Goal: Information Seeking & Learning: Compare options

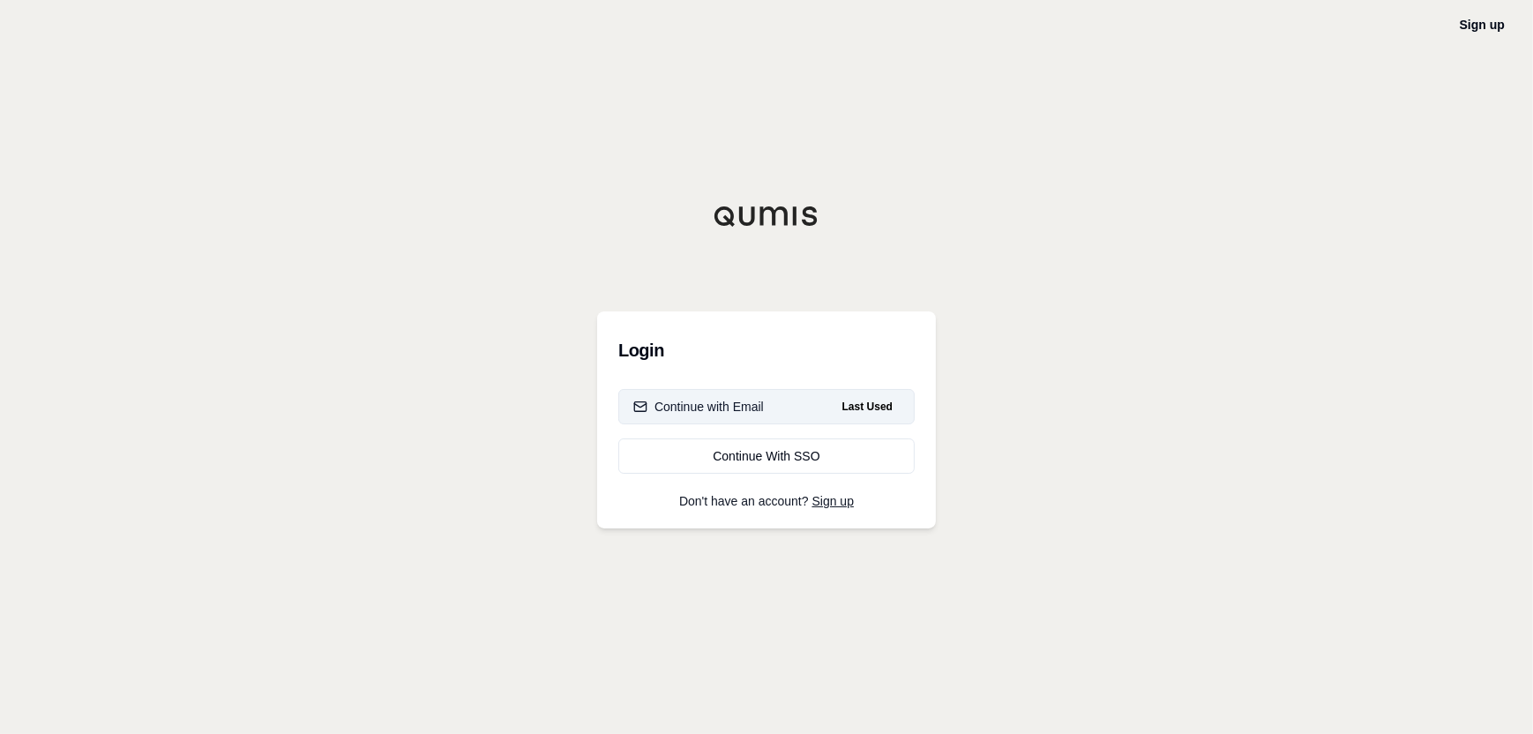
click at [763, 403] on button "Continue with Email Last Used" at bounding box center [766, 406] width 296 height 35
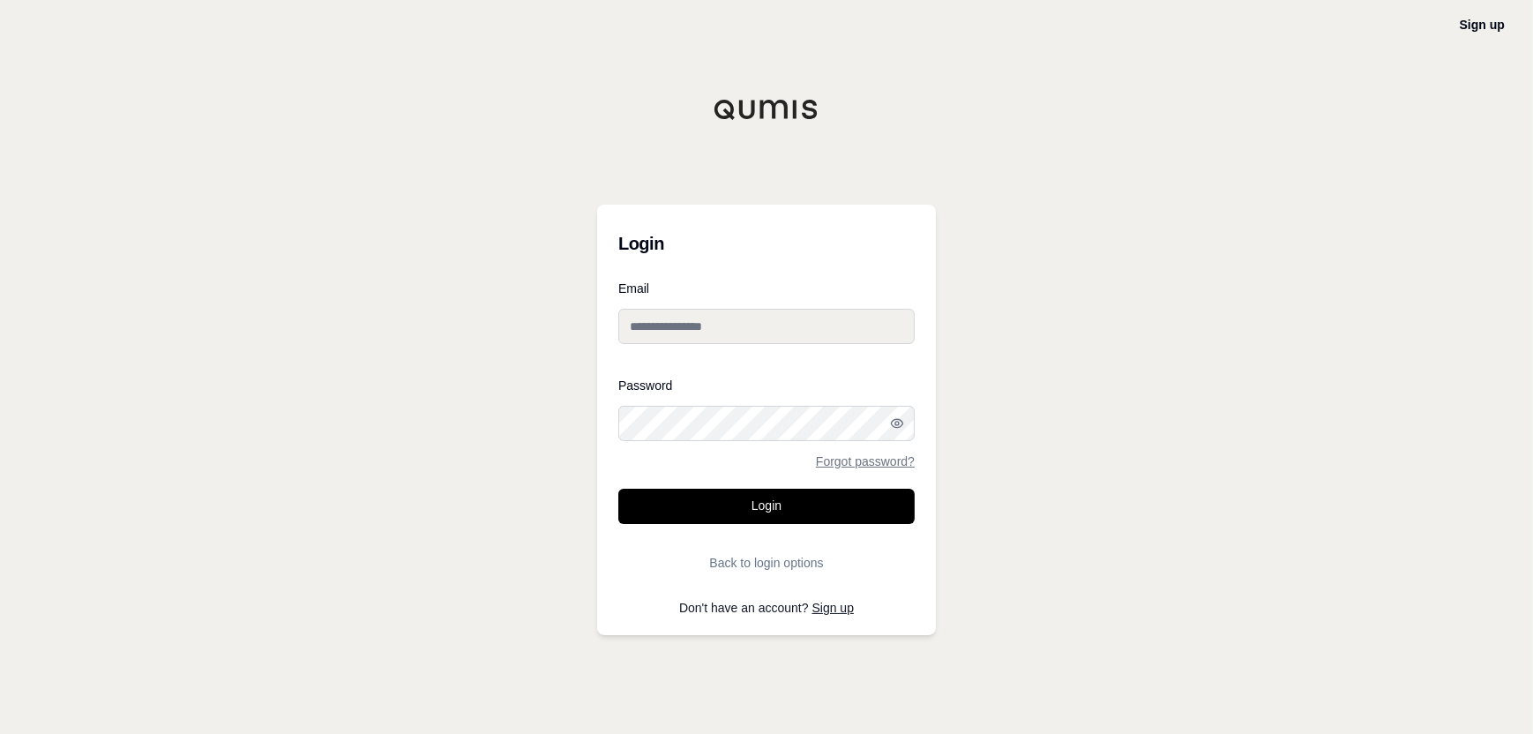
type input "**********"
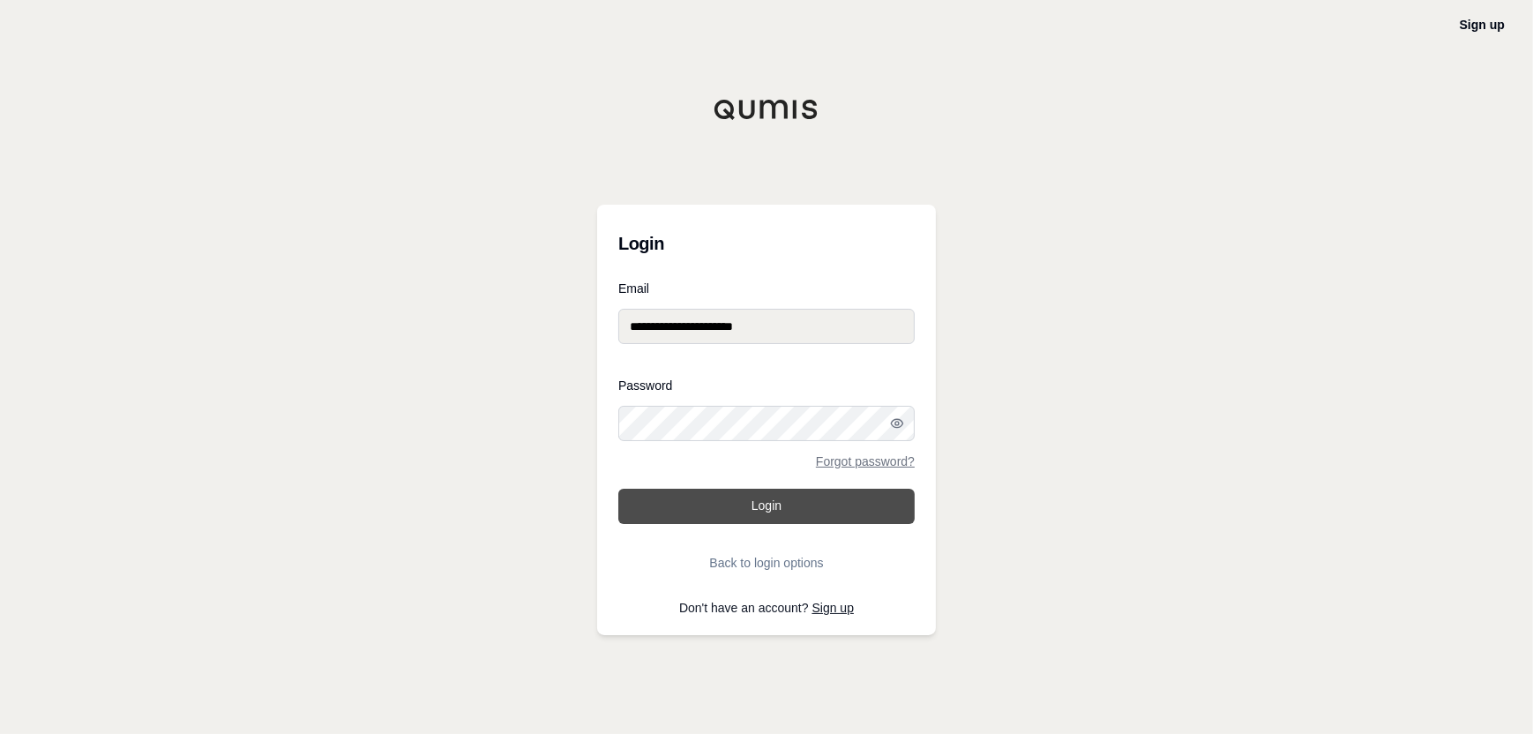
click at [759, 507] on button "Login" at bounding box center [766, 506] width 296 height 35
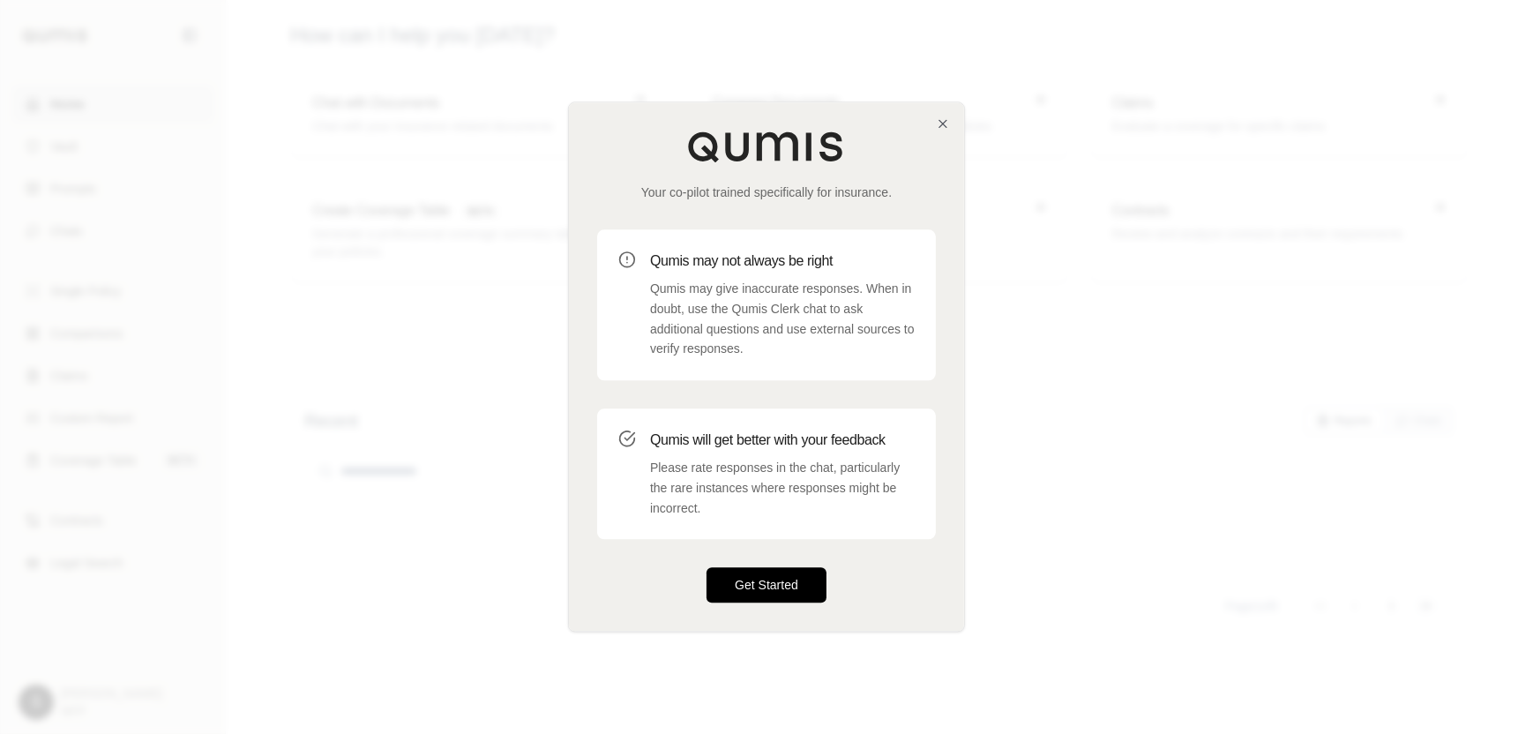
click at [760, 587] on button "Get Started" at bounding box center [767, 585] width 120 height 35
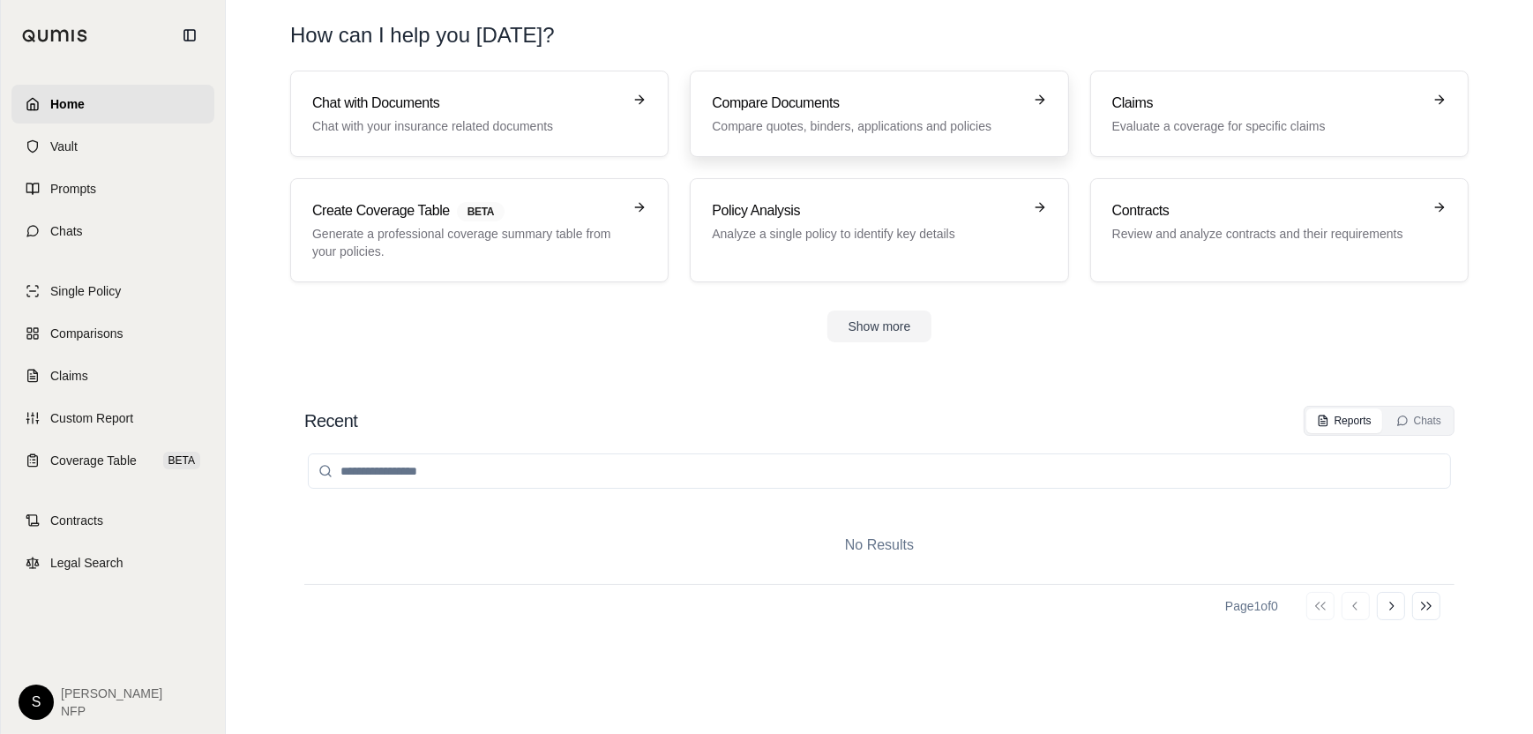
click at [943, 115] on div "Compare Documents Compare quotes, binders, applications and policies" at bounding box center [867, 114] width 310 height 42
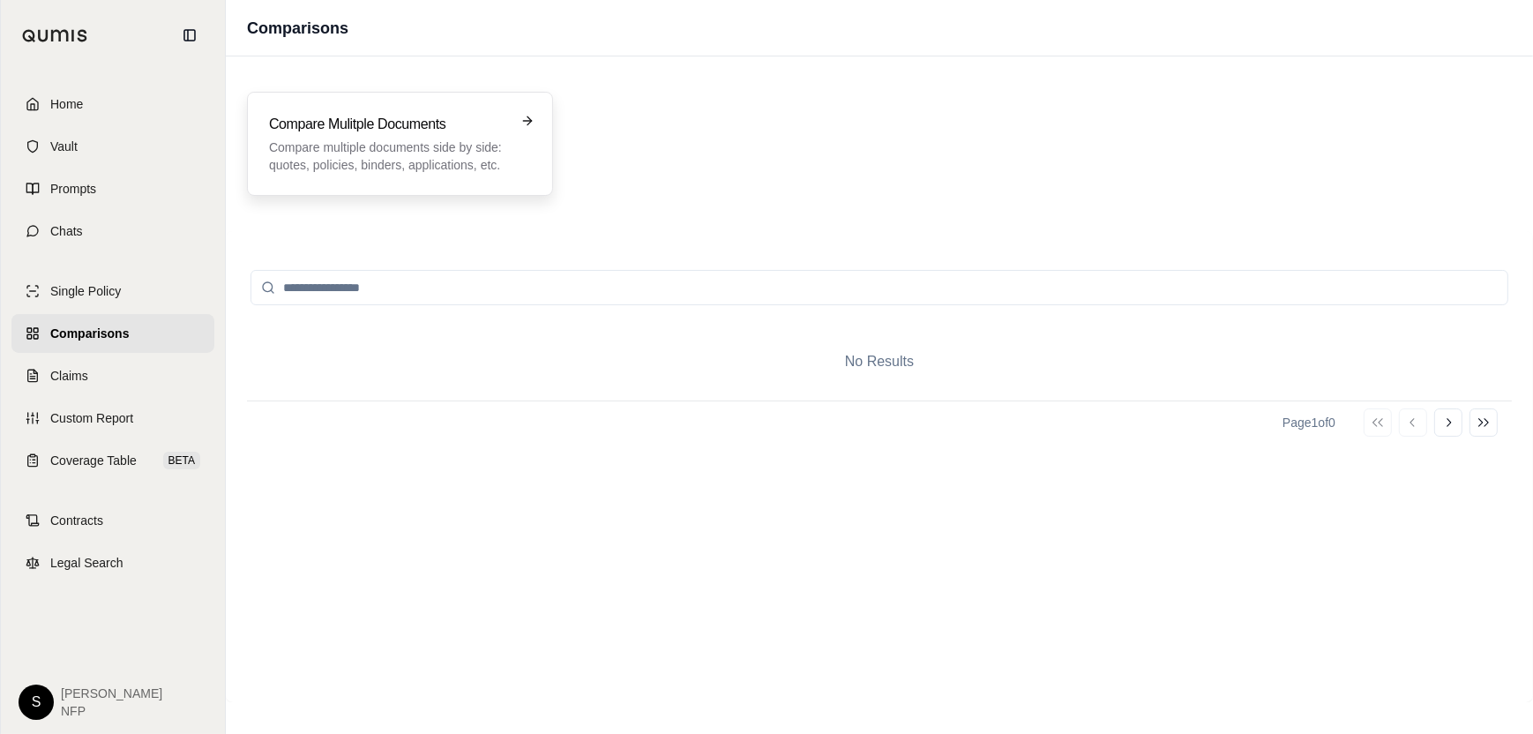
click at [433, 147] on p "Compare multiple documents side by side: quotes, policies, binders, application…" at bounding box center [387, 155] width 237 height 35
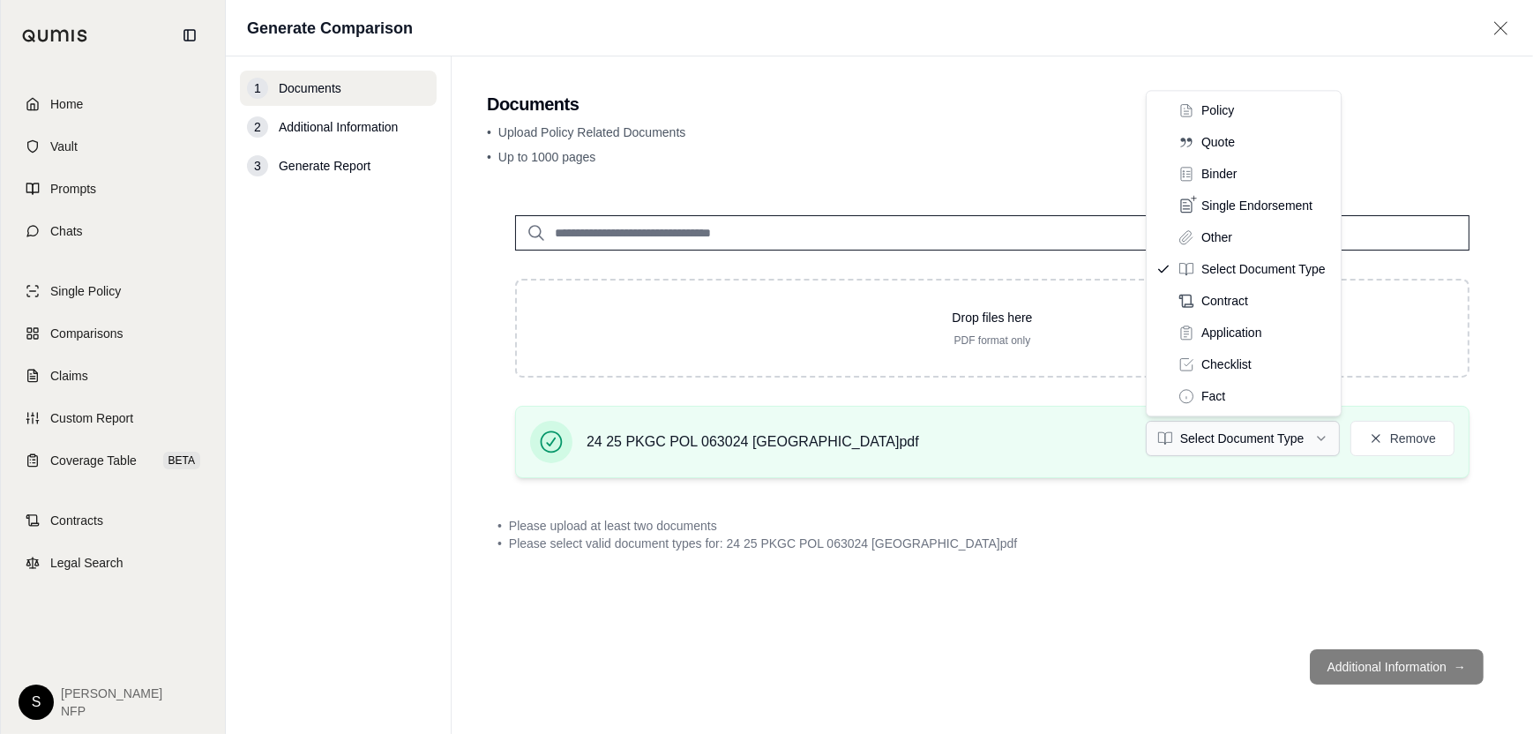
click at [1319, 438] on html "Home Vault Prompts Chats Single Policy Comparisons Claims Custom Report Coverag…" at bounding box center [766, 367] width 1533 height 734
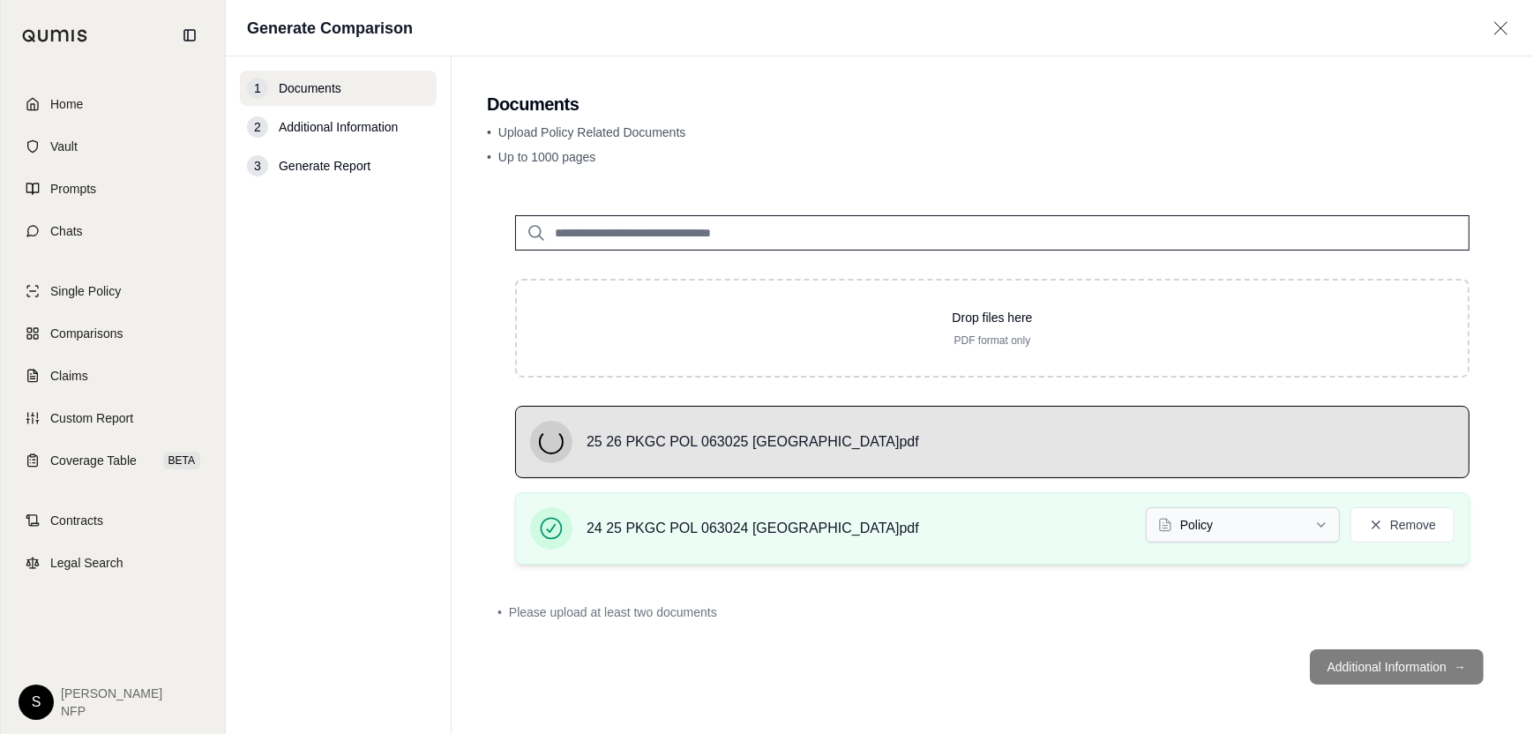
click at [1234, 528] on html "Home Vault Prompts Chats Single Policy Comparisons Claims Custom Report Coverag…" at bounding box center [766, 367] width 1533 height 734
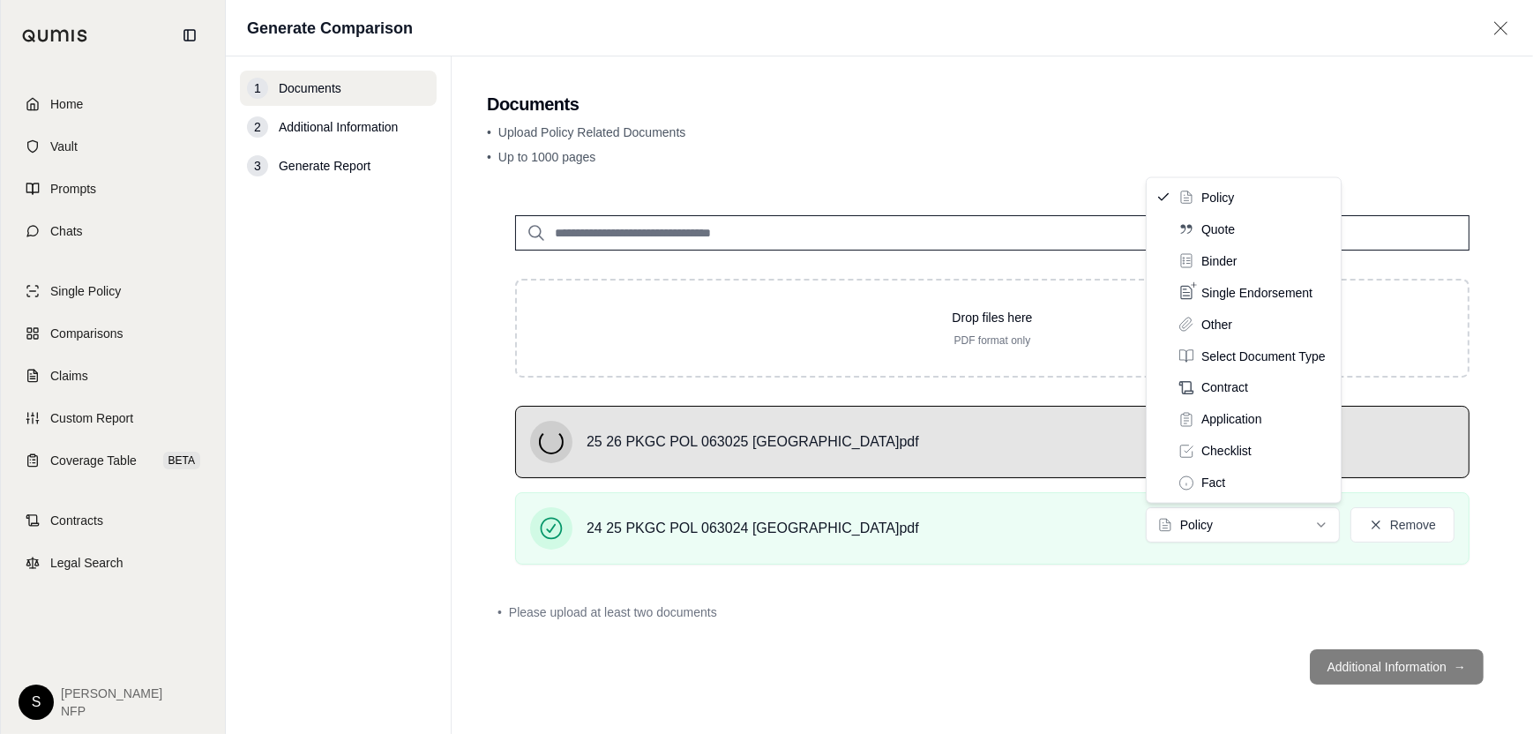
drag, startPoint x: 1224, startPoint y: 191, endPoint x: 1223, endPoint y: 208, distance: 16.9
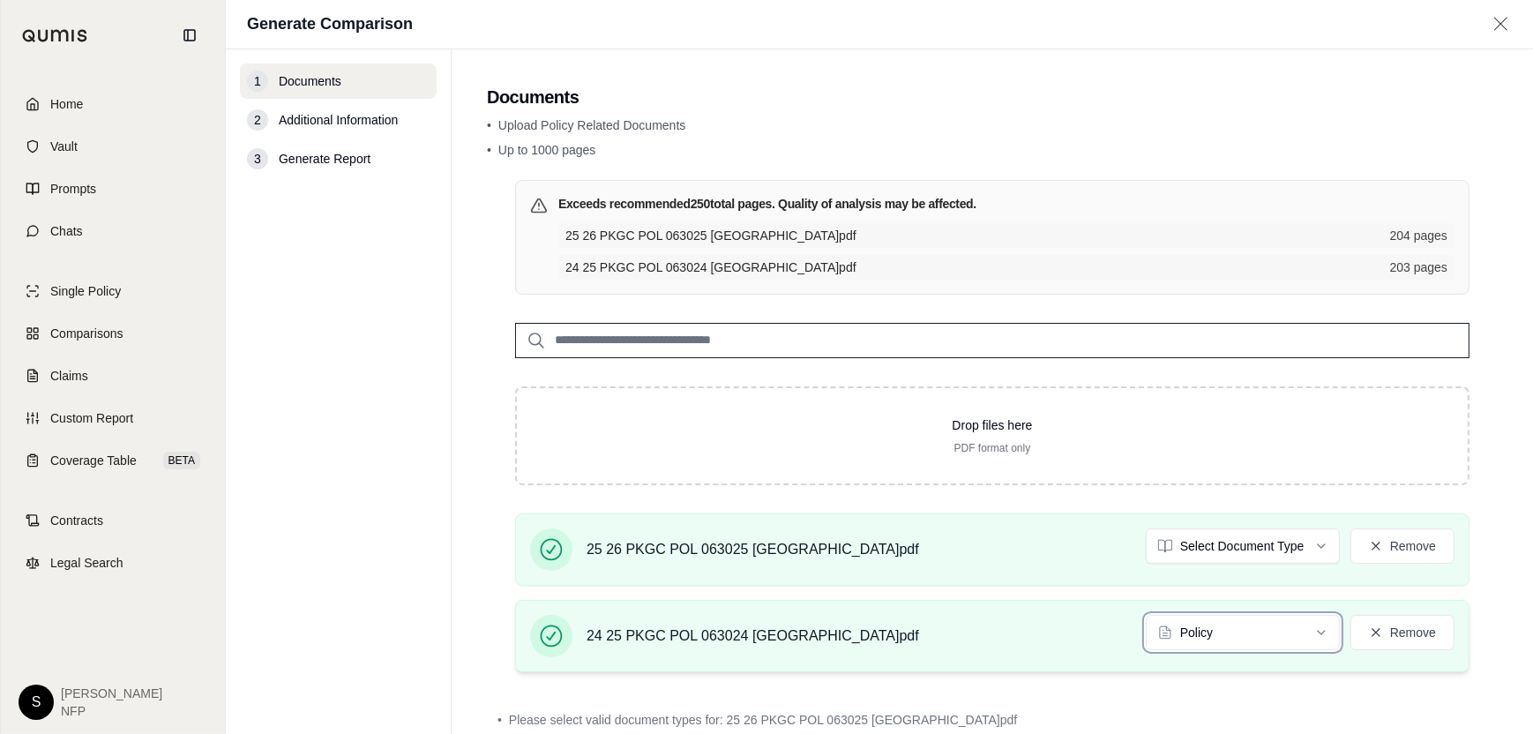
scroll to position [102, 0]
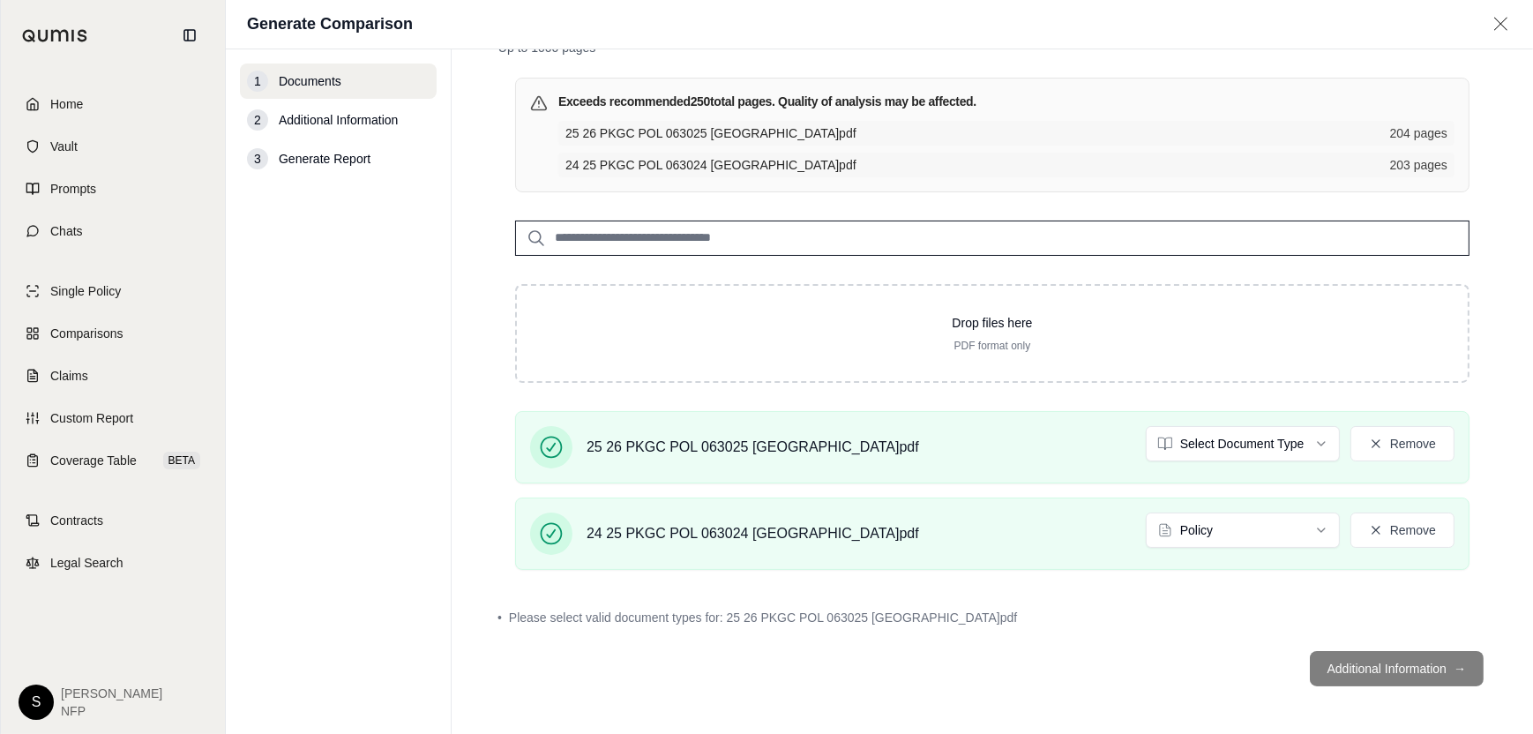
click at [1361, 673] on footer "Additional Information →" at bounding box center [992, 669] width 1011 height 64
click at [1303, 438] on html "Home Vault Prompts Chats Single Policy Comparisons Claims Custom Report Coverag…" at bounding box center [766, 367] width 1533 height 734
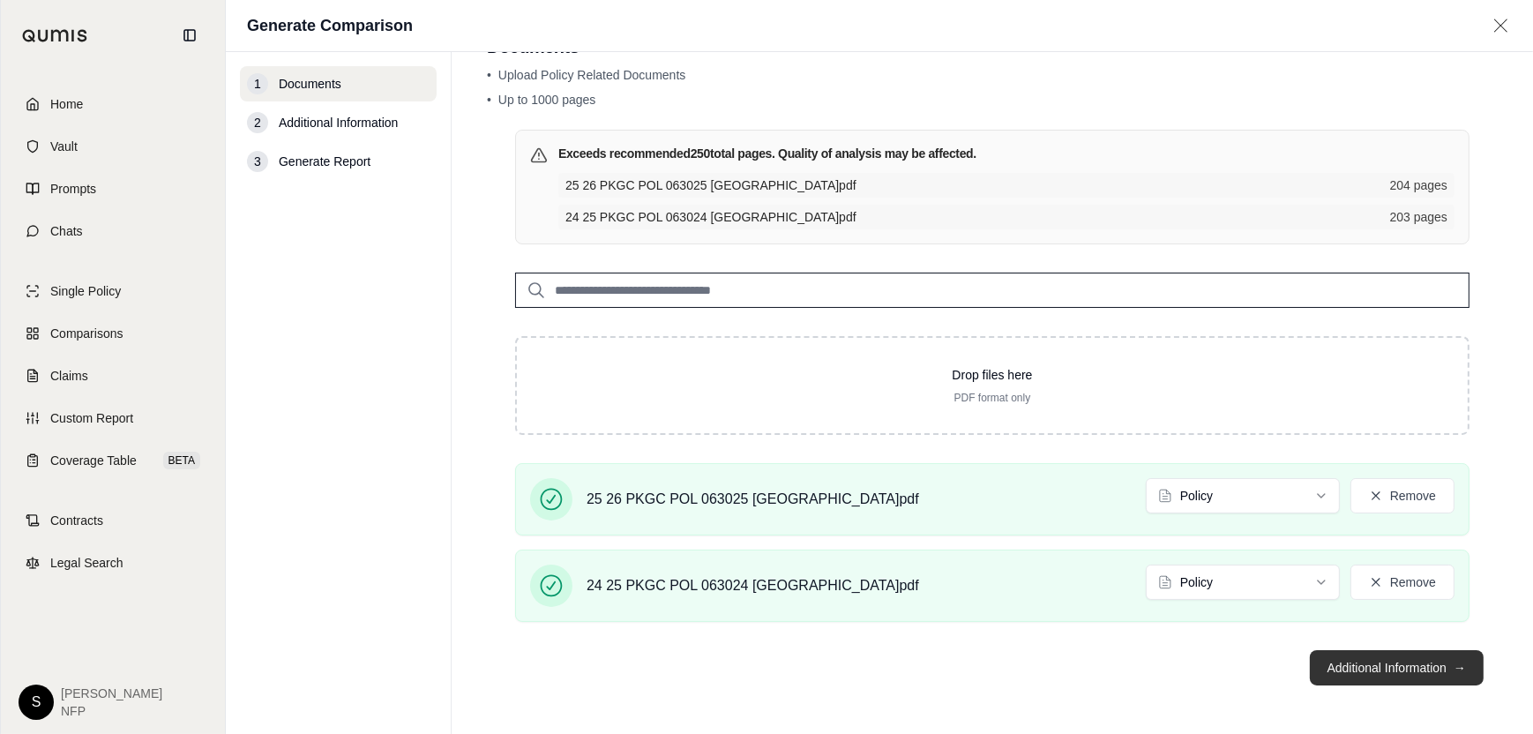
click at [1418, 670] on button "Additional Information →" at bounding box center [1397, 667] width 174 height 35
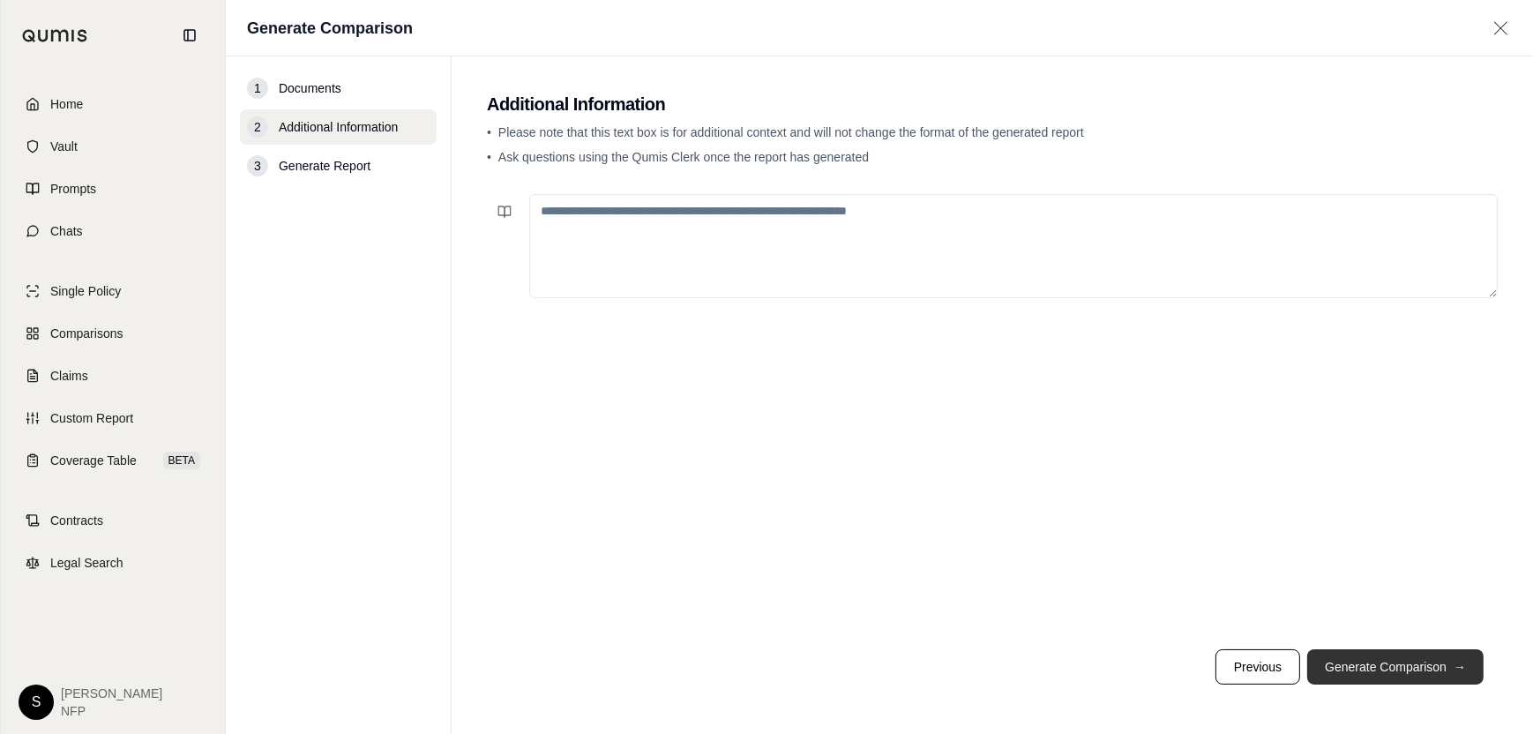
click at [1362, 663] on button "Generate Comparison →" at bounding box center [1395, 666] width 176 height 35
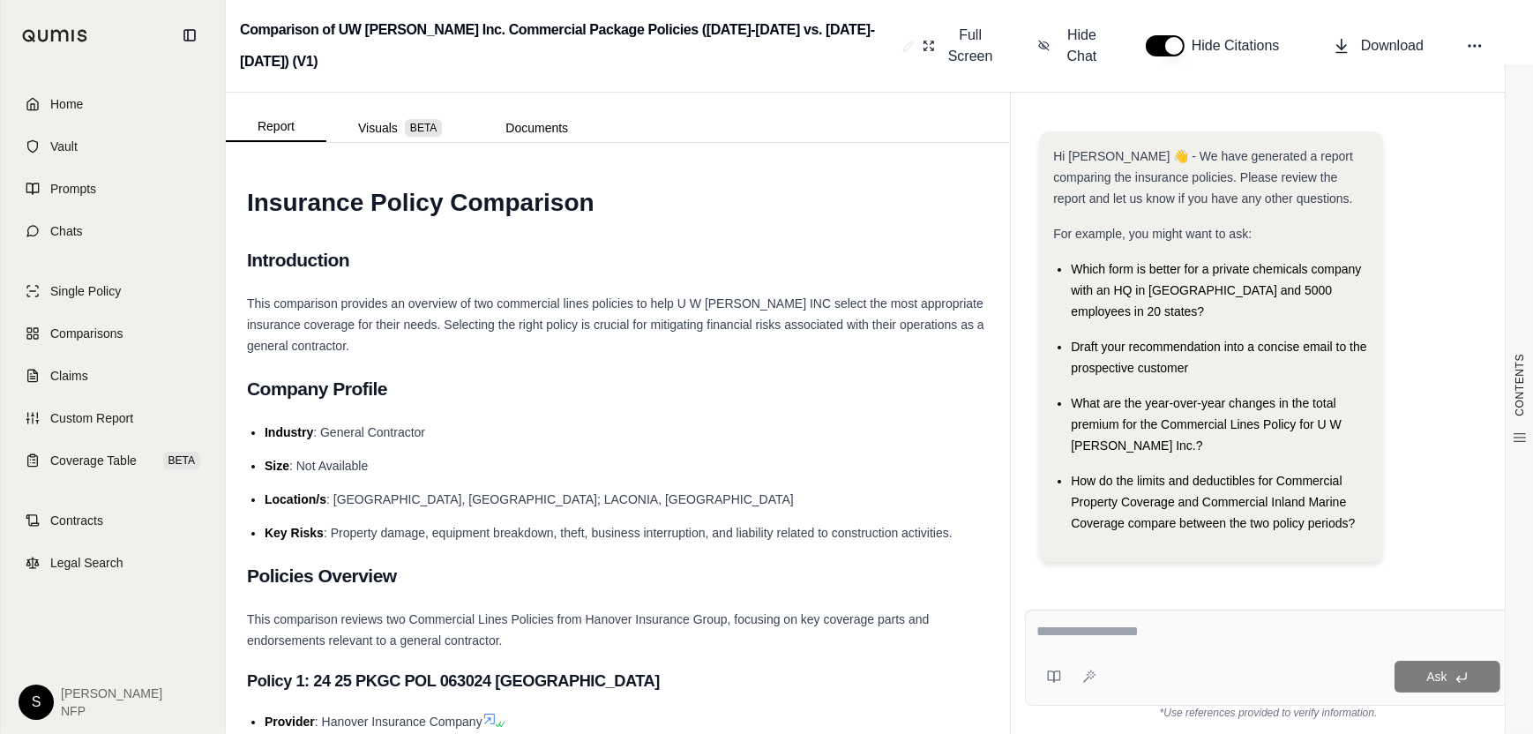
click at [1100, 632] on textarea at bounding box center [1268, 631] width 464 height 21
type textarea "**********"
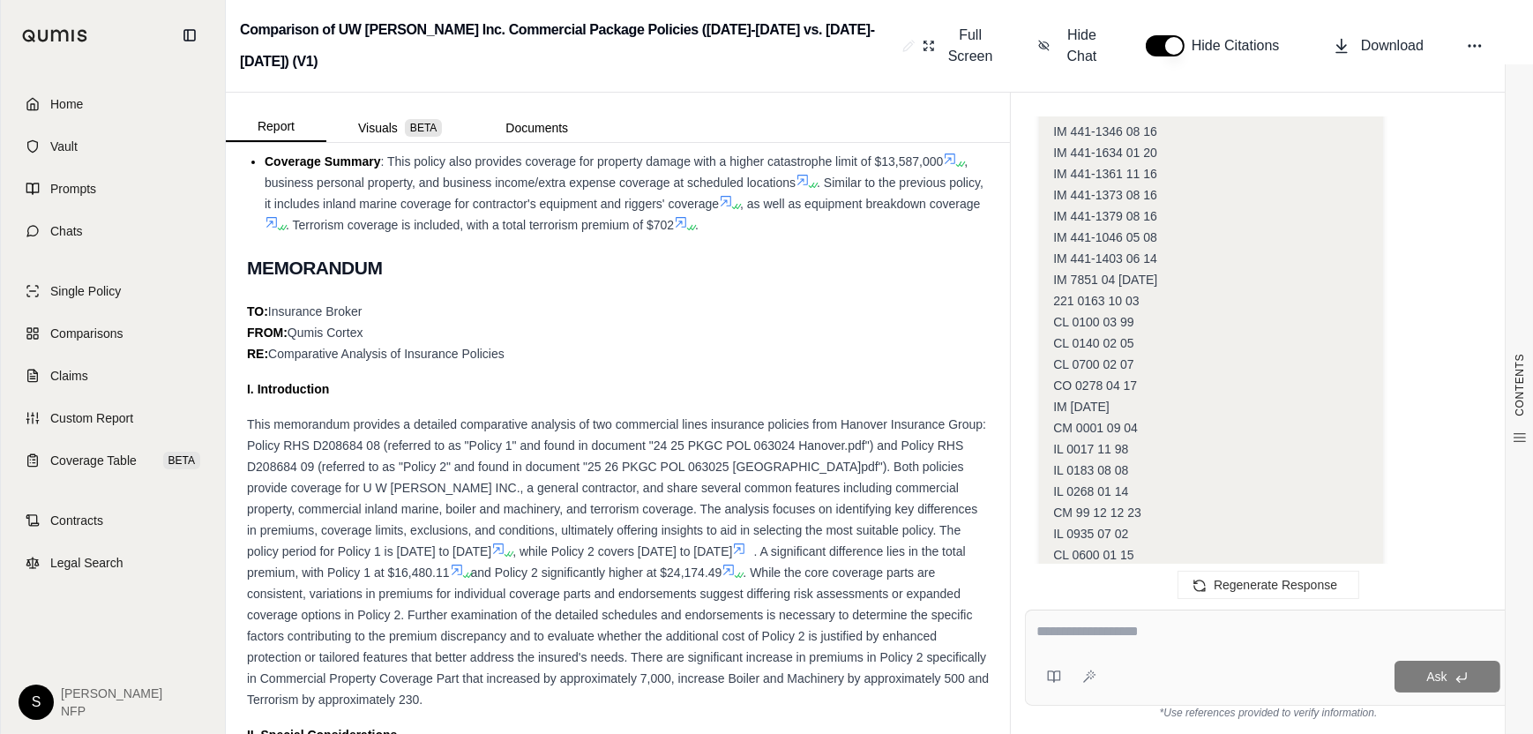
scroll to position [2246, 0]
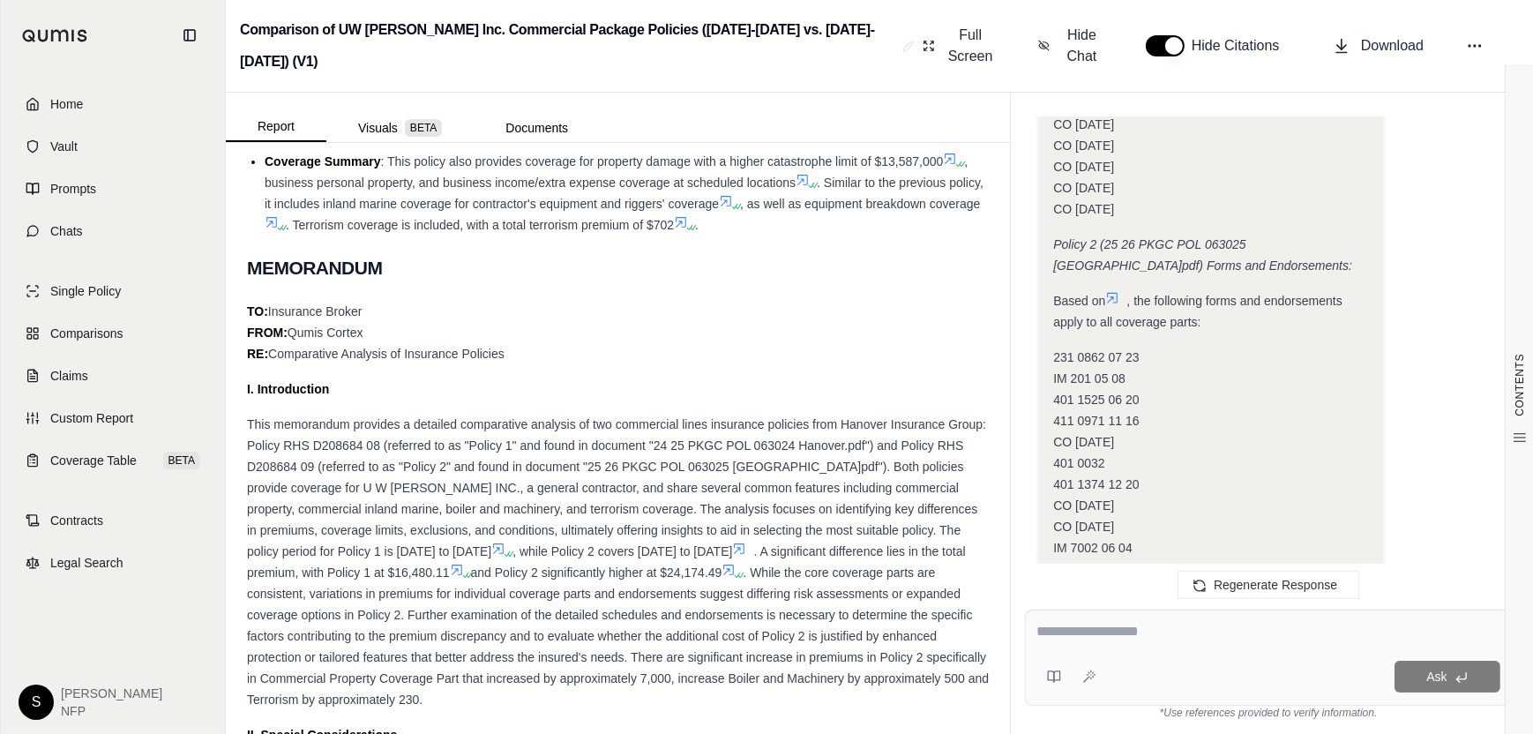
click at [1119, 641] on textarea at bounding box center [1268, 631] width 464 height 21
type textarea "**********"
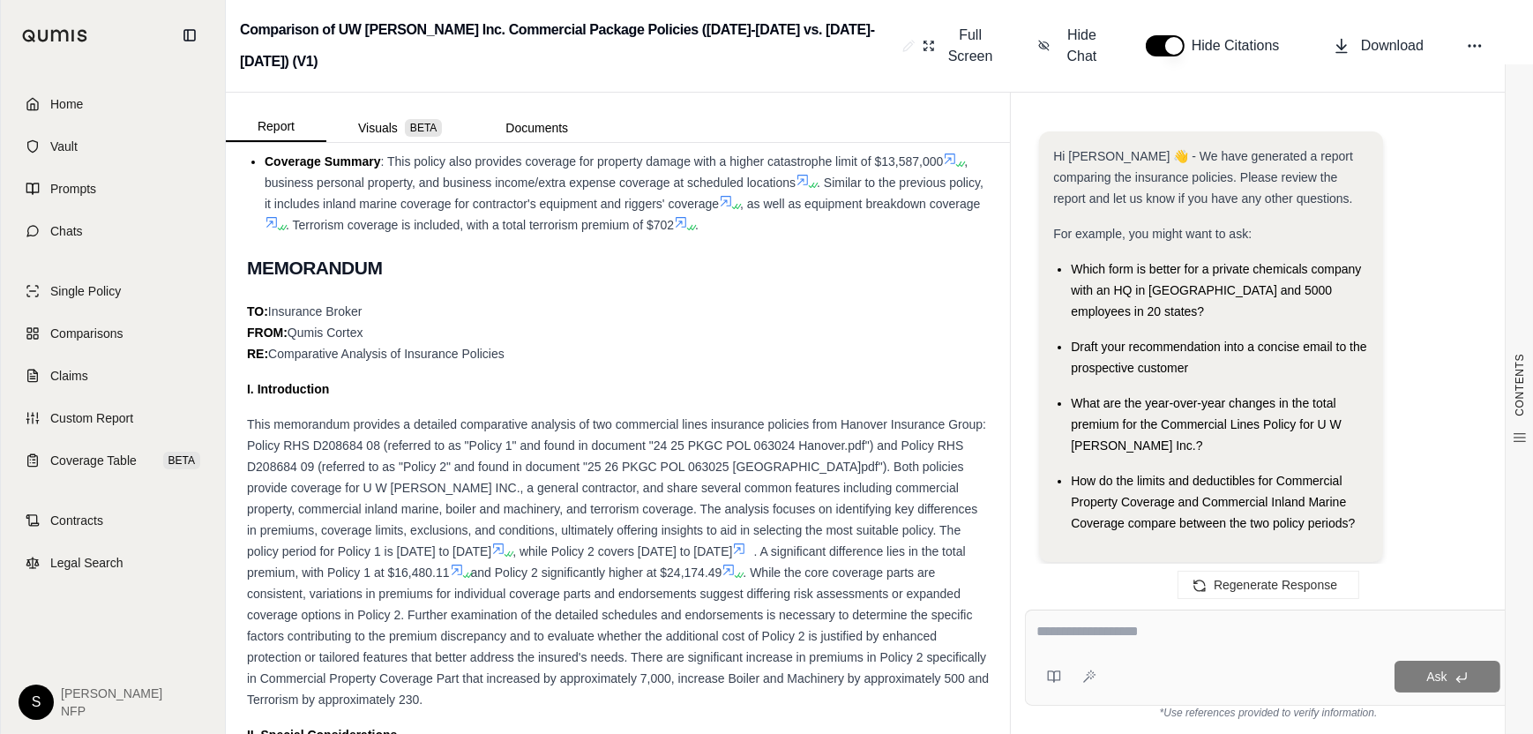
scroll to position [6016, 0]
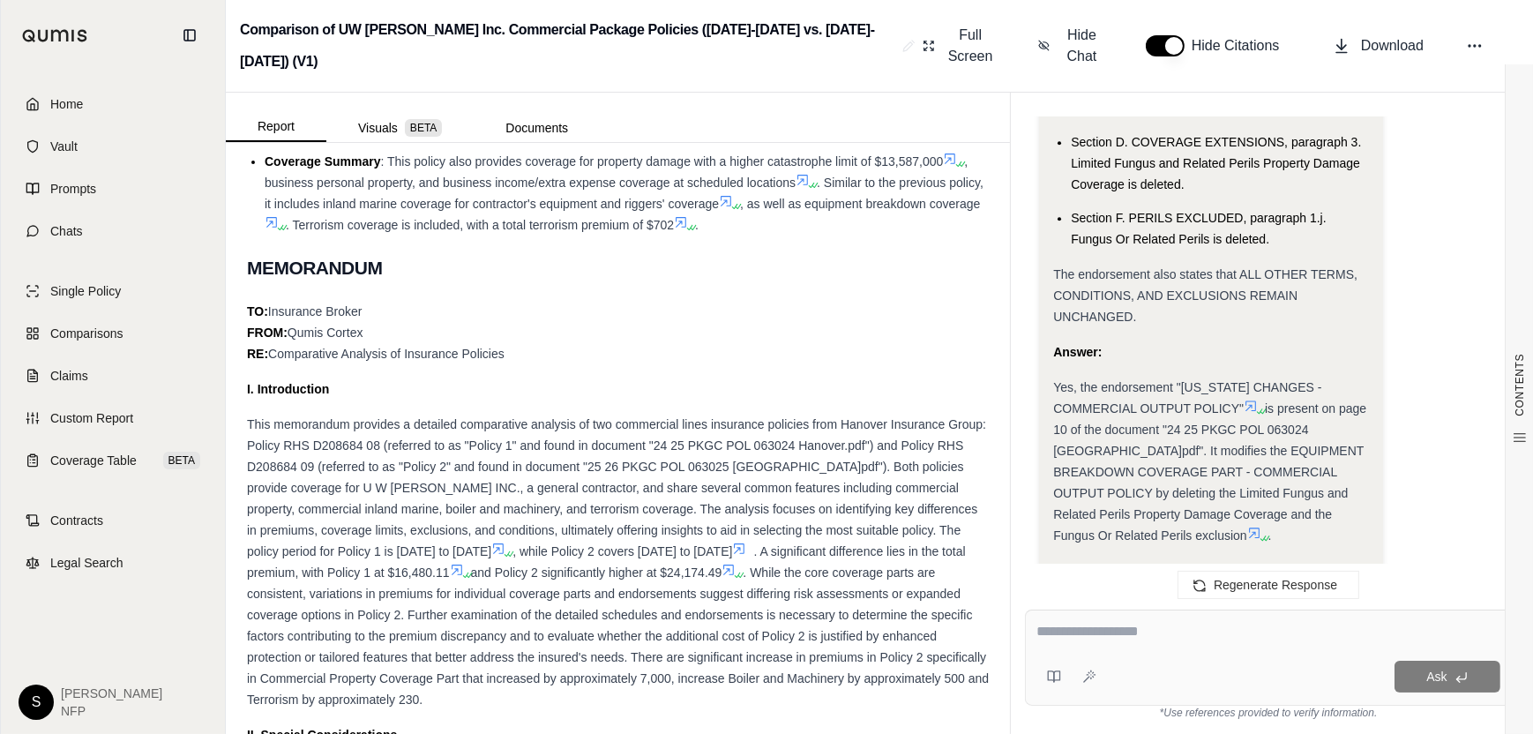
click at [1145, 635] on textarea at bounding box center [1268, 631] width 464 height 21
type textarea "**********"
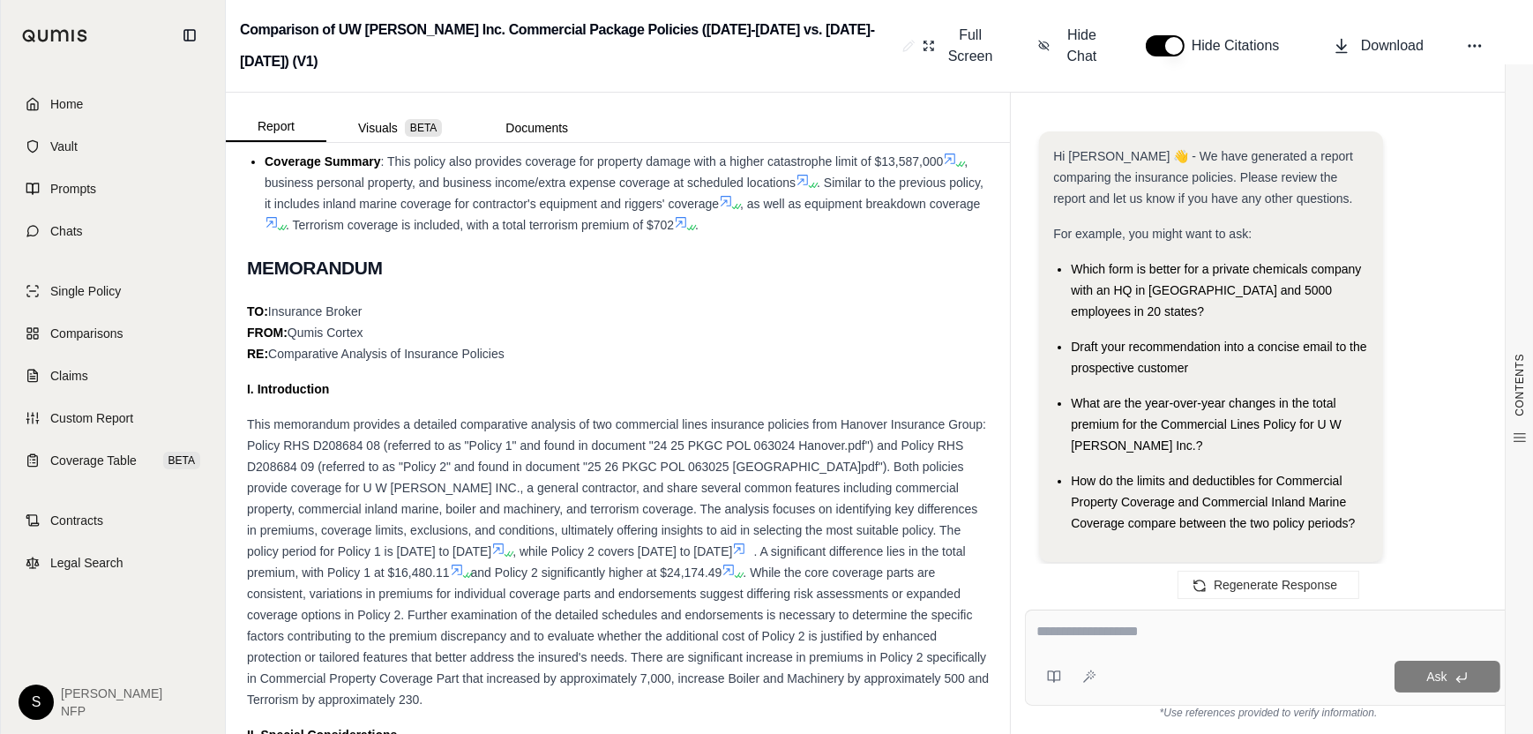
scroll to position [6836, 0]
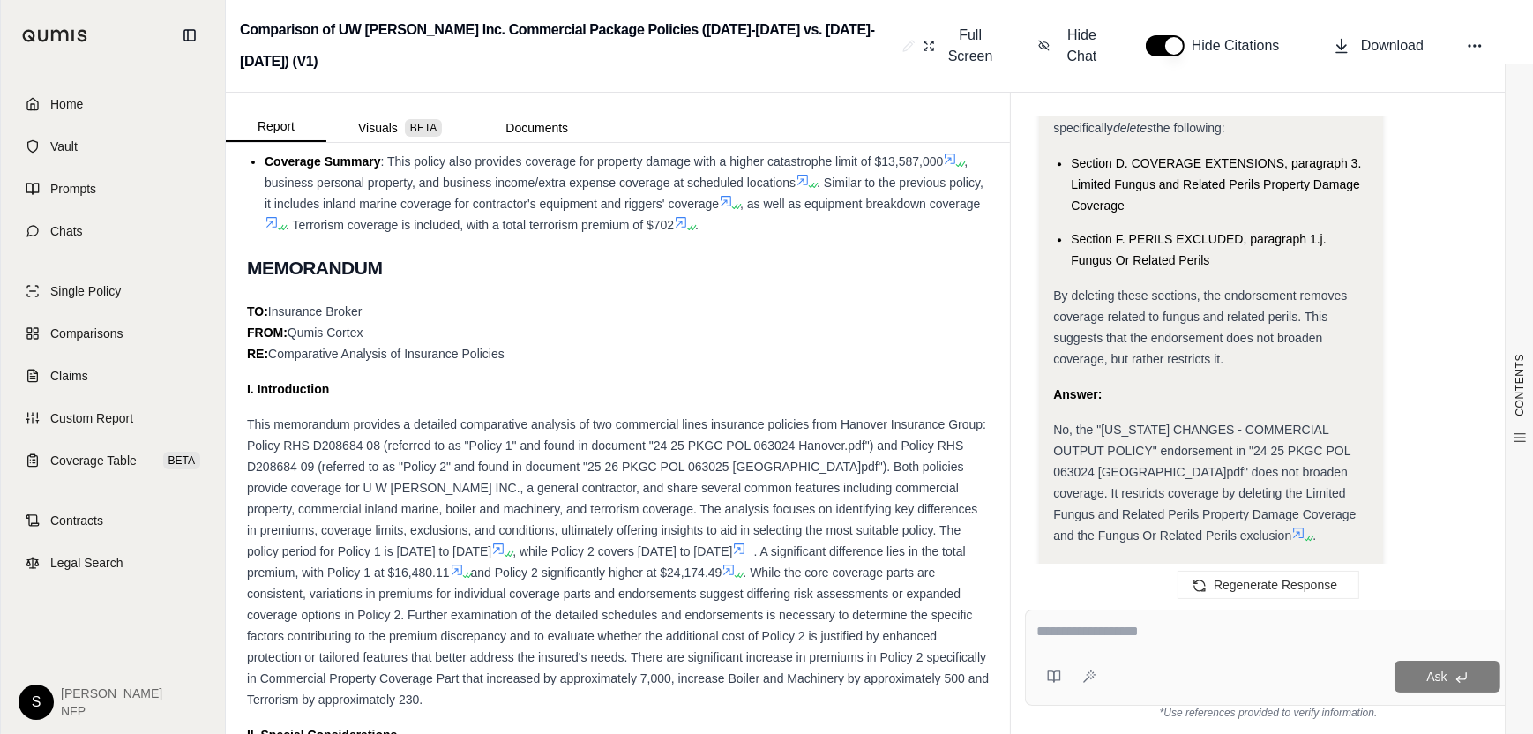
click at [1077, 626] on textarea at bounding box center [1268, 631] width 464 height 21
type textarea "**********"
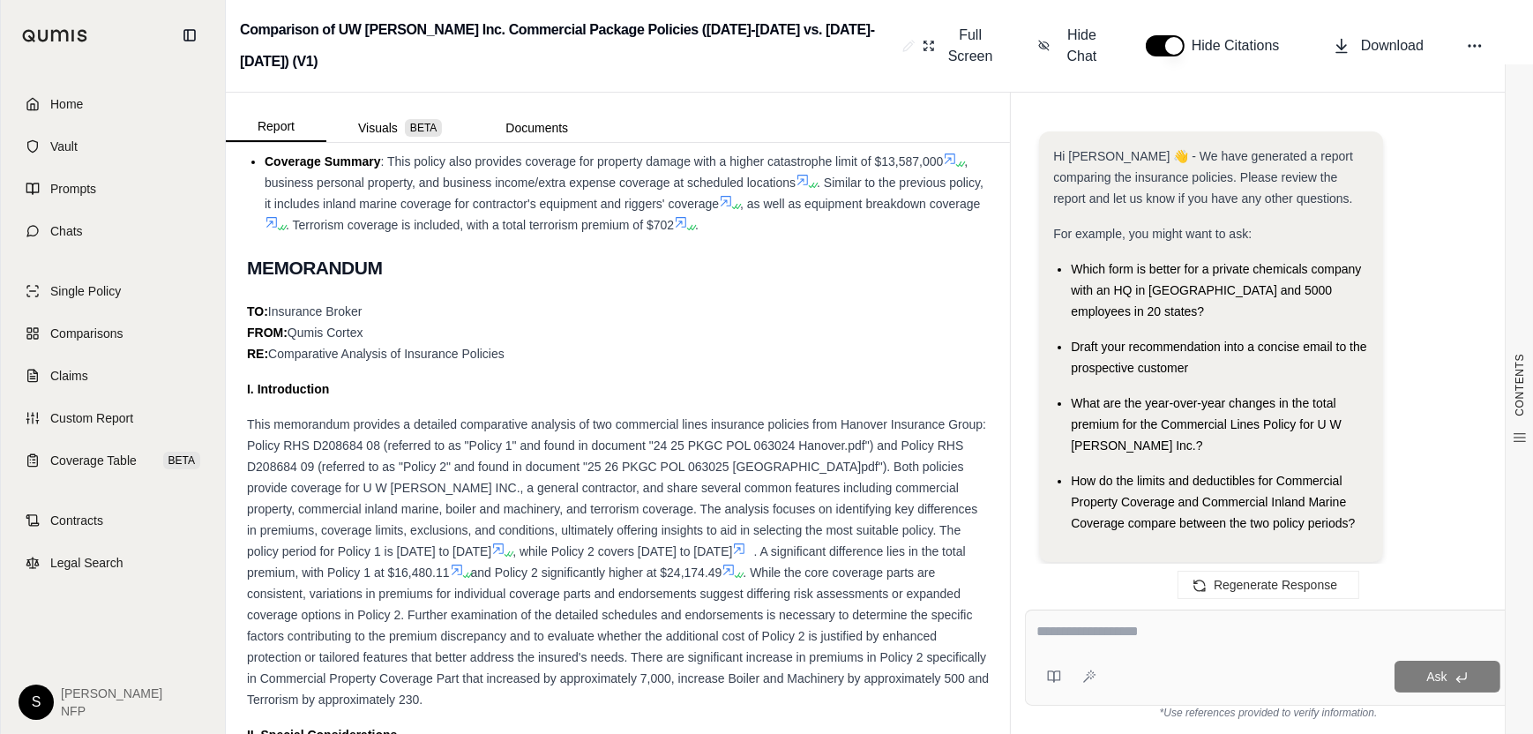
scroll to position [11838, 0]
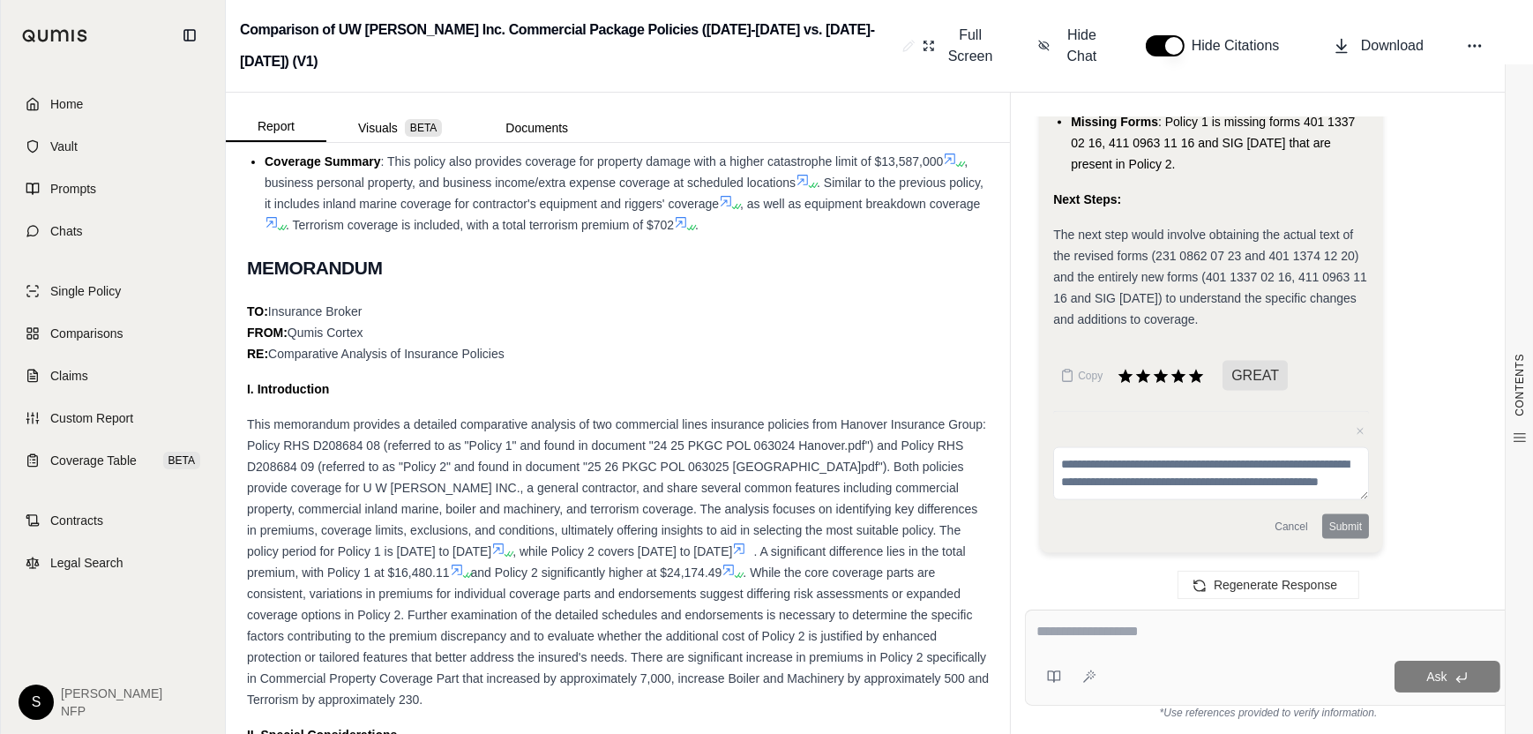
click at [1117, 644] on div at bounding box center [1268, 634] width 464 height 27
click at [1071, 632] on textarea at bounding box center [1268, 631] width 464 height 21
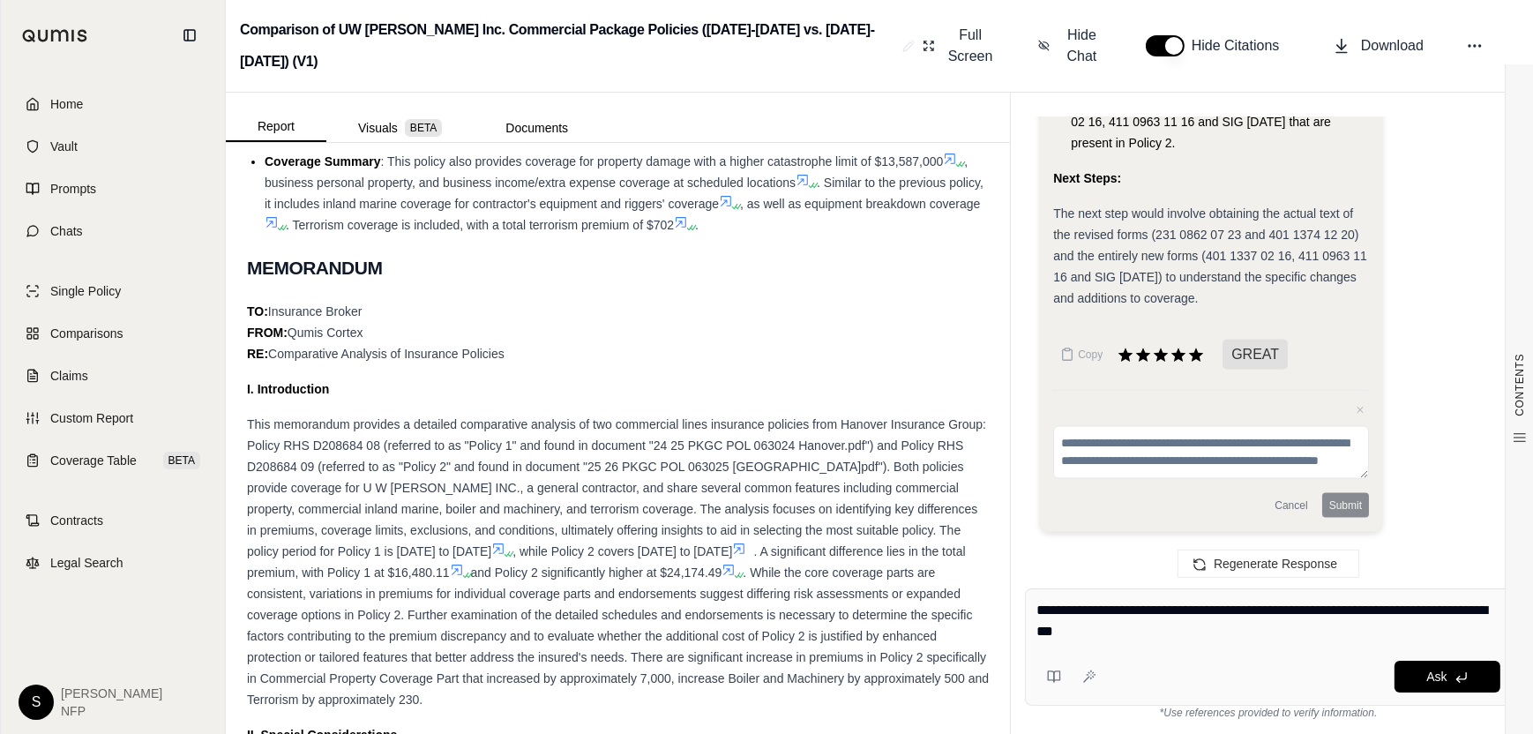
type textarea "**********"
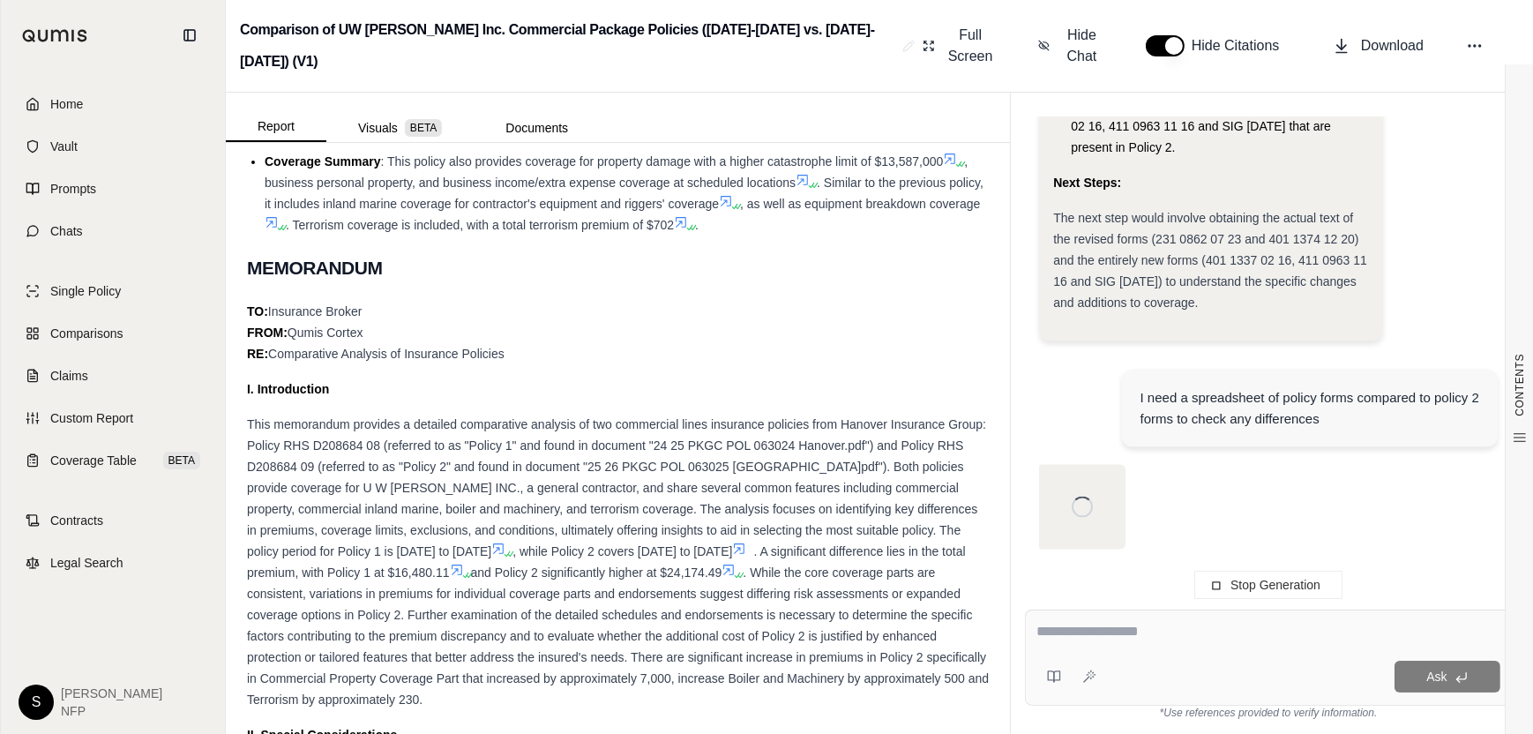
scroll to position [11705, 0]
click at [1162, 638] on textarea at bounding box center [1268, 631] width 464 height 21
type textarea "**********"
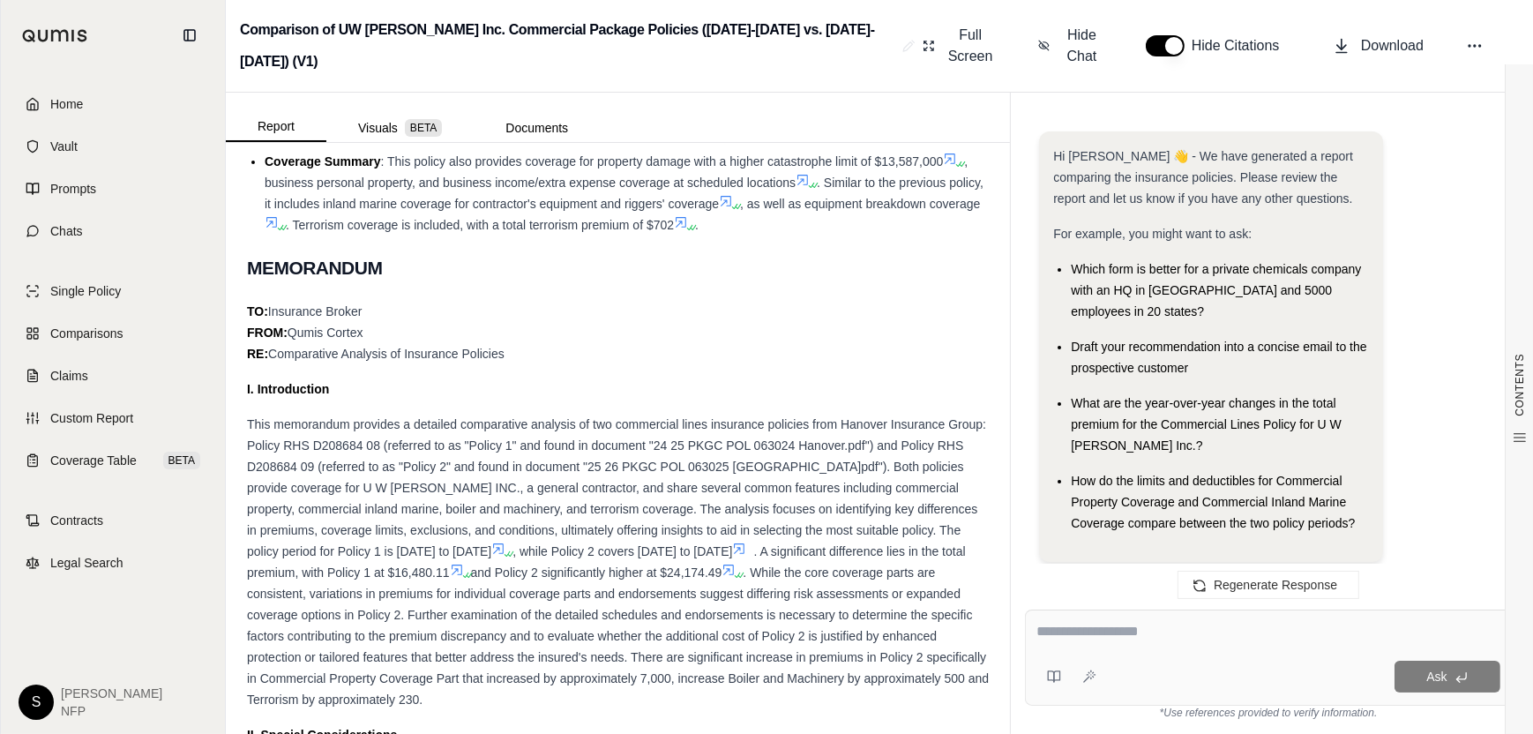
scroll to position [12676, 0]
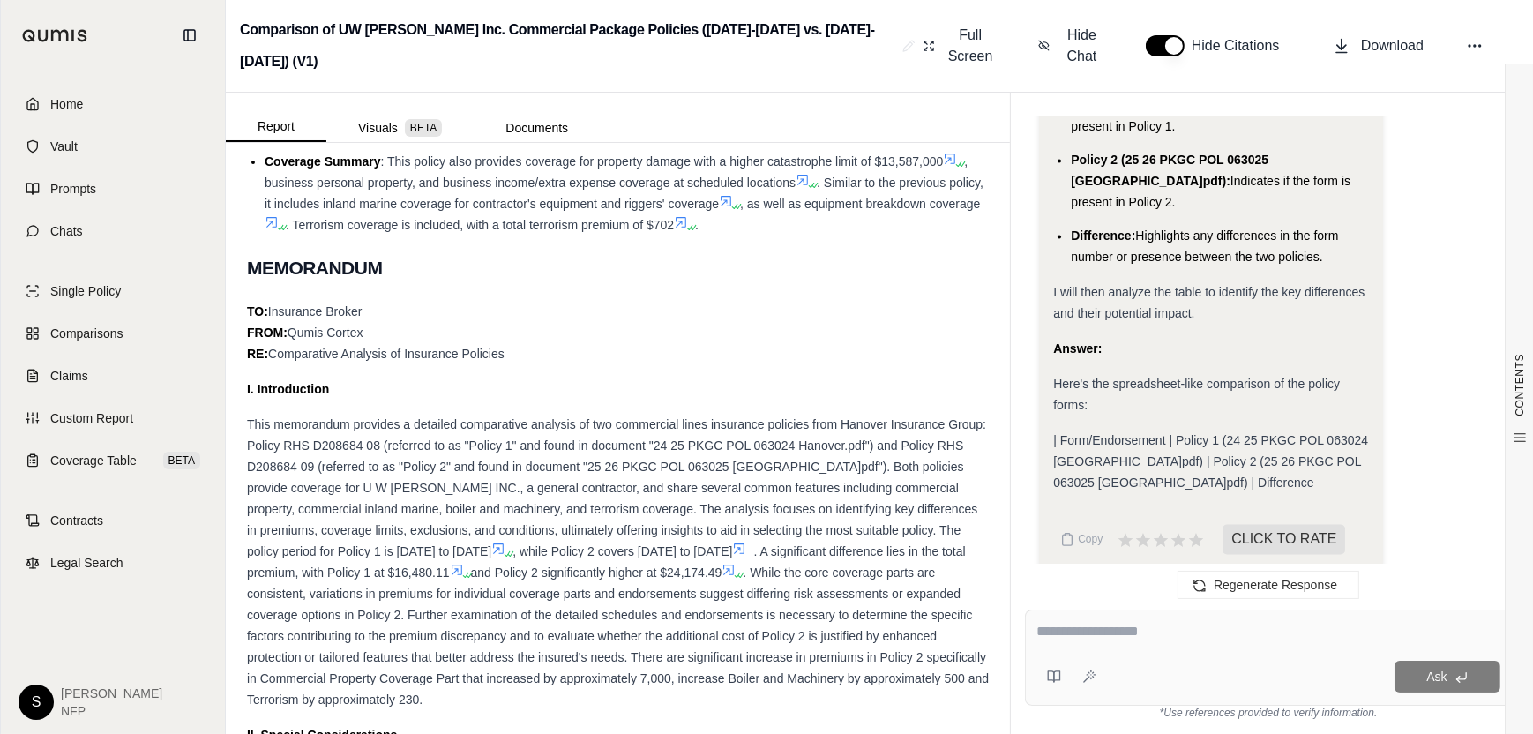
click at [1136, 436] on span "| Form/Endorsement | Policy 1 (24 25 PKGC POL 063024 Hanover.pdf) | Policy 2 (2…" at bounding box center [1210, 462] width 315 height 56
click at [1345, 37] on icon at bounding box center [1342, 46] width 18 height 18
click at [1102, 627] on textarea at bounding box center [1268, 631] width 464 height 21
type textarea "**********"
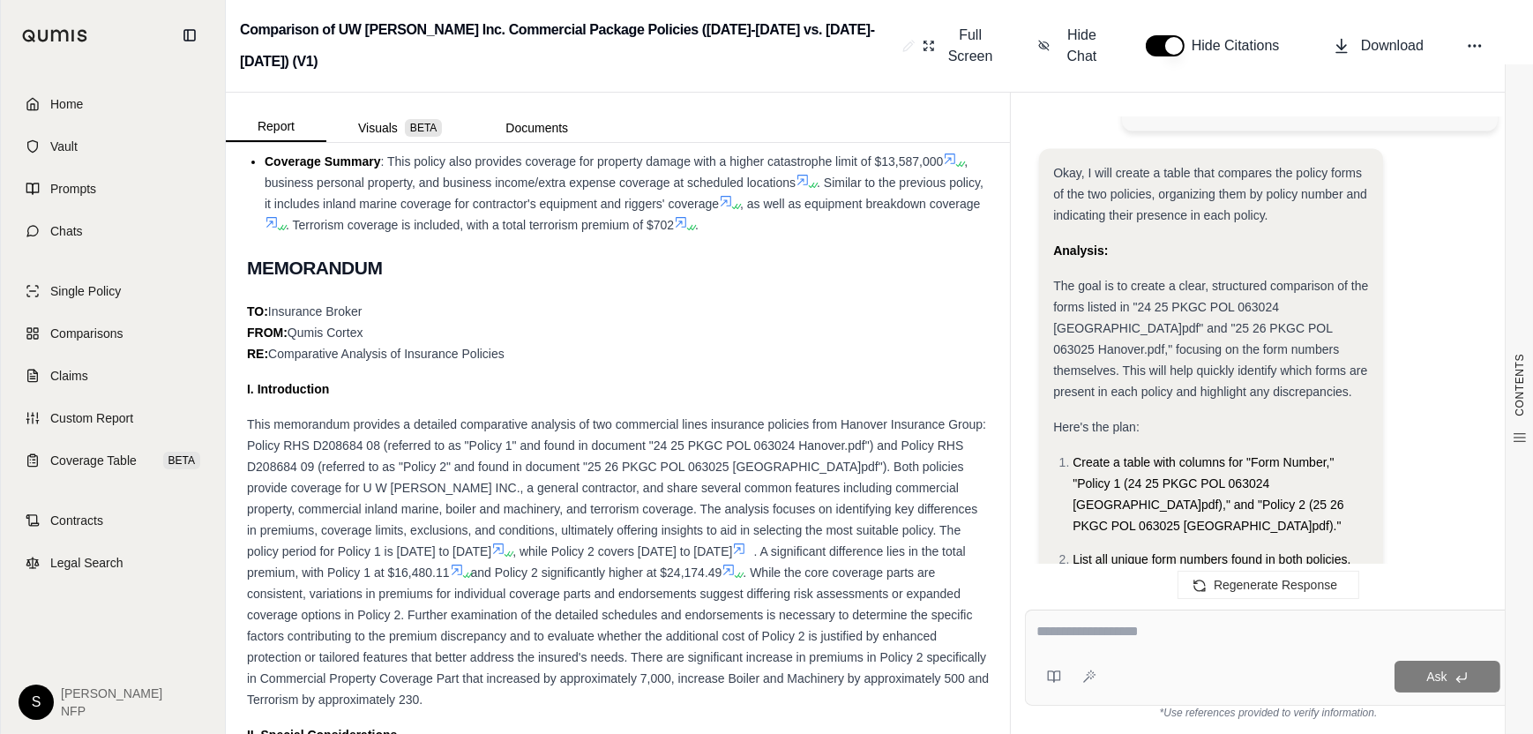
scroll to position [13664, 0]
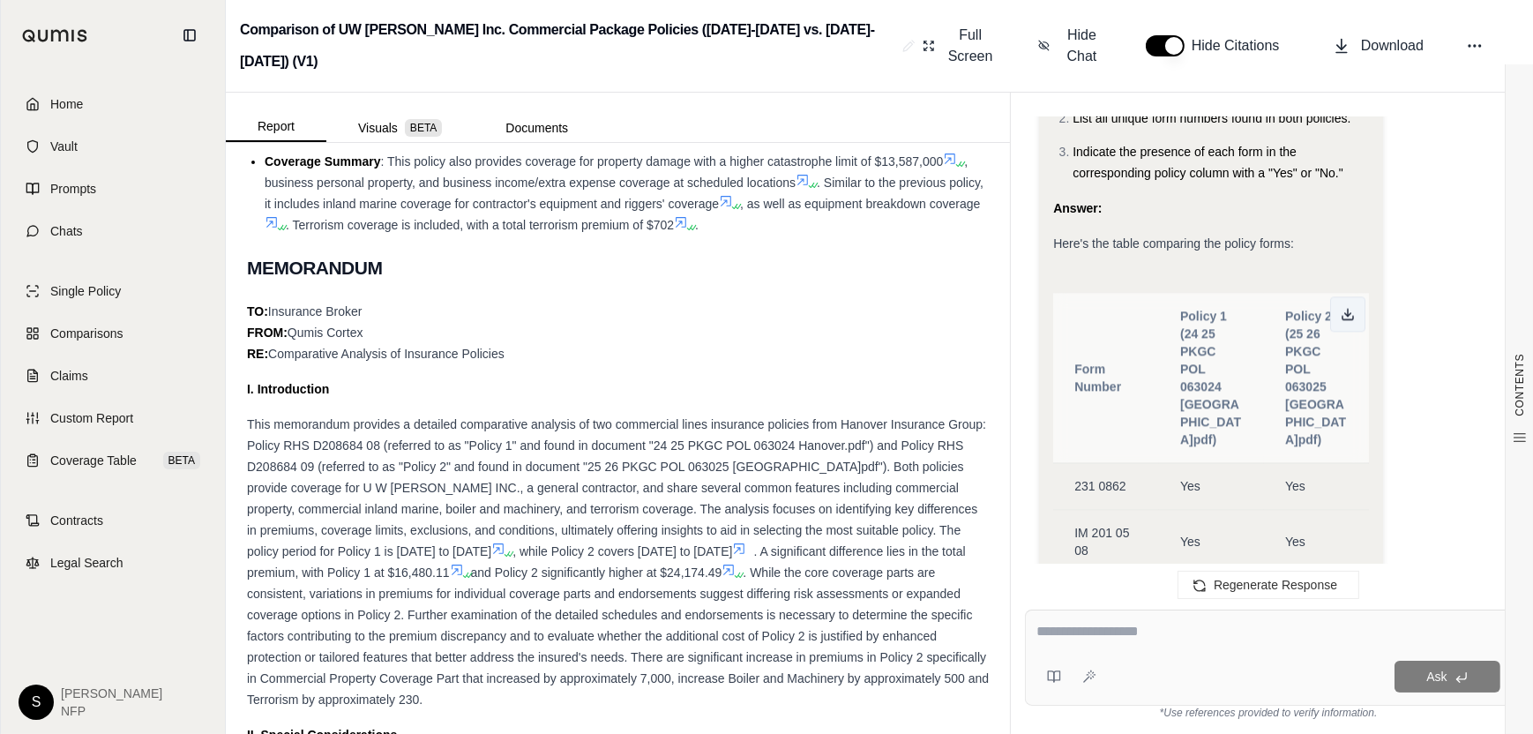
click at [1339, 296] on button at bounding box center [1347, 313] width 35 height 35
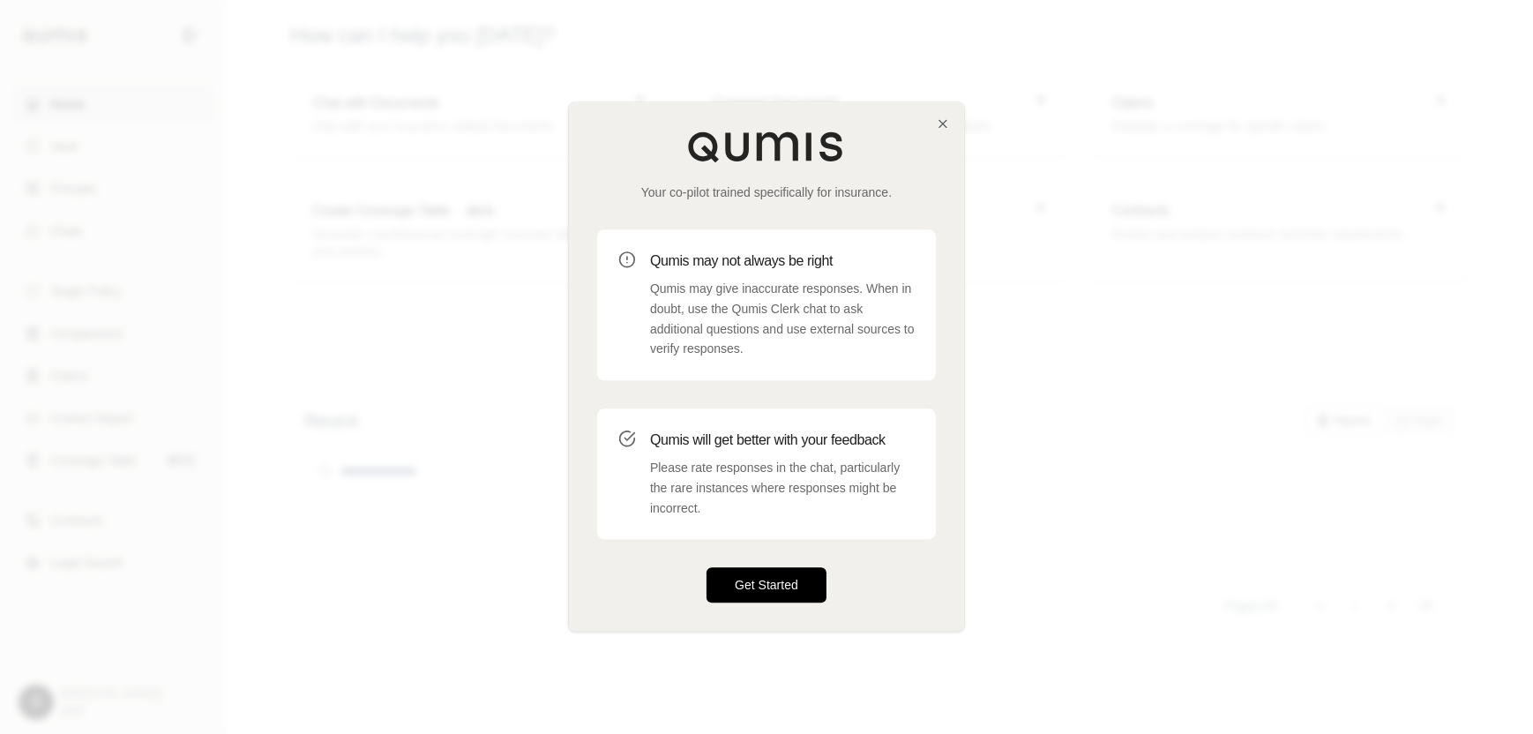
click at [754, 574] on button "Get Started" at bounding box center [767, 585] width 120 height 35
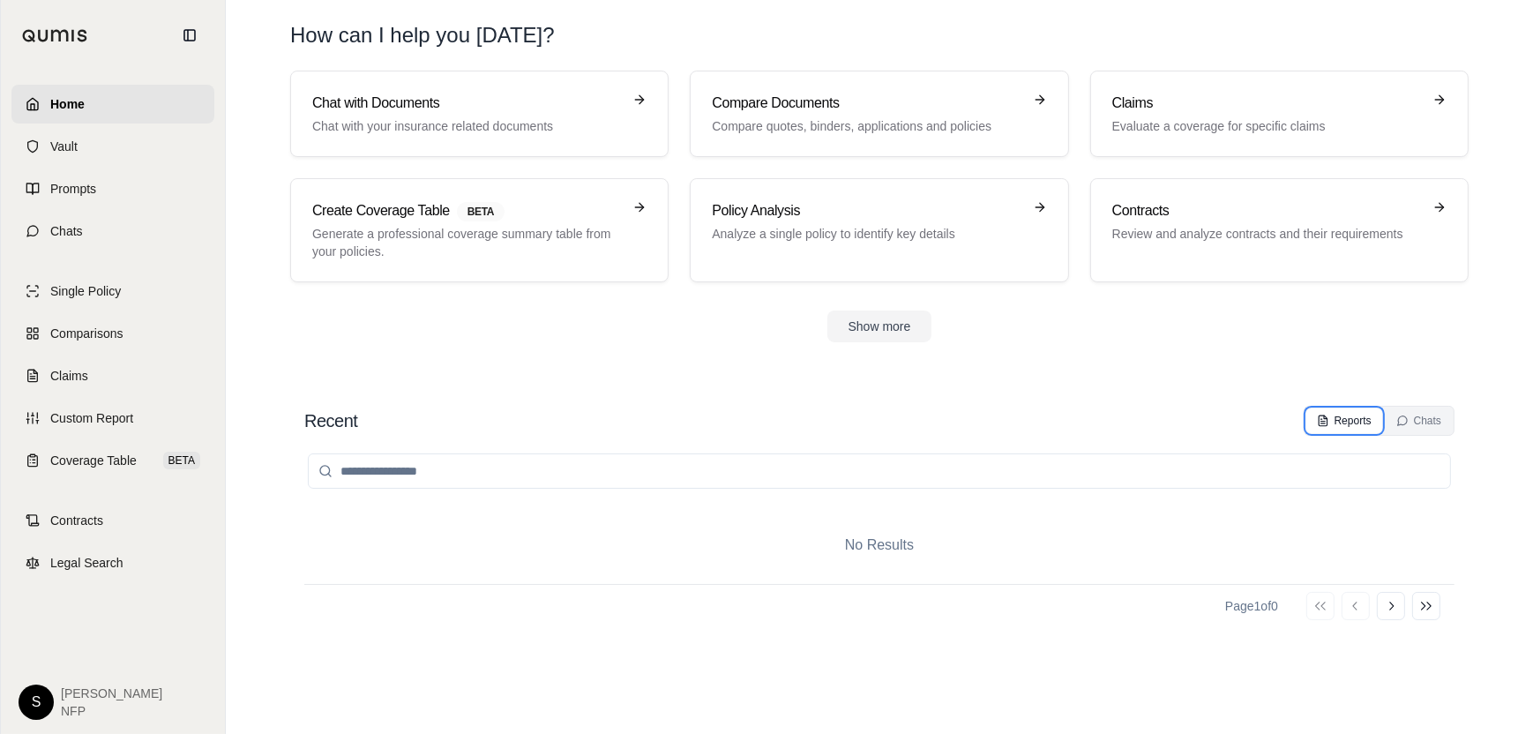
click at [1351, 414] on div "Reports" at bounding box center [1344, 421] width 55 height 14
click at [110, 335] on span "Comparisons" at bounding box center [86, 334] width 72 height 18
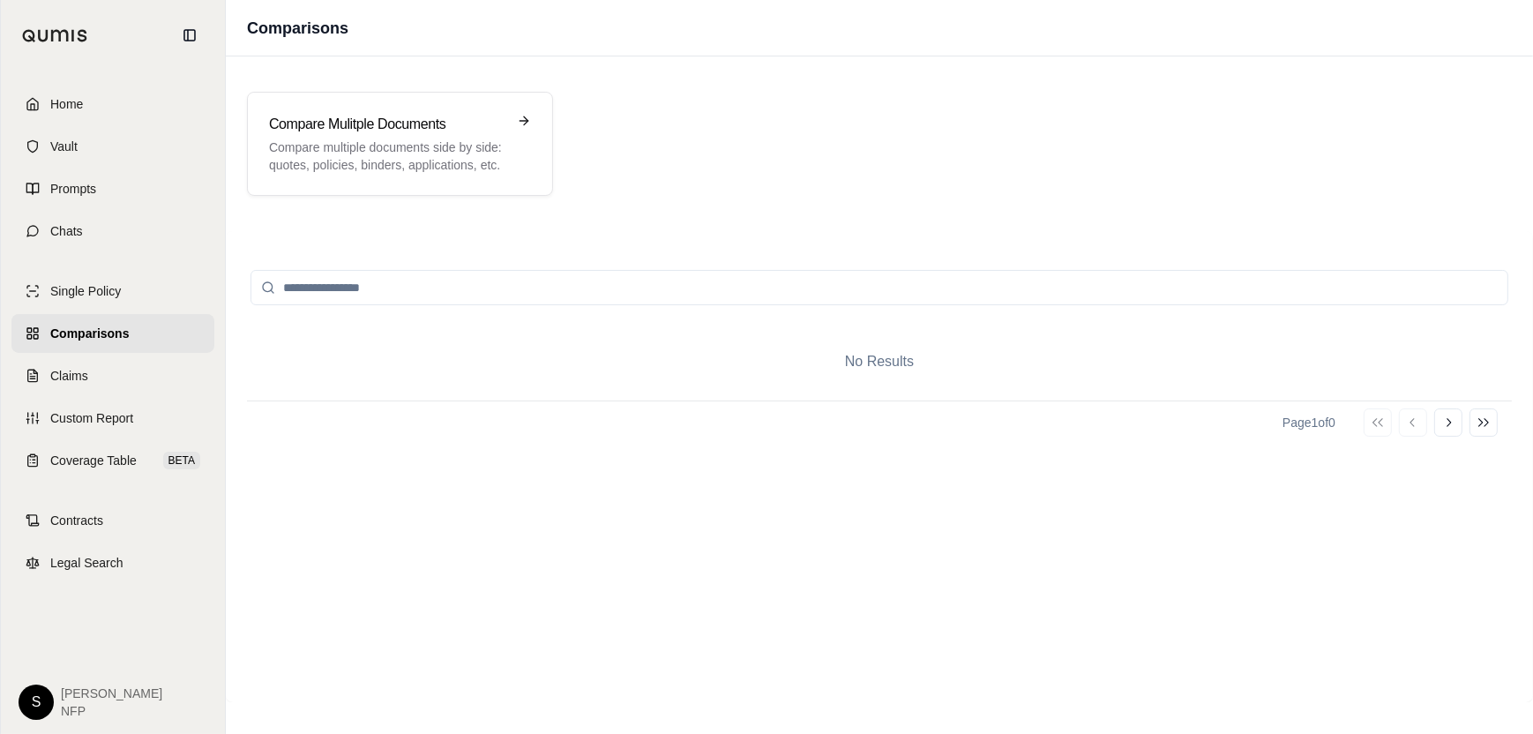
click at [923, 354] on div "No Results" at bounding box center [879, 362] width 1265 height 78
click at [1444, 423] on icon at bounding box center [1448, 422] width 14 height 14
click at [71, 105] on span "Home" at bounding box center [66, 104] width 33 height 18
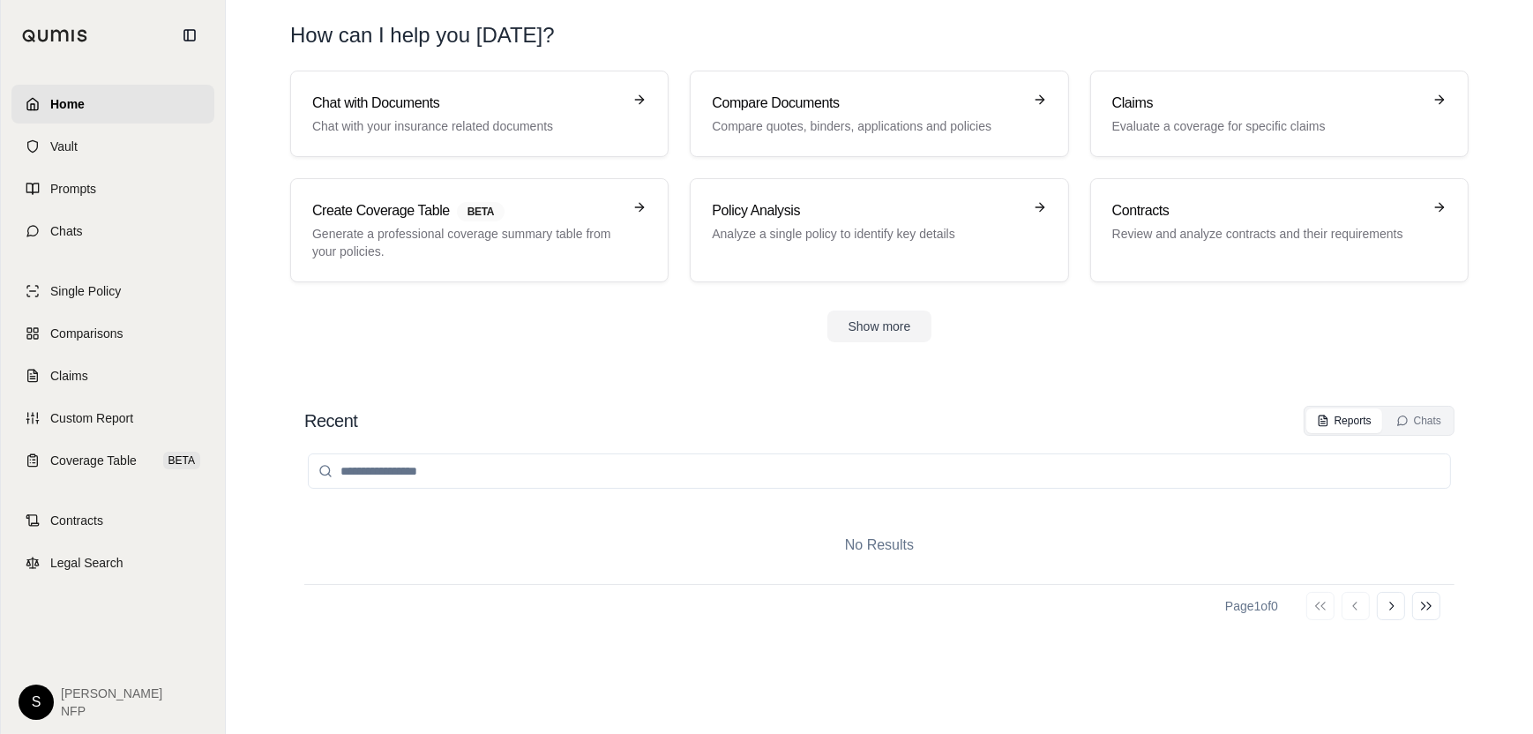
click at [427, 466] on input "search" at bounding box center [879, 470] width 1143 height 35
click at [1389, 602] on icon at bounding box center [1391, 606] width 14 height 14
click at [445, 119] on p "Chat with your insurance related documents" at bounding box center [467, 126] width 310 height 18
click at [70, 150] on span "Vault" at bounding box center [63, 147] width 27 height 18
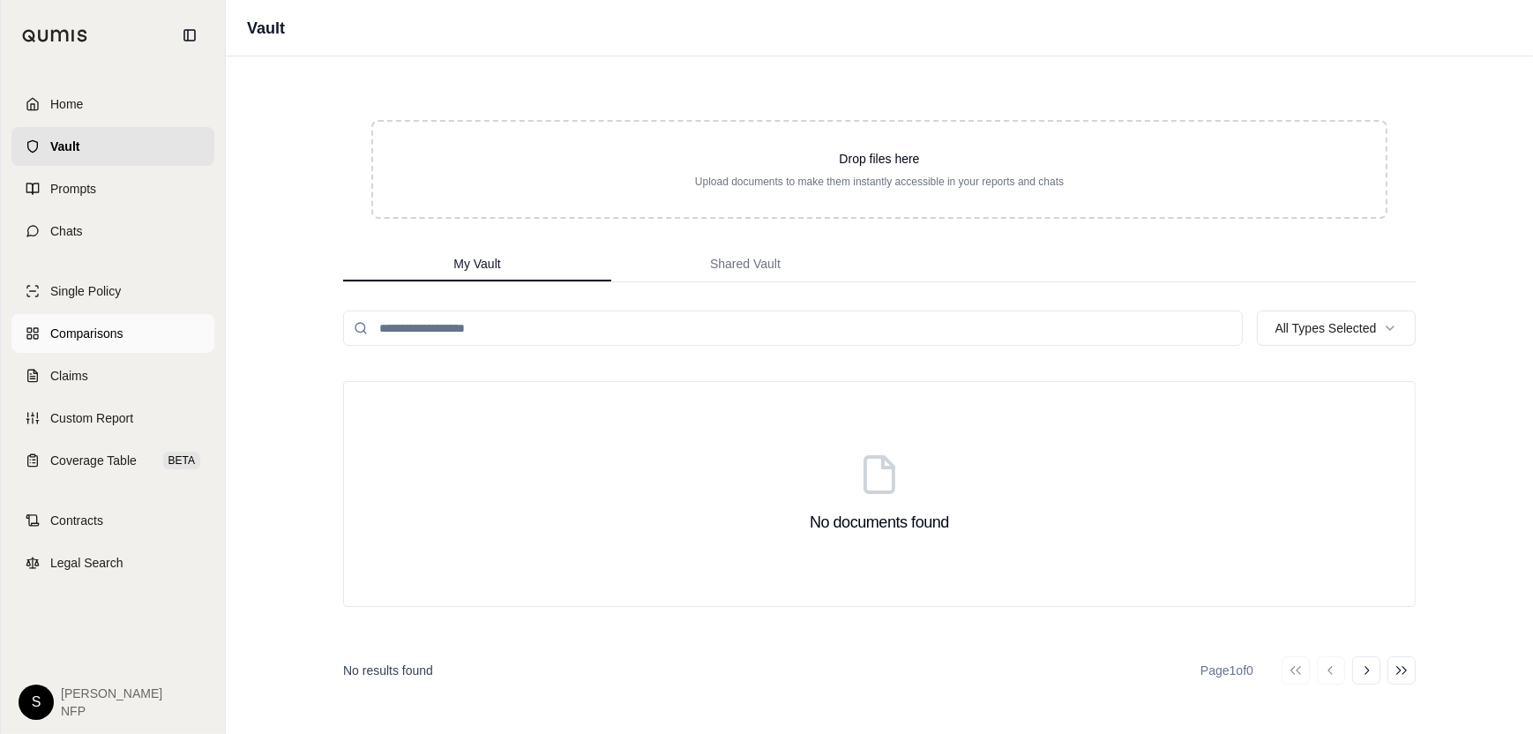
click at [66, 332] on span "Comparisons" at bounding box center [86, 334] width 72 height 18
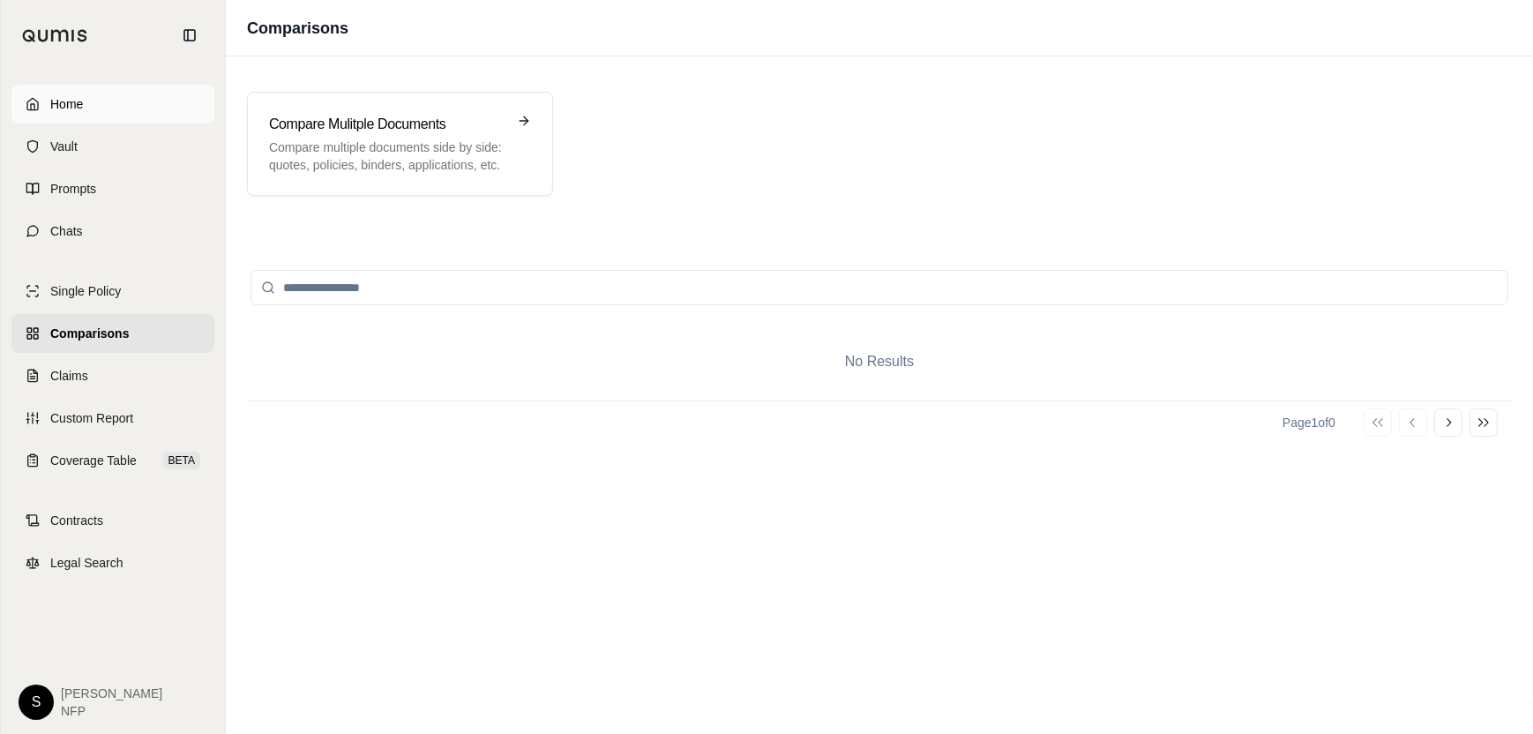
click at [71, 96] on span "Home" at bounding box center [66, 104] width 33 height 18
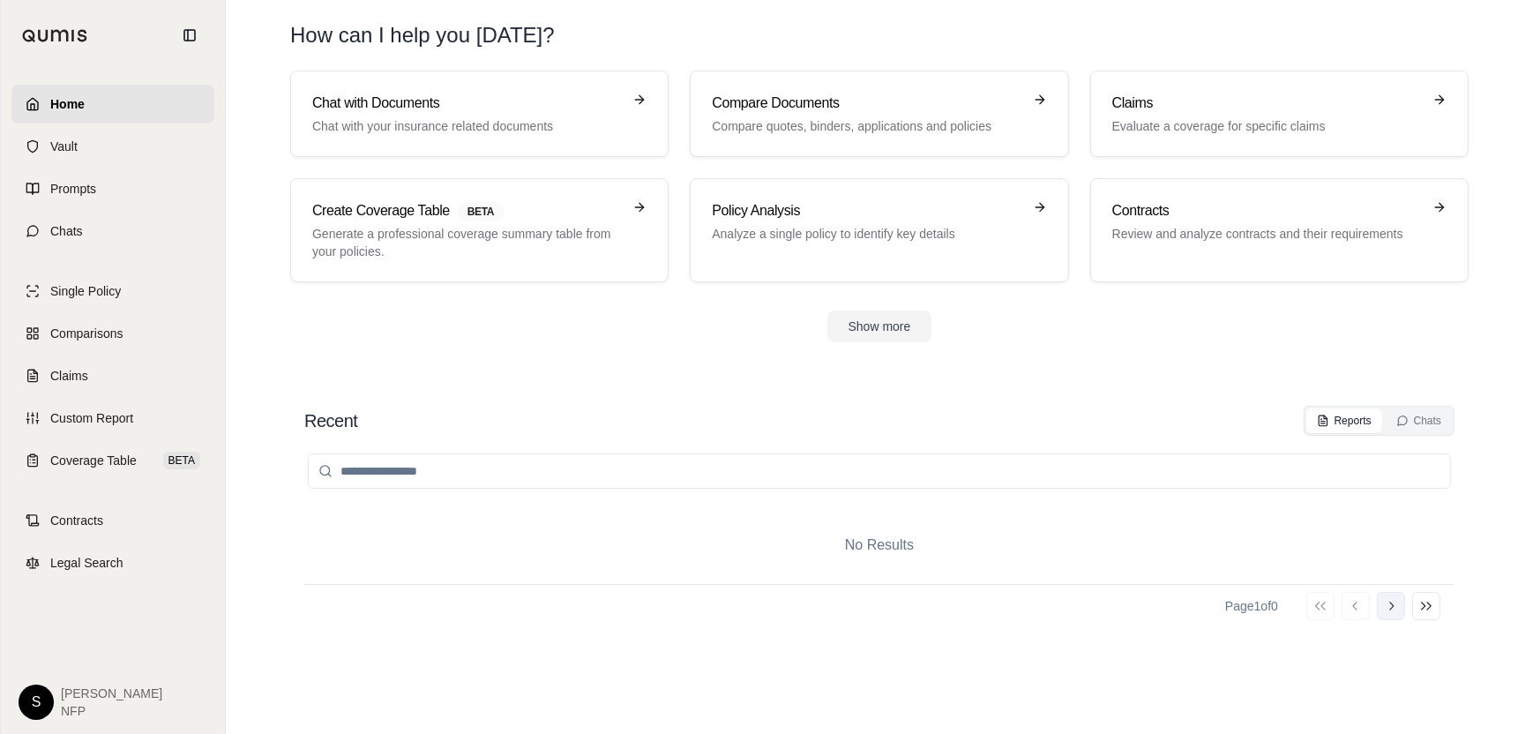
click at [1393, 607] on icon at bounding box center [1391, 606] width 14 height 14
click at [1340, 609] on div "Go to first page Go to previous page Go to next page Go to last page" at bounding box center [1373, 606] width 134 height 28
click at [1354, 603] on icon at bounding box center [1356, 606] width 14 height 14
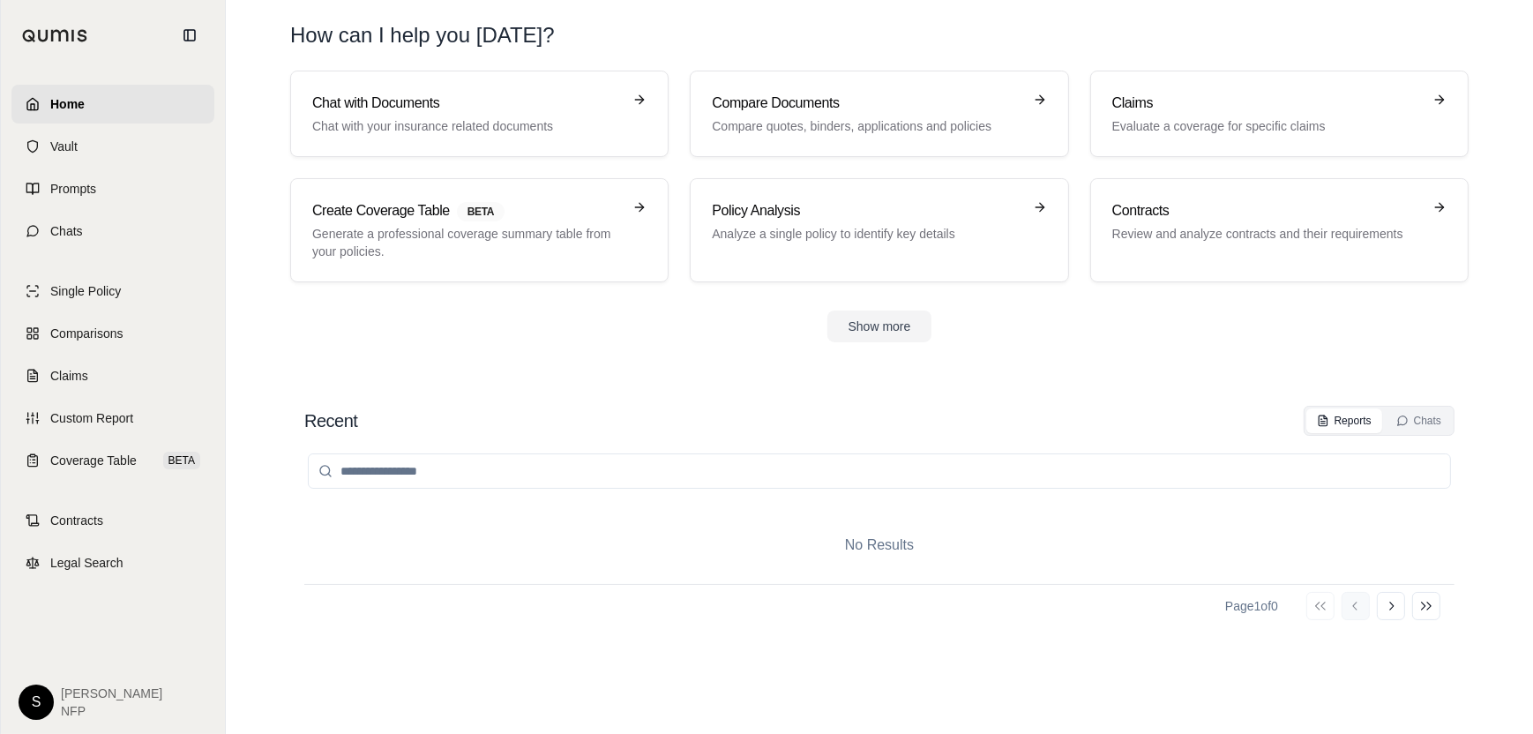
click at [1354, 603] on div "Go to first page Go to previous page Go to next page Go to last page" at bounding box center [1373, 606] width 134 height 28
click at [737, 109] on h3 "Compare Documents" at bounding box center [867, 103] width 310 height 21
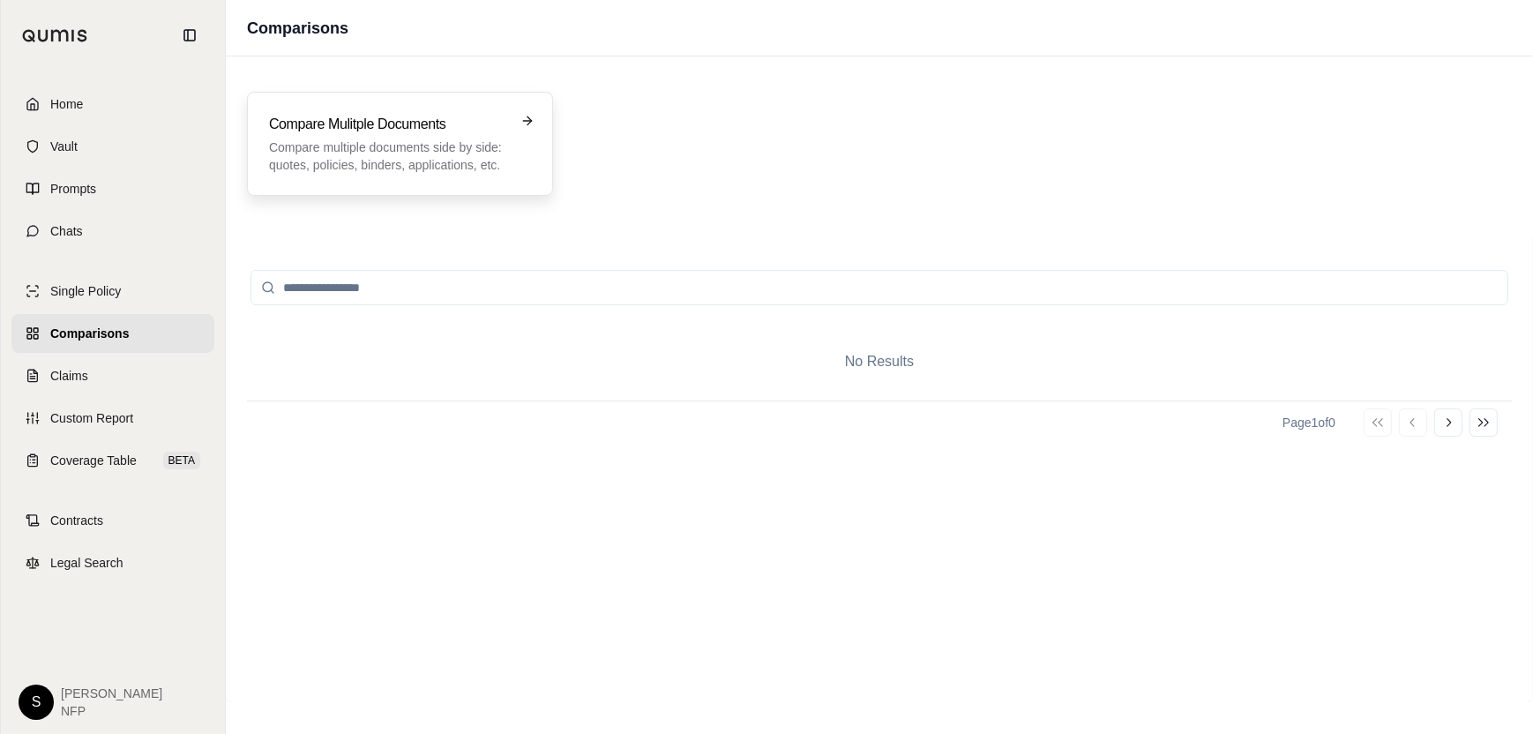
click at [531, 124] on icon at bounding box center [527, 121] width 14 height 14
click at [64, 702] on span "NFP" at bounding box center [111, 711] width 101 height 18
click at [384, 281] on input "search" at bounding box center [880, 287] width 1258 height 35
click at [76, 102] on span "Home" at bounding box center [66, 104] width 33 height 18
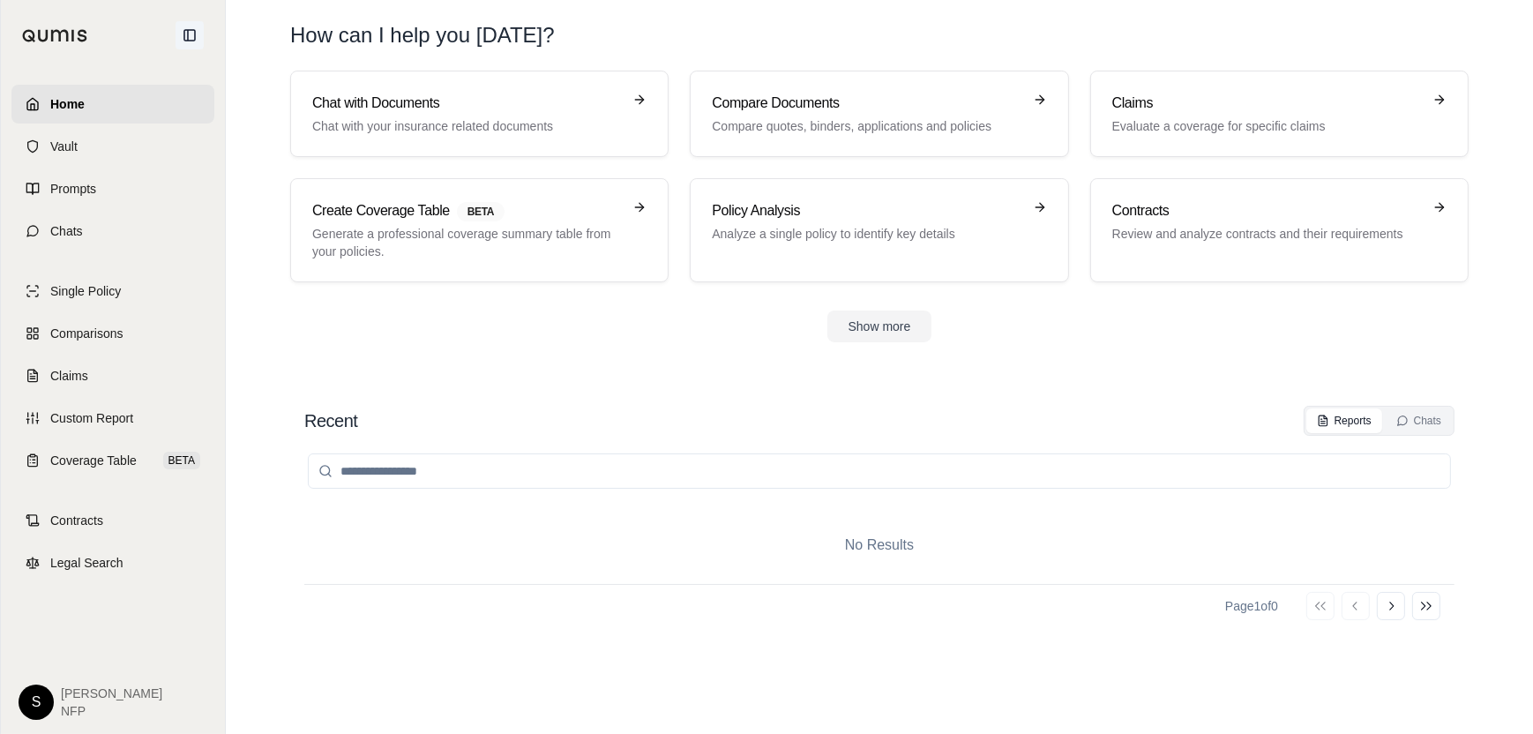
click at [187, 35] on icon at bounding box center [189, 35] width 11 height 11
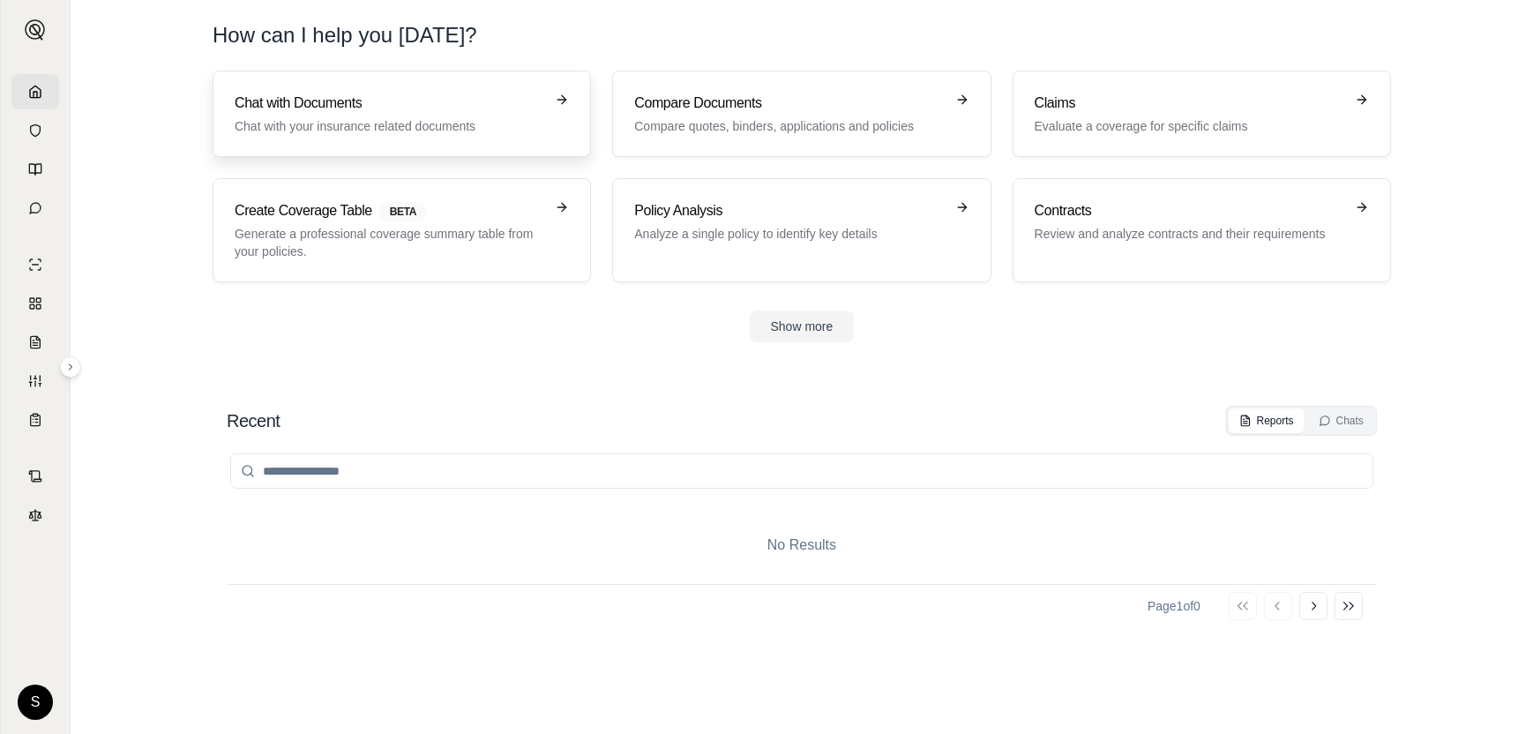
click at [339, 137] on link "Chat with Documents Chat with your insurance related documents" at bounding box center [402, 114] width 378 height 86
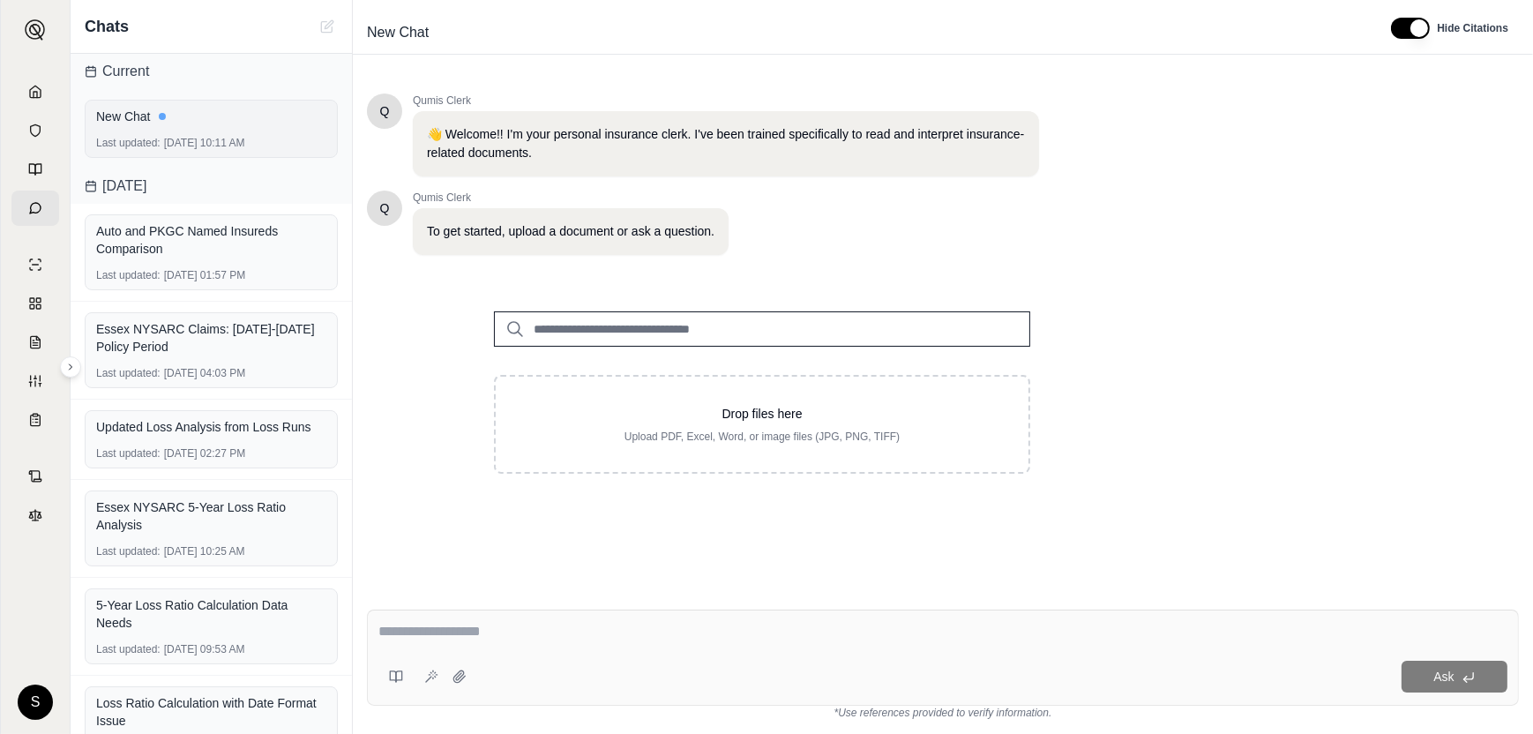
click at [174, 138] on div "Last updated: Aug 20, 2025, 10:11 AM" at bounding box center [211, 143] width 230 height 14
click at [123, 64] on div "Current" at bounding box center [211, 71] width 281 height 35
click at [34, 93] on polyline at bounding box center [36, 95] width 4 height 6
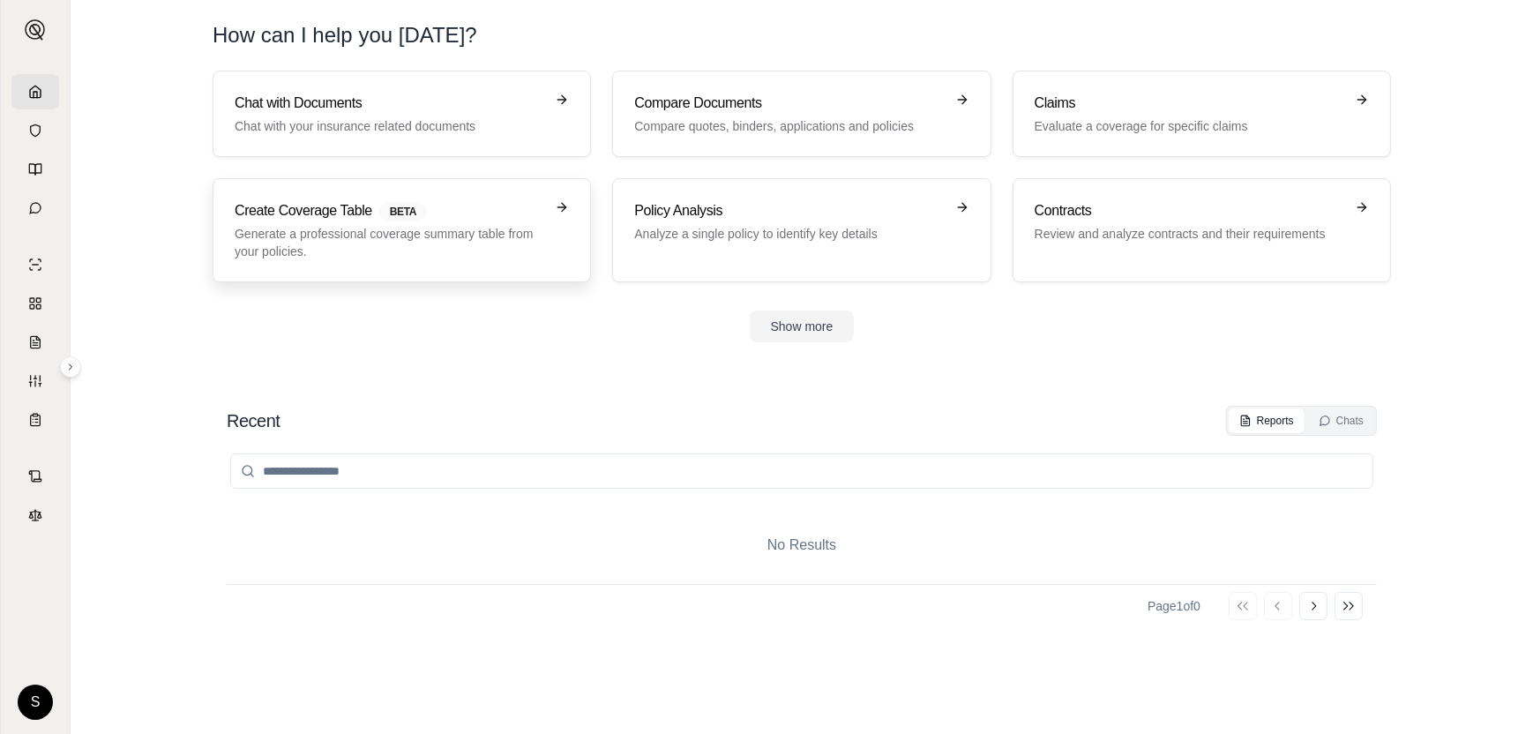
click at [508, 232] on p "Generate a professional coverage summary table from your policies." at bounding box center [390, 242] width 310 height 35
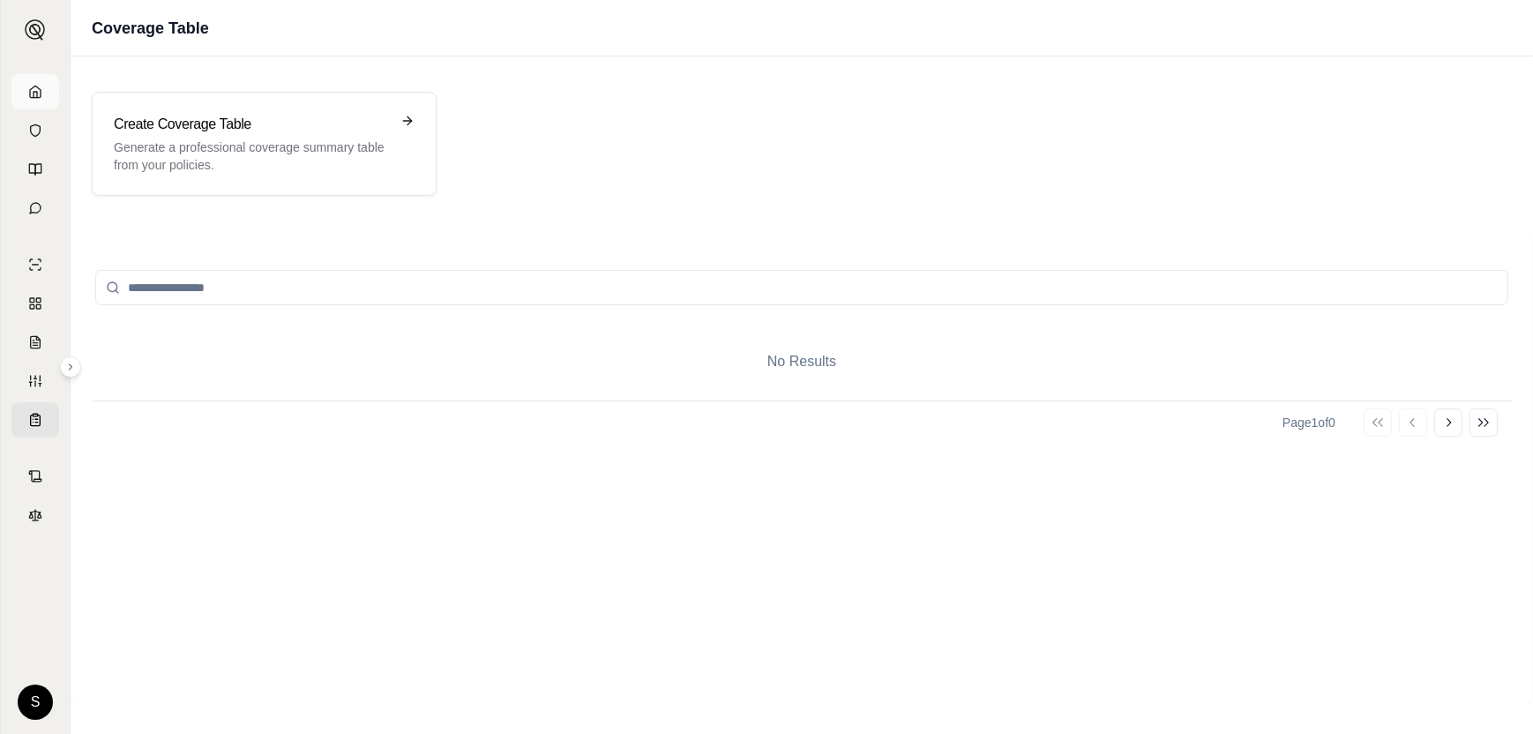
click at [35, 92] on icon at bounding box center [35, 92] width 14 height 14
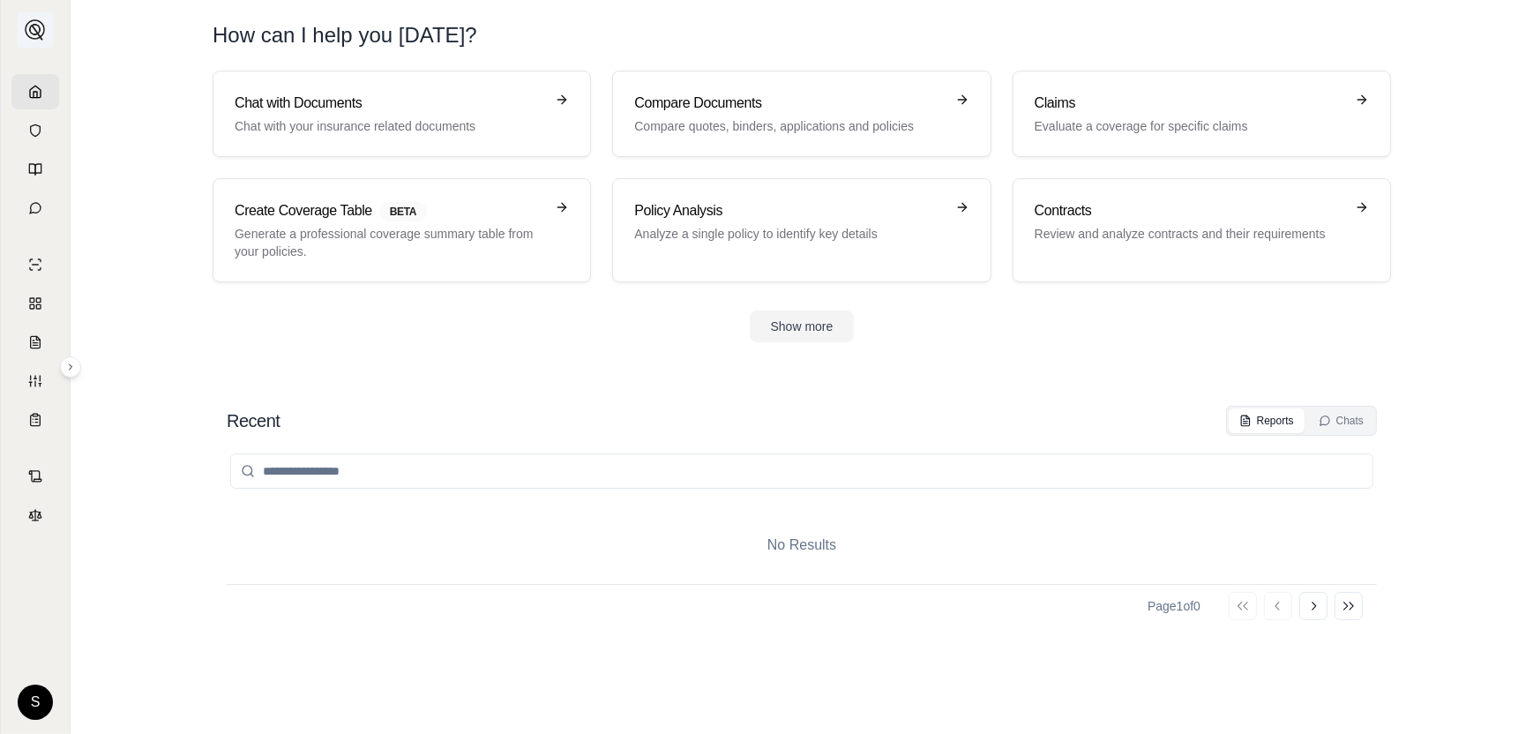
click at [34, 29] on img at bounding box center [35, 29] width 21 height 21
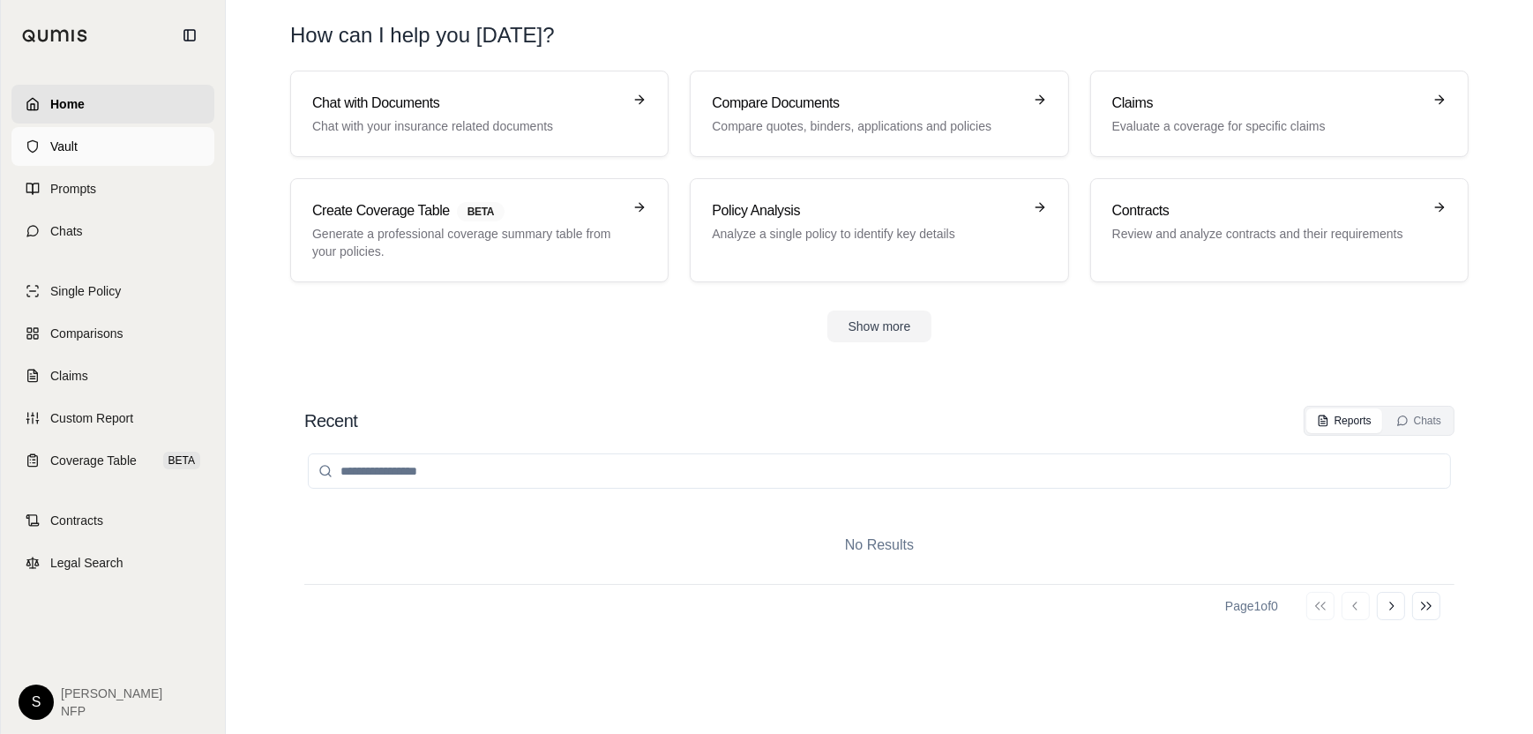
click at [71, 146] on span "Vault" at bounding box center [63, 147] width 27 height 18
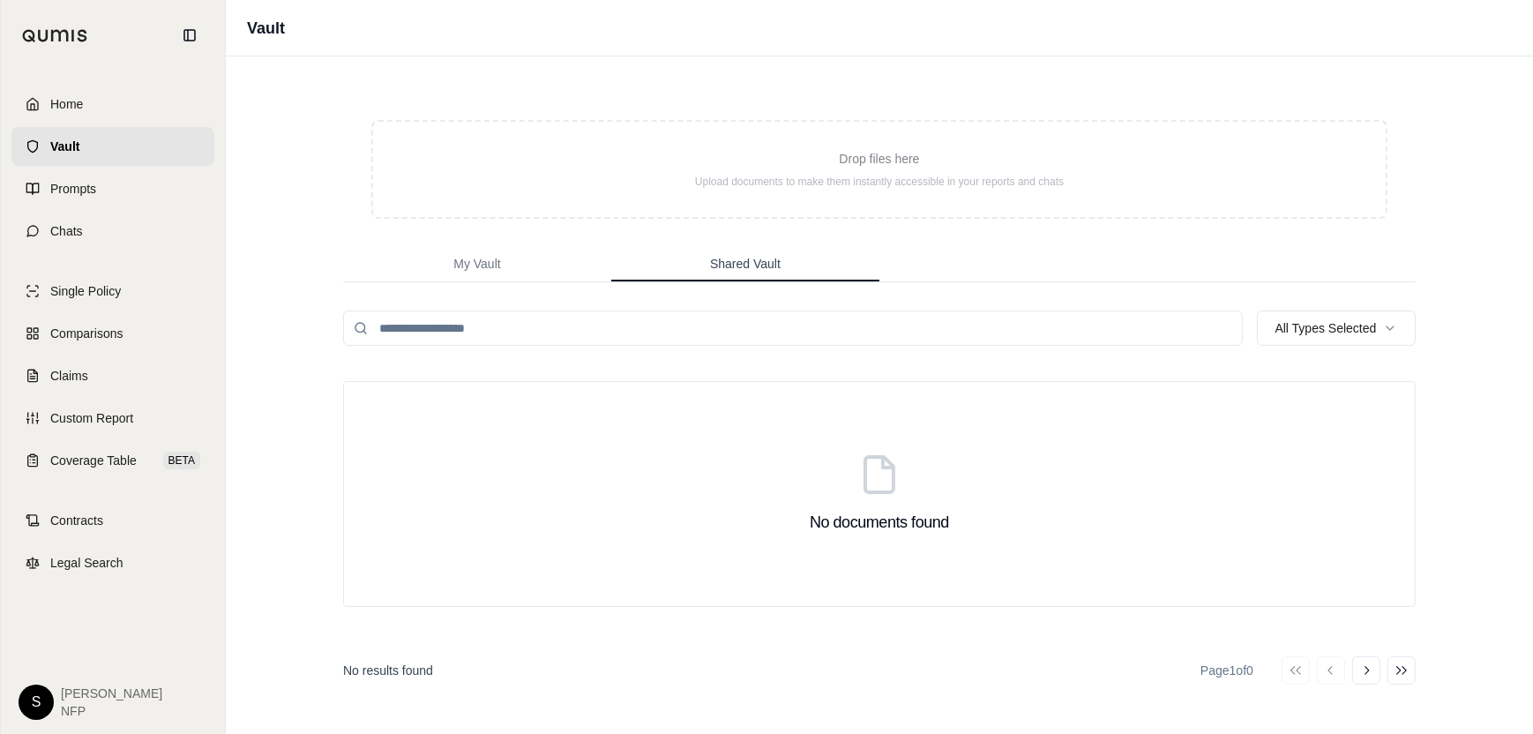
click at [767, 262] on span "Shared Vault" at bounding box center [745, 264] width 71 height 18
click at [75, 191] on span "Prompts" at bounding box center [73, 189] width 46 height 18
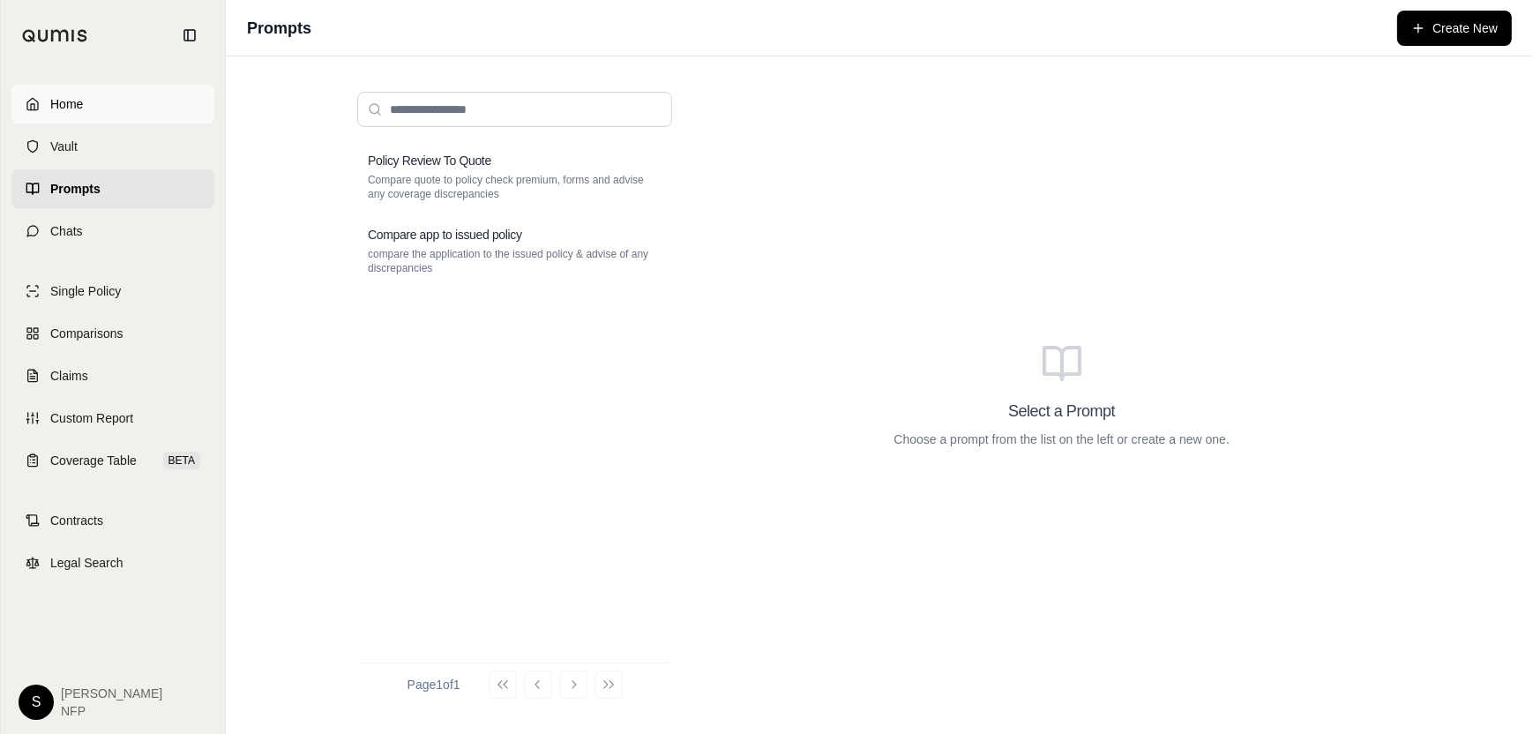
click at [61, 103] on span "Home" at bounding box center [66, 104] width 33 height 18
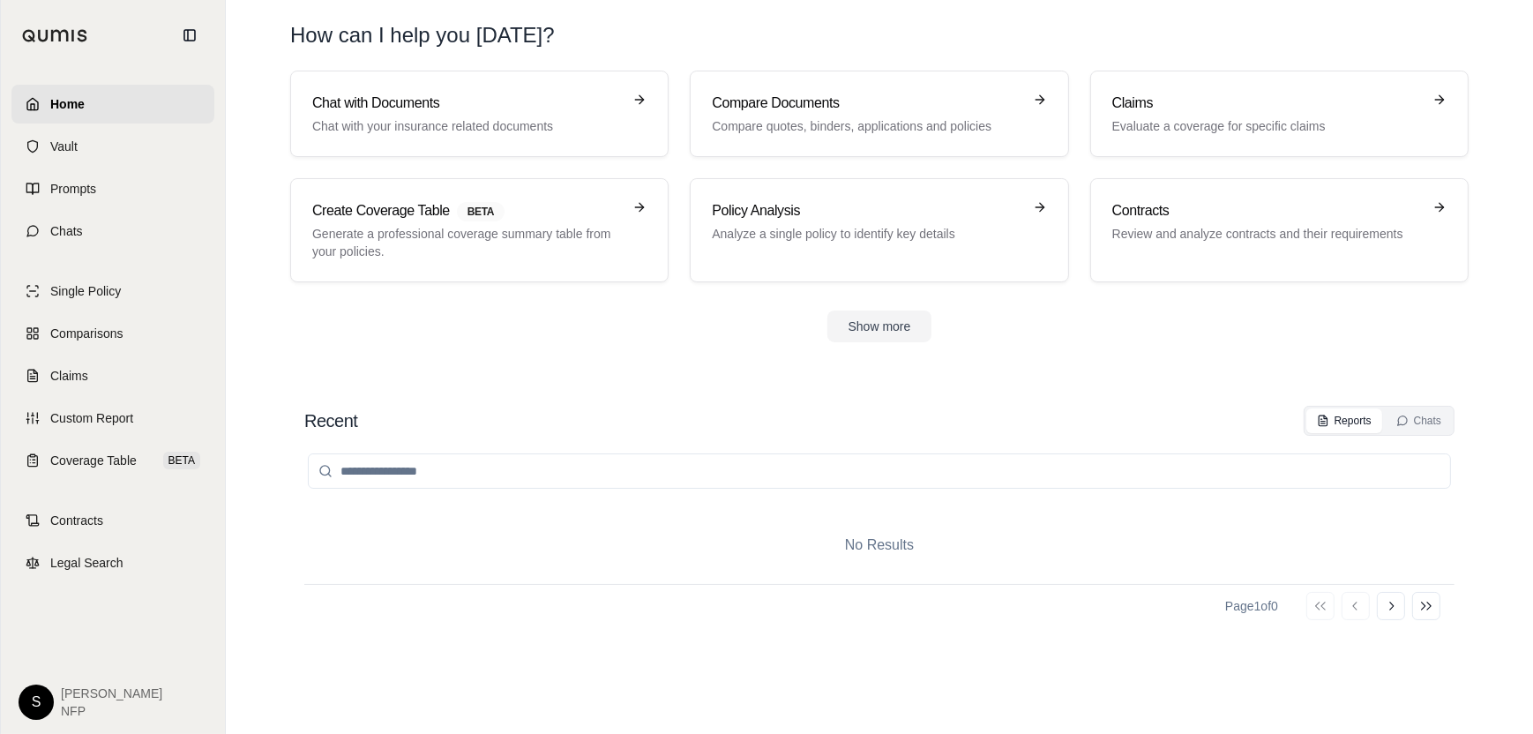
click at [64, 697] on span "[PERSON_NAME]" at bounding box center [111, 694] width 101 height 18
click at [615, 49] on h1 "How can I help you [DATE]?" at bounding box center [879, 35] width 1178 height 28
click at [527, 35] on h1 "How can I help you [DATE]?" at bounding box center [879, 35] width 1178 height 28
click at [462, 470] on input "search" at bounding box center [879, 470] width 1143 height 35
type input "**"
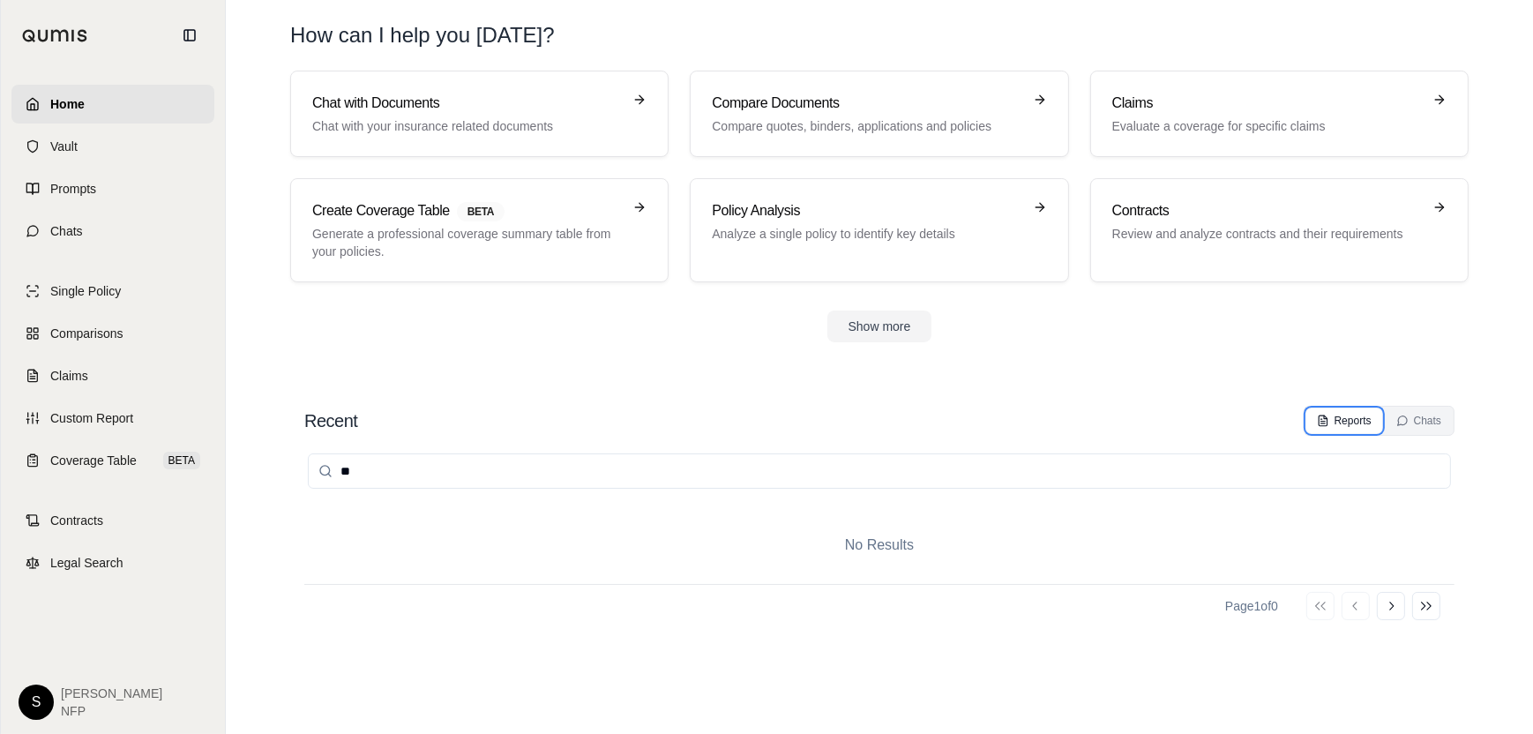
click at [1331, 415] on div "Reports" at bounding box center [1344, 421] width 55 height 14
click at [470, 449] on div "**" at bounding box center [879, 471] width 1150 height 71
drag, startPoint x: 424, startPoint y: 465, endPoint x: 212, endPoint y: 438, distance: 214.2
click at [216, 450] on div "Home Vault Prompts Chats Single Policy Comparisons Claims Custom Report Coverag…" at bounding box center [766, 367] width 1533 height 734
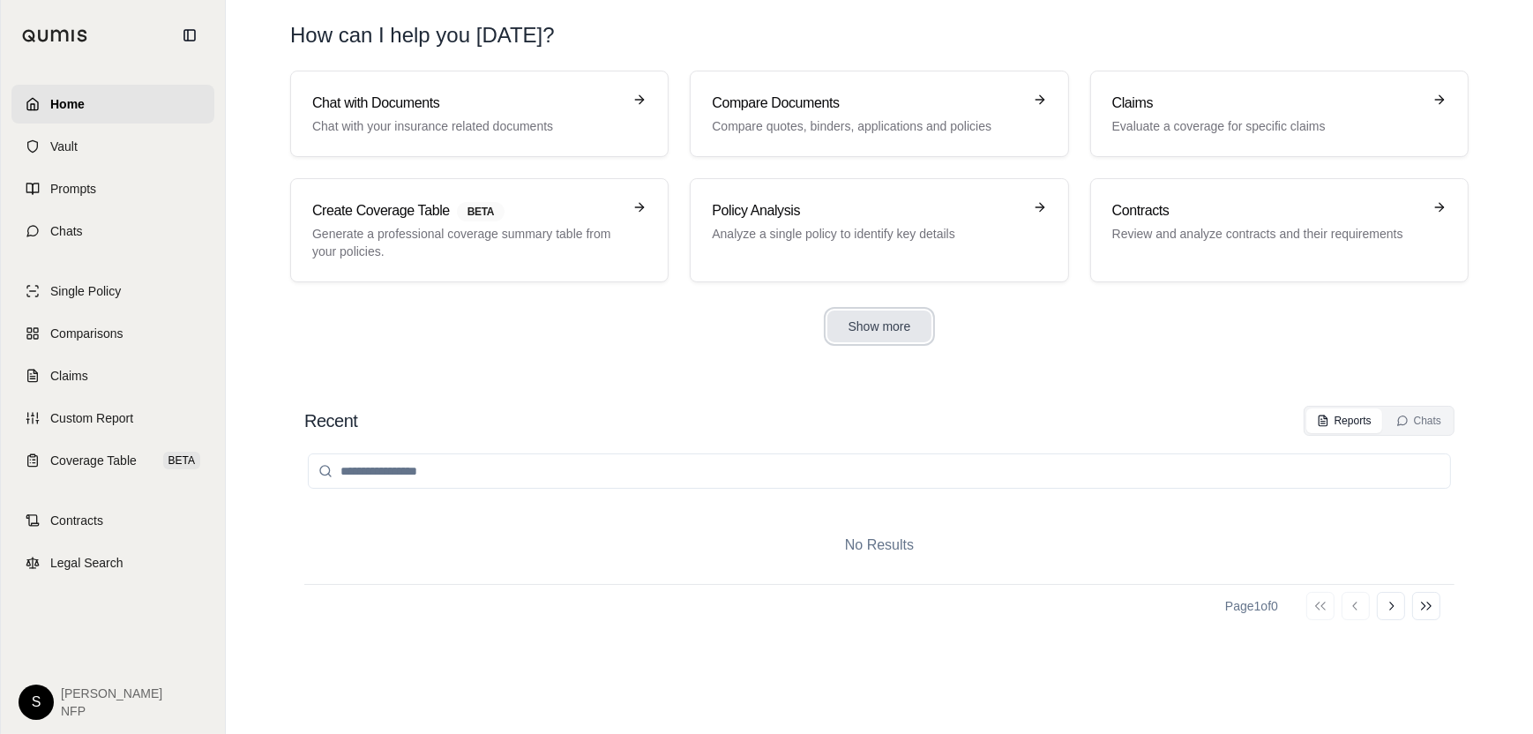
click at [879, 320] on button "Show more" at bounding box center [879, 326] width 105 height 32
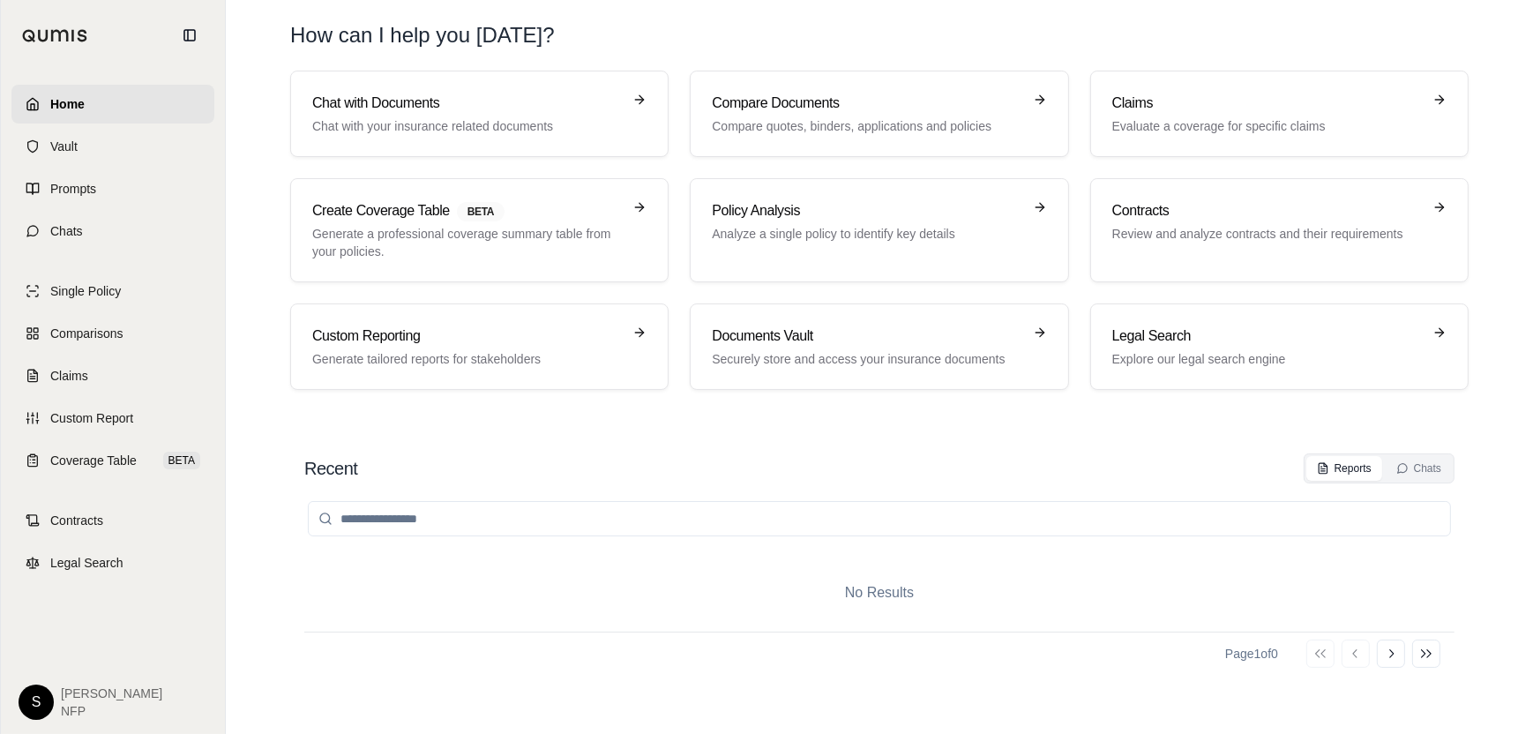
click at [508, 526] on input "search" at bounding box center [879, 518] width 1143 height 35
drag, startPoint x: 508, startPoint y: 526, endPoint x: 403, endPoint y: 467, distance: 120.5
click at [403, 467] on div "Recent Reports Chats" at bounding box center [879, 468] width 1150 height 30
click at [421, 526] on input "search" at bounding box center [879, 518] width 1143 height 35
type input "**"
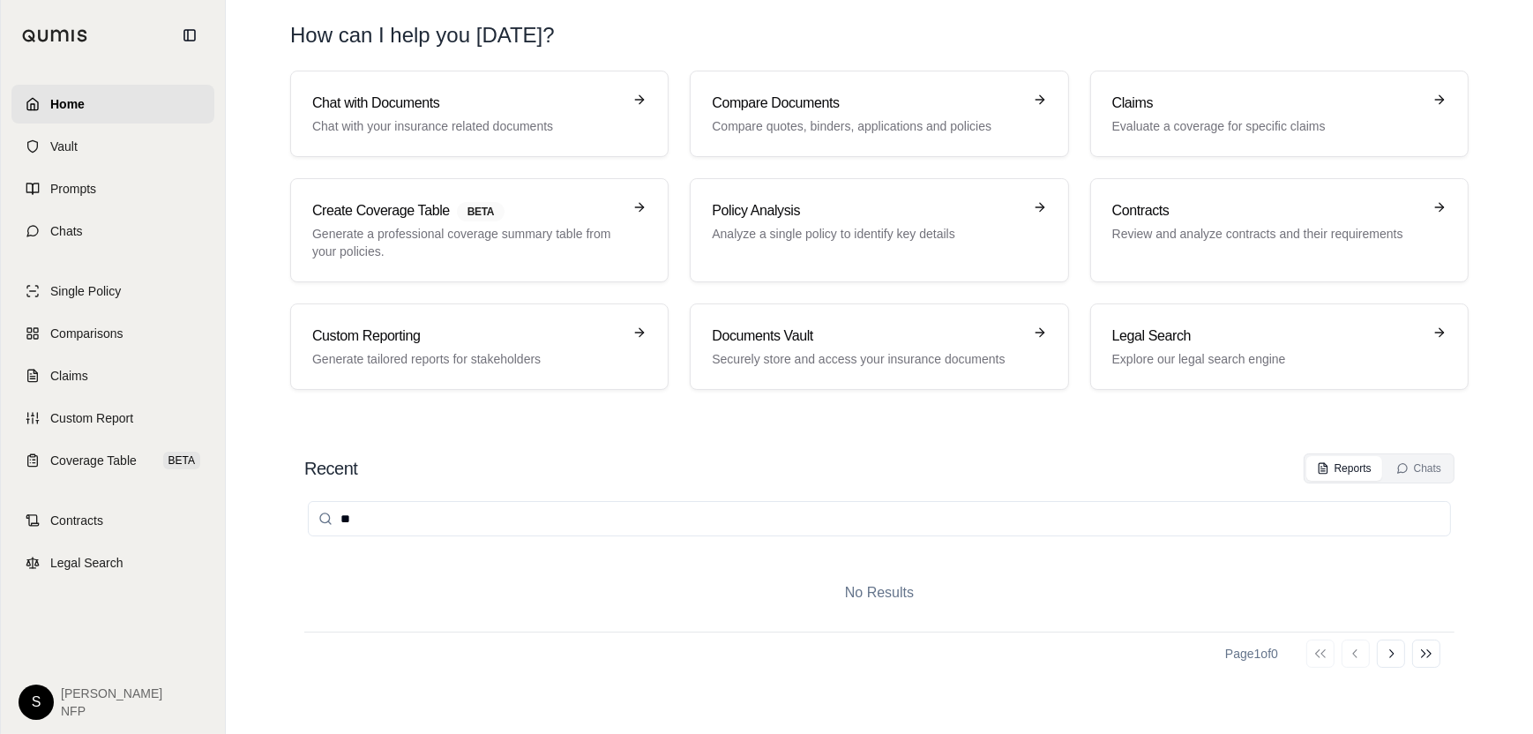
click at [421, 524] on input "**" at bounding box center [879, 518] width 1143 height 35
drag, startPoint x: 401, startPoint y: 517, endPoint x: 151, endPoint y: 487, distance: 252.3
click at [146, 498] on div "Home Vault Prompts Chats Single Policy Comparisons Claims Custom Report Coverag…" at bounding box center [766, 367] width 1533 height 734
click at [79, 232] on span "Chats" at bounding box center [66, 231] width 33 height 18
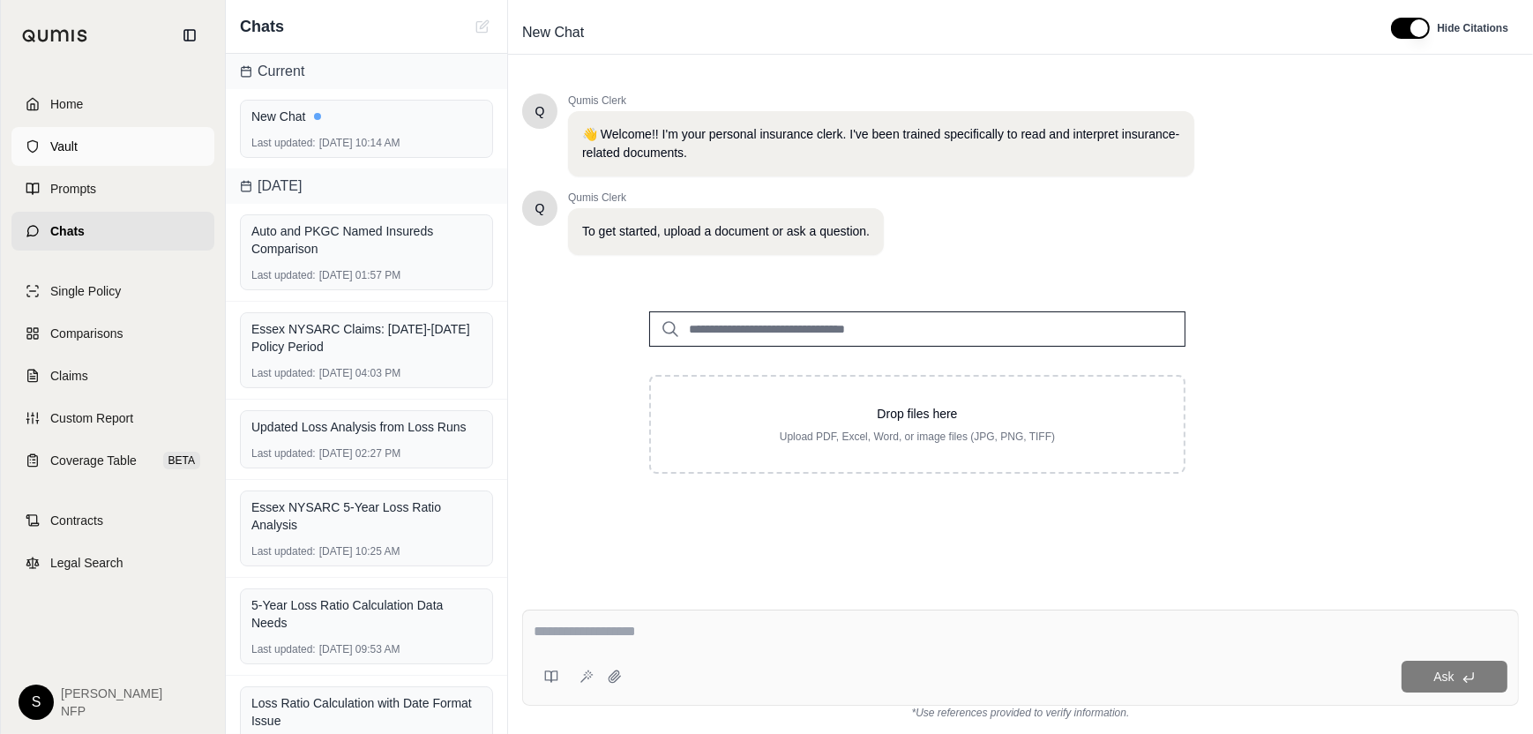
click at [71, 148] on span "Vault" at bounding box center [63, 147] width 27 height 18
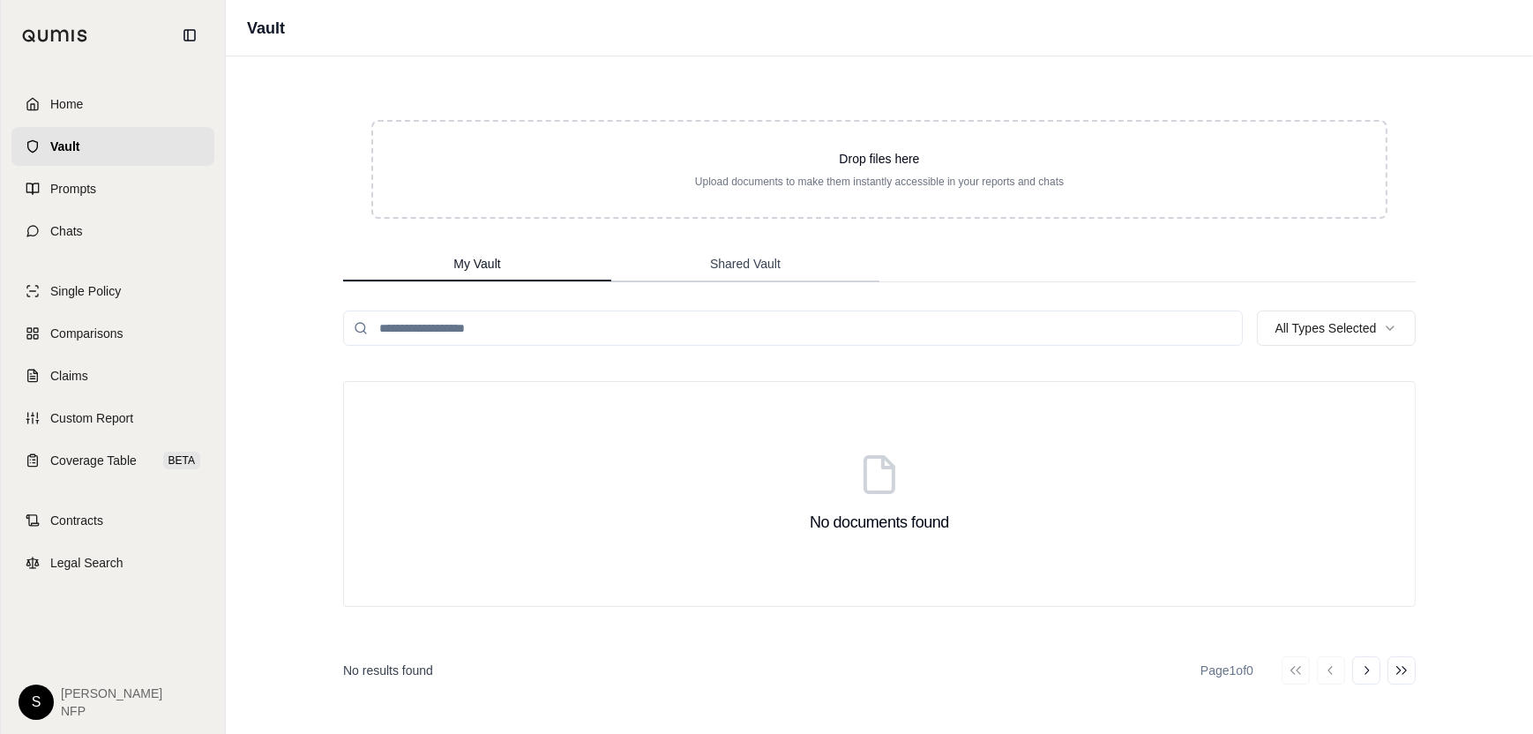
click at [702, 259] on button "Shared Vault" at bounding box center [745, 264] width 268 height 35
click at [475, 258] on span "My Vault" at bounding box center [476, 264] width 47 height 18
click at [1388, 326] on html "Home Vault Prompts Chats Single Policy Comparisons Claims Custom Report Coverag…" at bounding box center [766, 367] width 1533 height 734
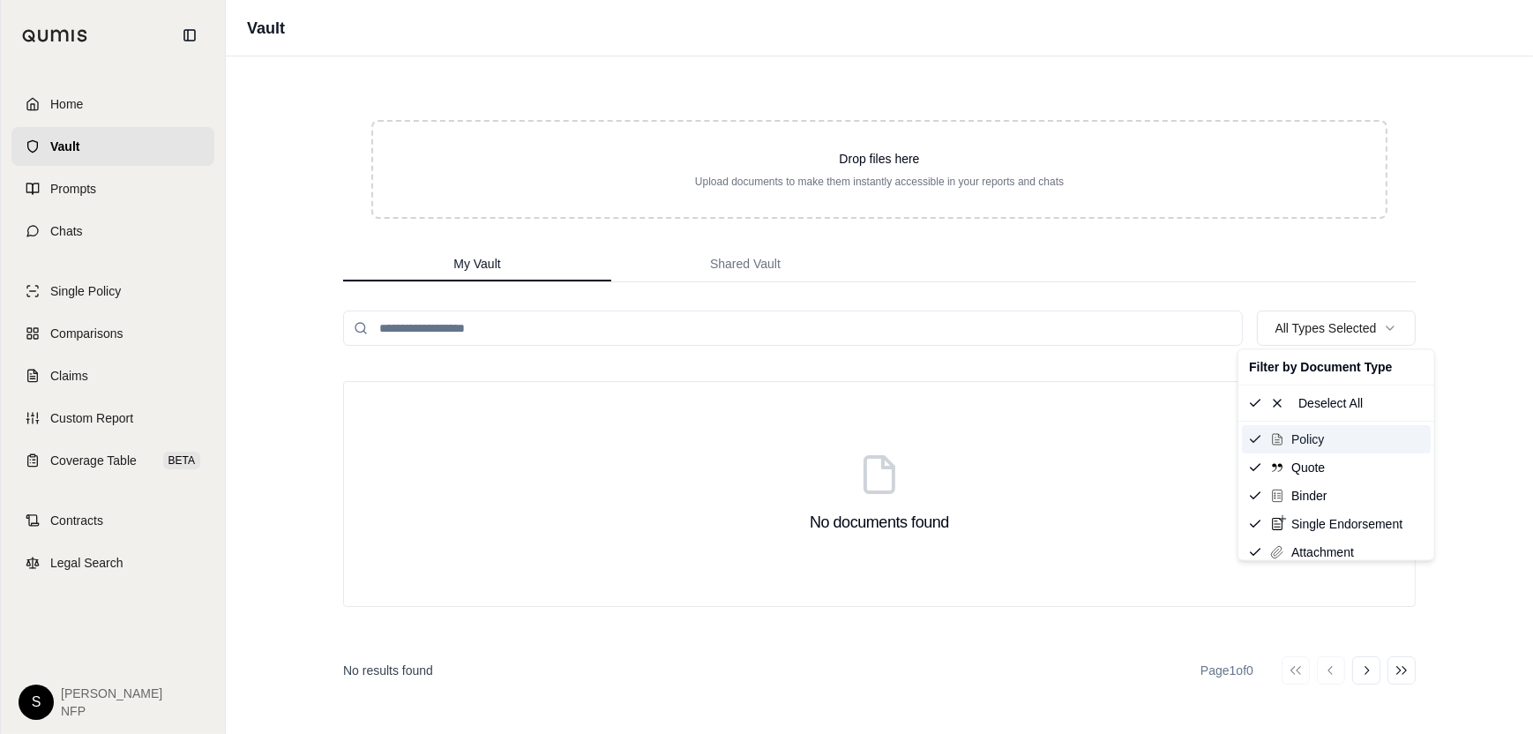
click at [1331, 438] on div "Policy" at bounding box center [1336, 439] width 189 height 28
click at [1317, 445] on span "Policy" at bounding box center [1307, 439] width 33 height 18
click at [1312, 444] on span "Policy" at bounding box center [1307, 439] width 33 height 18
click at [80, 88] on html "Home Vault Prompts Chats Single Policy Comparisons Claims Custom Report Coverag…" at bounding box center [766, 367] width 1533 height 734
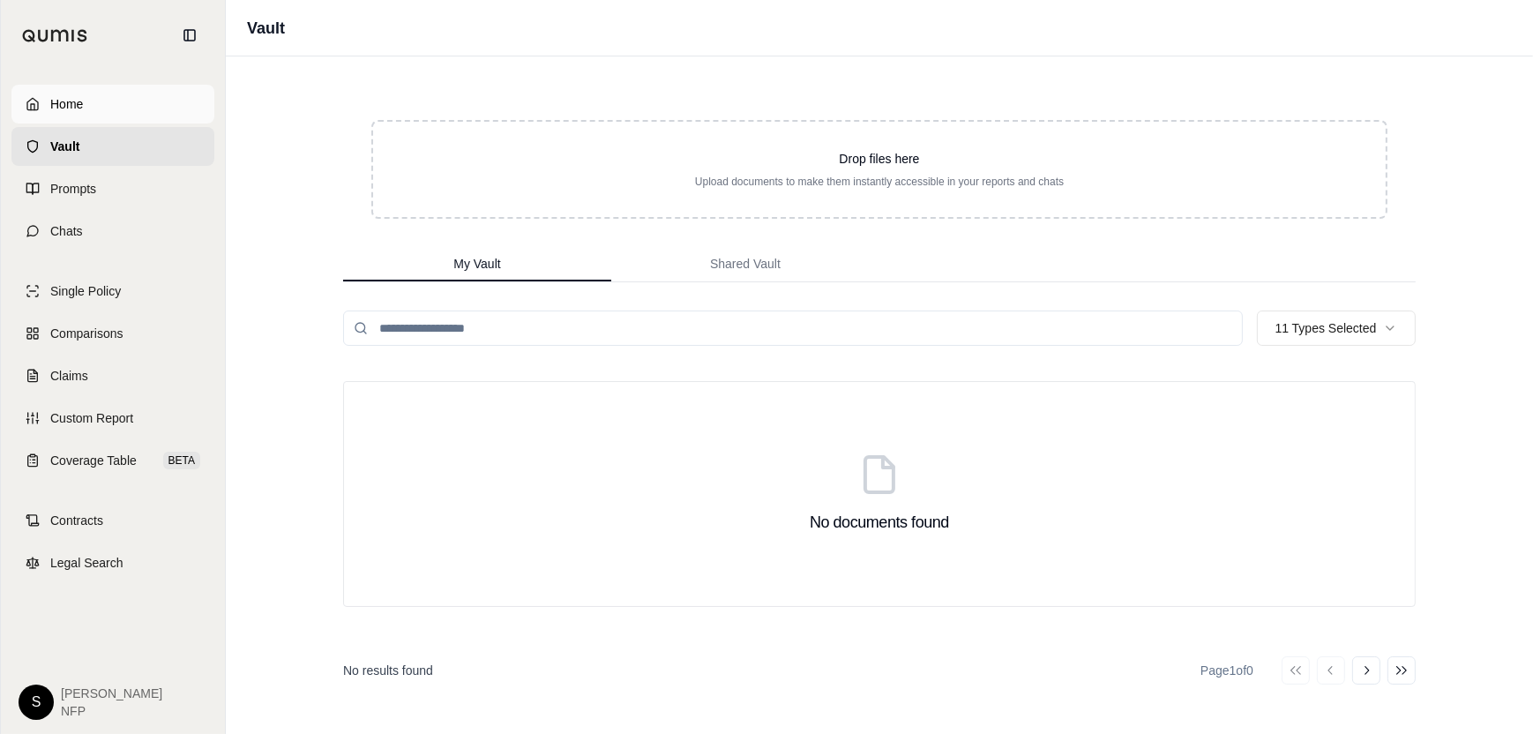
click at [71, 101] on span "Home" at bounding box center [66, 104] width 33 height 18
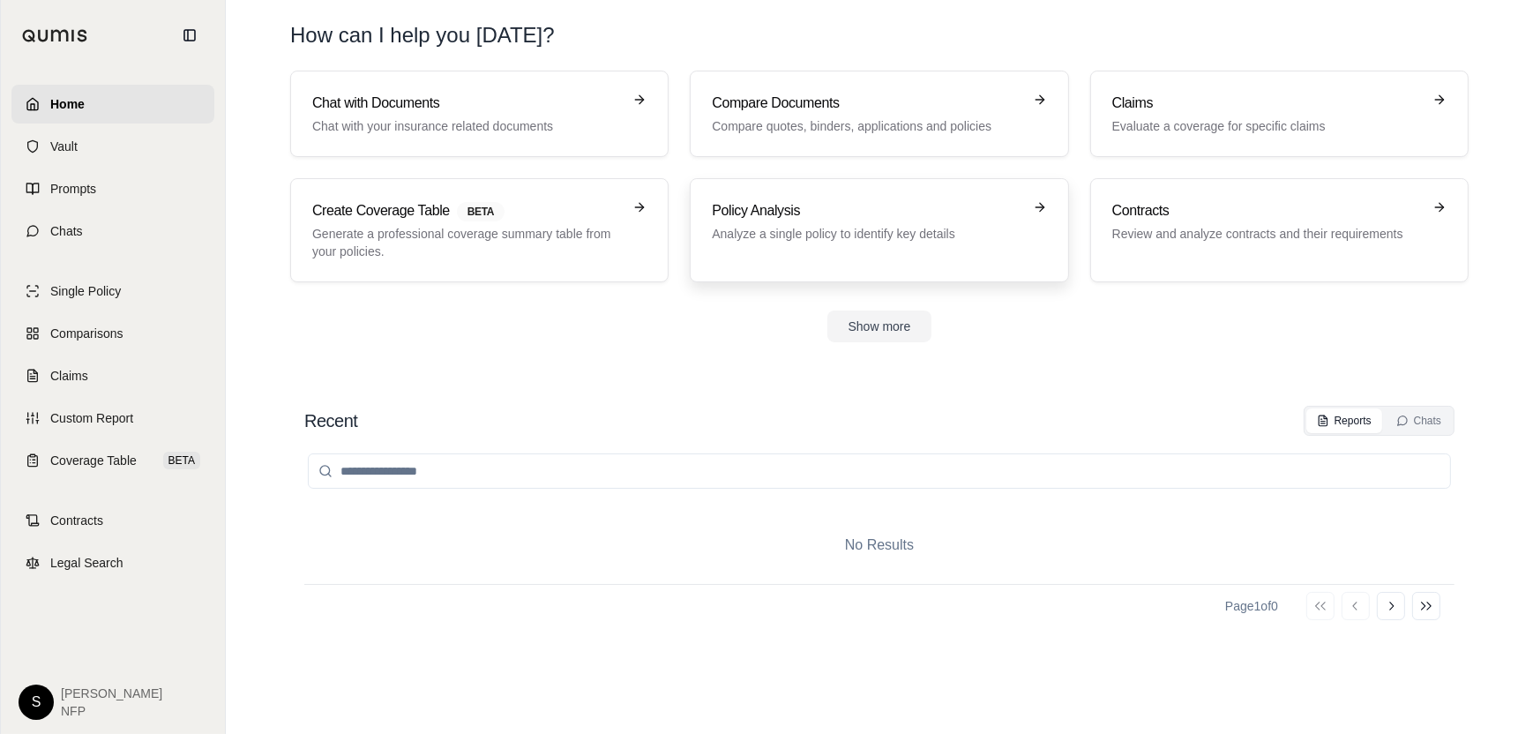
click at [969, 207] on h3 "Policy Analysis" at bounding box center [867, 210] width 310 height 21
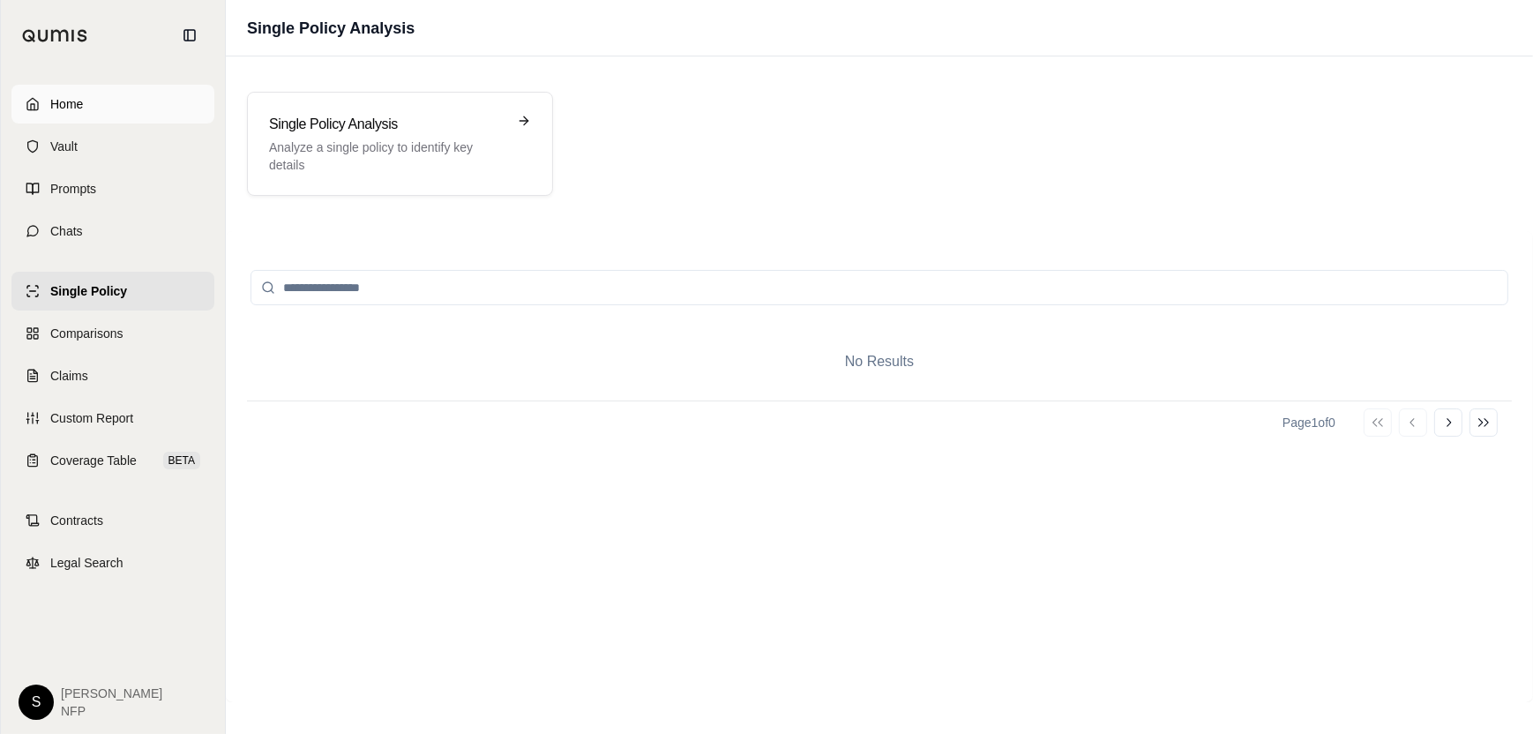
click at [78, 103] on span "Home" at bounding box center [66, 104] width 33 height 18
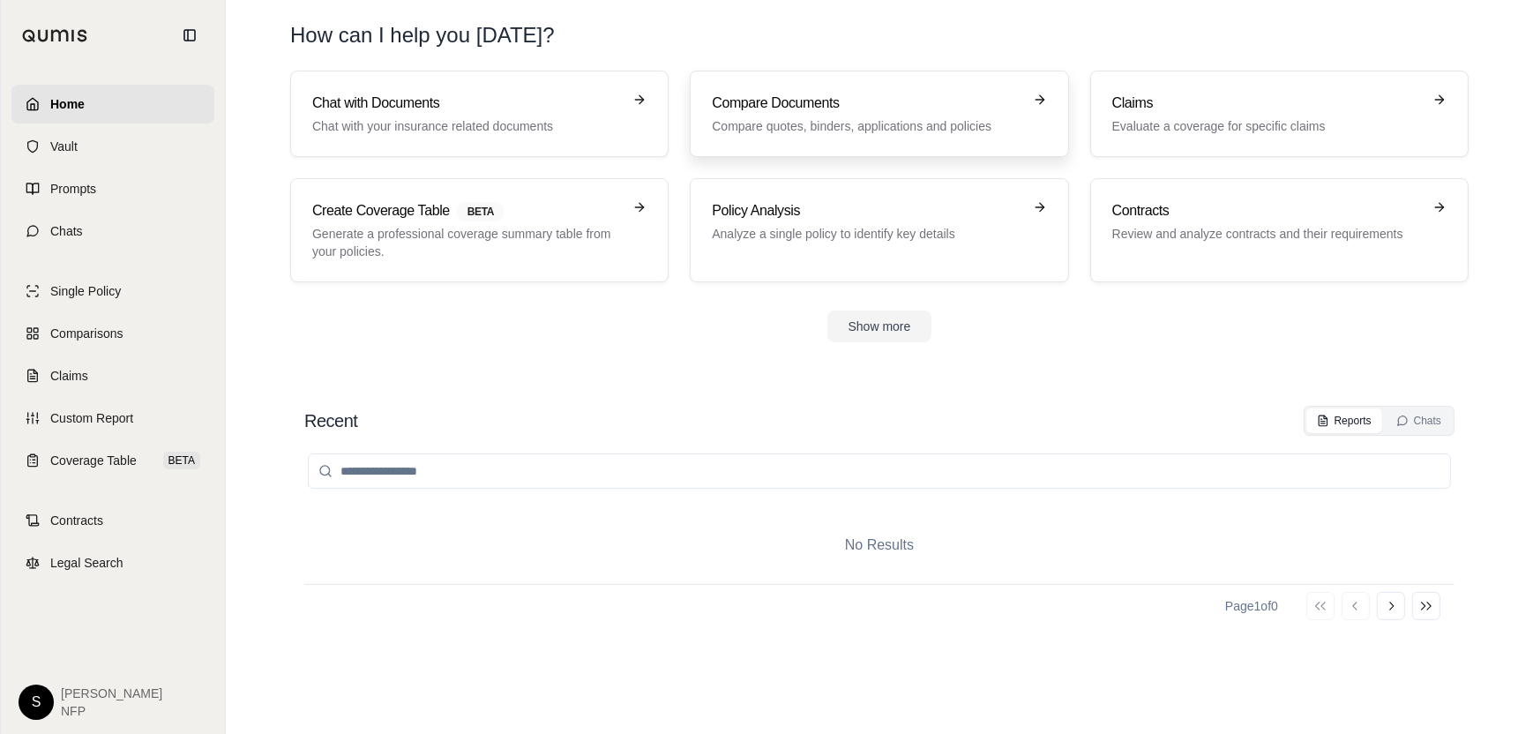
click at [916, 125] on p "Compare quotes, binders, applications and policies" at bounding box center [867, 126] width 310 height 18
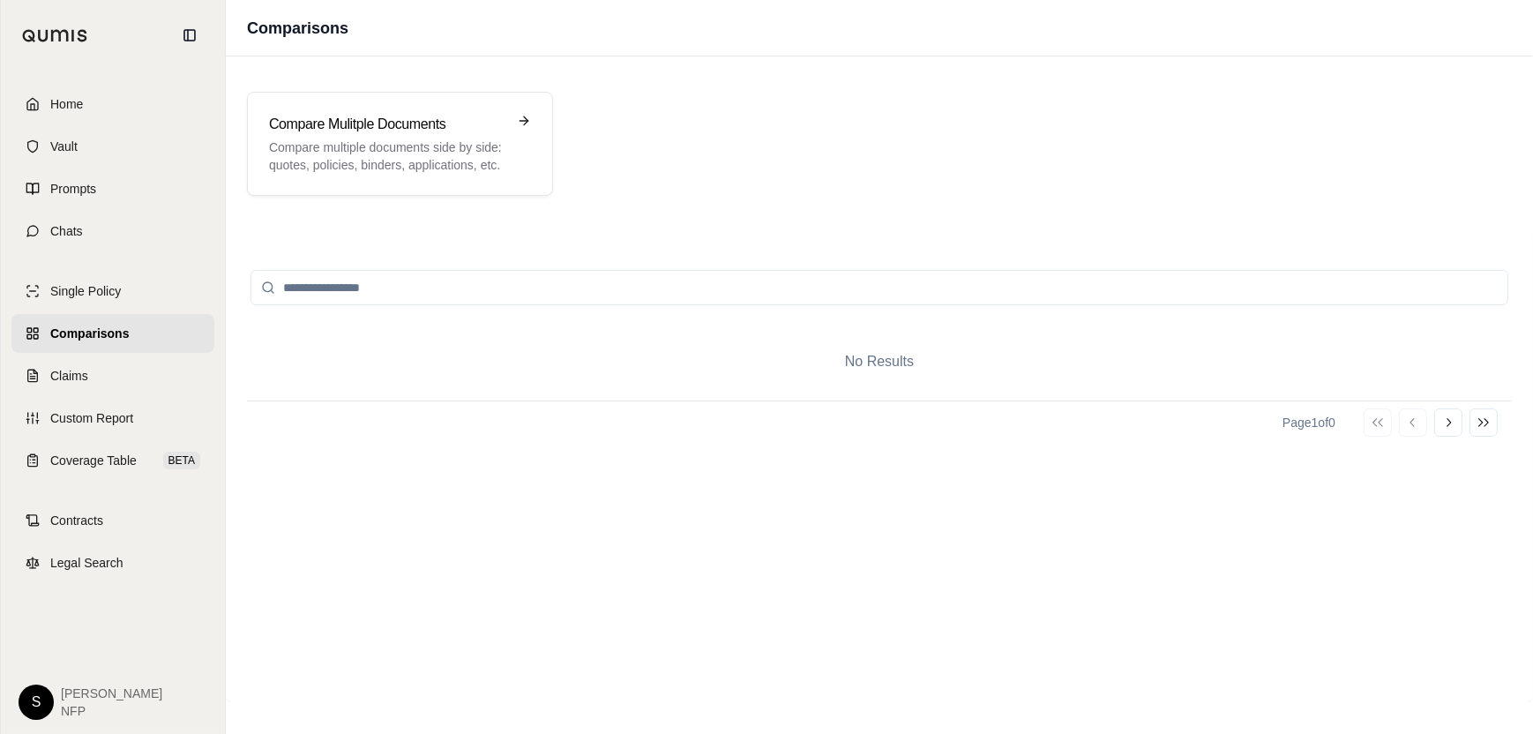
click at [528, 290] on input "search" at bounding box center [880, 287] width 1258 height 35
type input "**"
drag, startPoint x: 483, startPoint y: 274, endPoint x: -73, endPoint y: 244, distance: 556.5
click at [0, 244] on html "Home Vault Prompts Chats Single Policy Comparisons Claims Custom Report Coverag…" at bounding box center [766, 367] width 1533 height 734
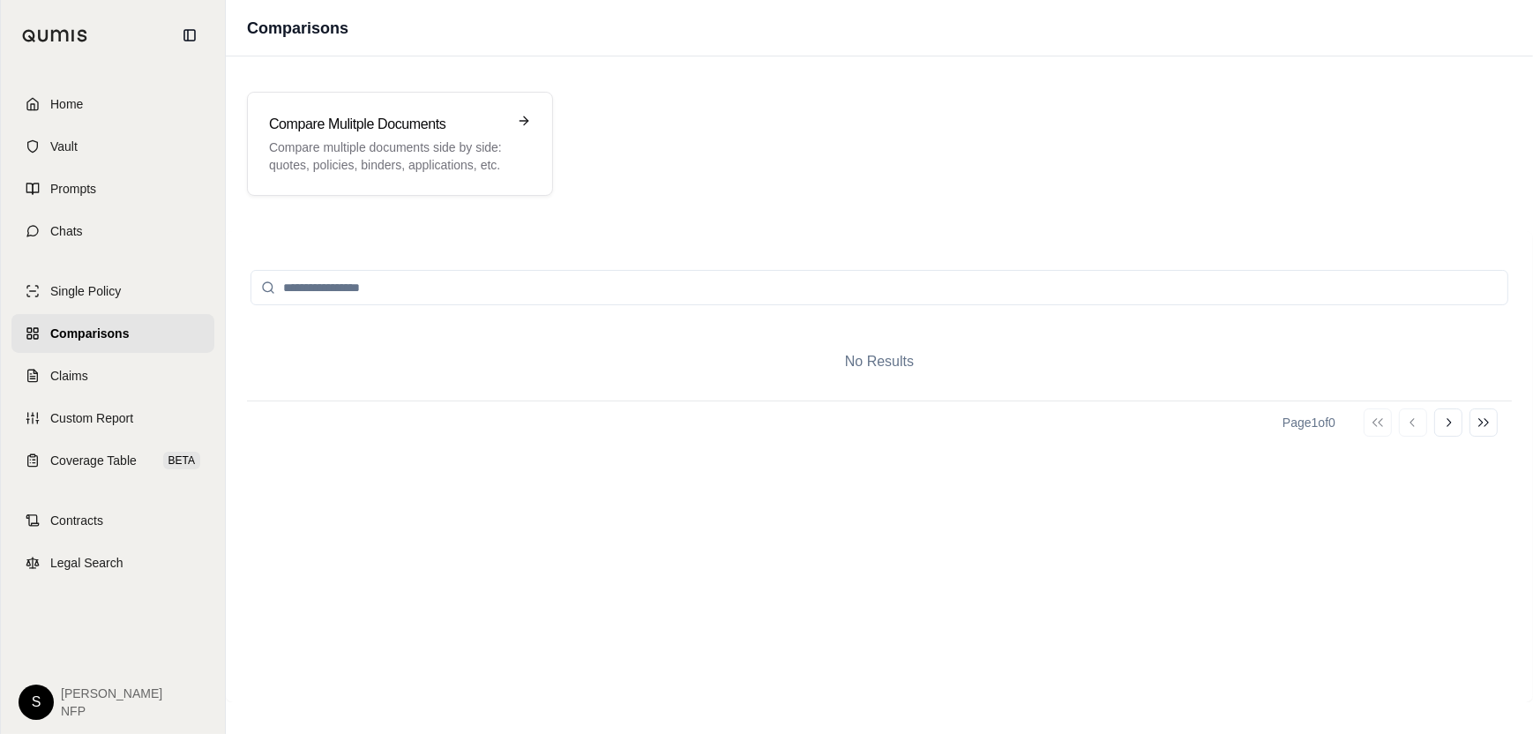
click at [268, 292] on icon at bounding box center [268, 288] width 14 height 14
click at [58, 95] on span "Home" at bounding box center [66, 104] width 33 height 18
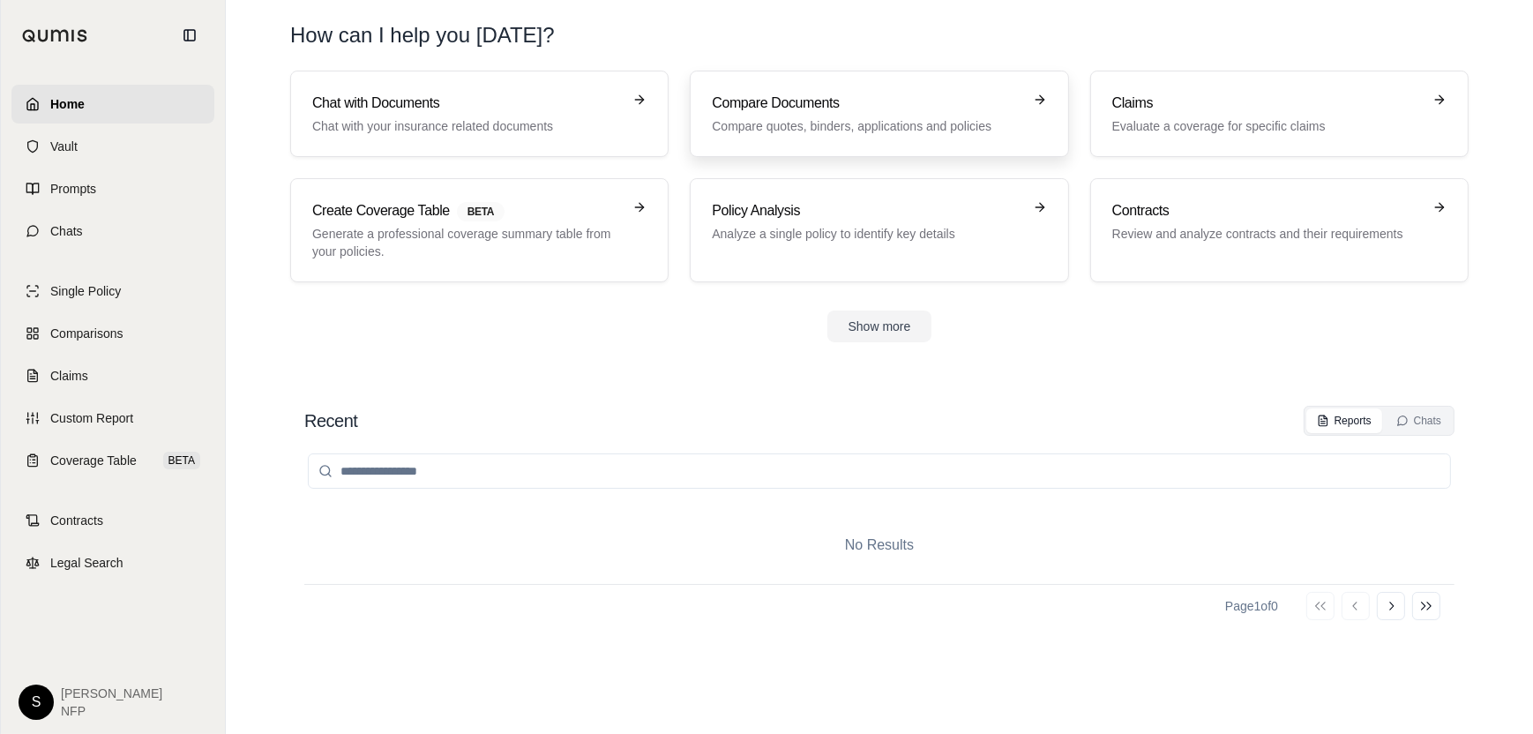
click at [945, 100] on h3 "Compare Documents" at bounding box center [867, 103] width 310 height 21
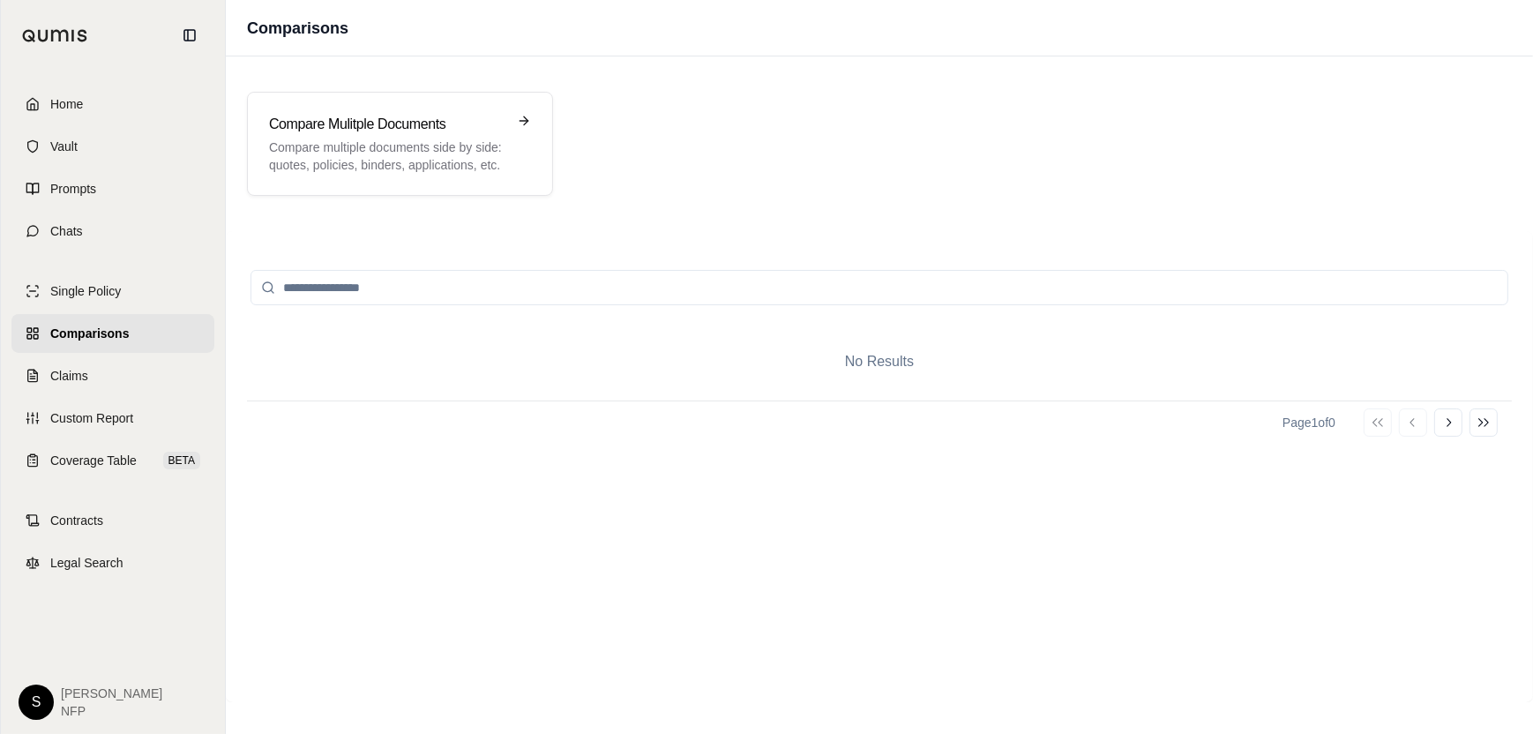
click at [406, 282] on input "search" at bounding box center [880, 287] width 1258 height 35
type input "*"
click at [95, 288] on span "Single Policy" at bounding box center [85, 291] width 71 height 18
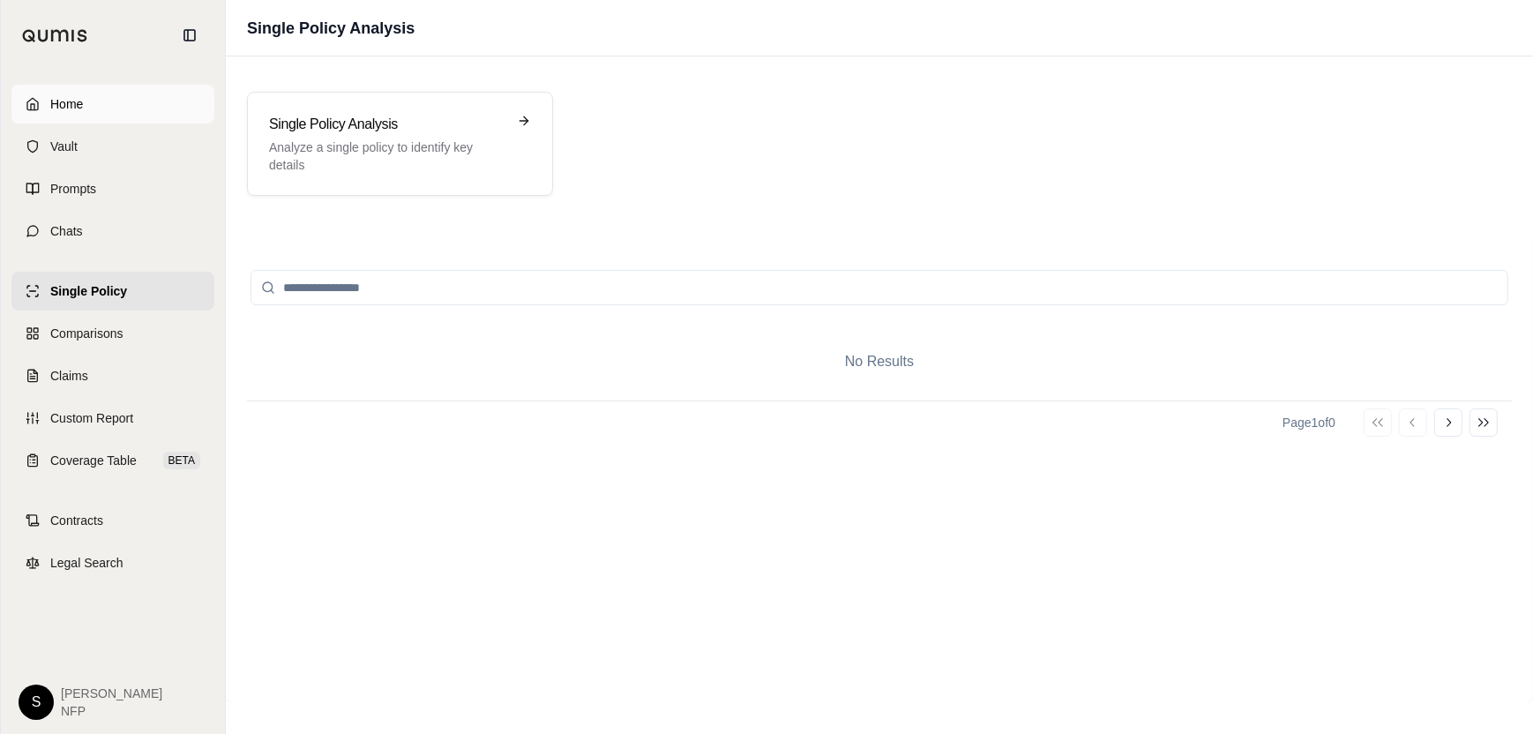
click at [83, 105] on span "Home" at bounding box center [66, 104] width 33 height 18
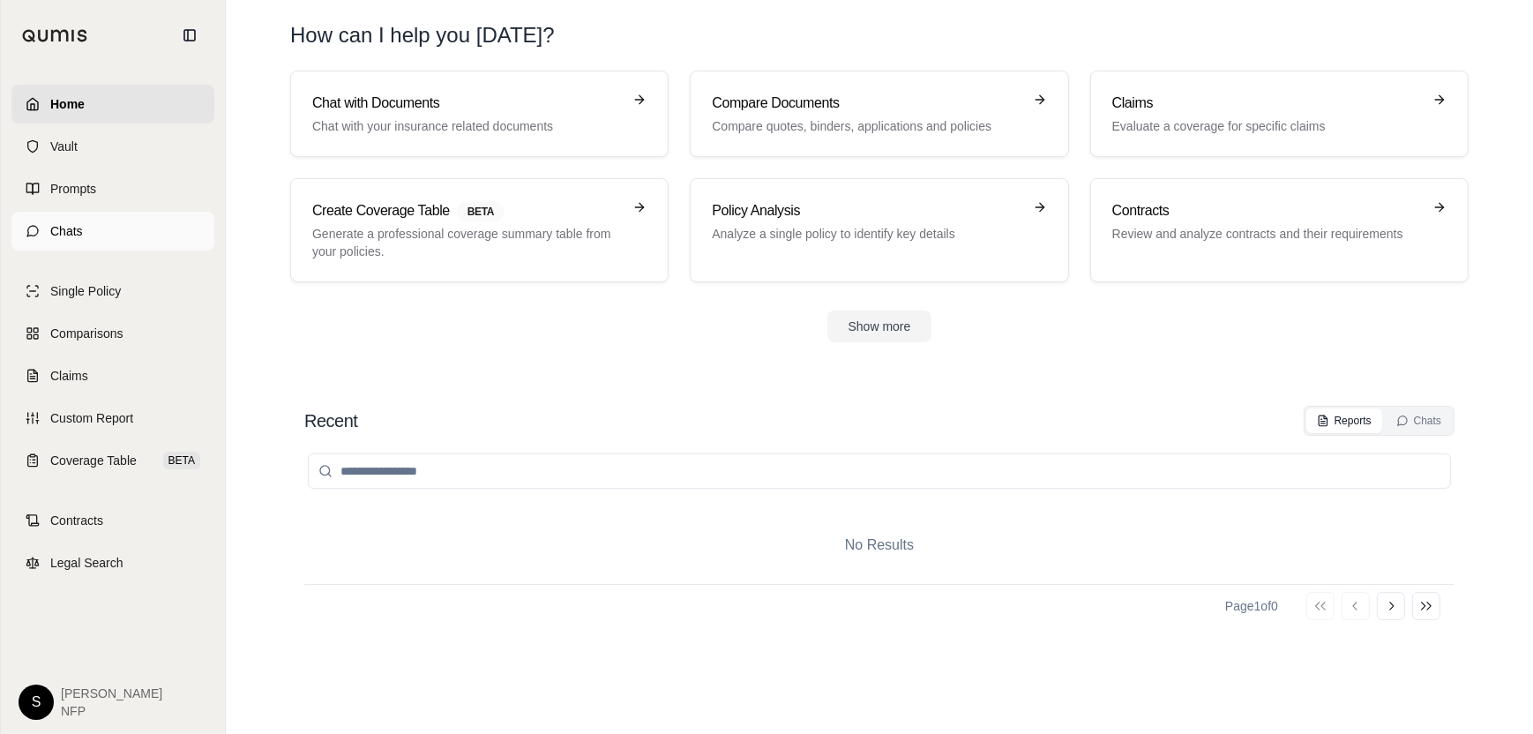
click at [58, 220] on link "Chats" at bounding box center [112, 231] width 203 height 39
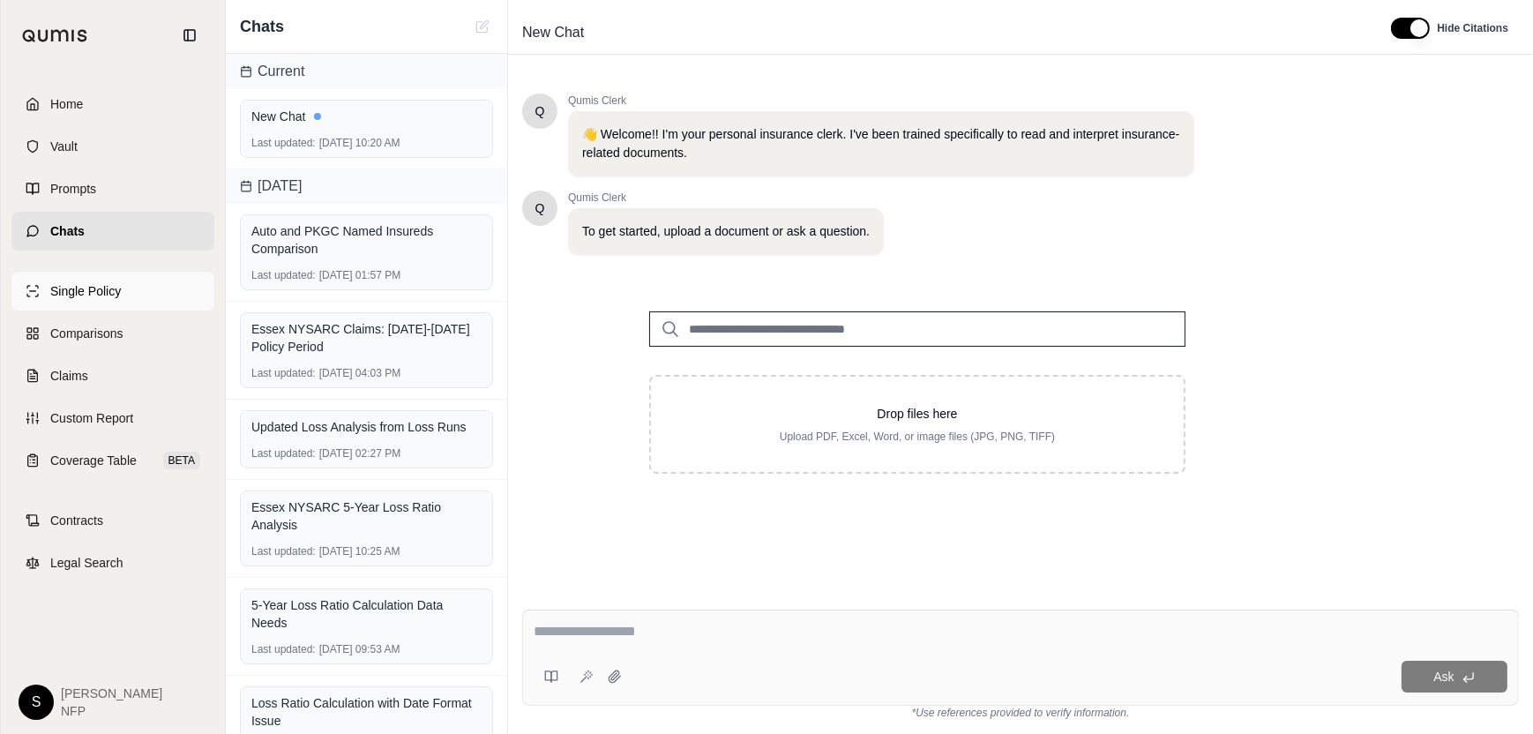
click at [108, 293] on span "Single Policy" at bounding box center [85, 291] width 71 height 18
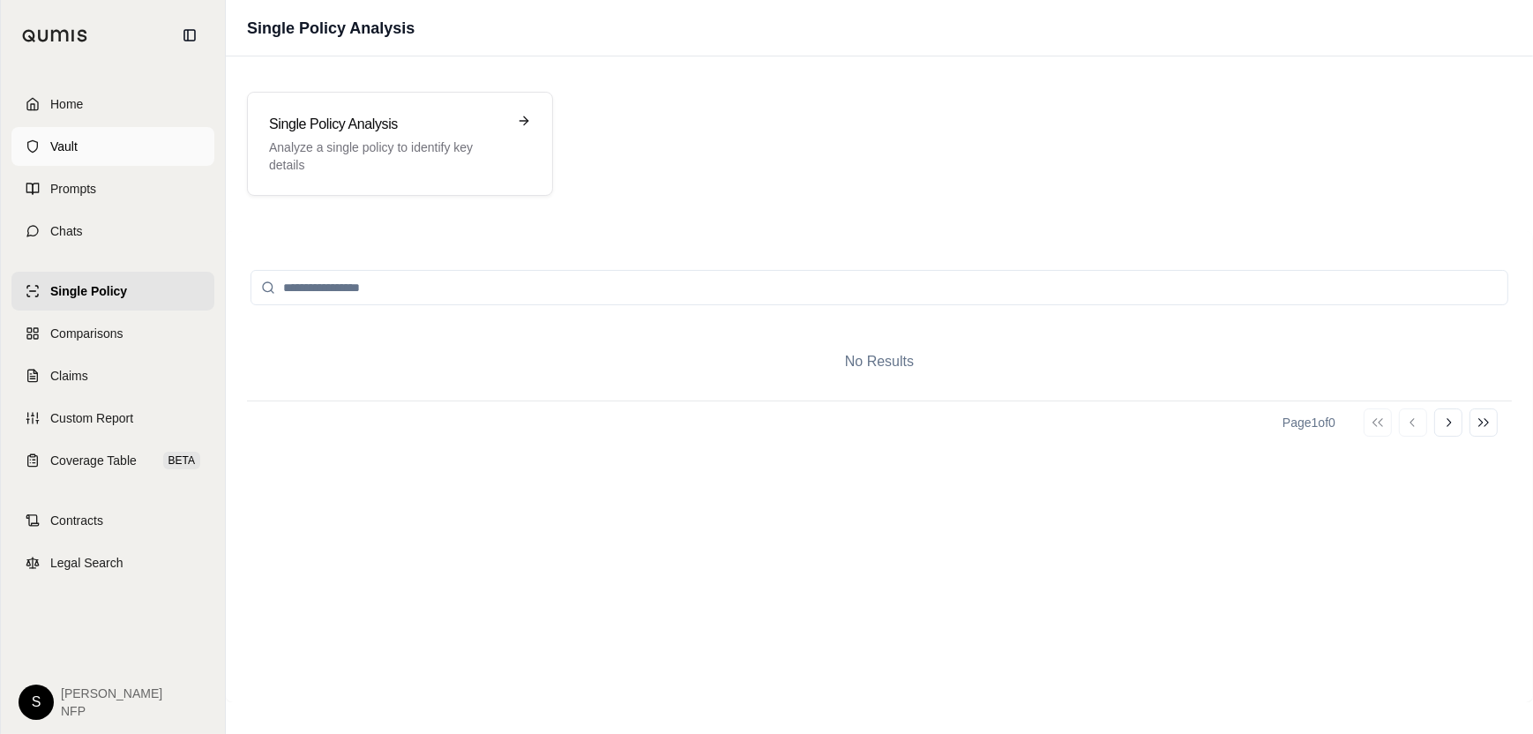
click at [71, 145] on span "Vault" at bounding box center [63, 147] width 27 height 18
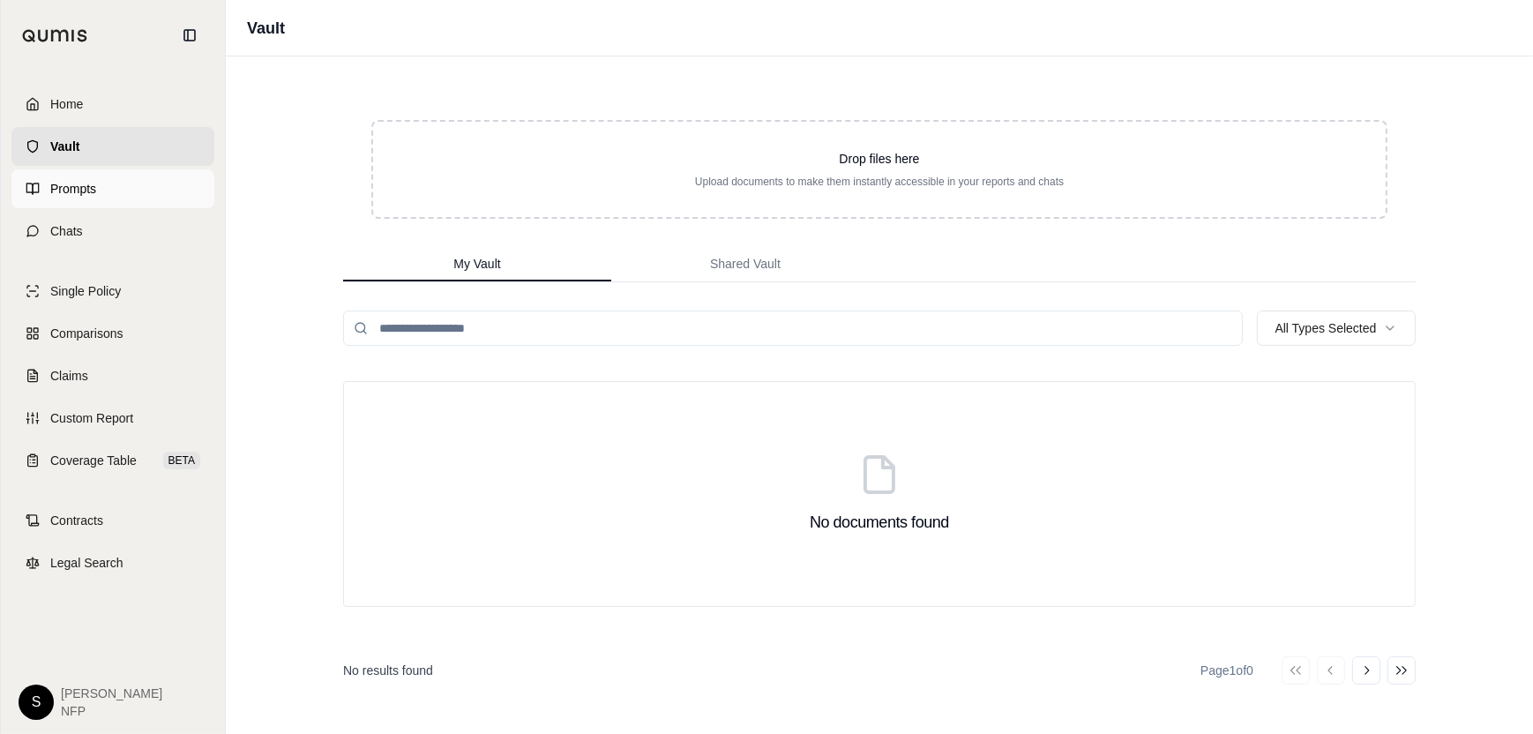
click at [79, 189] on span "Prompts" at bounding box center [73, 189] width 46 height 18
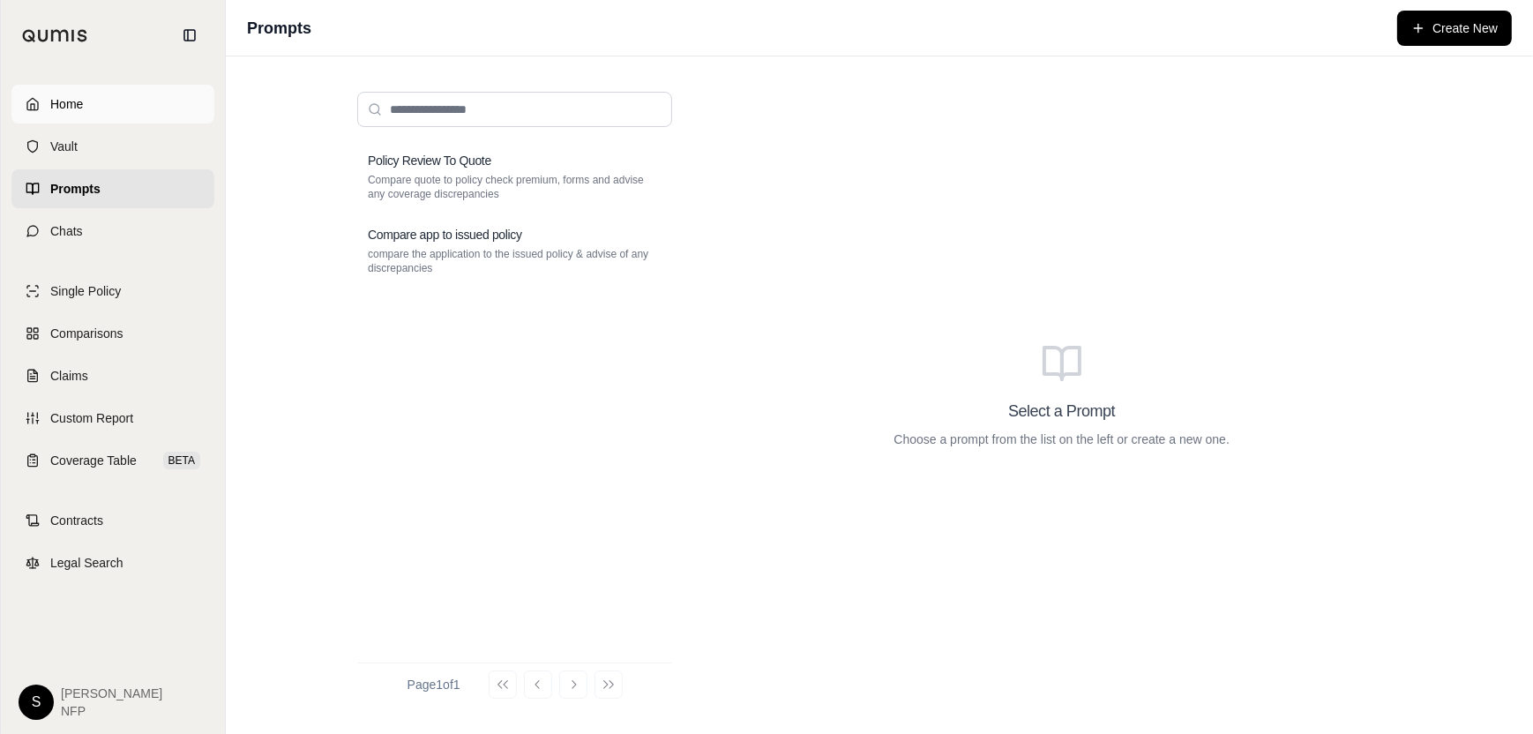
click at [66, 101] on span "Home" at bounding box center [66, 104] width 33 height 18
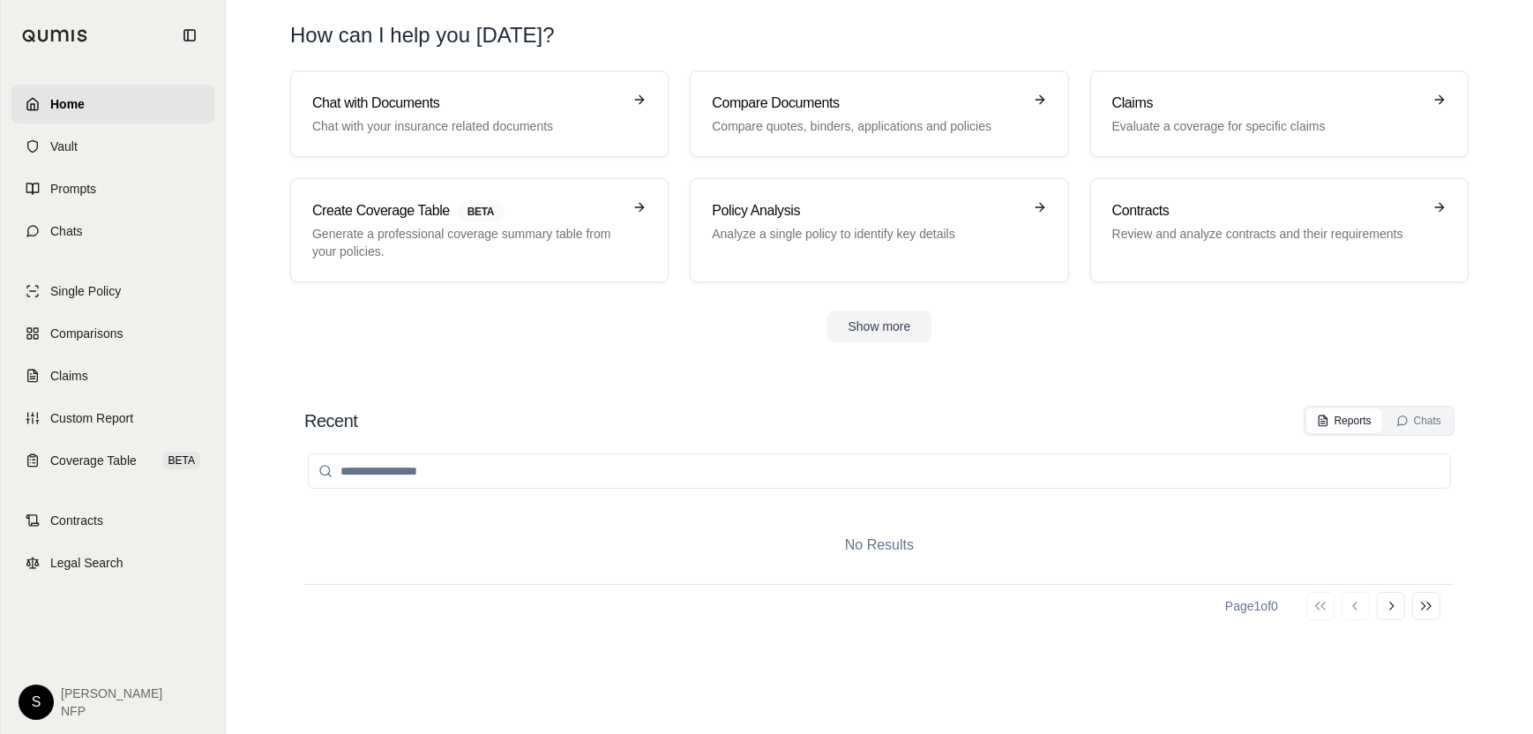
click at [193, 32] on icon at bounding box center [190, 35] width 14 height 14
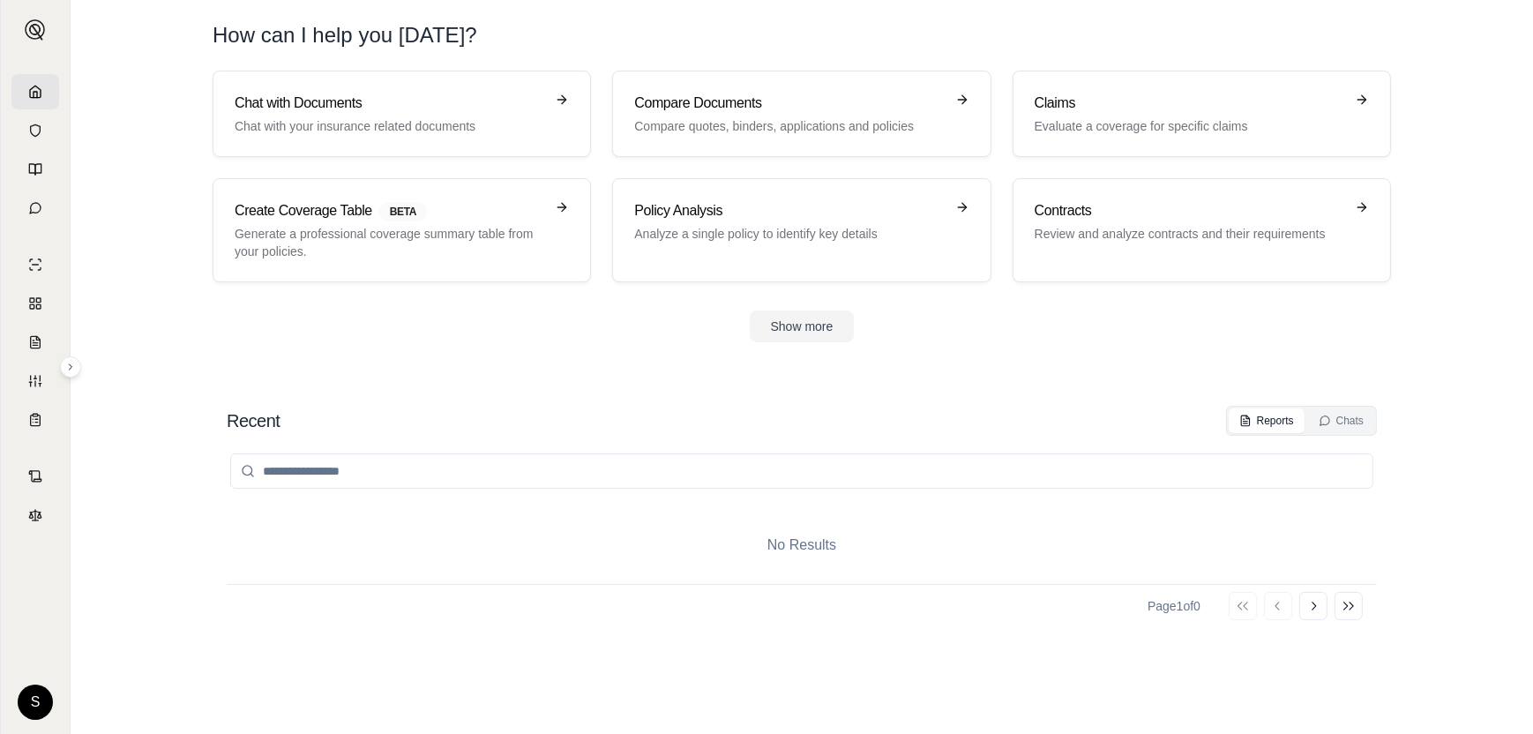
click at [29, 96] on icon at bounding box center [35, 92] width 14 height 14
click at [814, 320] on button "Show more" at bounding box center [802, 326] width 105 height 32
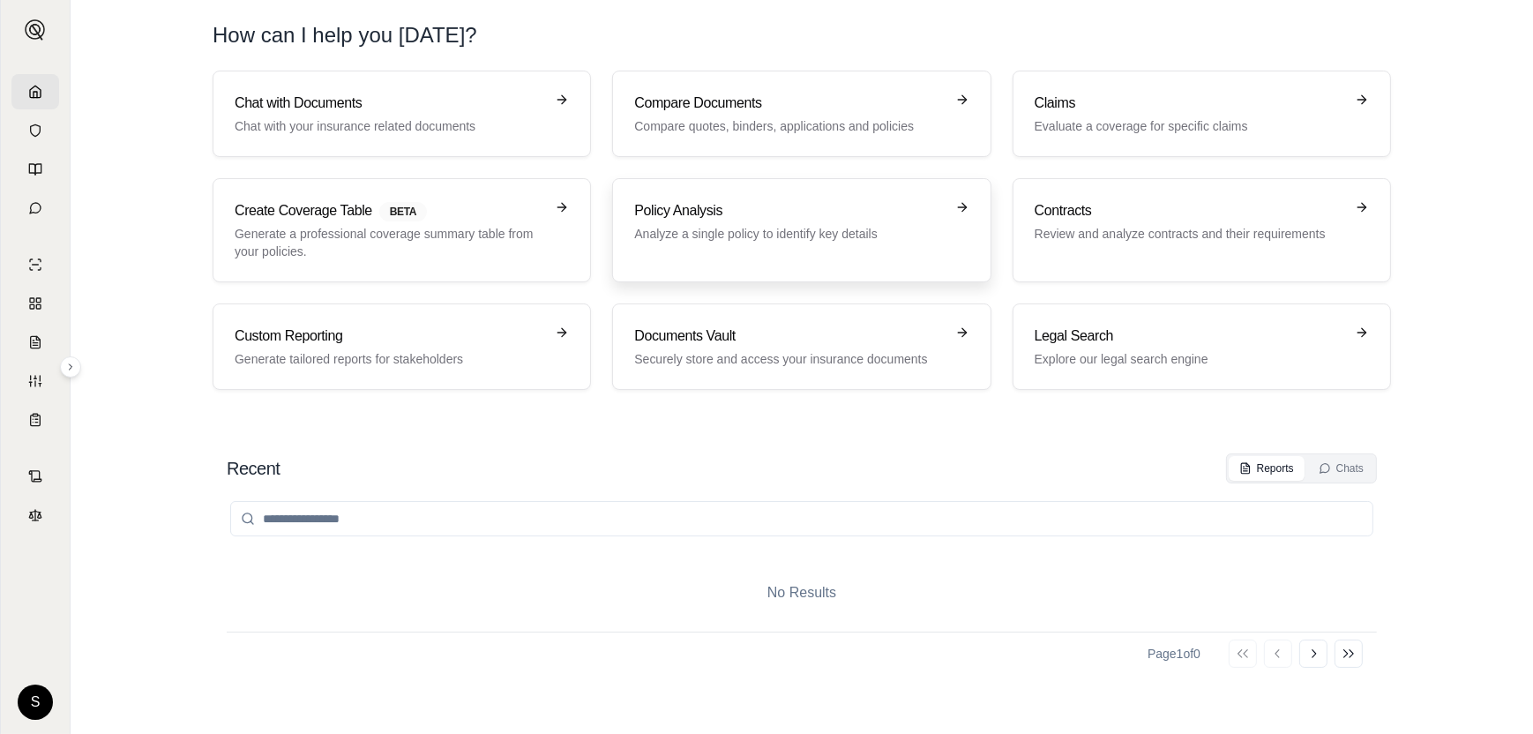
click at [908, 222] on div "Policy Analysis Analyze a single policy to identify key details" at bounding box center [789, 221] width 310 height 42
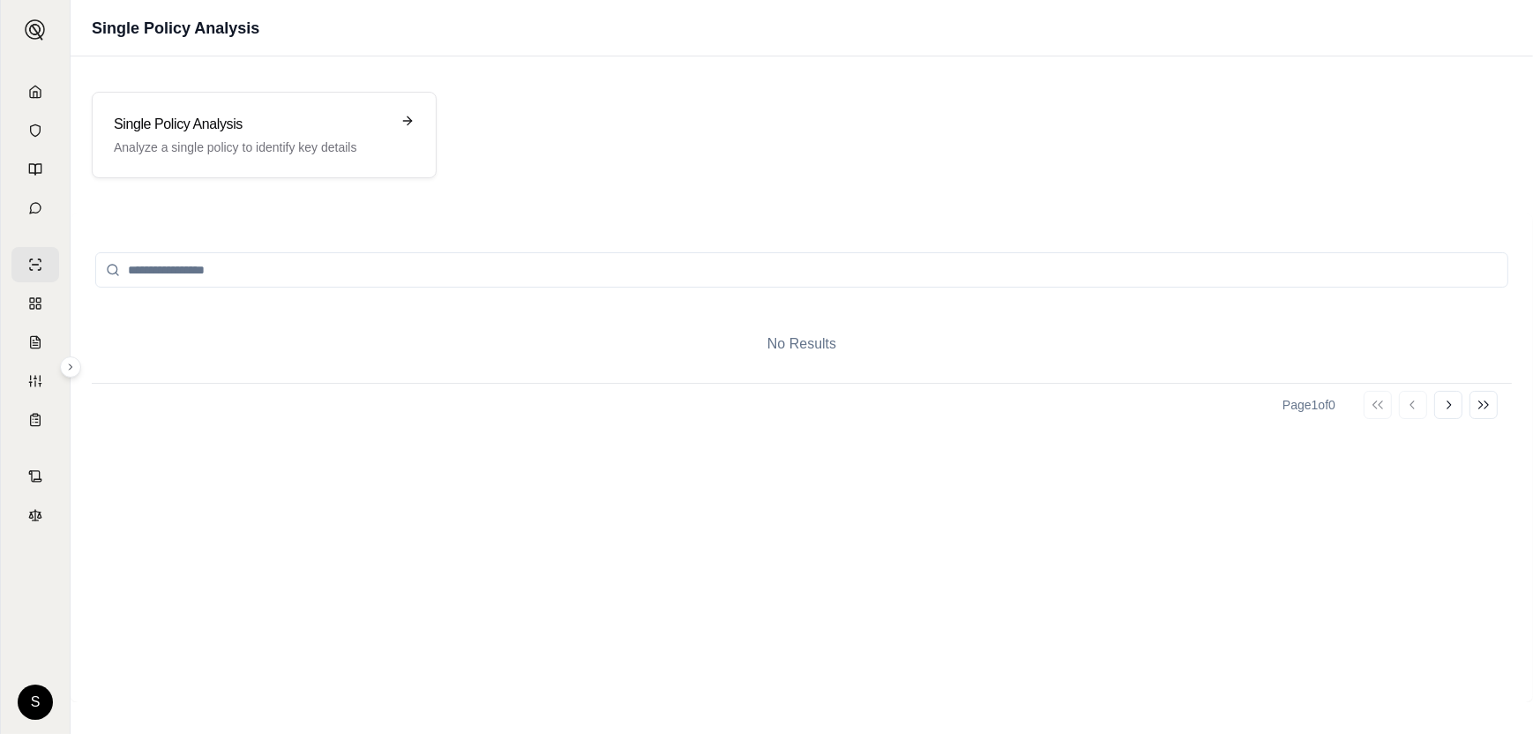
click at [327, 261] on input "search" at bounding box center [801, 269] width 1413 height 35
drag, startPoint x: 239, startPoint y: 362, endPoint x: 117, endPoint y: 337, distance: 124.2
click at [240, 362] on div "No Results" at bounding box center [802, 344] width 1420 height 78
click at [25, 303] on link at bounding box center [35, 303] width 48 height 35
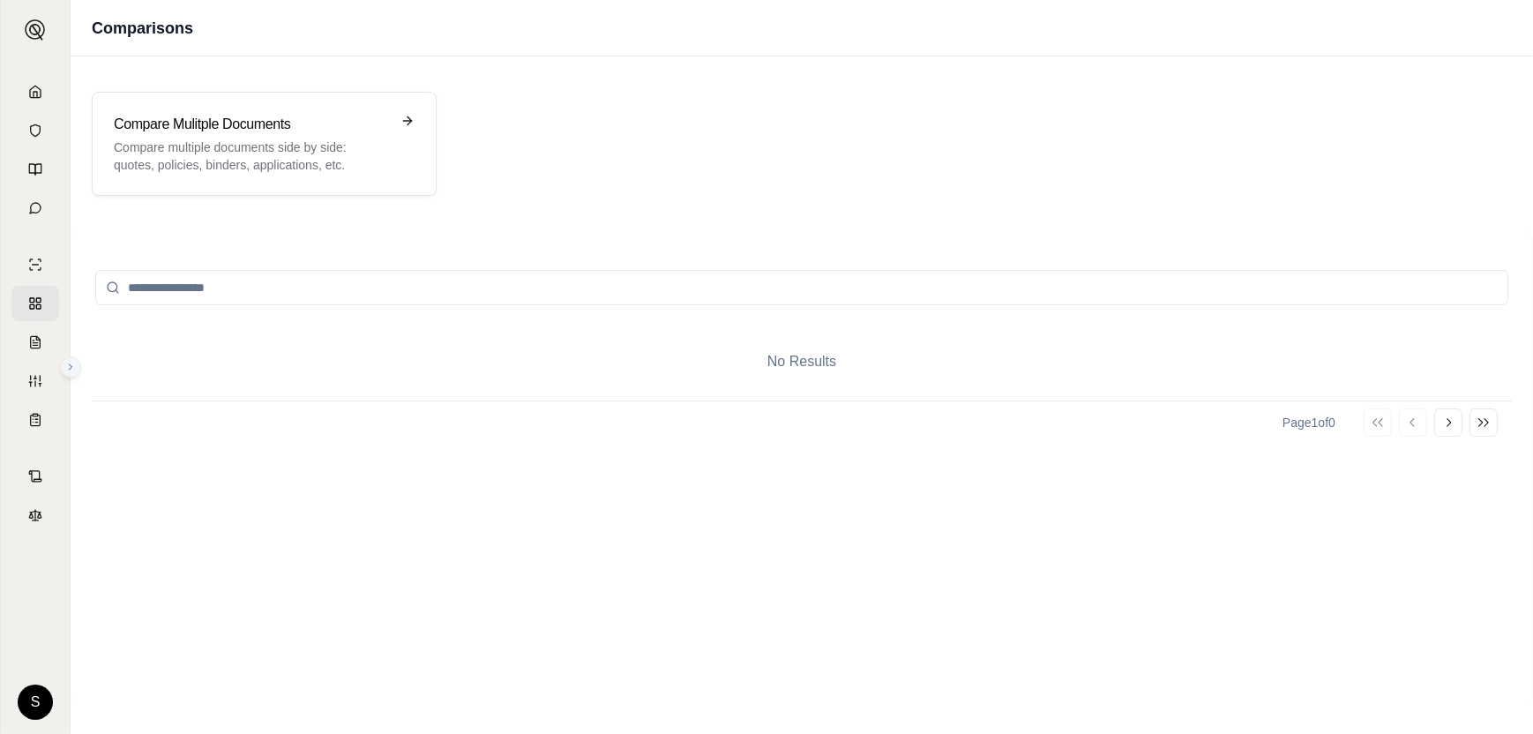
click at [66, 363] on icon at bounding box center [70, 367] width 11 height 11
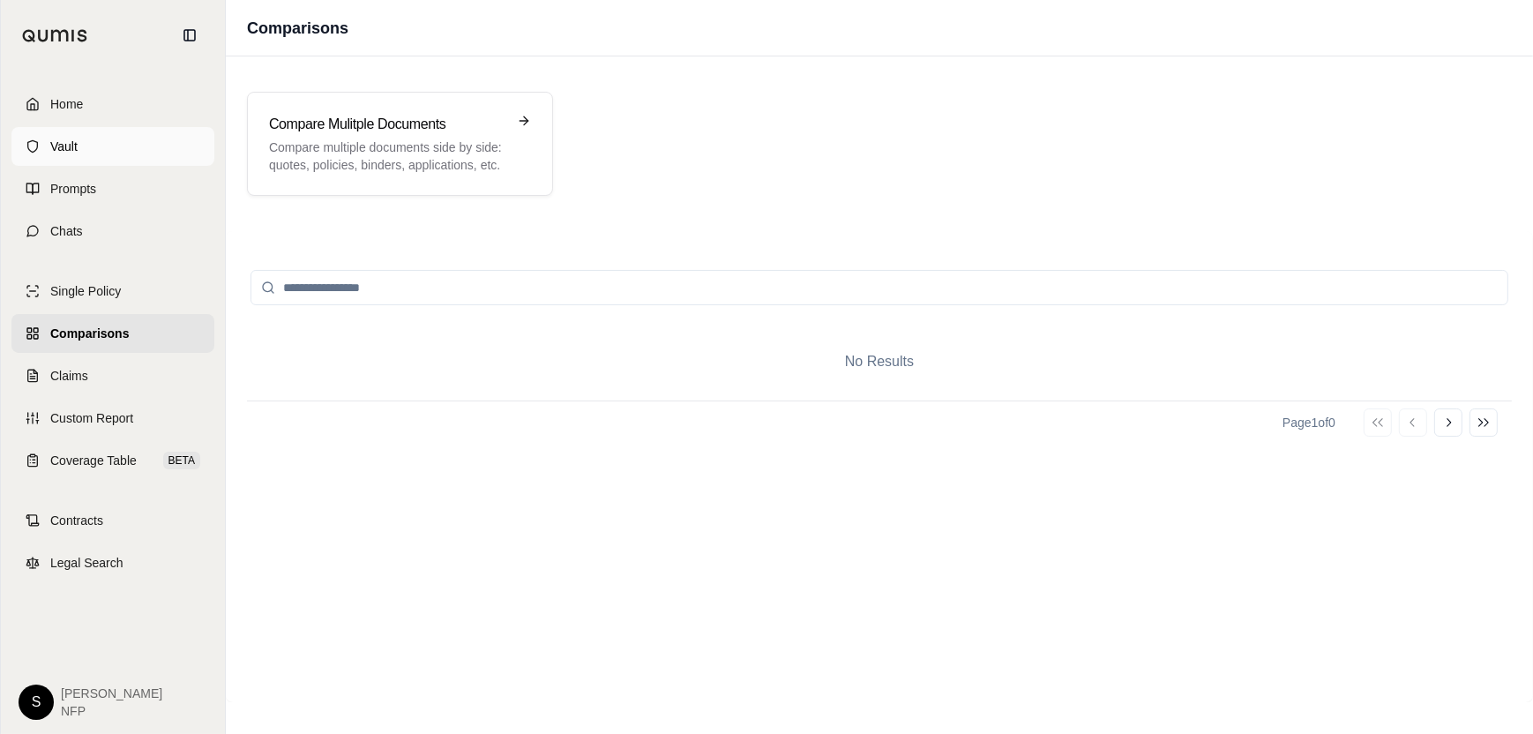
click at [83, 147] on link "Vault" at bounding box center [112, 146] width 203 height 39
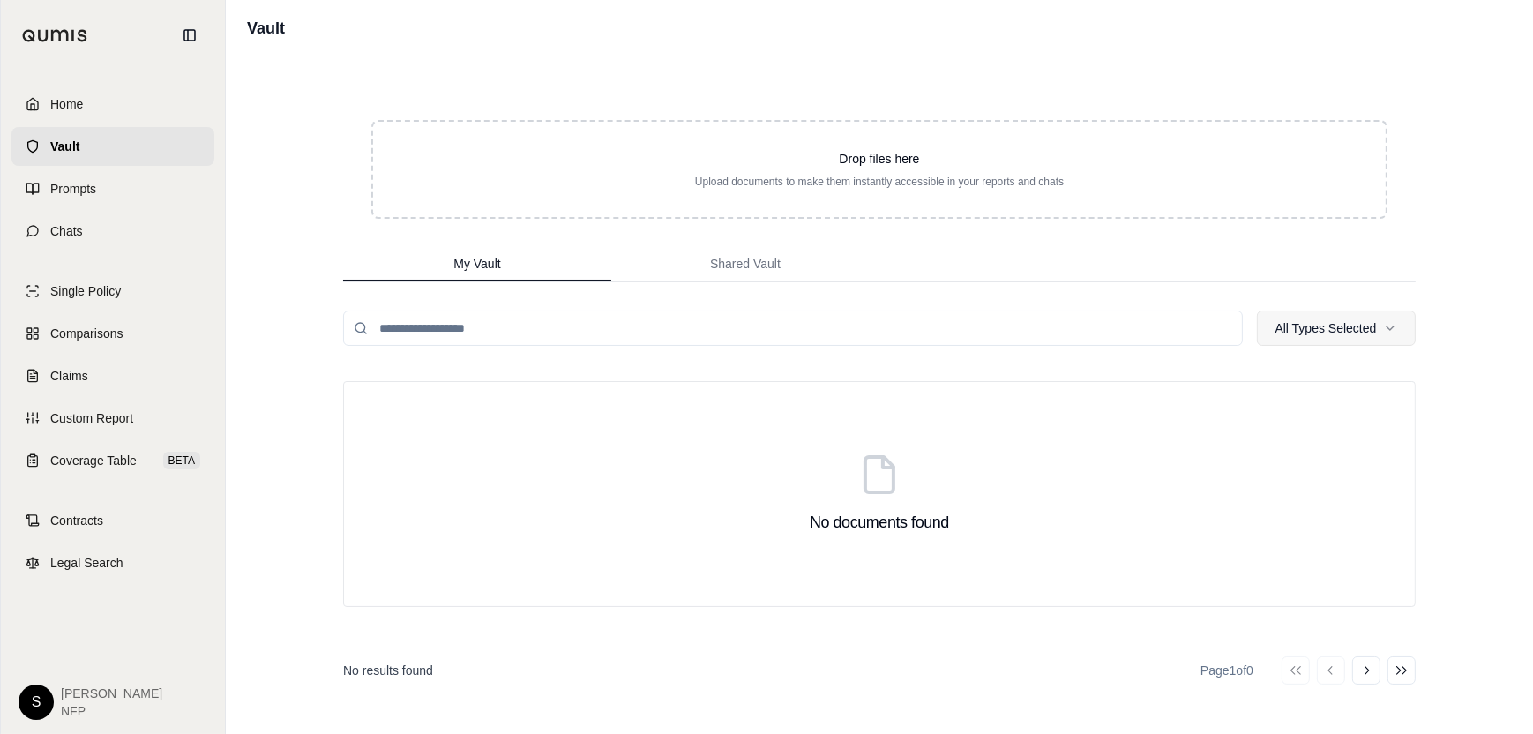
click at [1358, 331] on html "Home Vault Prompts Chats Single Policy Comparisons Claims Custom Report Coverag…" at bounding box center [766, 367] width 1533 height 734
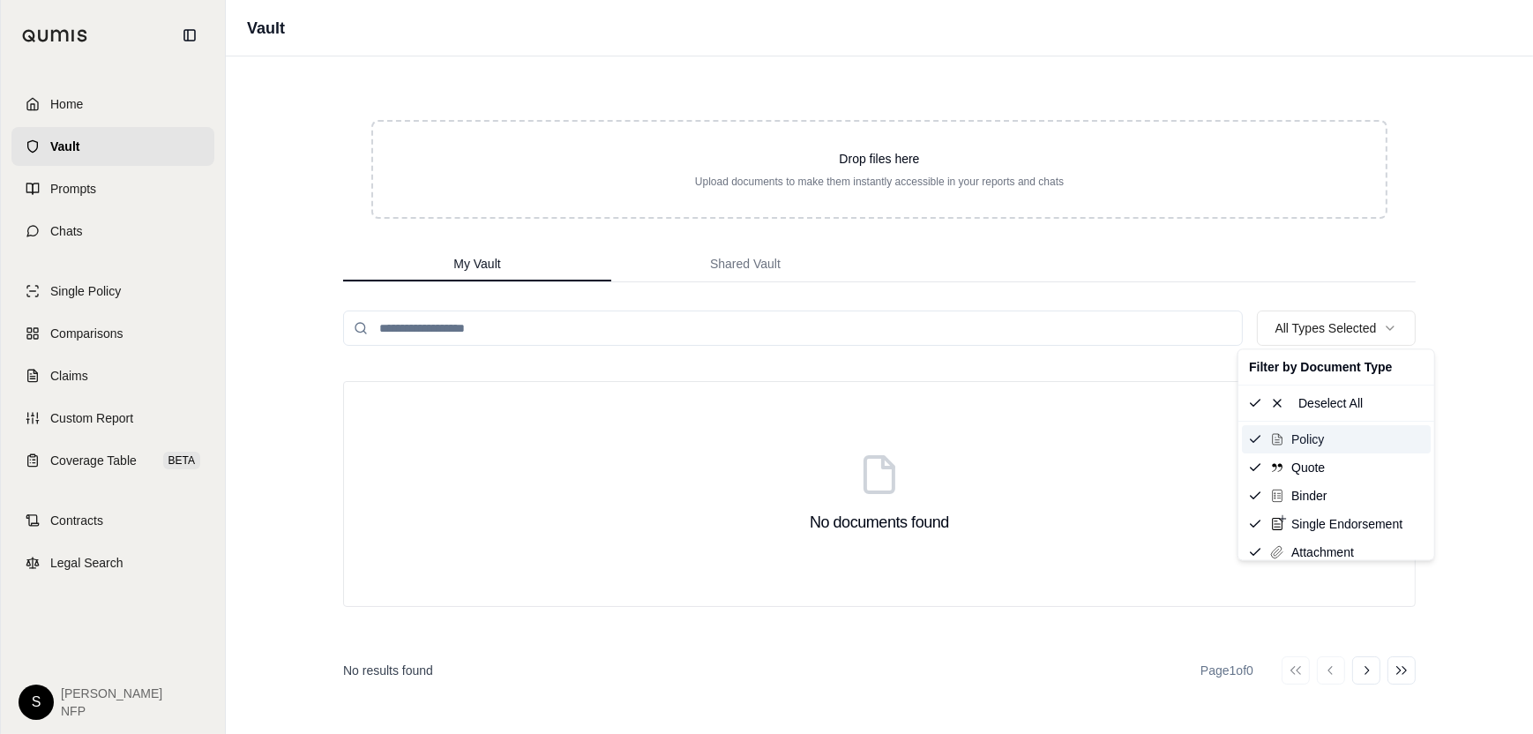
click at [1308, 442] on span "Policy" at bounding box center [1307, 439] width 33 height 18
click at [1081, 409] on html "Home Vault Prompts Chats Single Policy Comparisons Claims Custom Report Coverag…" at bounding box center [766, 367] width 1533 height 734
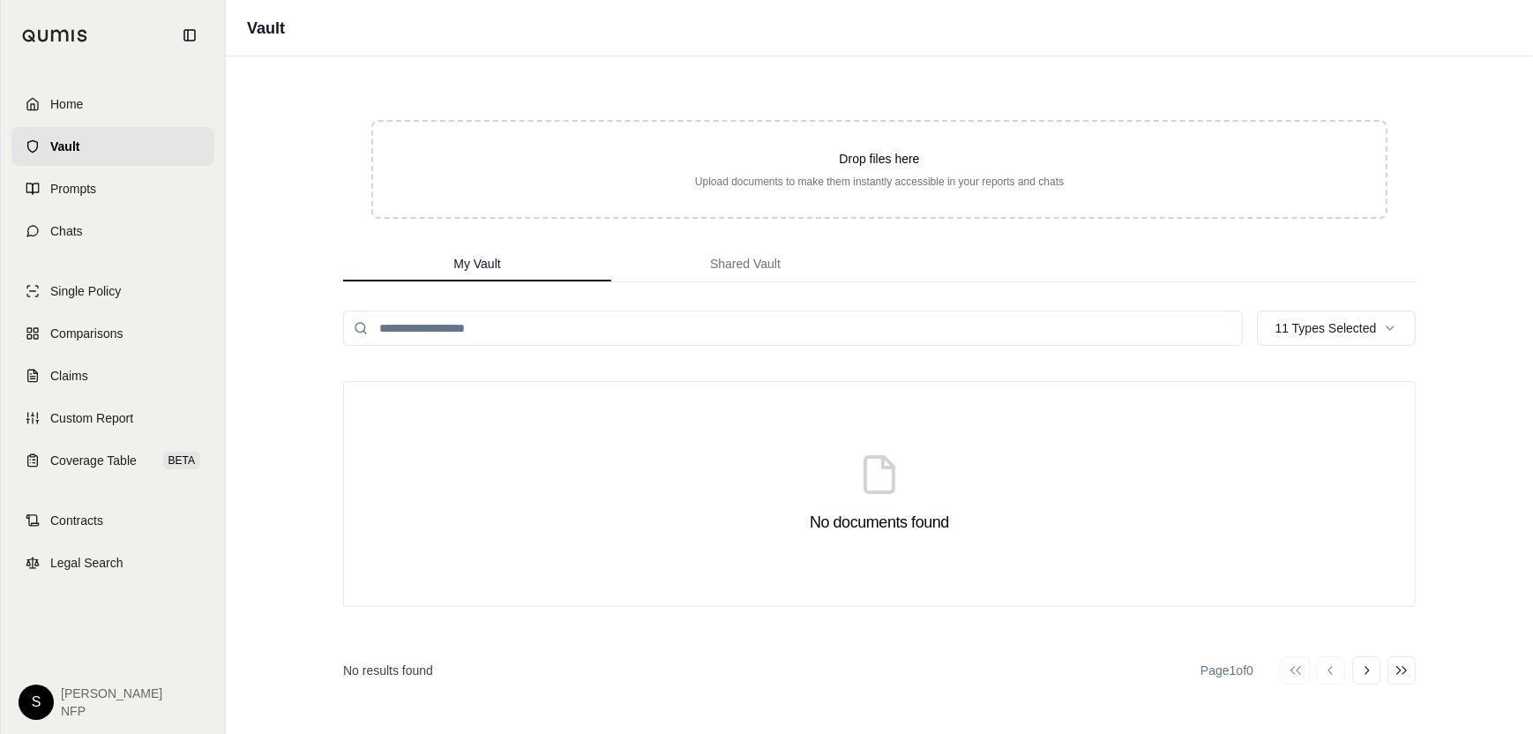
click at [556, 330] on input "search" at bounding box center [793, 327] width 900 height 35
click at [722, 266] on span "Shared Vault" at bounding box center [745, 264] width 71 height 18
click at [460, 258] on span "My Vault" at bounding box center [476, 264] width 47 height 18
click at [100, 109] on link "Home" at bounding box center [112, 104] width 203 height 39
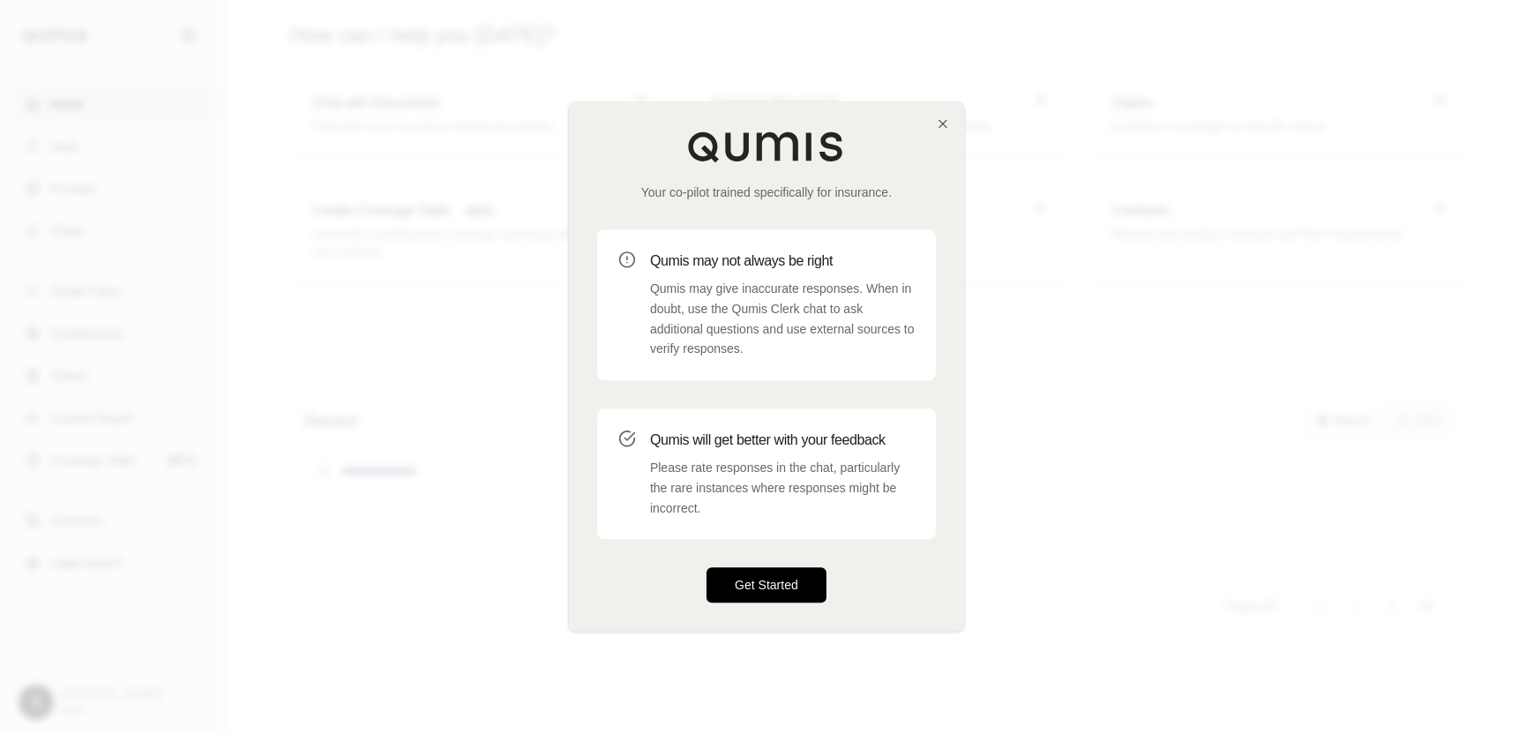
click at [788, 591] on button "Get Started" at bounding box center [767, 585] width 120 height 35
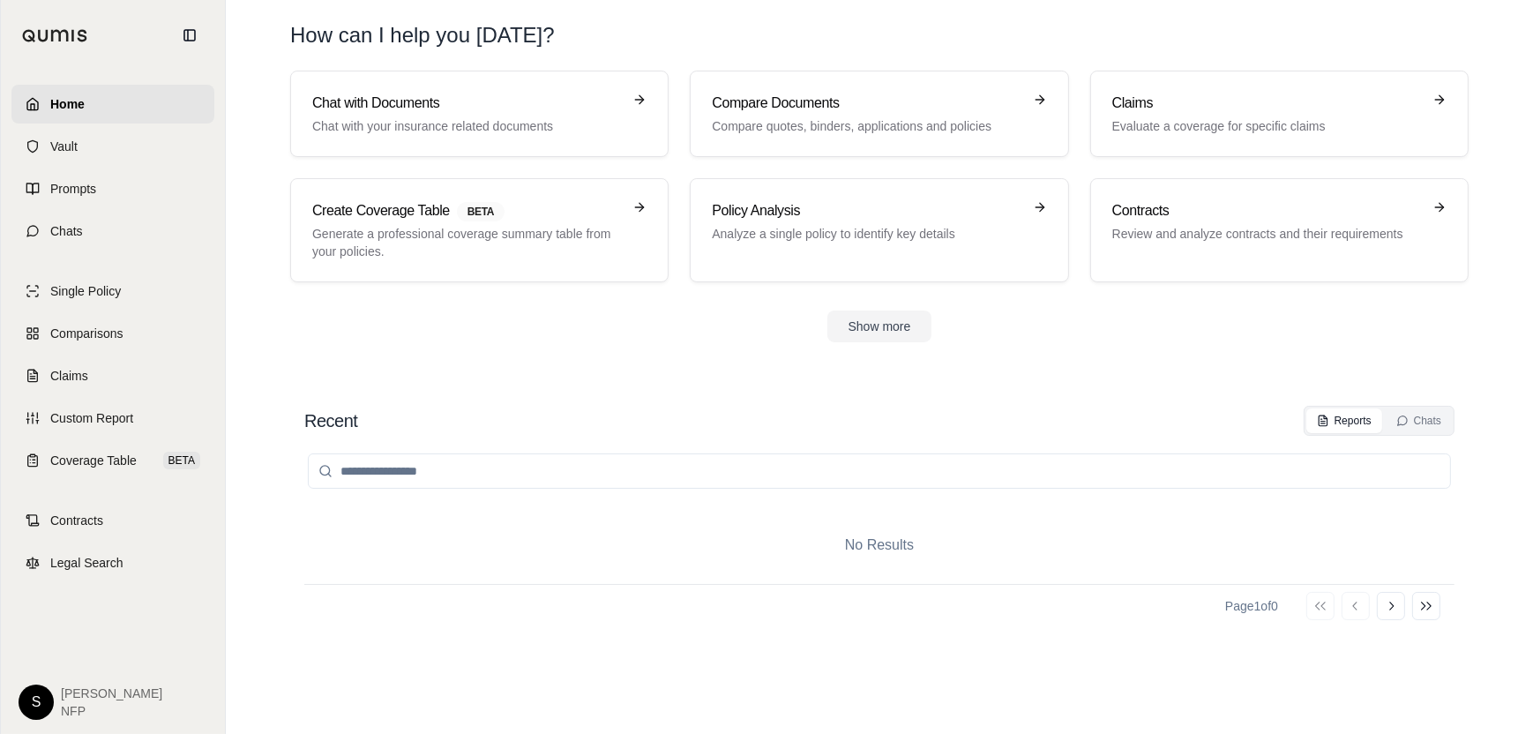
click at [26, 701] on html "Home Vault Prompts Chats Single Policy Comparisons Claims Custom Report Coverag…" at bounding box center [766, 367] width 1533 height 734
click at [85, 626] on link "support@qumis.ai" at bounding box center [87, 626] width 113 height 18
click at [1420, 210] on h3 "Contracts" at bounding box center [1267, 210] width 310 height 21
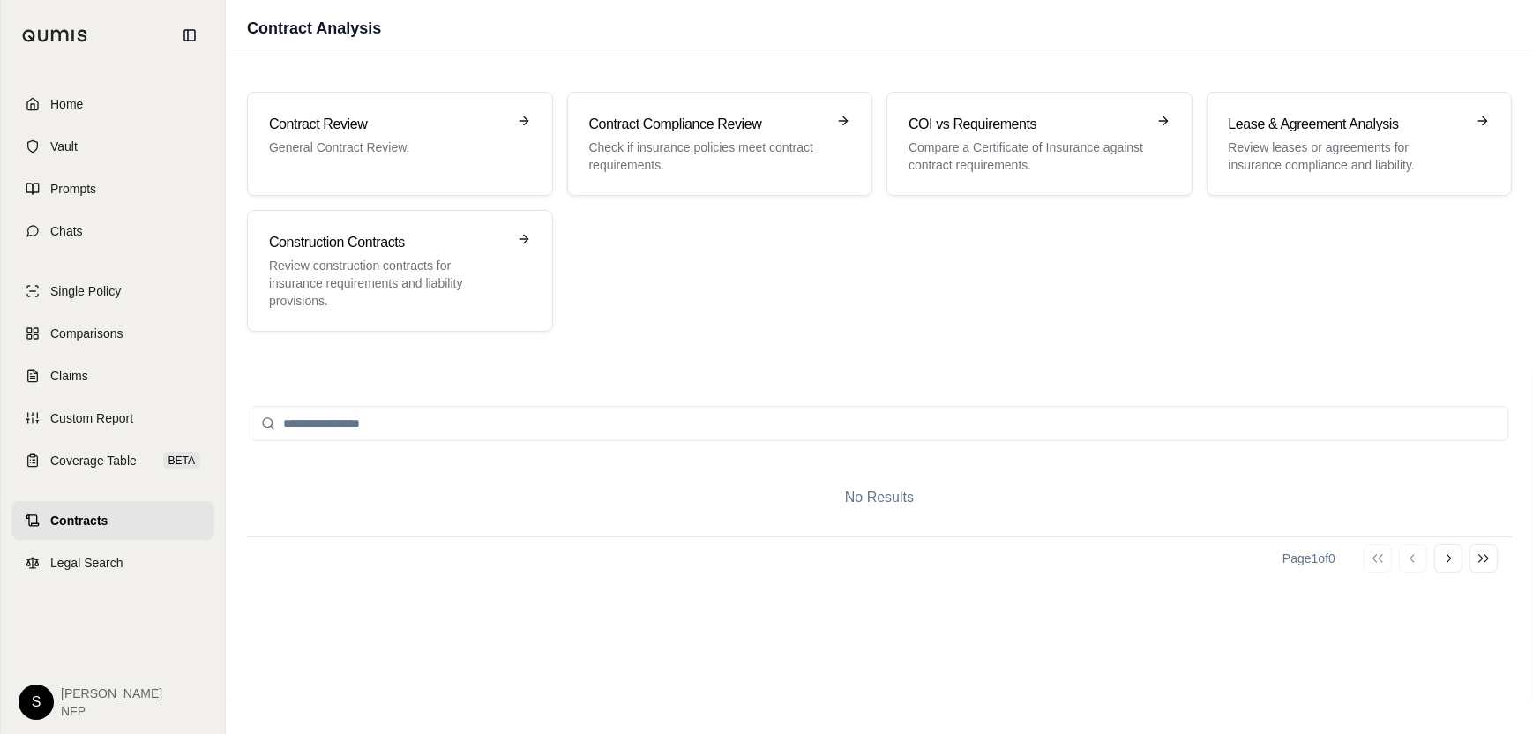
click at [463, 425] on input "search" at bounding box center [880, 423] width 1258 height 35
click at [894, 505] on div "No Results" at bounding box center [879, 498] width 1265 height 78
click at [505, 421] on input "search" at bounding box center [880, 423] width 1258 height 35
type input "*"
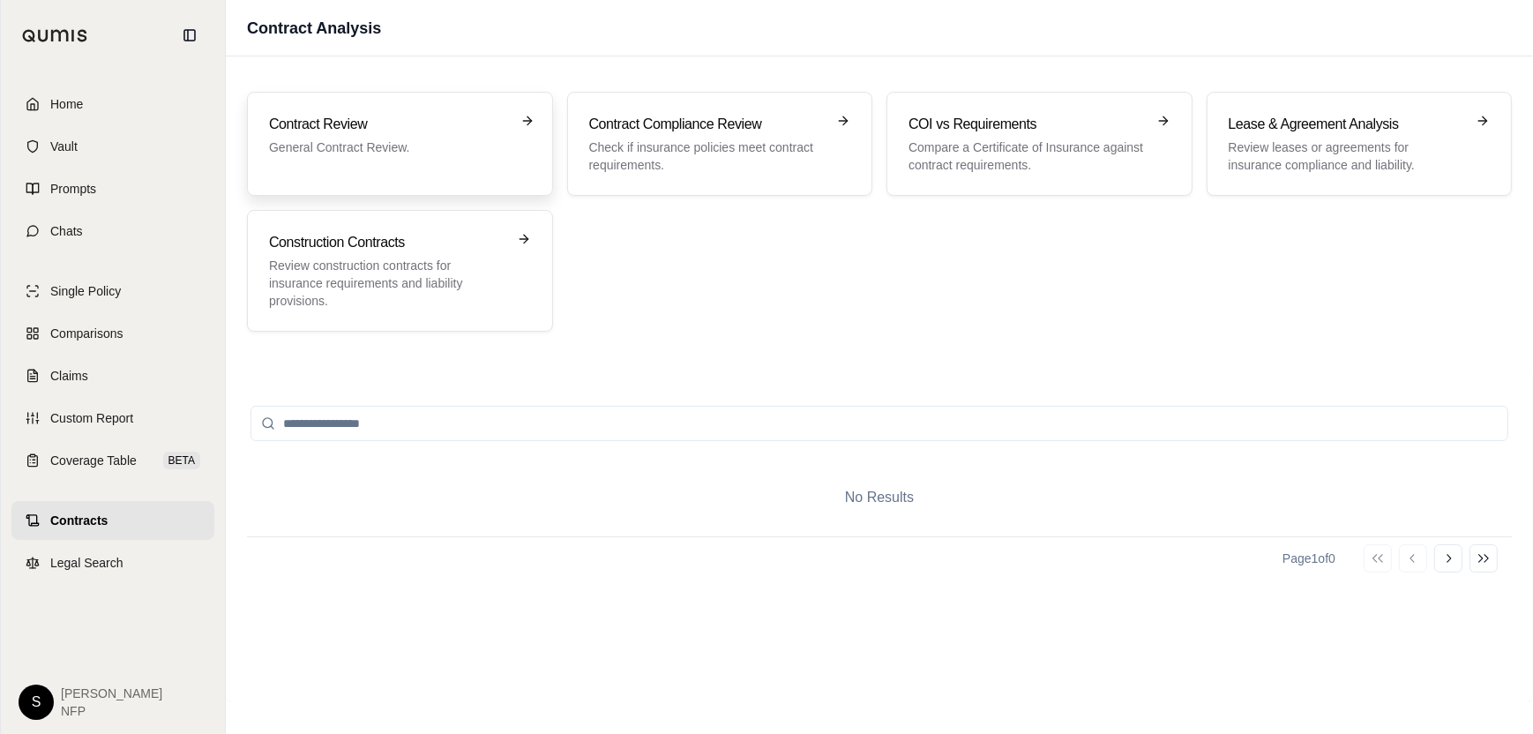
click at [497, 138] on p "General Contract Review." at bounding box center [387, 147] width 237 height 18
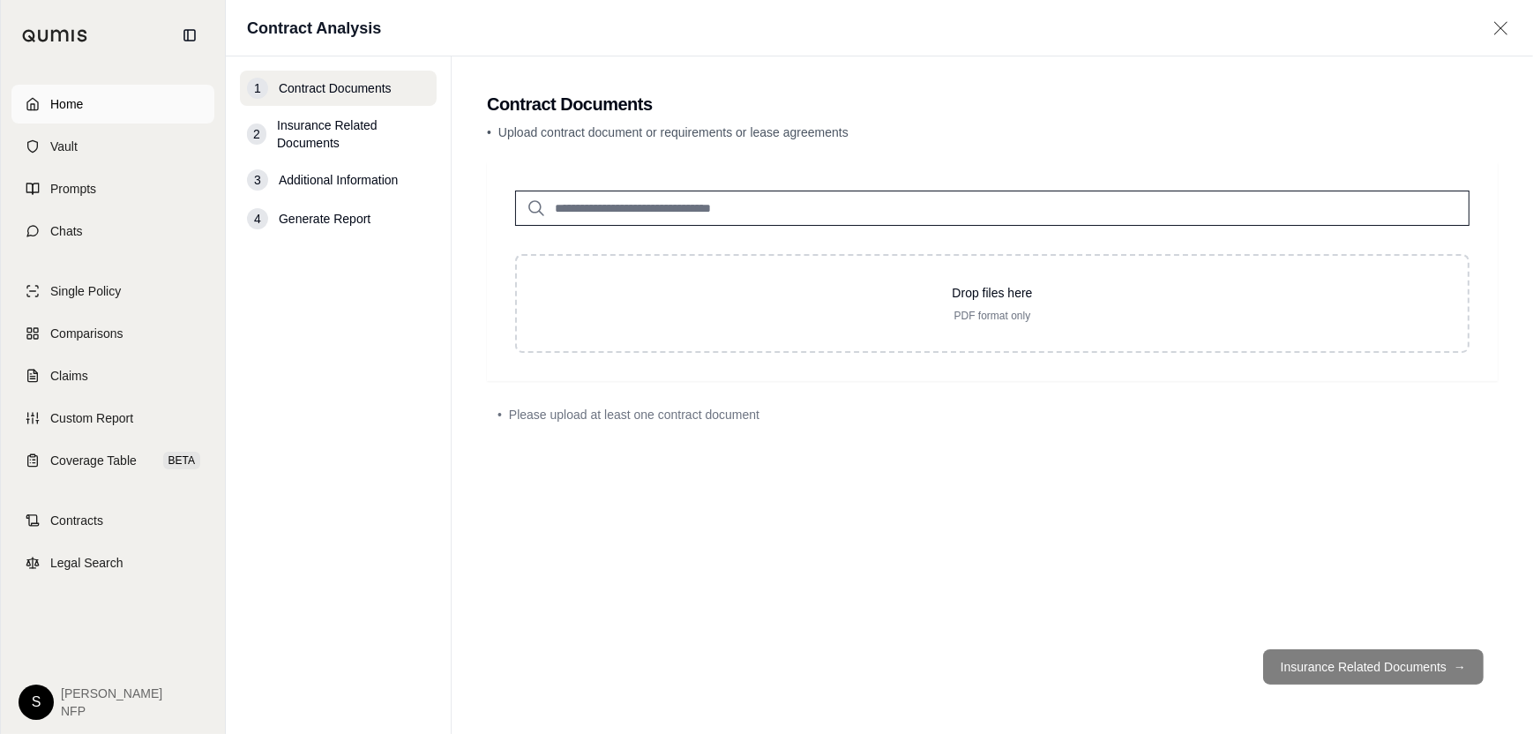
click at [50, 101] on span "Home" at bounding box center [66, 104] width 33 height 18
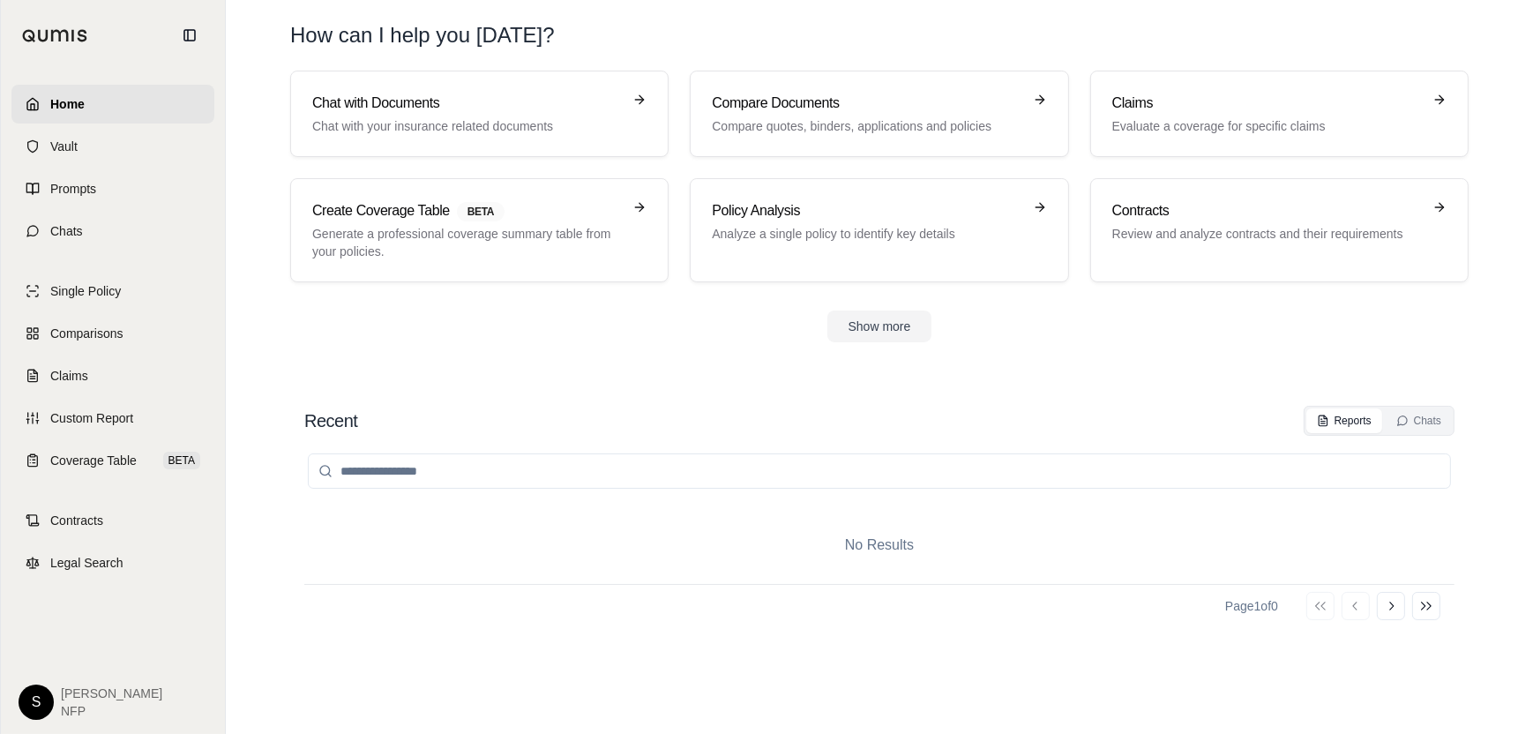
click at [407, 477] on input "search" at bounding box center [879, 470] width 1143 height 35
click at [1359, 425] on div "Reports" at bounding box center [1344, 421] width 55 height 14
click at [1330, 422] on div "Reports" at bounding box center [1344, 421] width 55 height 14
click at [821, 105] on h3 "Compare Documents" at bounding box center [867, 103] width 310 height 21
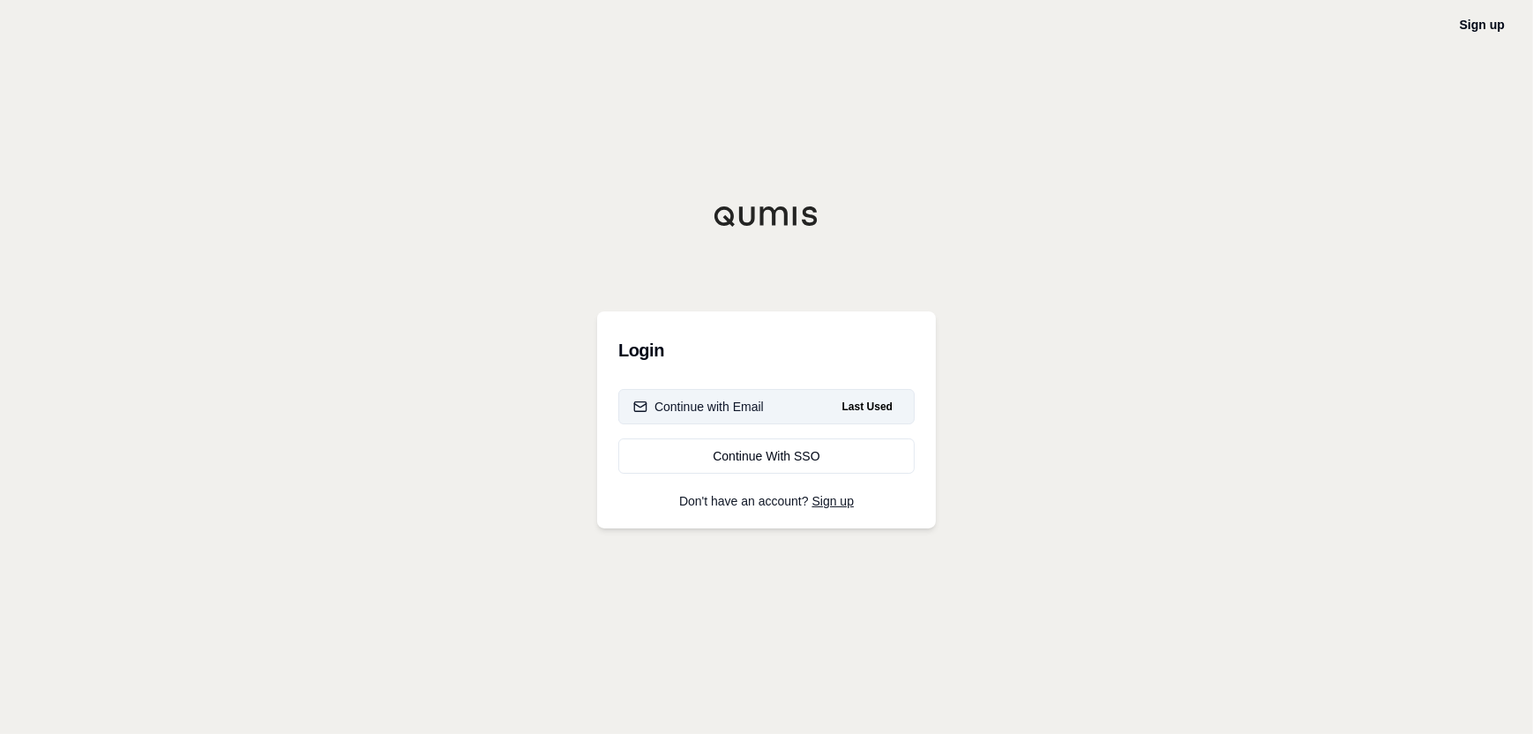
click at [722, 409] on div "Continue with Email" at bounding box center [698, 407] width 131 height 18
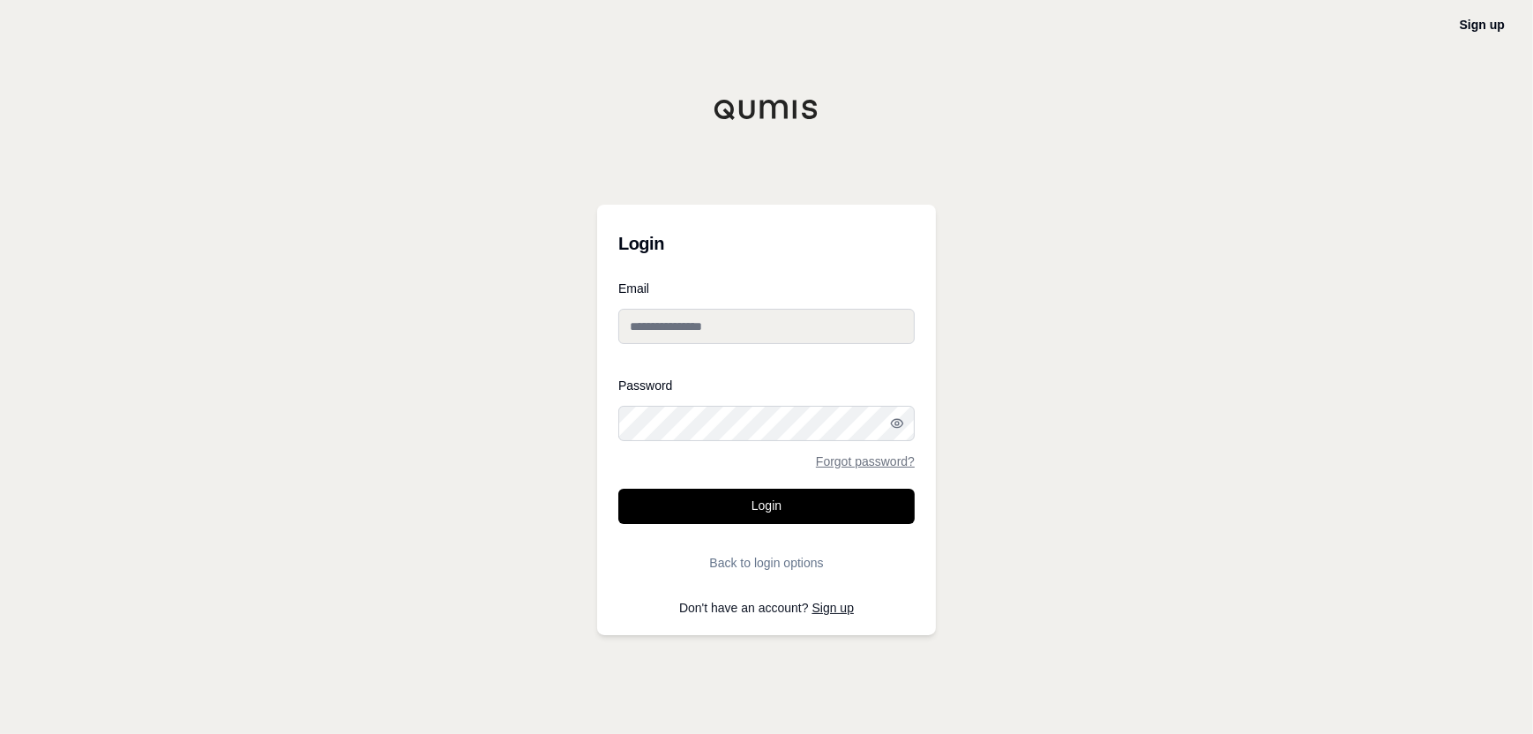
type input "**********"
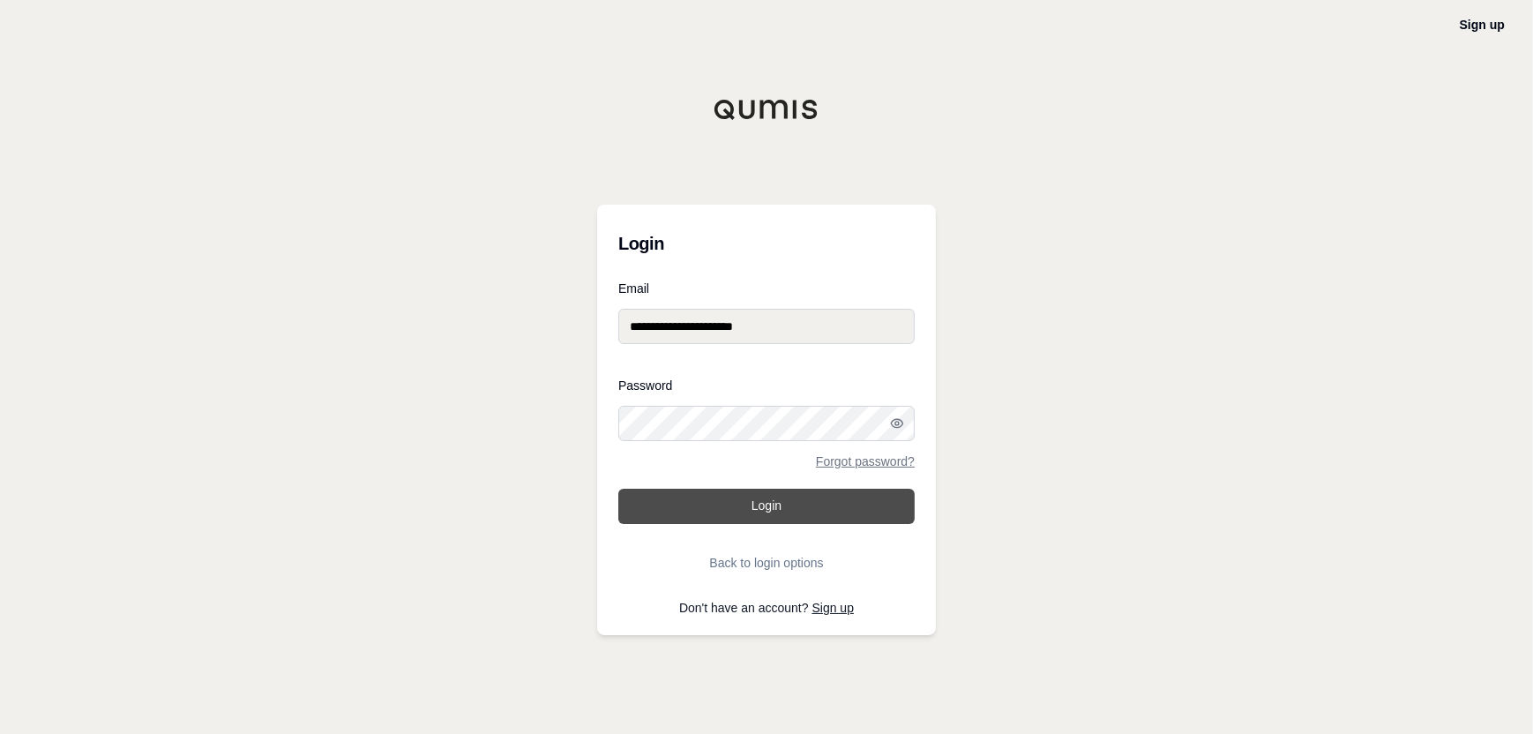
click at [748, 499] on button "Login" at bounding box center [766, 506] width 296 height 35
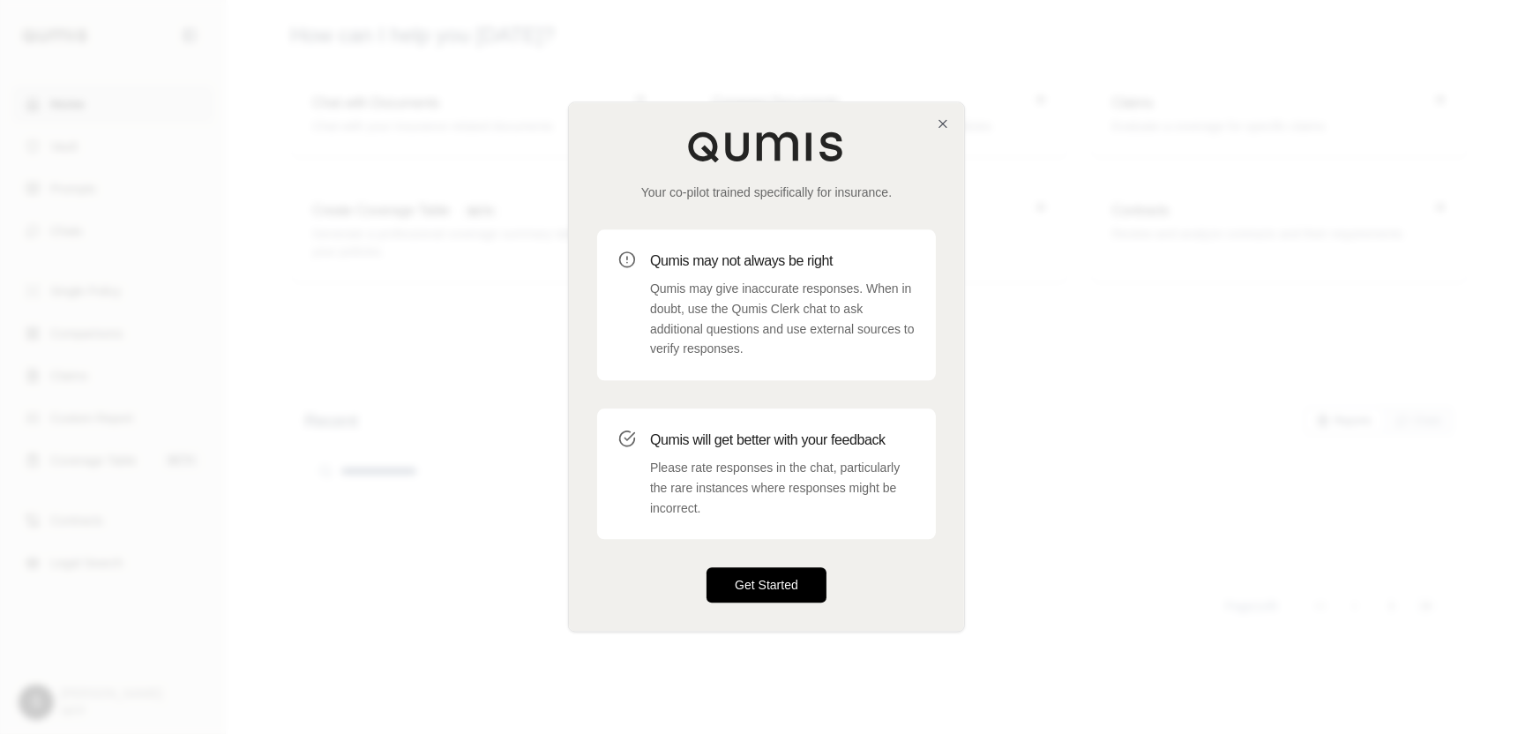
click at [764, 580] on button "Get Started" at bounding box center [767, 585] width 120 height 35
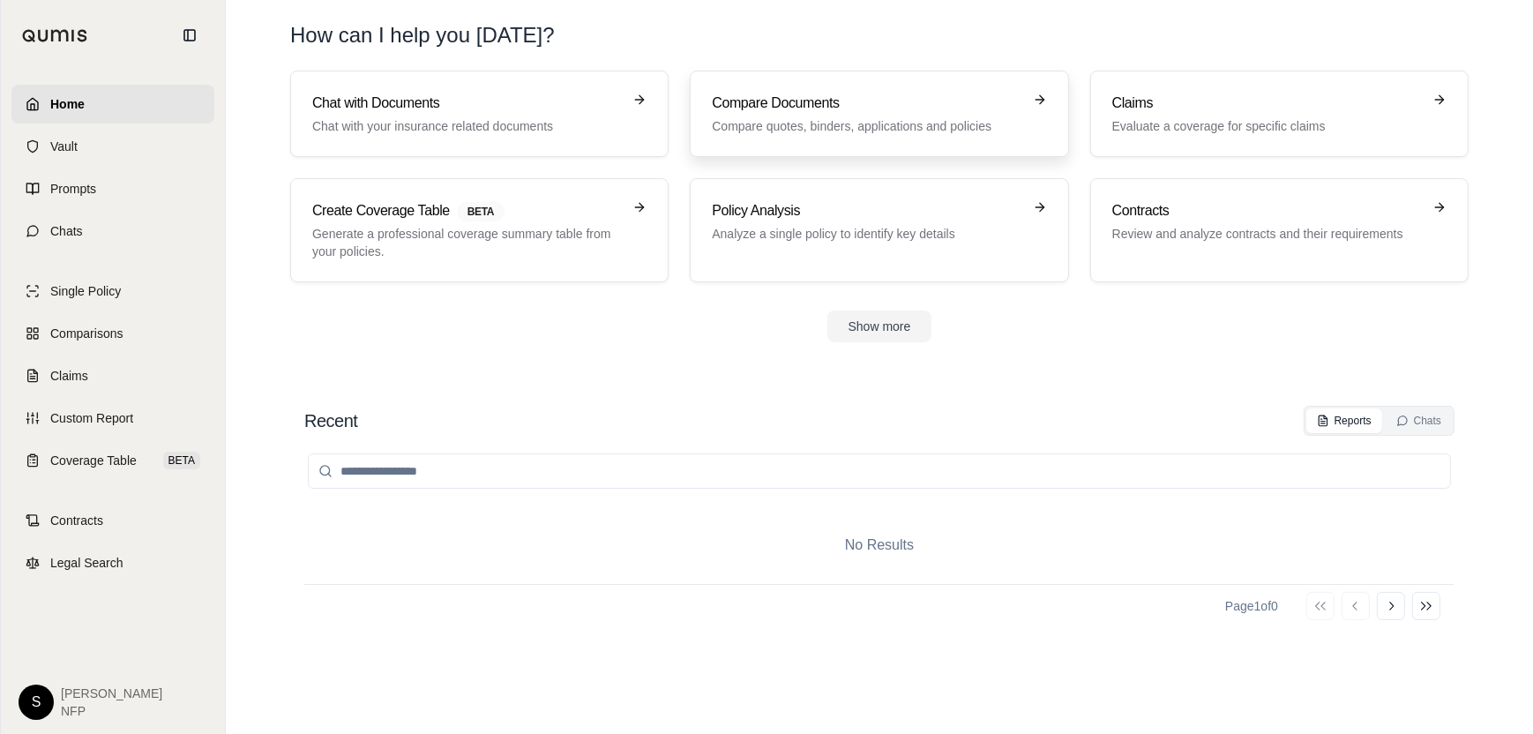
click at [842, 119] on p "Compare quotes, binders, applications and policies" at bounding box center [867, 126] width 310 height 18
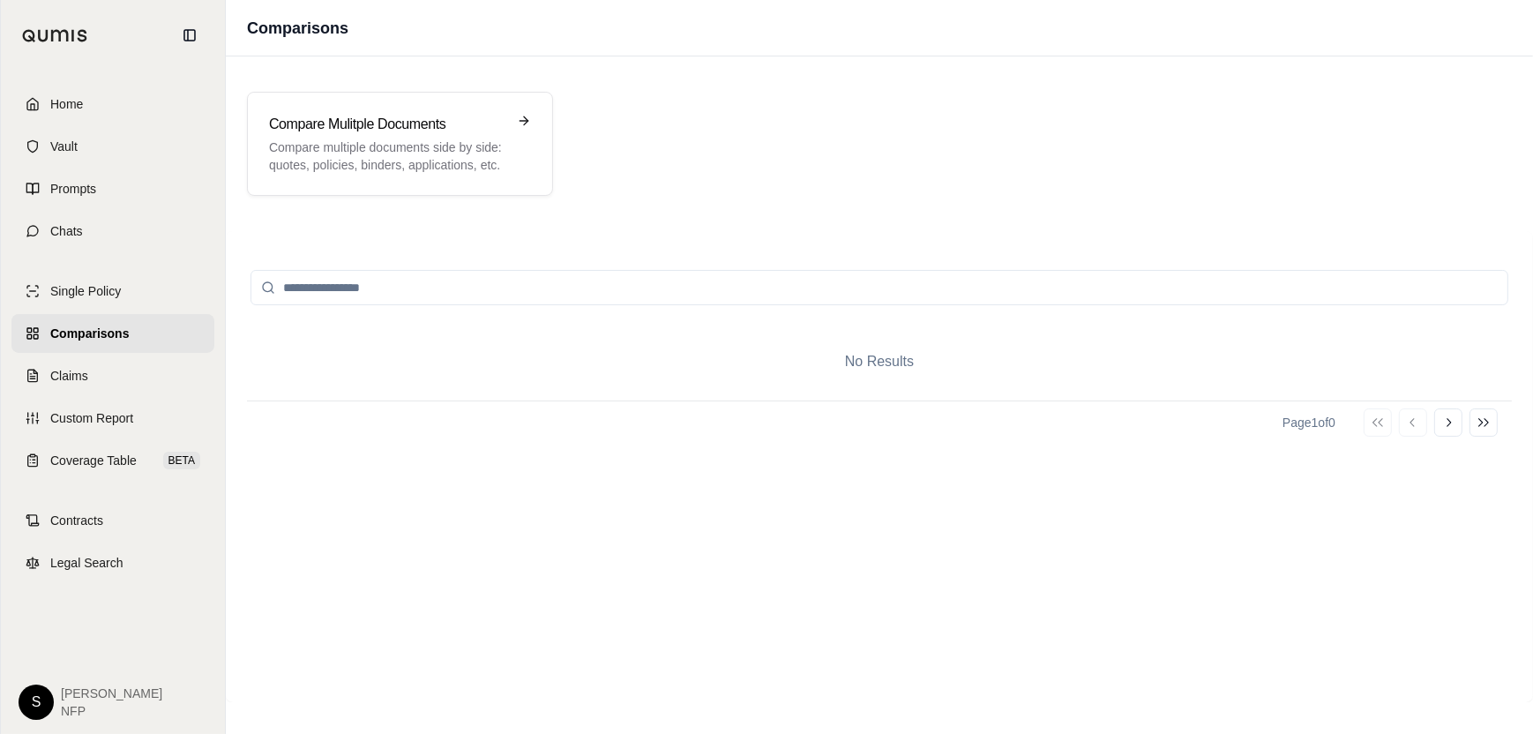
click at [384, 293] on input "search" at bounding box center [880, 287] width 1258 height 35
type input "*"
click at [420, 131] on h3 "Compare Mulitple Documents" at bounding box center [387, 124] width 237 height 21
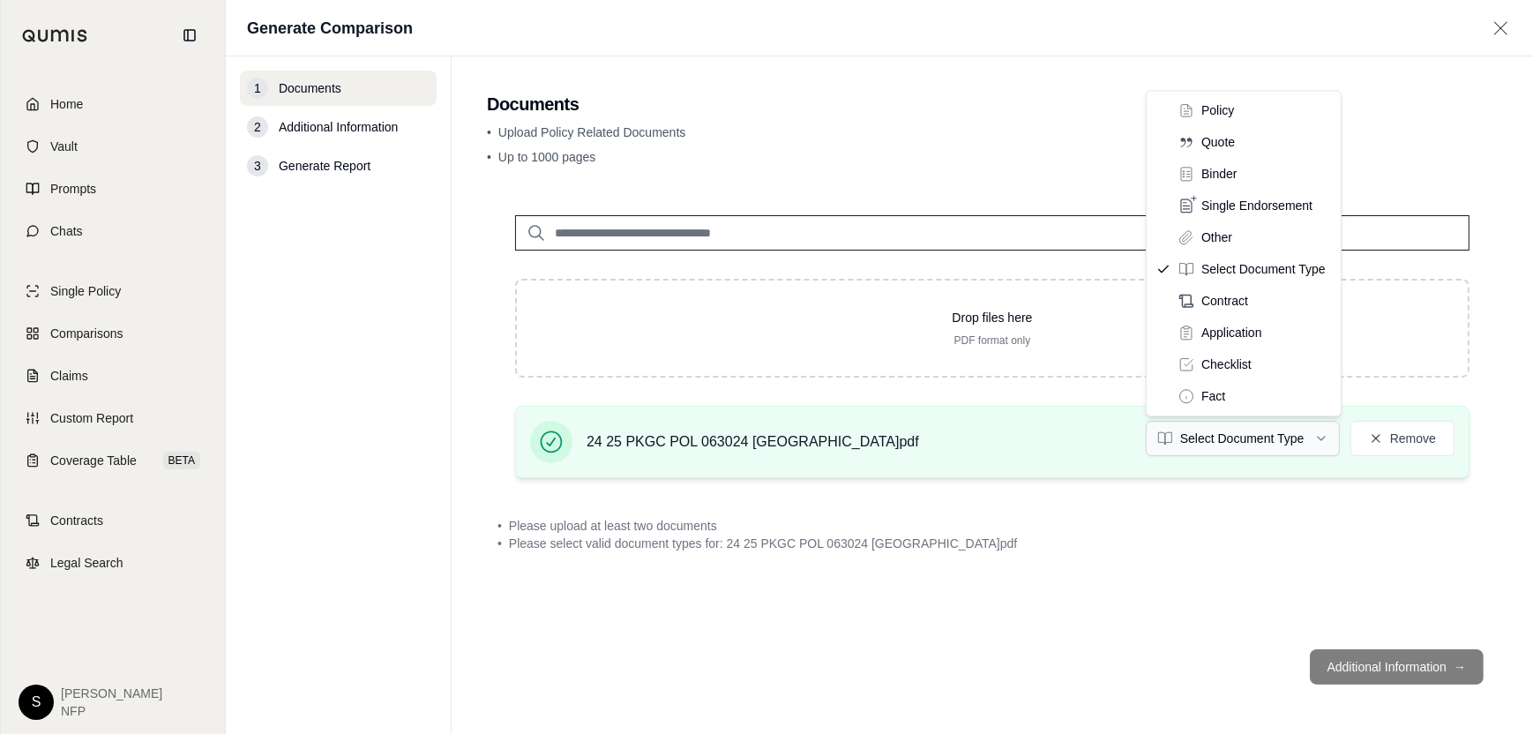
click at [1325, 435] on html "Home Vault Prompts Chats Single Policy Comparisons Claims Custom Report Coverag…" at bounding box center [766, 367] width 1533 height 734
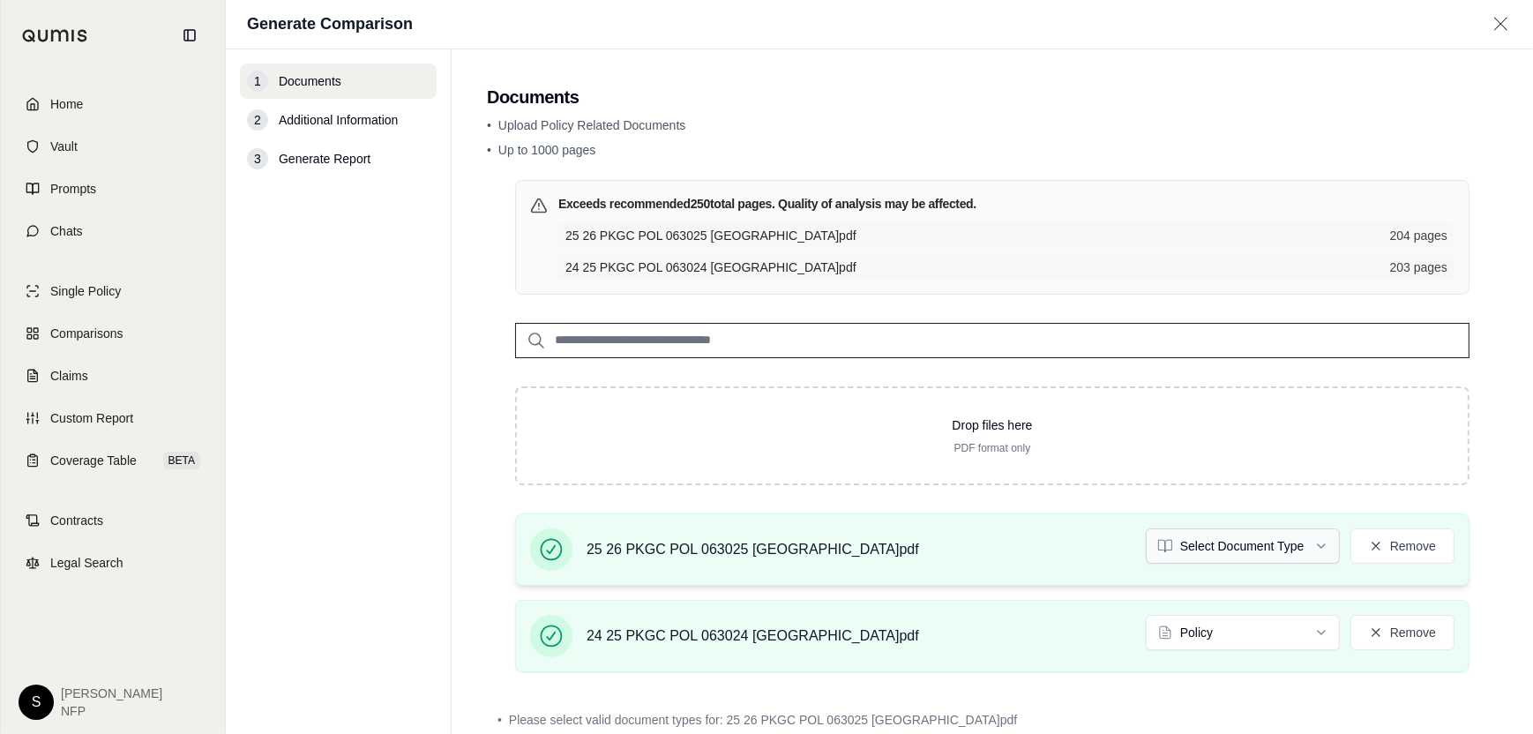
click at [1314, 541] on html "Home Vault Prompts Chats Single Policy Comparisons Claims Custom Report Coverag…" at bounding box center [766, 367] width 1533 height 734
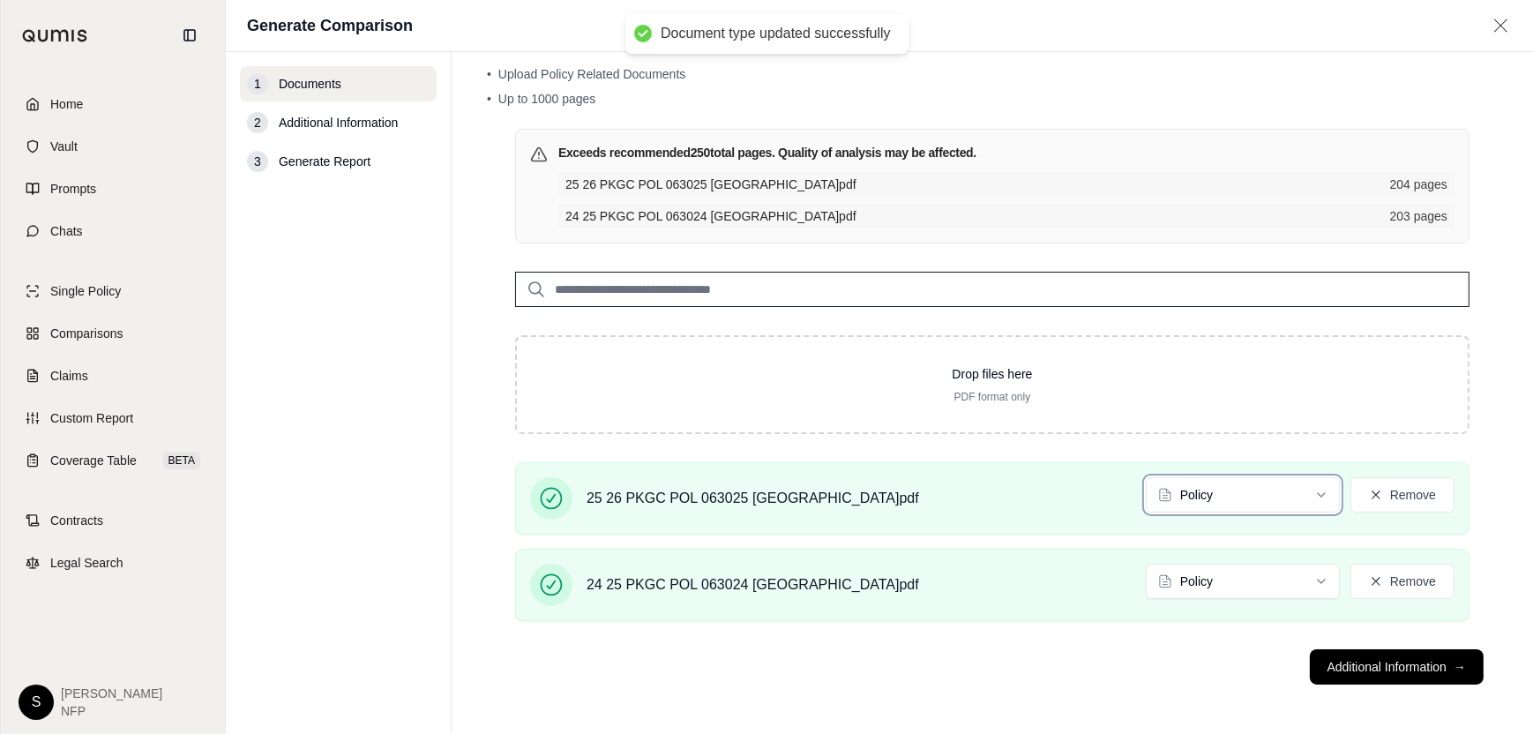
scroll to position [53, 0]
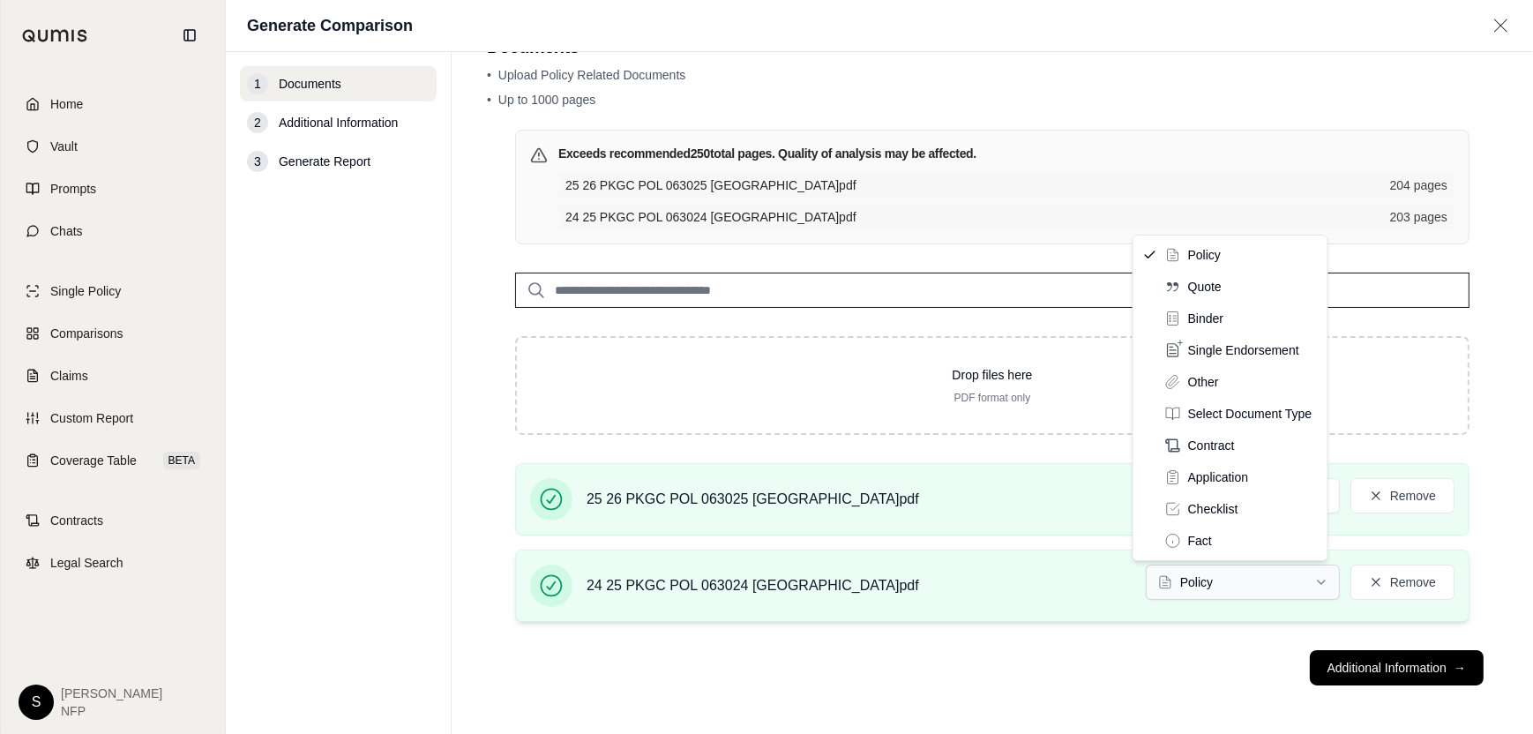
click at [1268, 572] on html "Home Vault Prompts Chats Single Policy Comparisons Claims Custom Report Coverag…" at bounding box center [766, 367] width 1533 height 734
click at [1036, 569] on html "Home Vault Prompts Chats Single Policy Comparisons Claims Custom Report Coverag…" at bounding box center [766, 367] width 1533 height 734
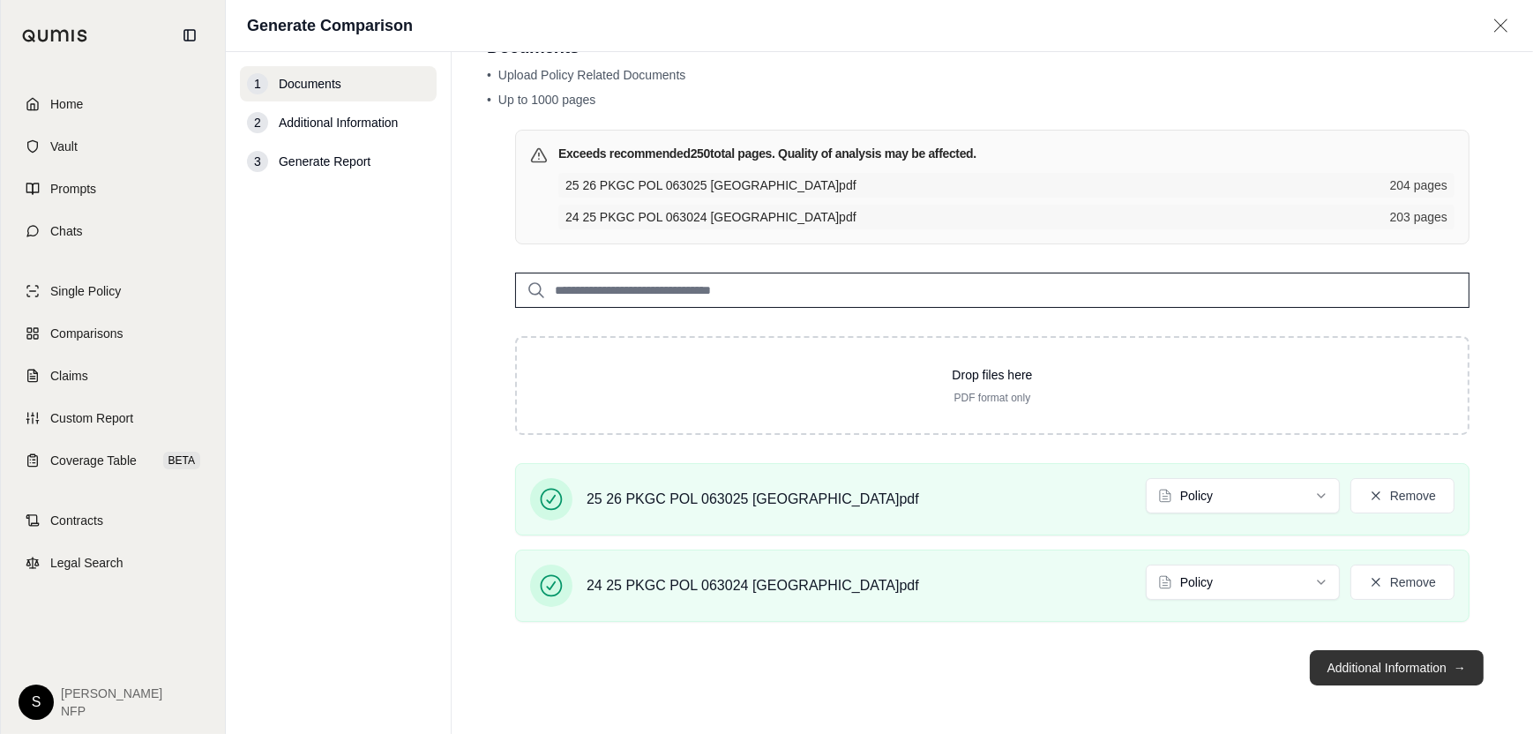
click at [1395, 672] on button "Additional Information →" at bounding box center [1397, 667] width 174 height 35
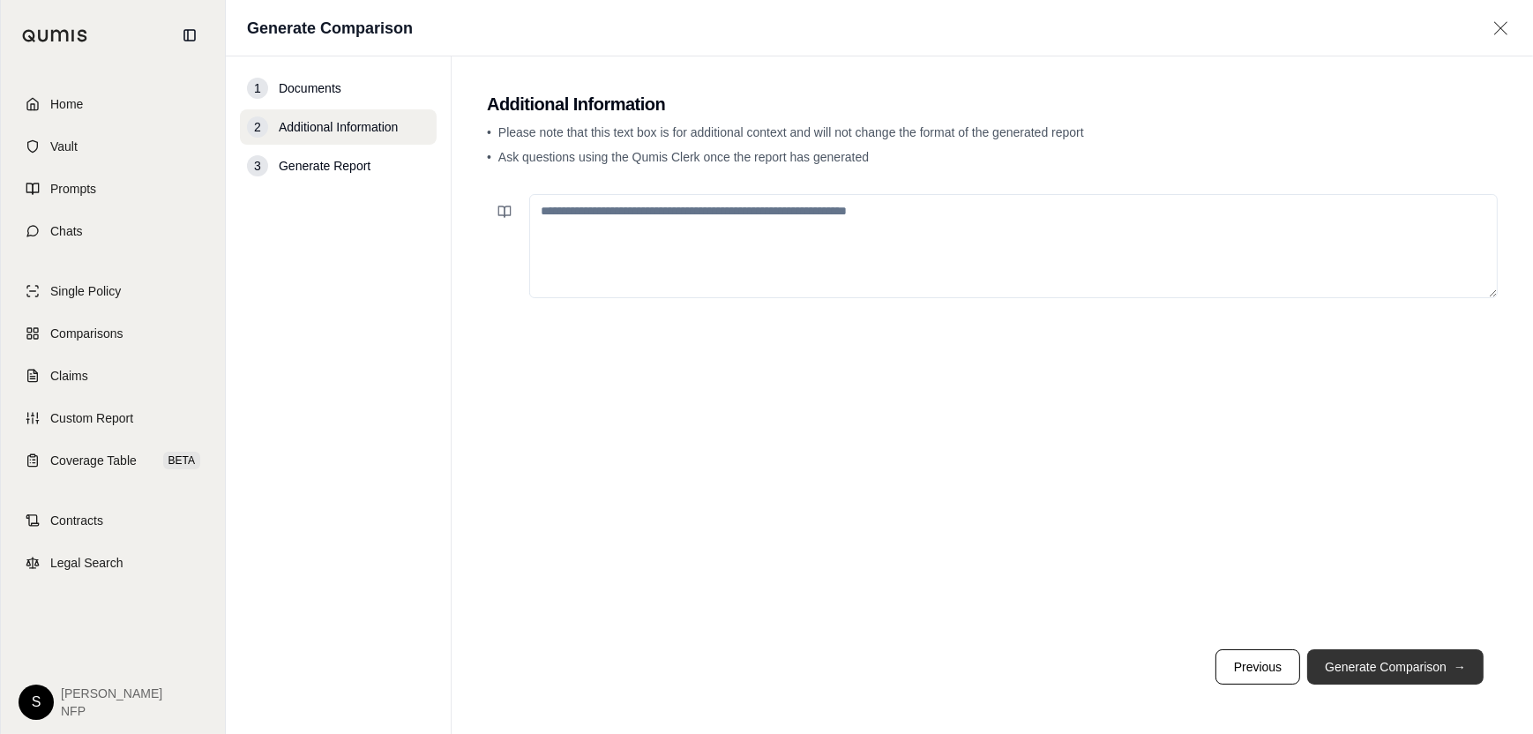
click at [1395, 672] on button "Generate Comparison →" at bounding box center [1395, 666] width 176 height 35
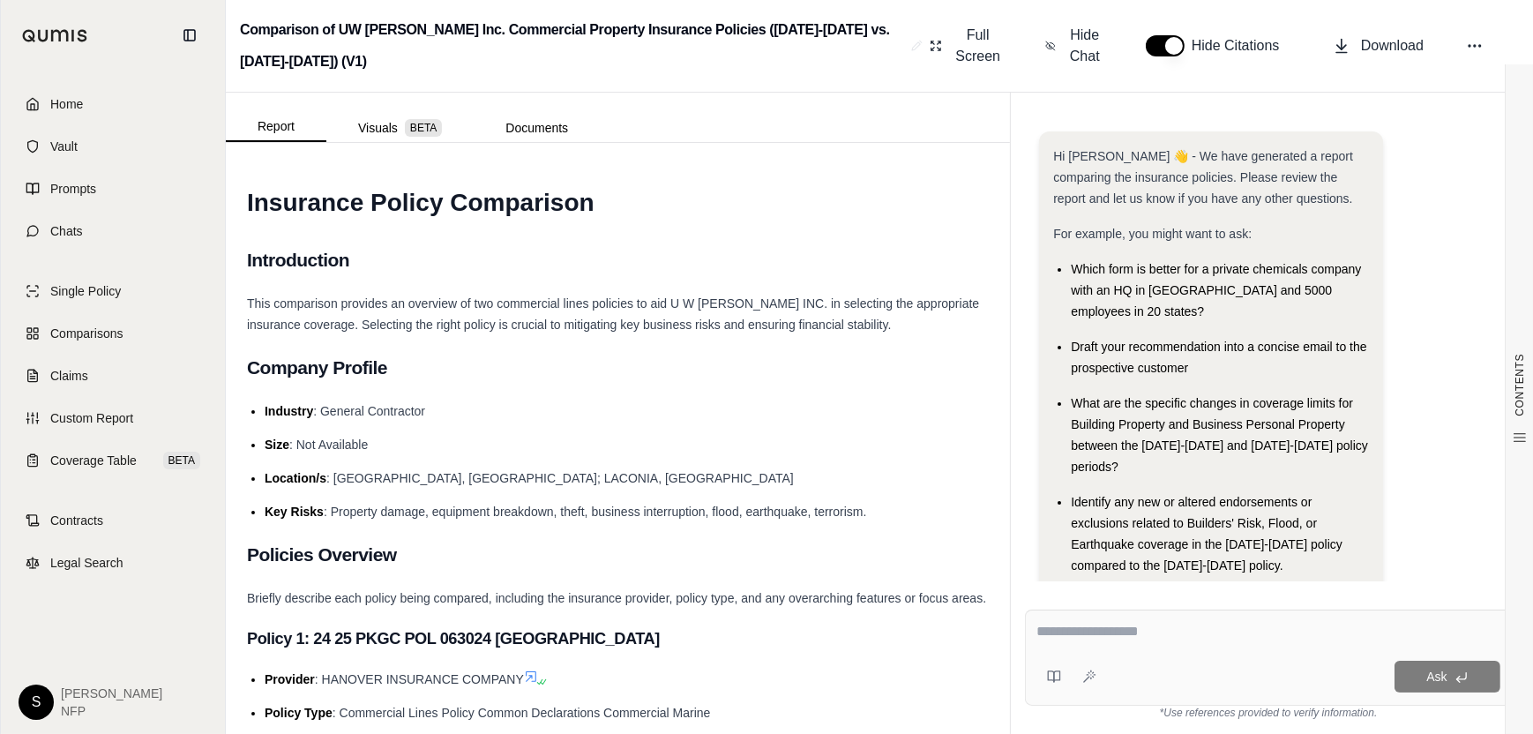
scroll to position [882, 0]
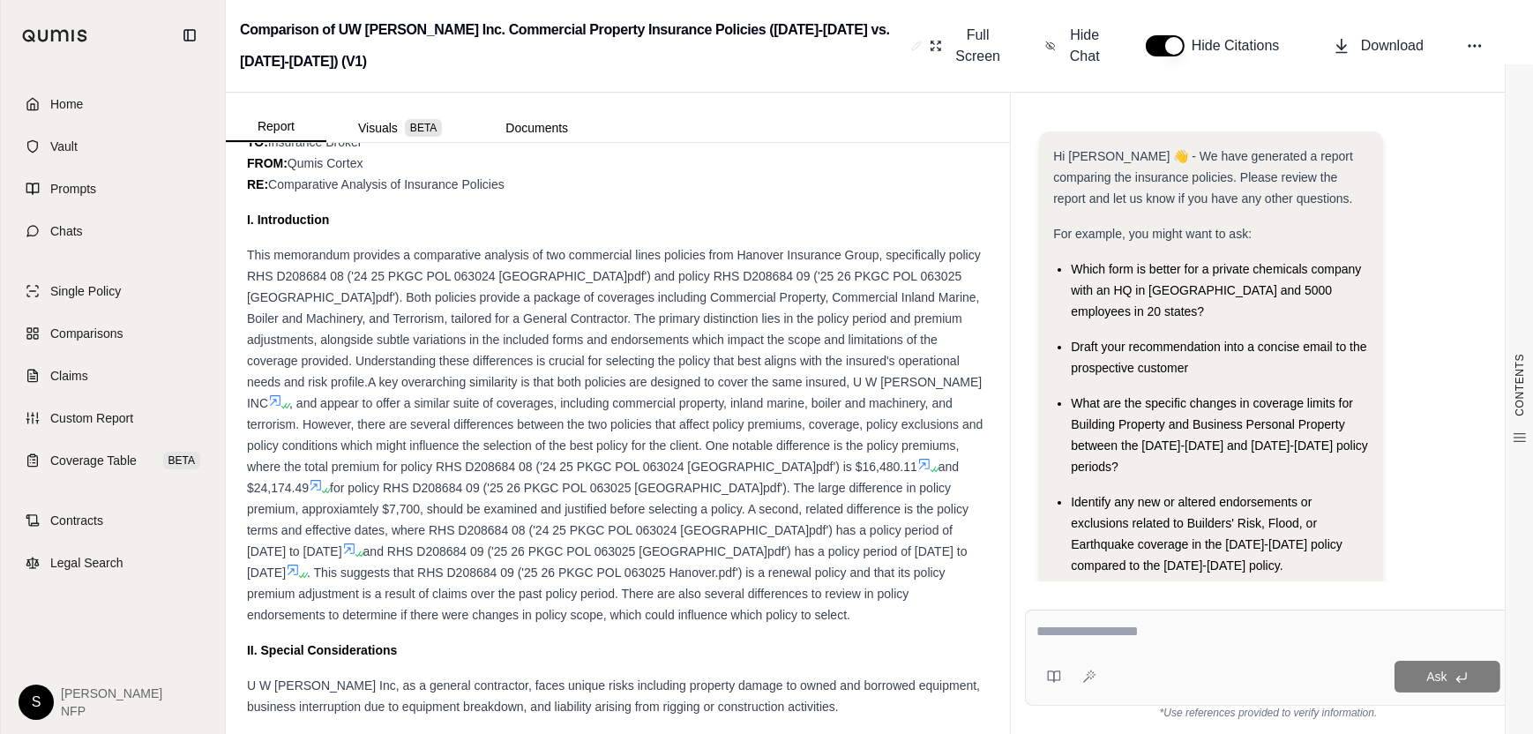
click at [1118, 643] on div at bounding box center [1268, 634] width 464 height 27
click at [1116, 642] on div at bounding box center [1268, 634] width 464 height 27
click at [1119, 634] on textarea at bounding box center [1268, 631] width 464 height 21
type textarea "**********"
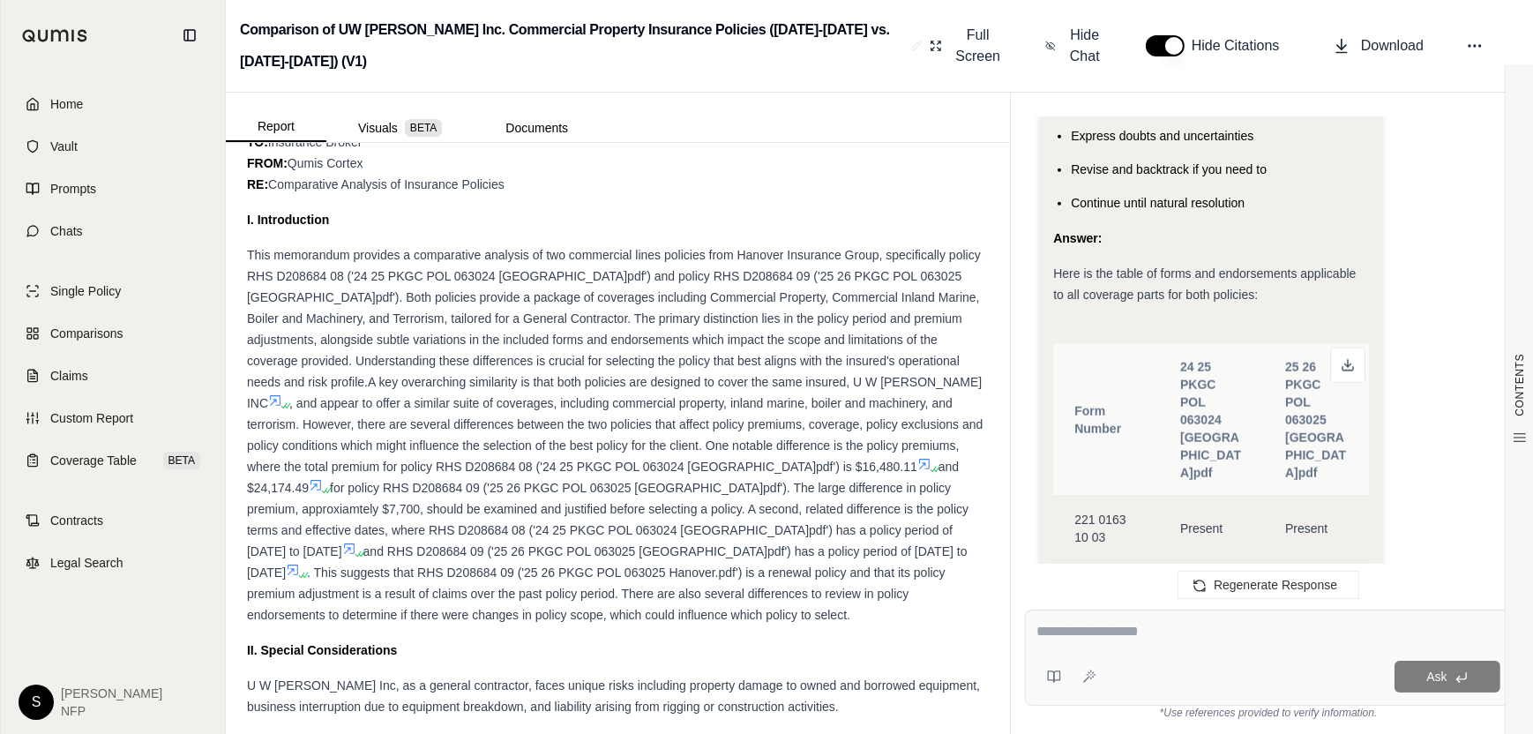
scroll to position [2296, 0]
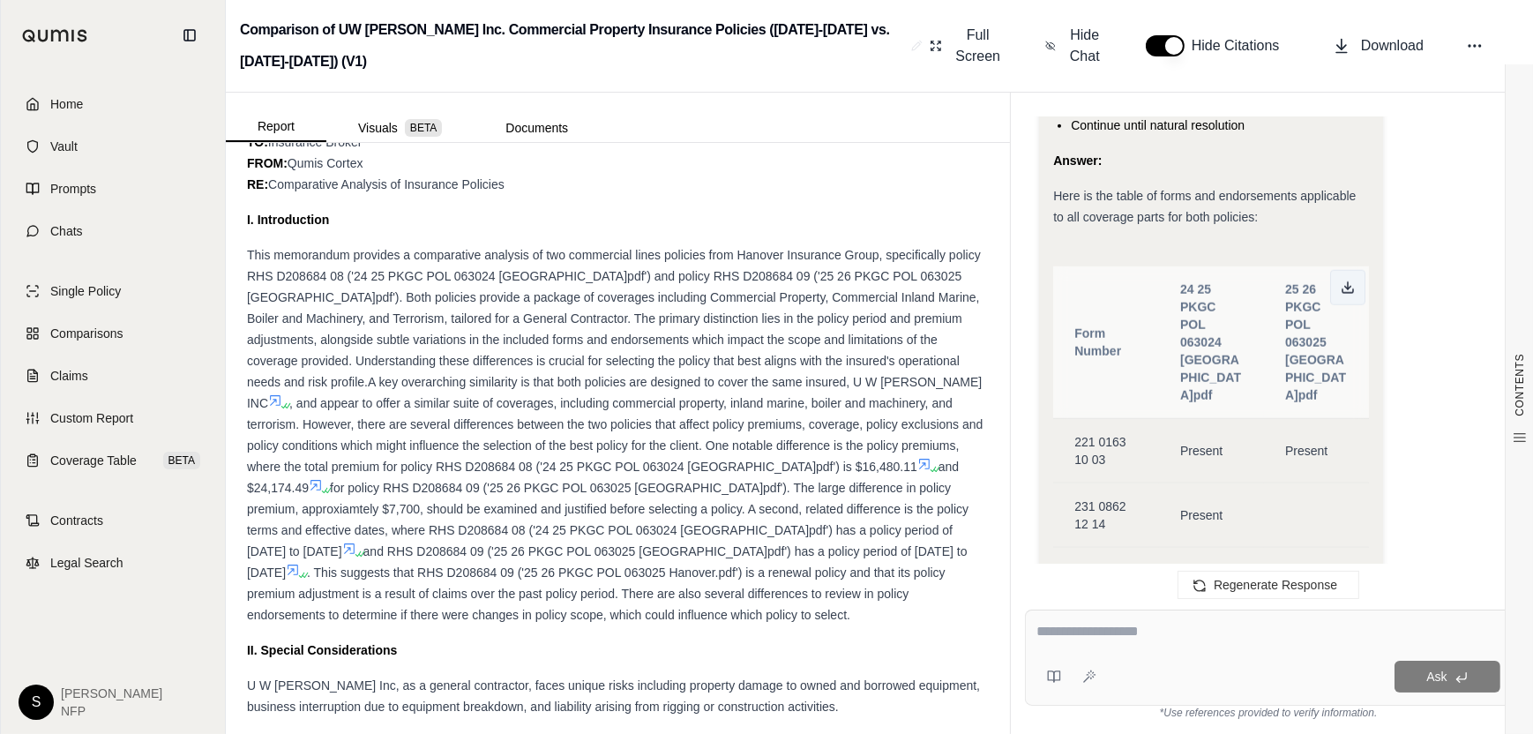
click at [1345, 281] on icon at bounding box center [1348, 288] width 14 height 14
click at [1138, 629] on textarea at bounding box center [1268, 631] width 464 height 21
type textarea "**********"
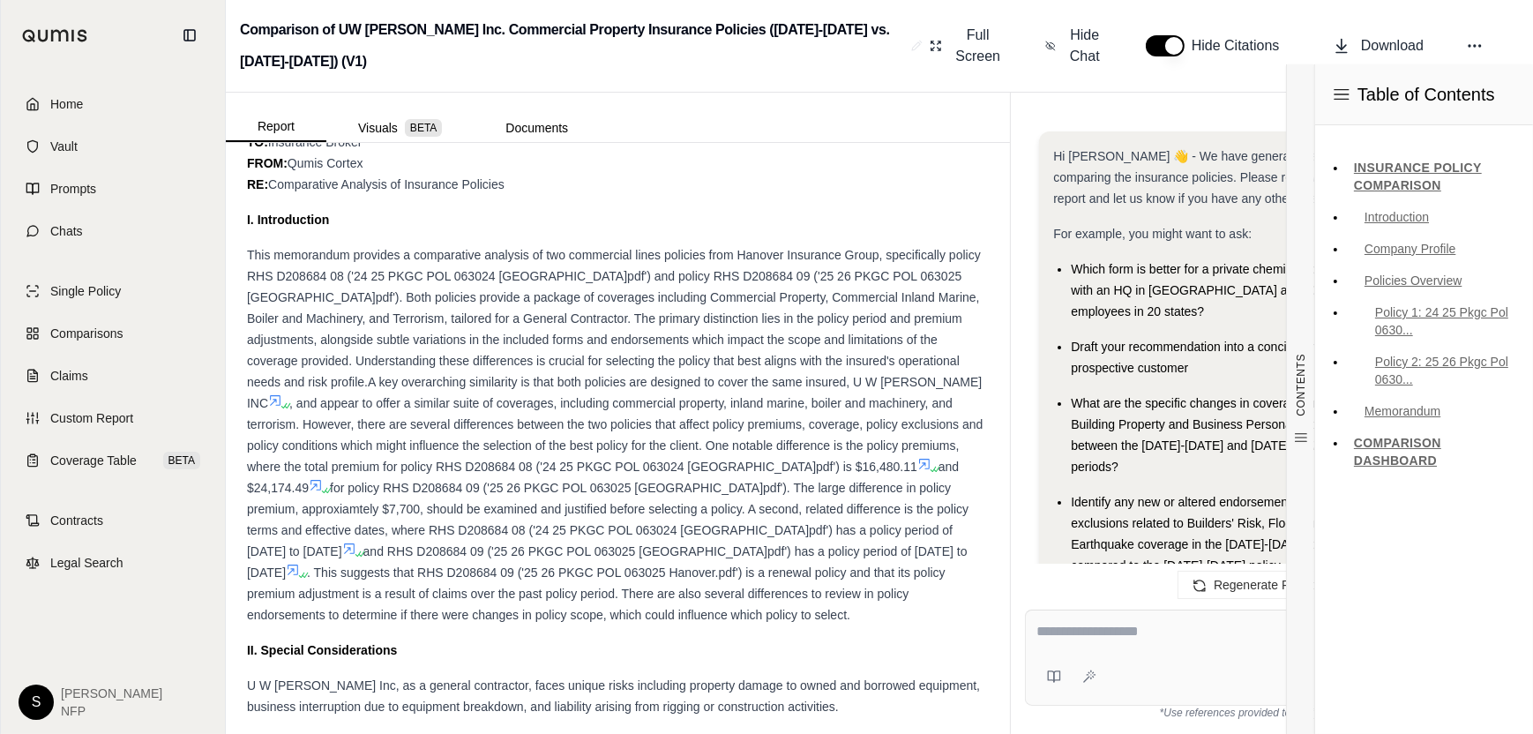
scroll to position [8424, 0]
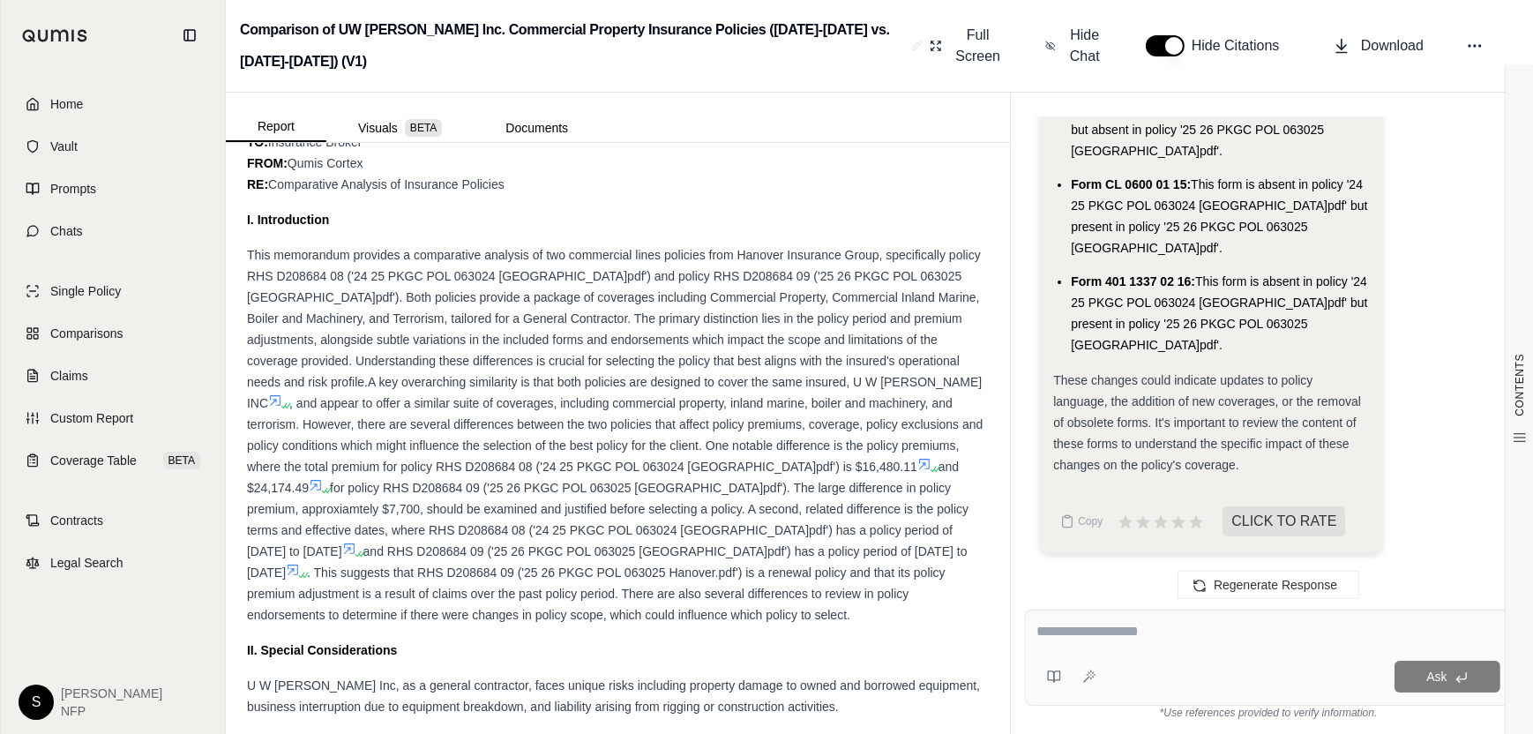
click at [1141, 640] on textarea at bounding box center [1268, 631] width 464 height 21
type textarea "**********"
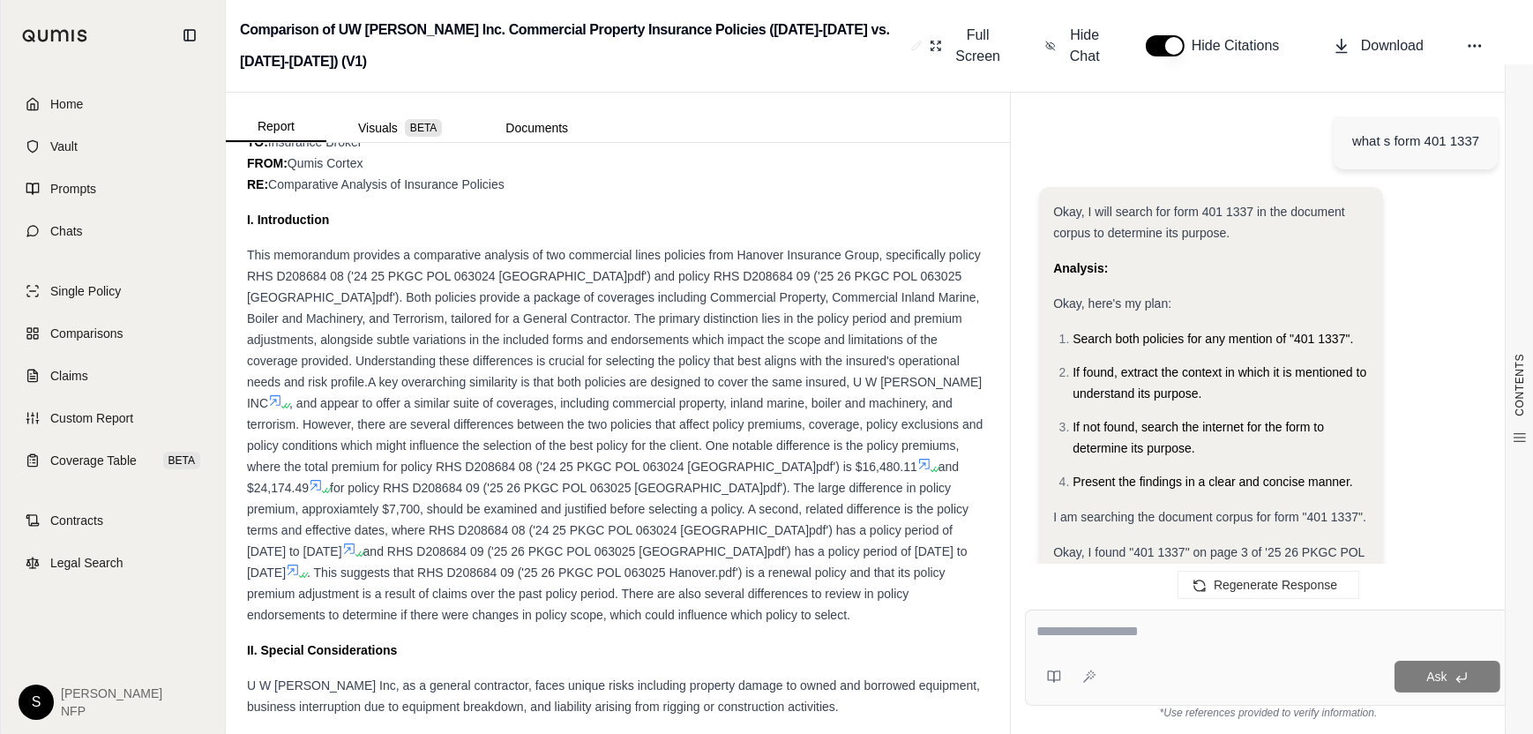
scroll to position [8393, 0]
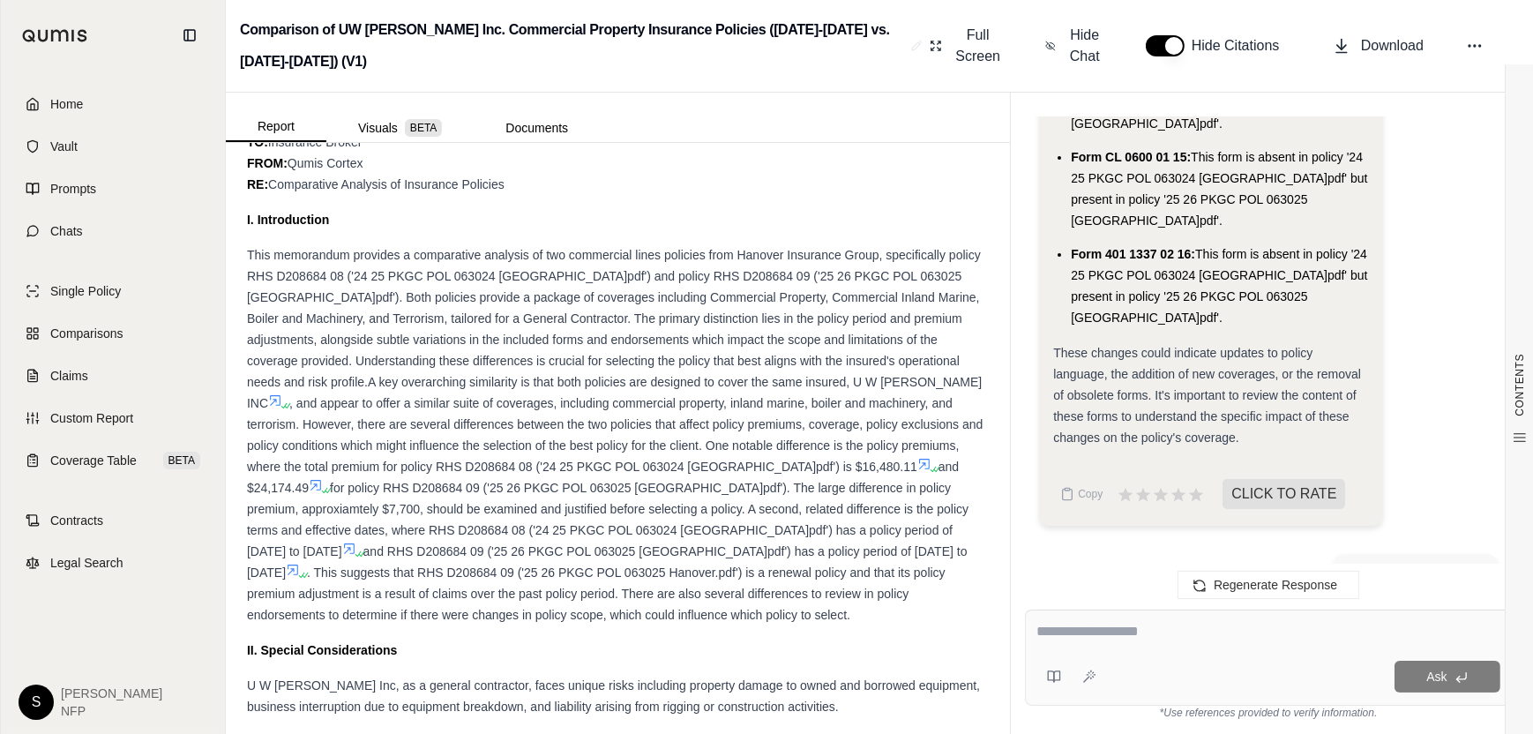
click at [1117, 640] on textarea at bounding box center [1268, 631] width 464 height 21
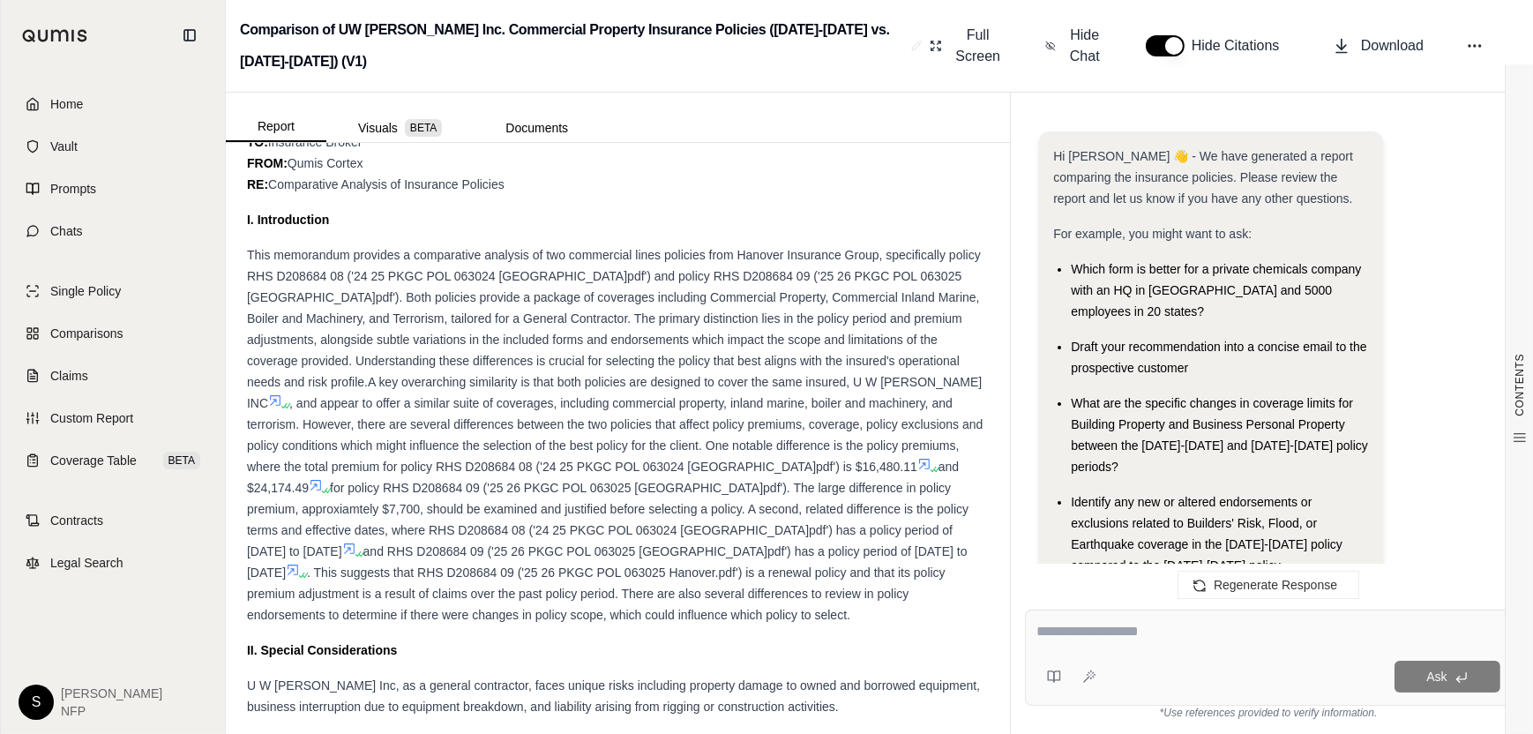
scroll to position [0, 0]
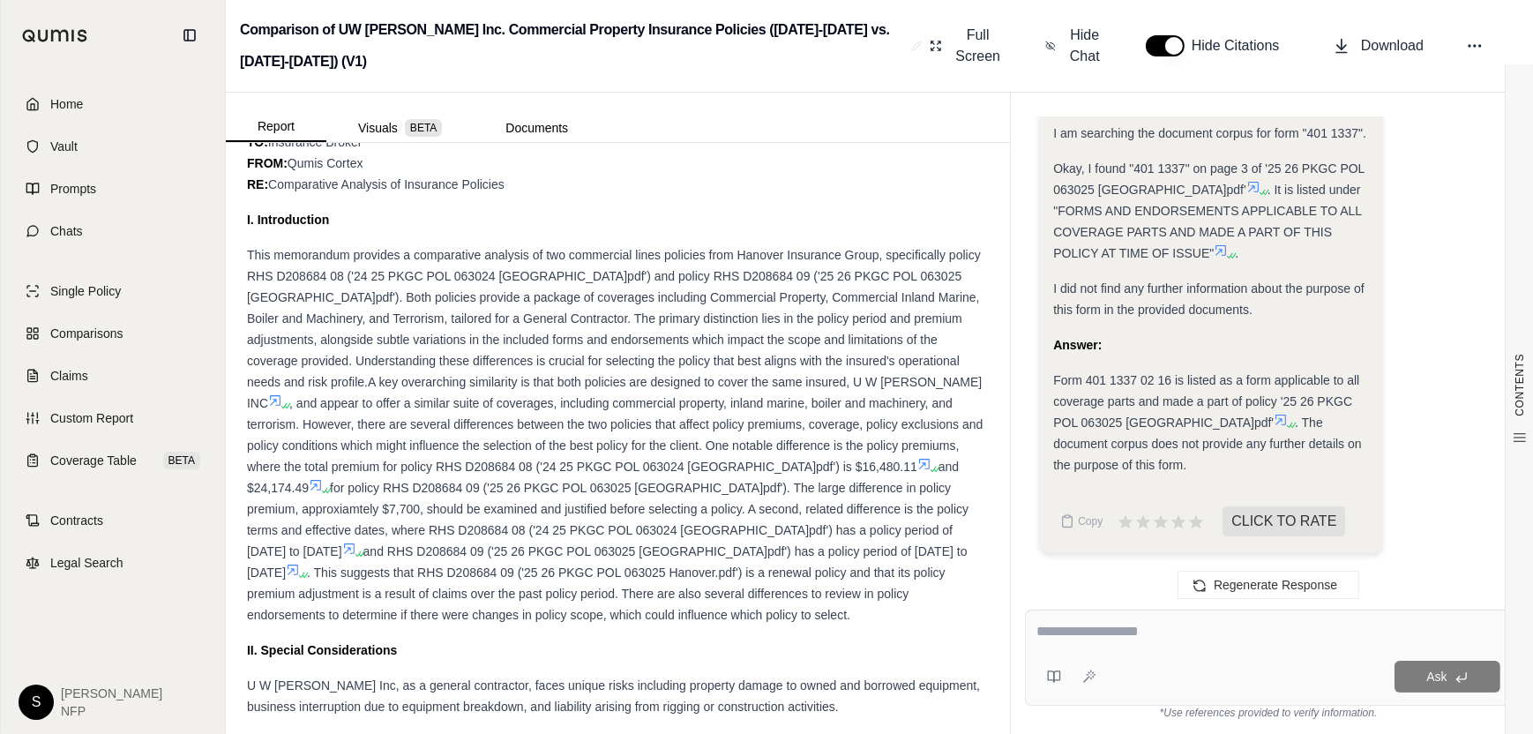
click at [1113, 639] on textarea at bounding box center [1268, 631] width 464 height 21
type textarea "**********"
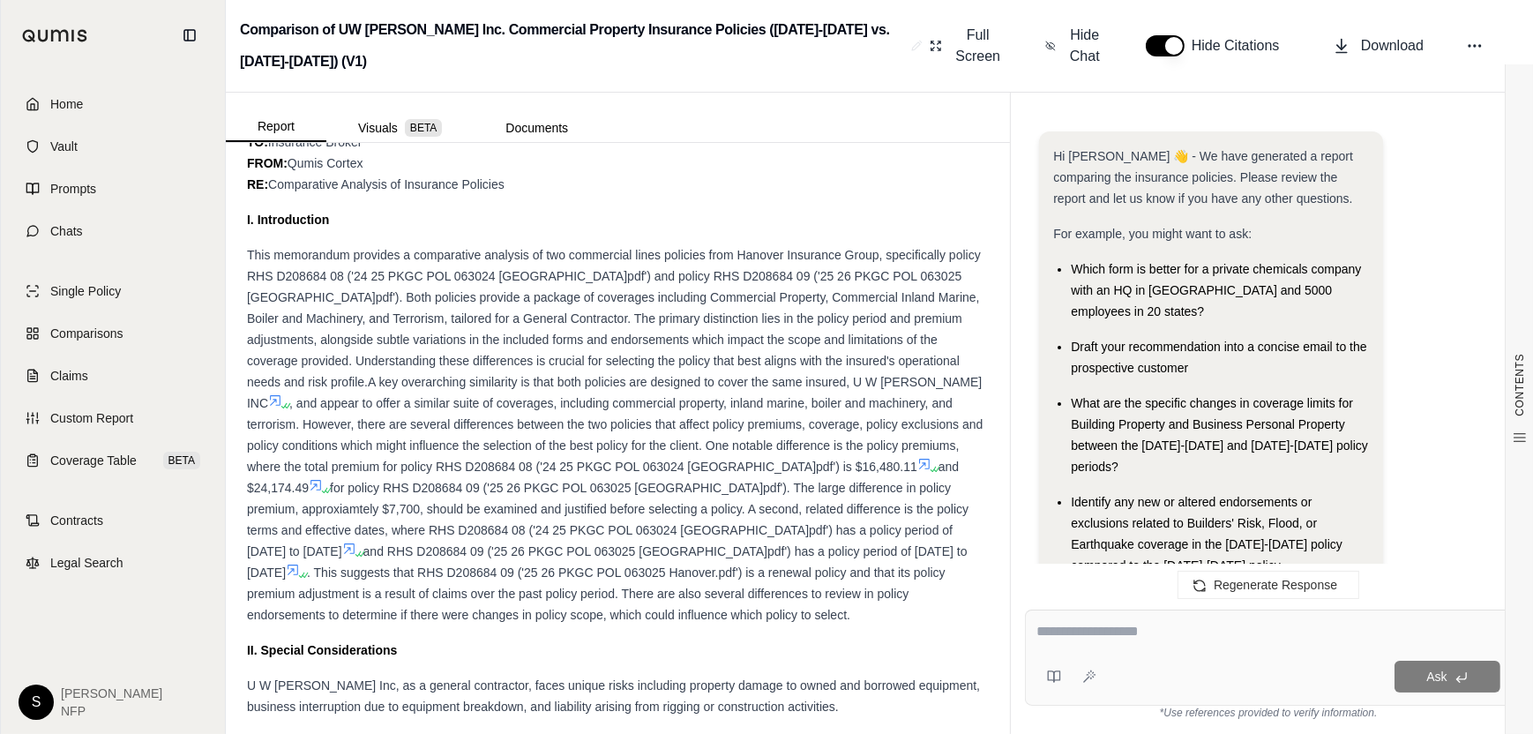
scroll to position [10357, 0]
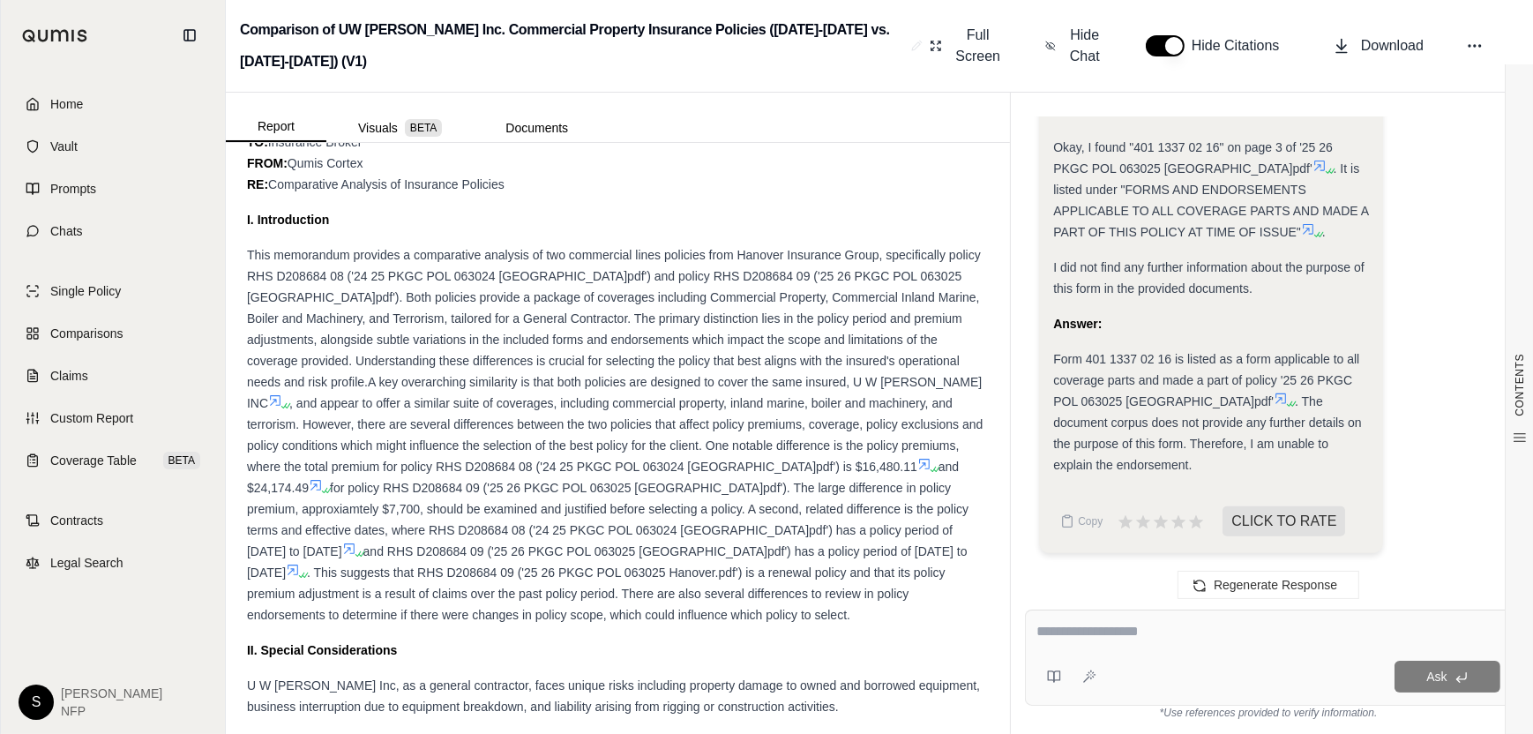
click at [1276, 404] on icon at bounding box center [1281, 398] width 11 height 11
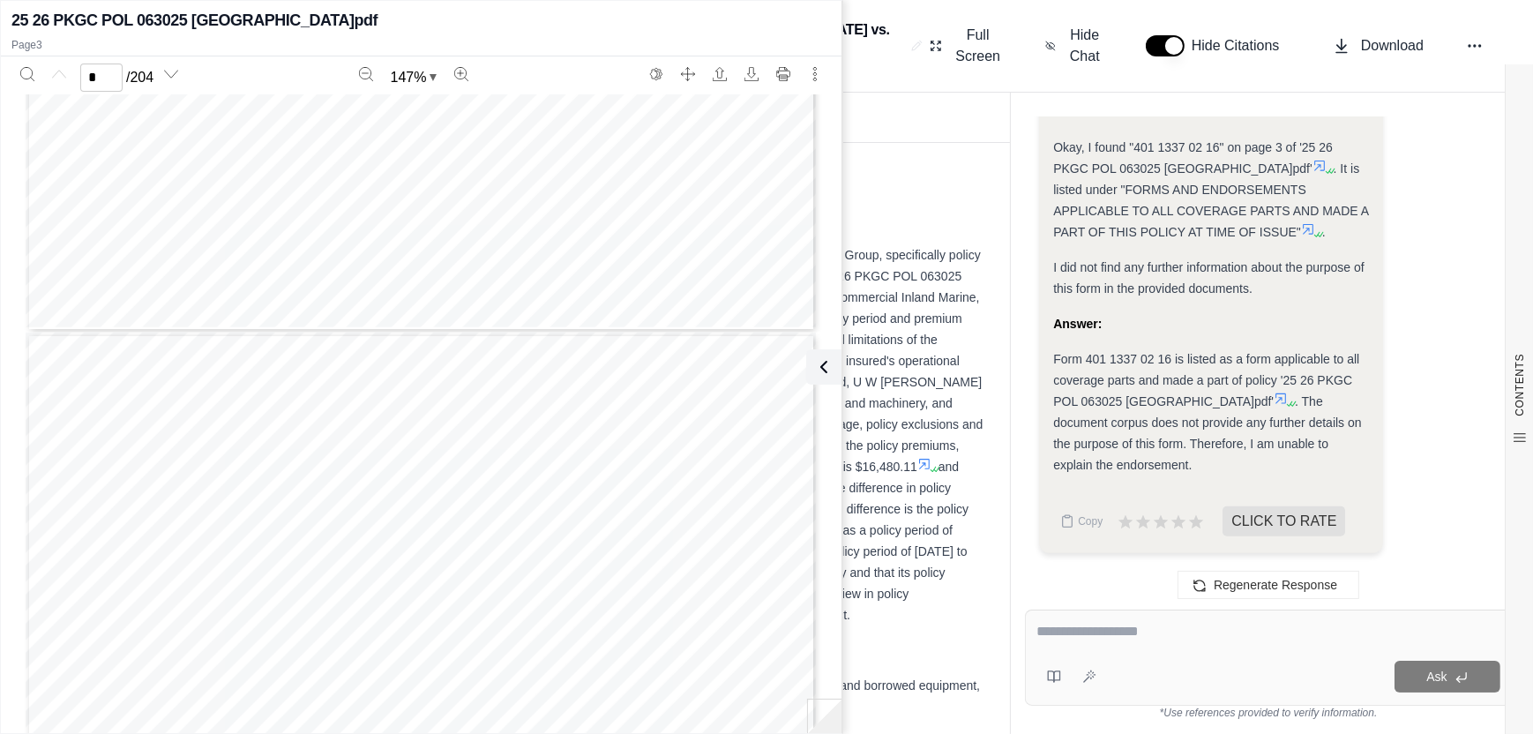
type input "*"
click at [1081, 625] on textarea at bounding box center [1268, 631] width 464 height 21
click at [1168, 623] on textarea at bounding box center [1268, 631] width 464 height 21
type textarea "**********"
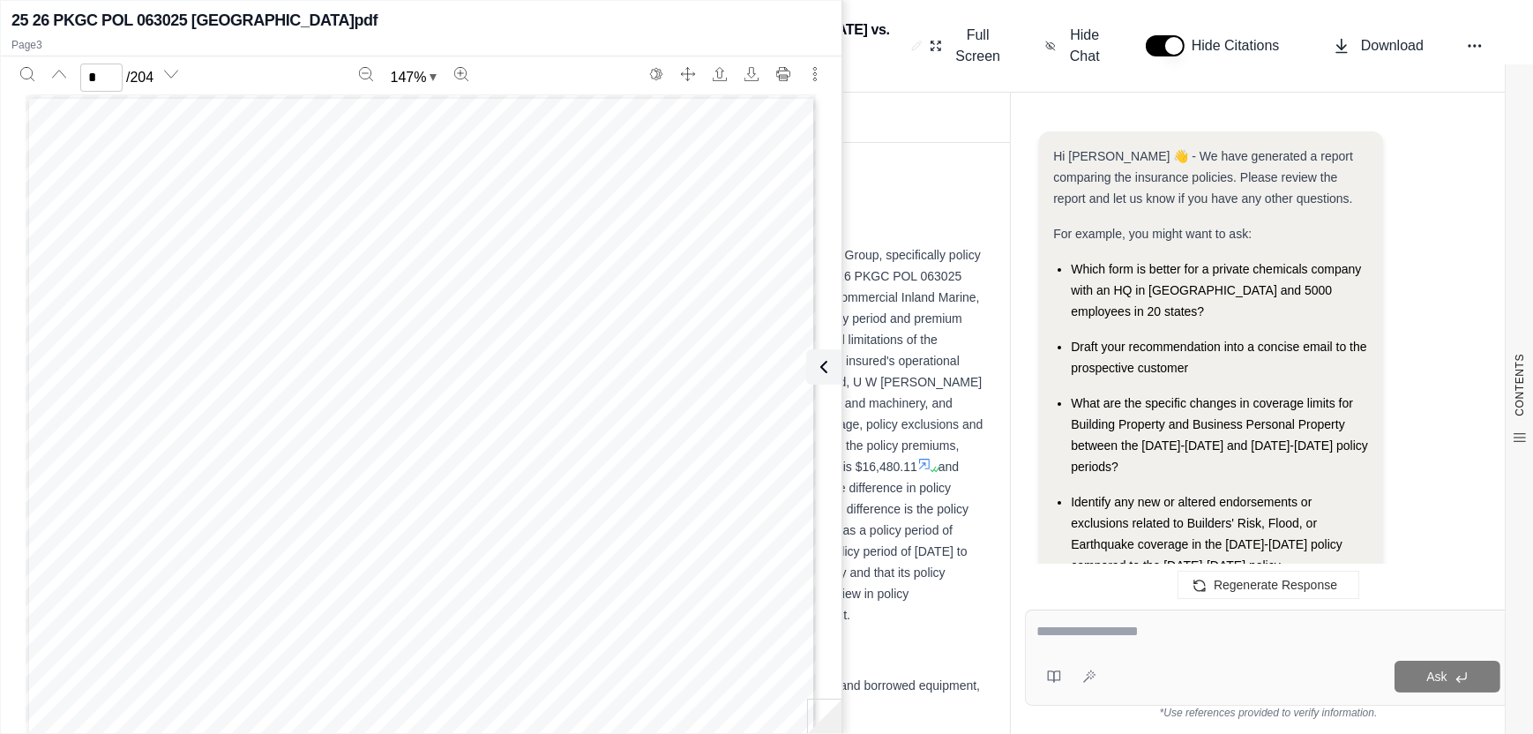
scroll to position [11076, 0]
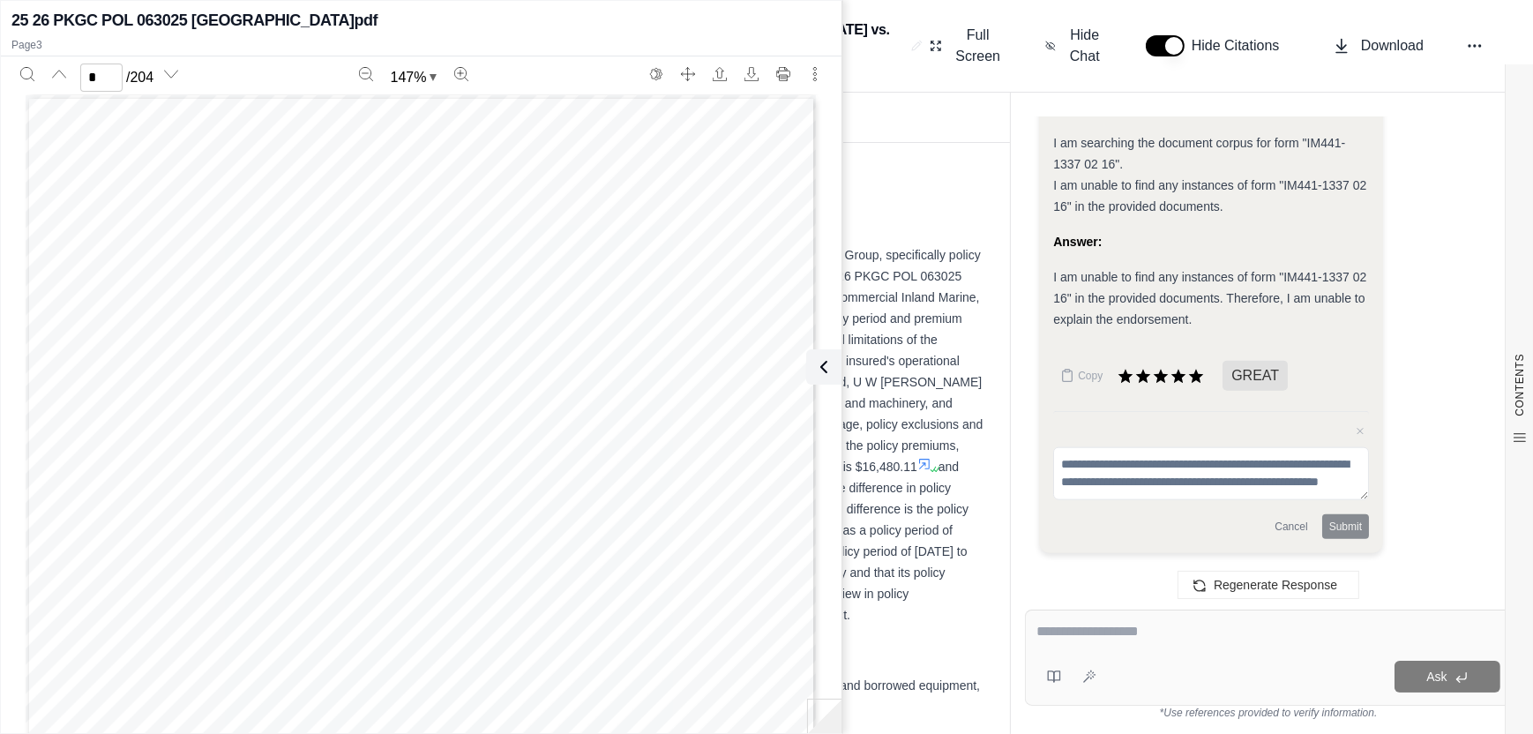
click at [1088, 640] on textarea at bounding box center [1268, 631] width 464 height 21
type textarea "**********"
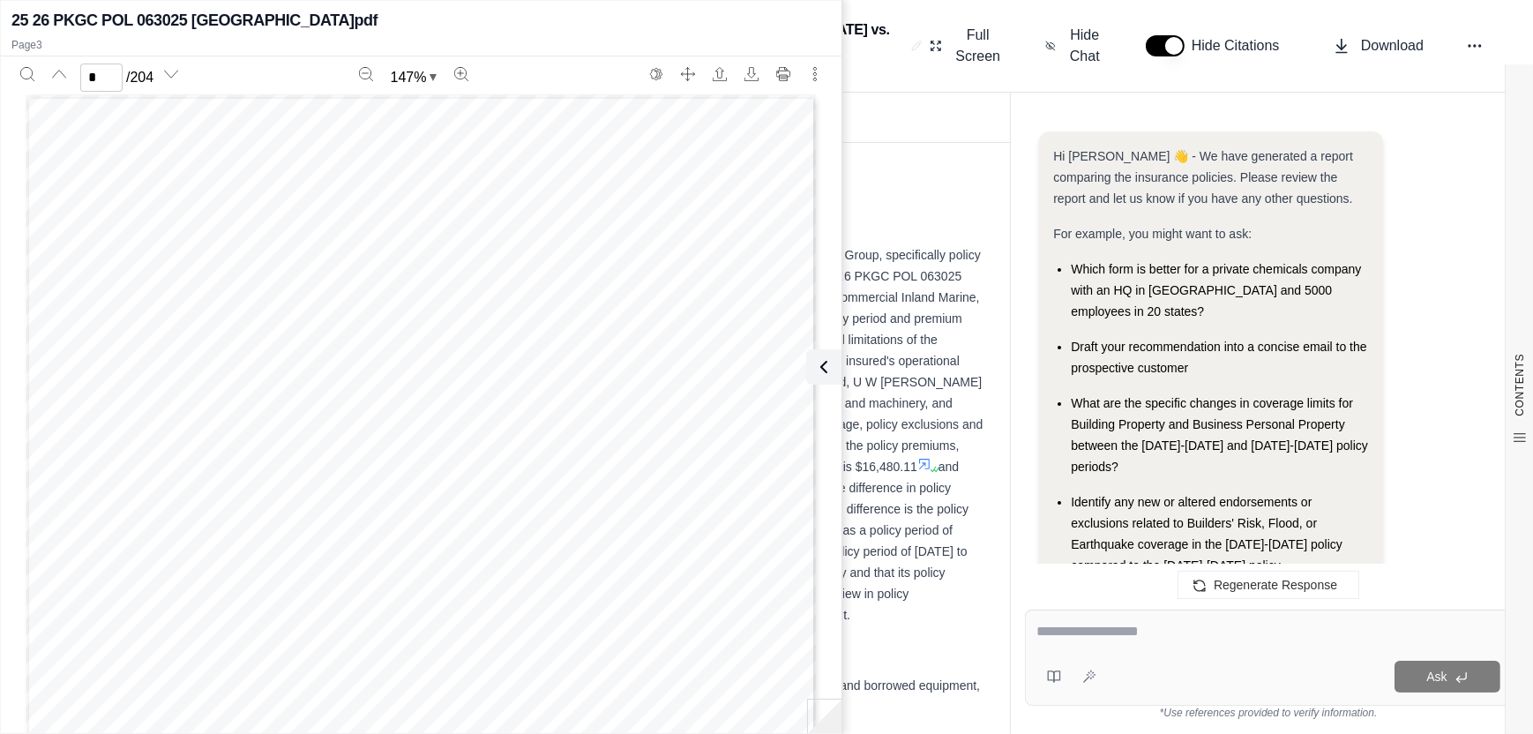
scroll to position [11751, 0]
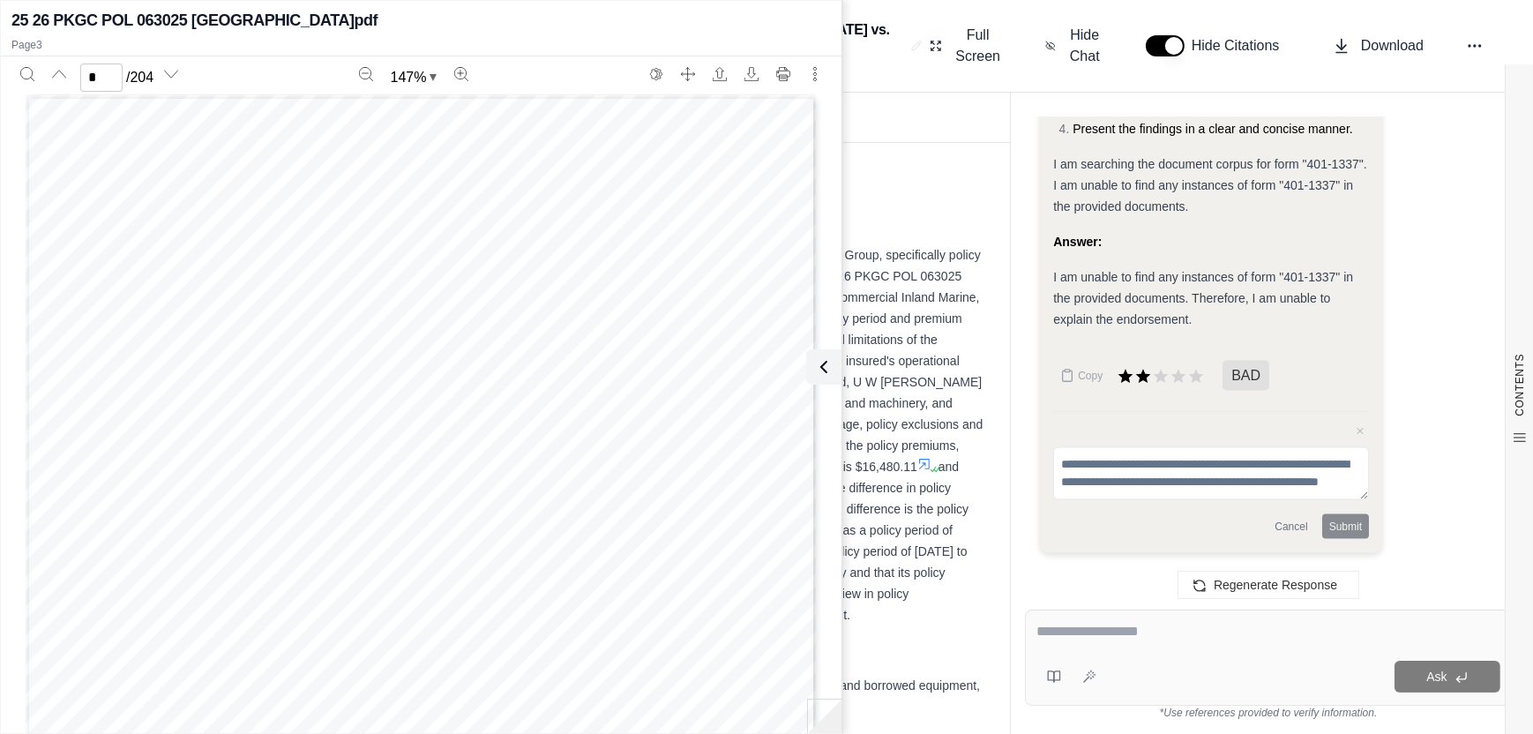
click at [1141, 639] on textarea at bounding box center [1268, 631] width 464 height 21
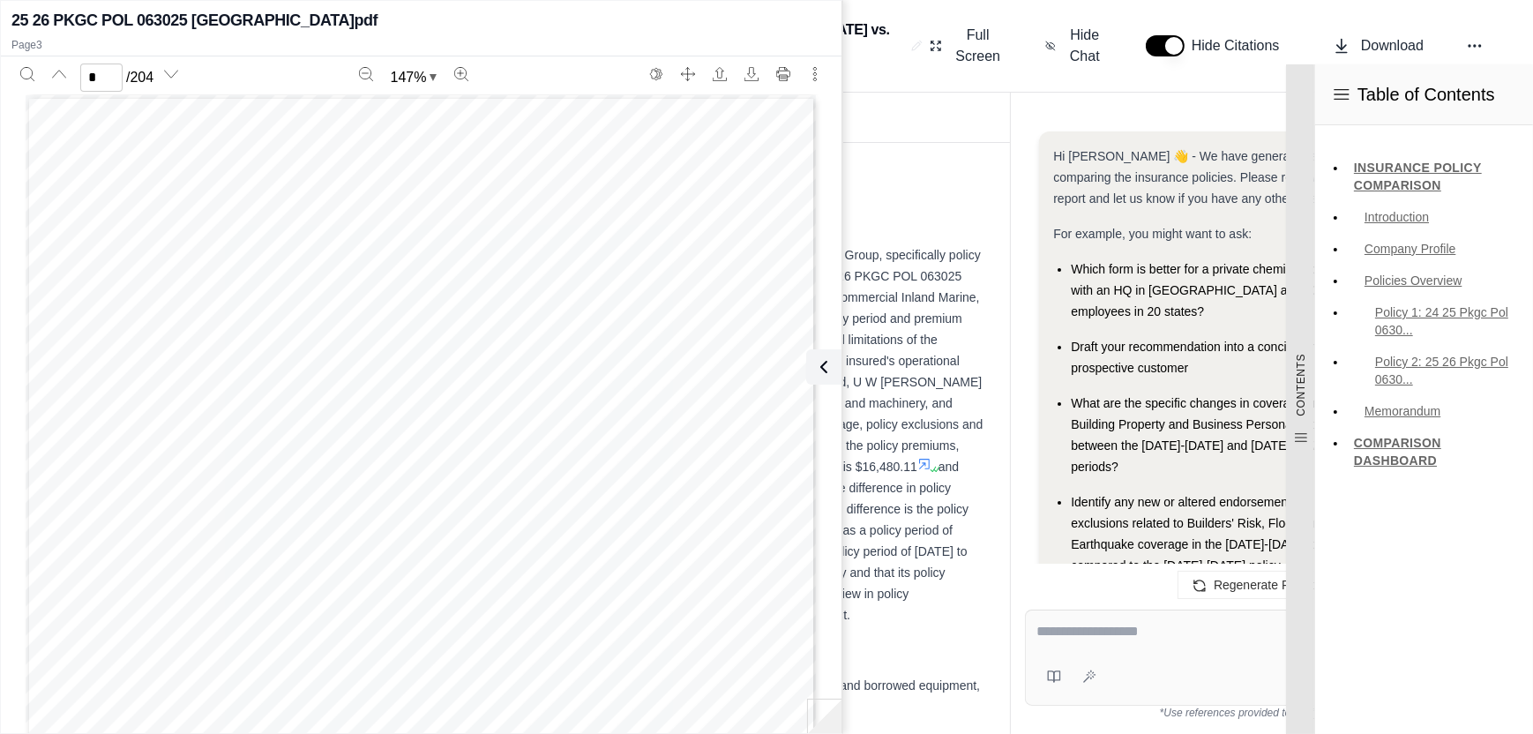
scroll to position [11607, 0]
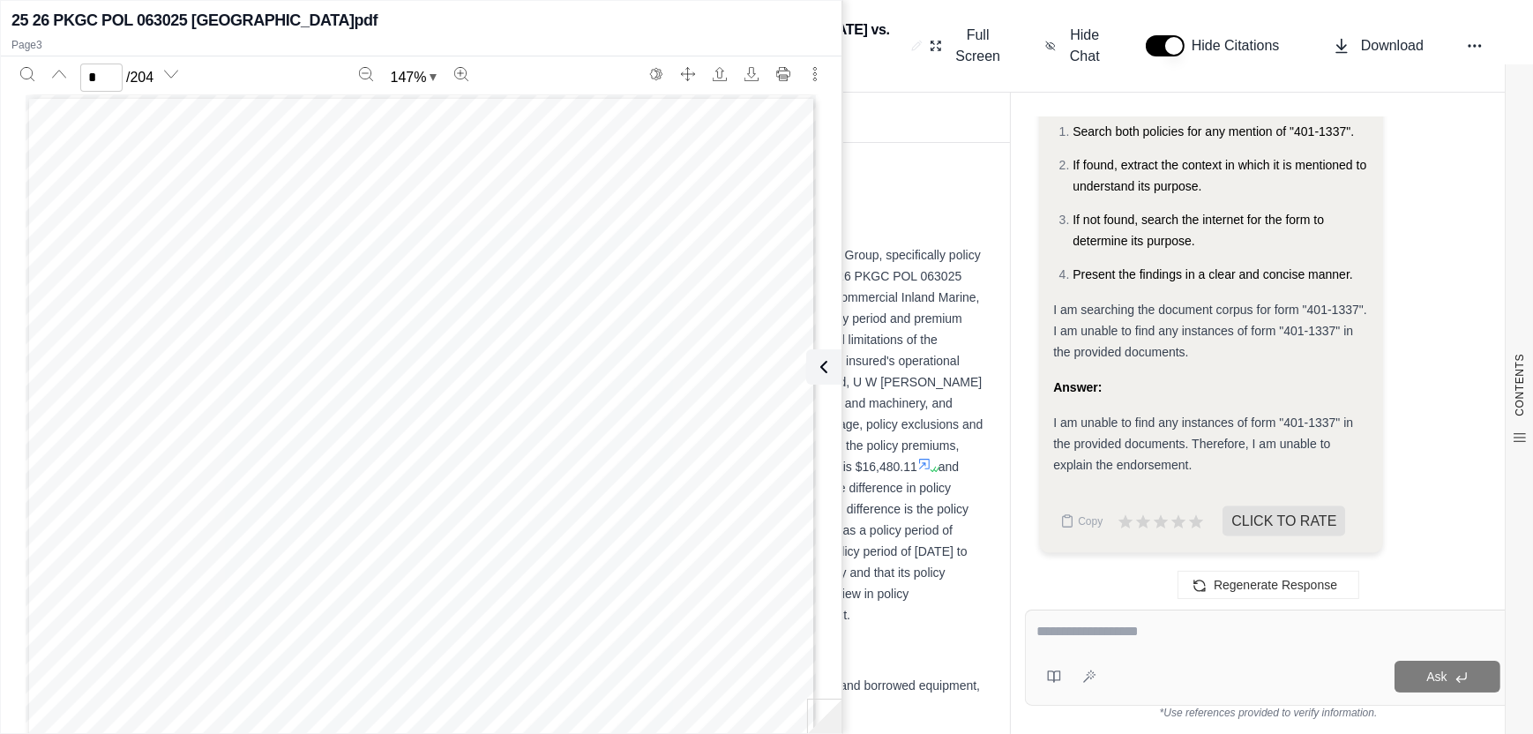
click at [1108, 642] on div at bounding box center [1268, 634] width 464 height 27
type textarea "**********"
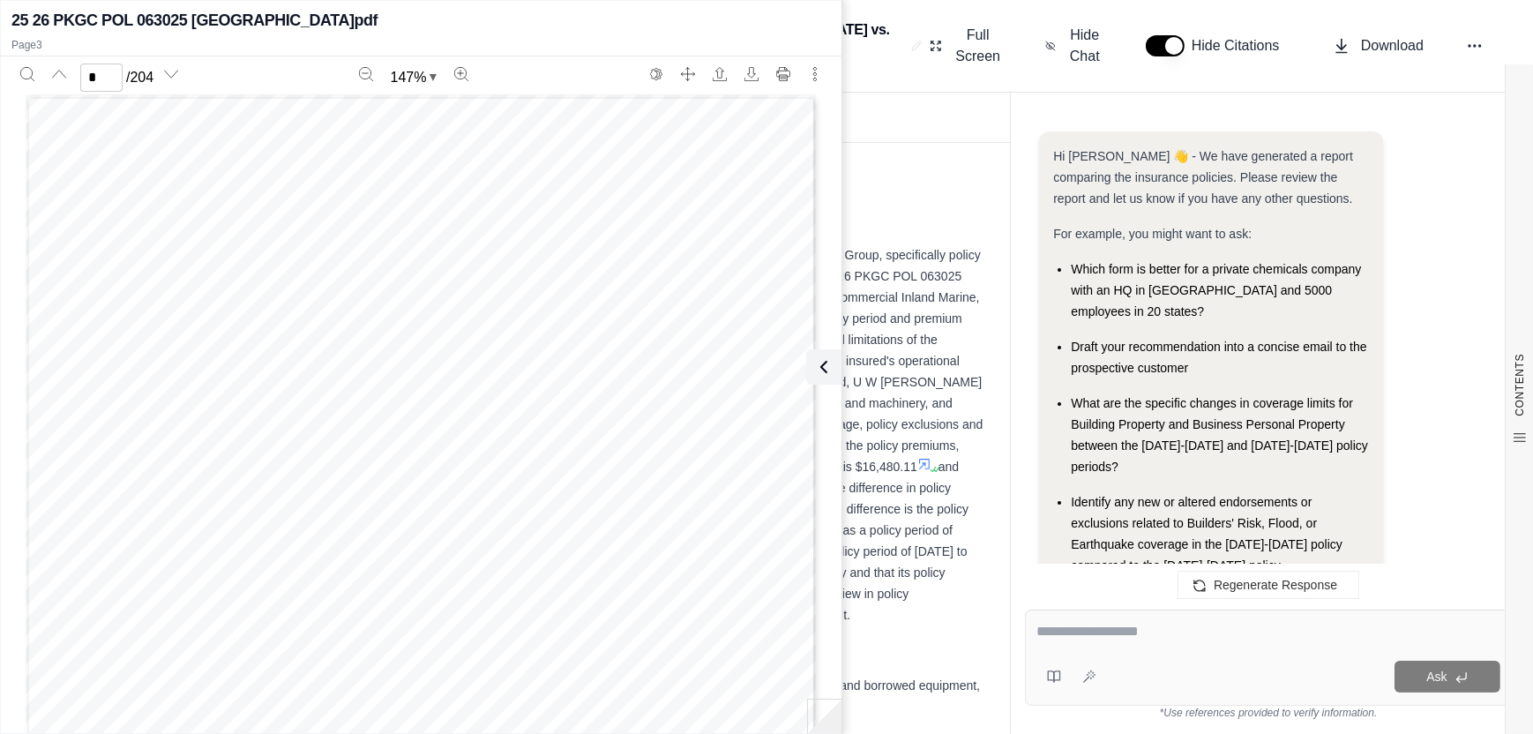
scroll to position [12632, 0]
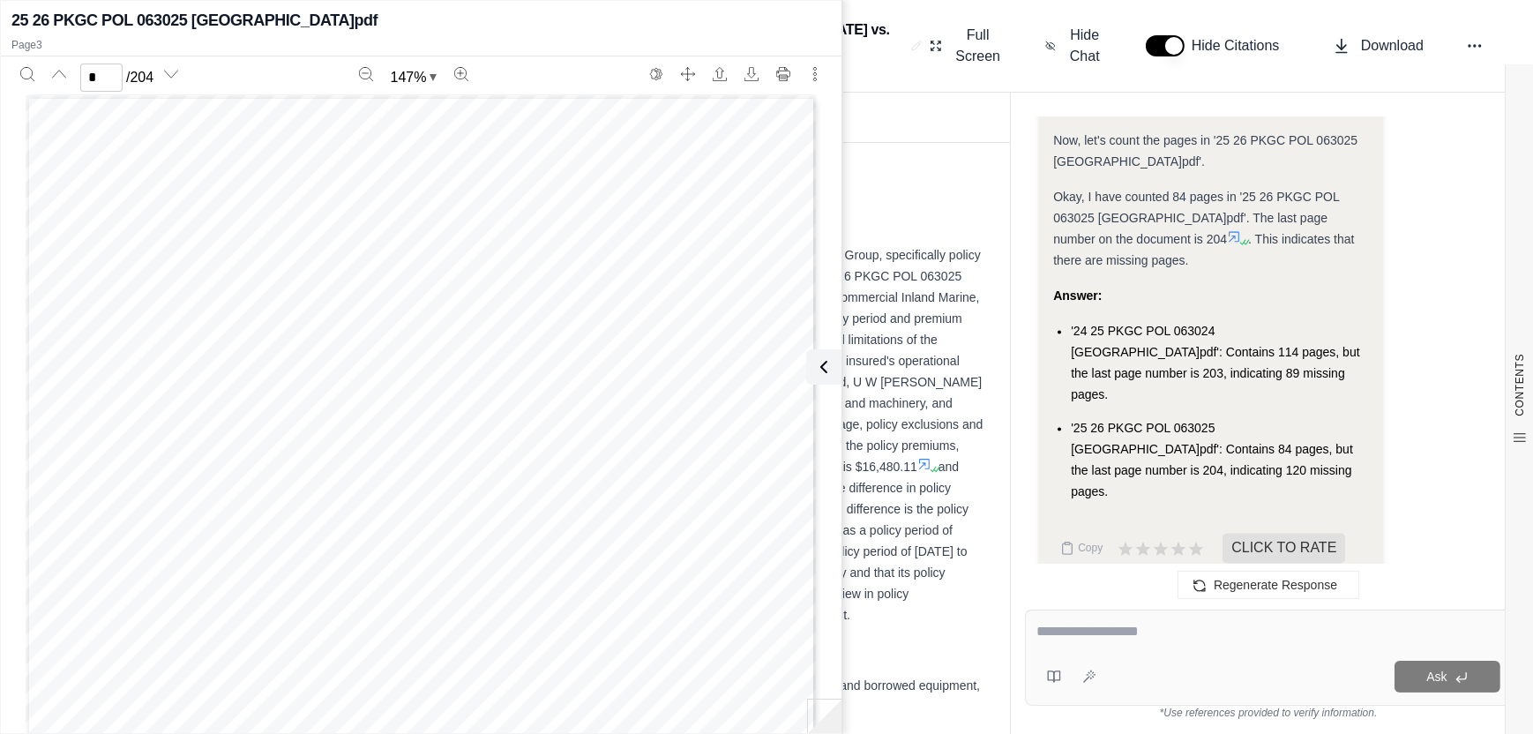
click at [886, 164] on div "TO: Insurance Broker FROM: Qumis Cortex RE: Comparative Analysis of Insurance P…" at bounding box center [618, 163] width 742 height 64
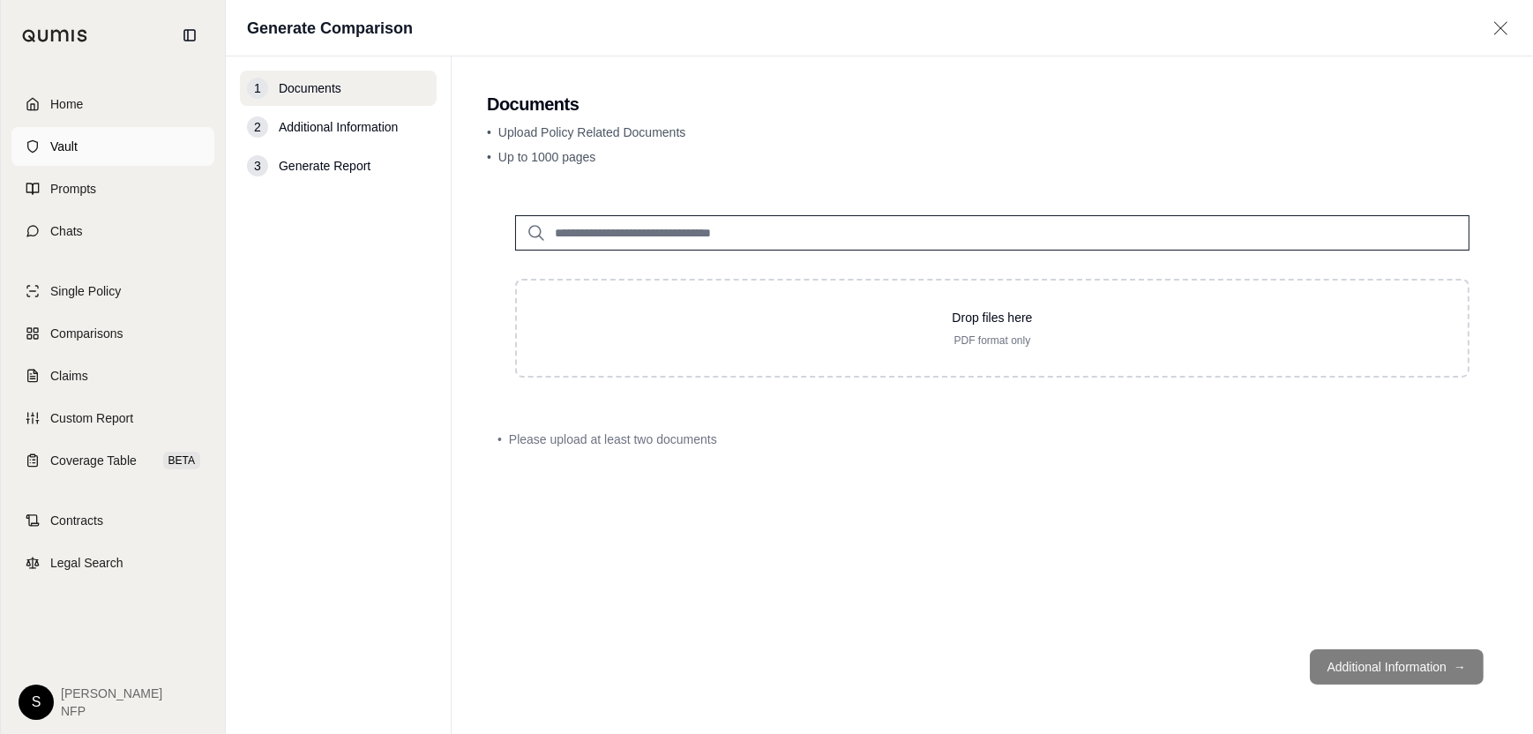
click at [64, 149] on span "Vault" at bounding box center [63, 147] width 27 height 18
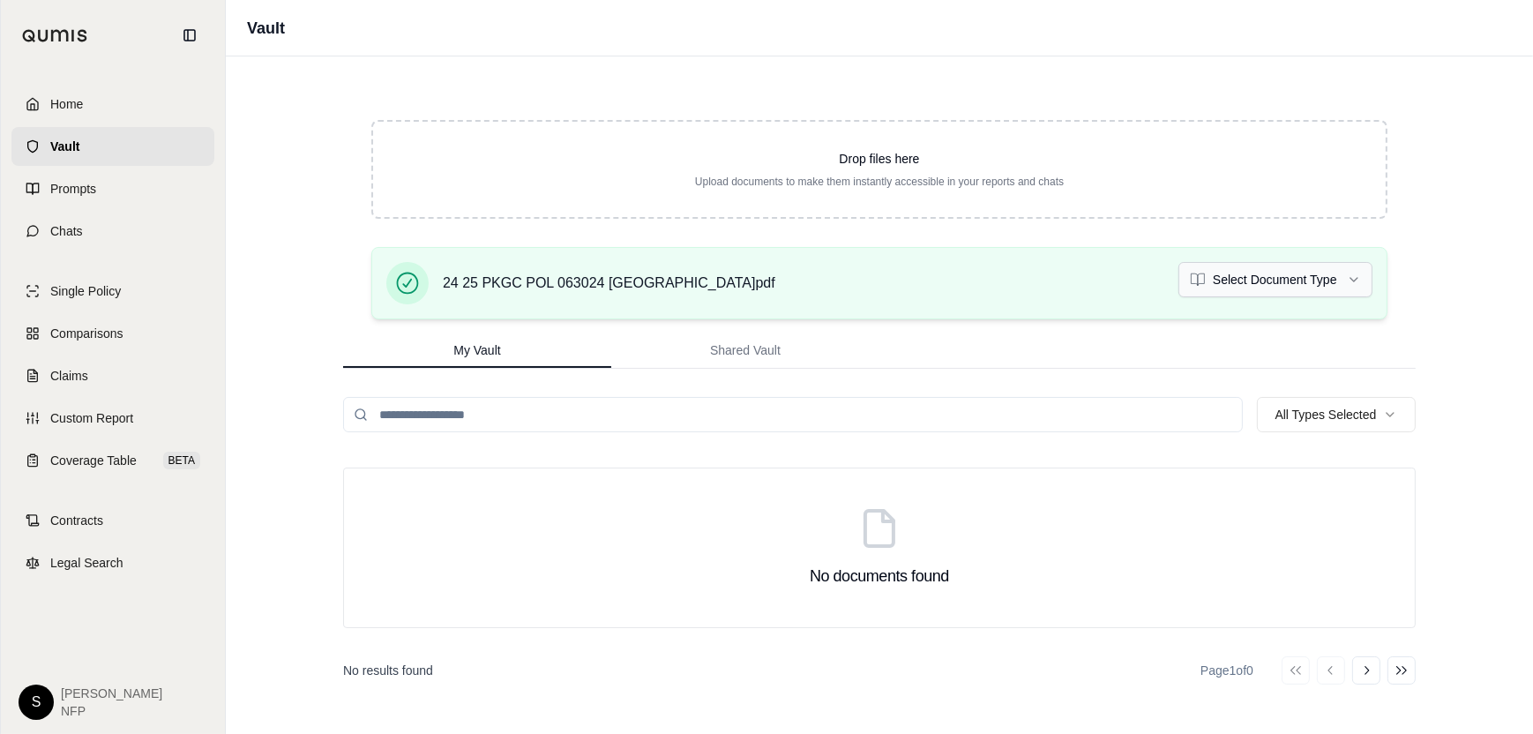
click at [1275, 287] on html "Home Vault Prompts Chats Single Policy Comparisons Claims Custom Report Coverag…" at bounding box center [766, 367] width 1533 height 734
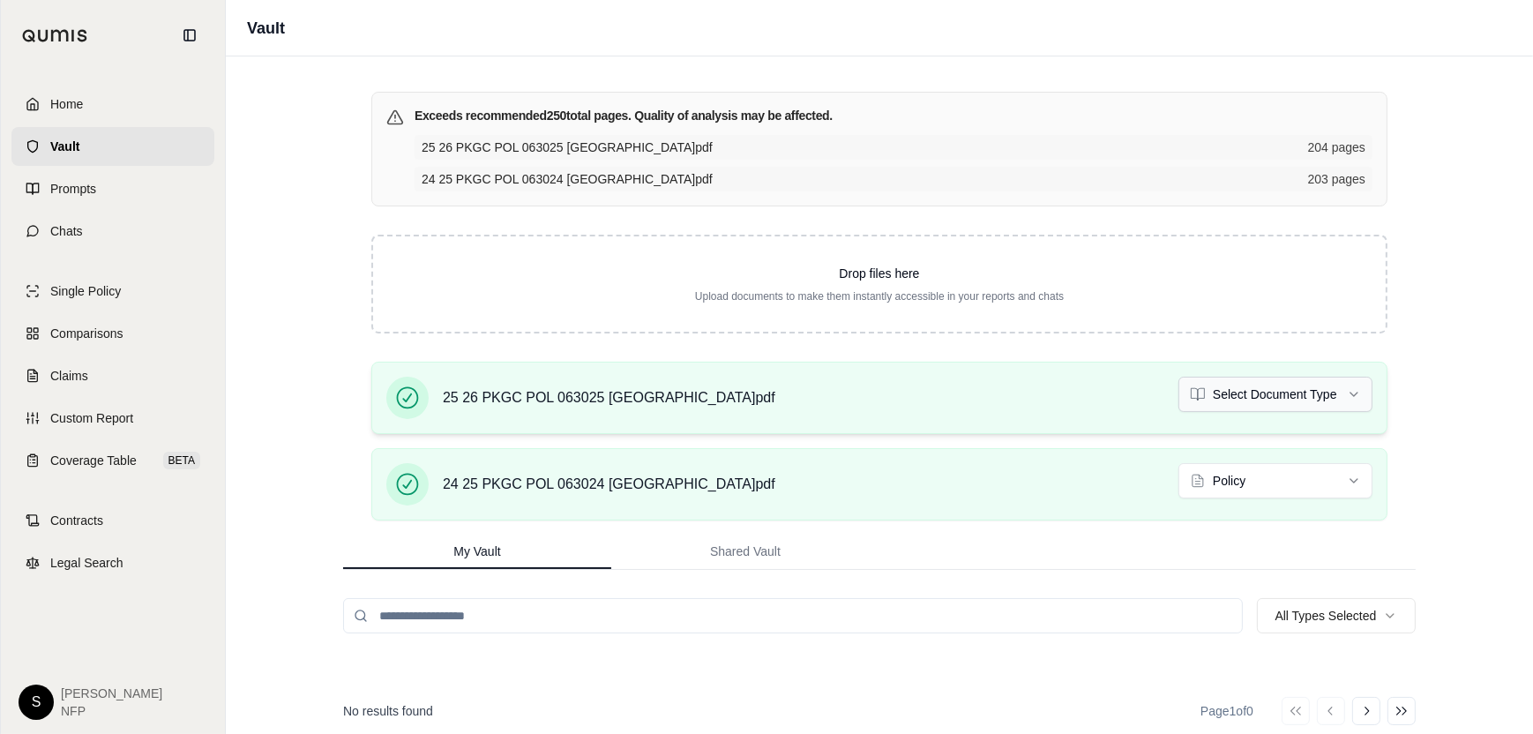
click at [1351, 386] on html "Home Vault Prompts Chats Single Policy Comparisons Claims Custom Report Coverag…" at bounding box center [766, 367] width 1533 height 734
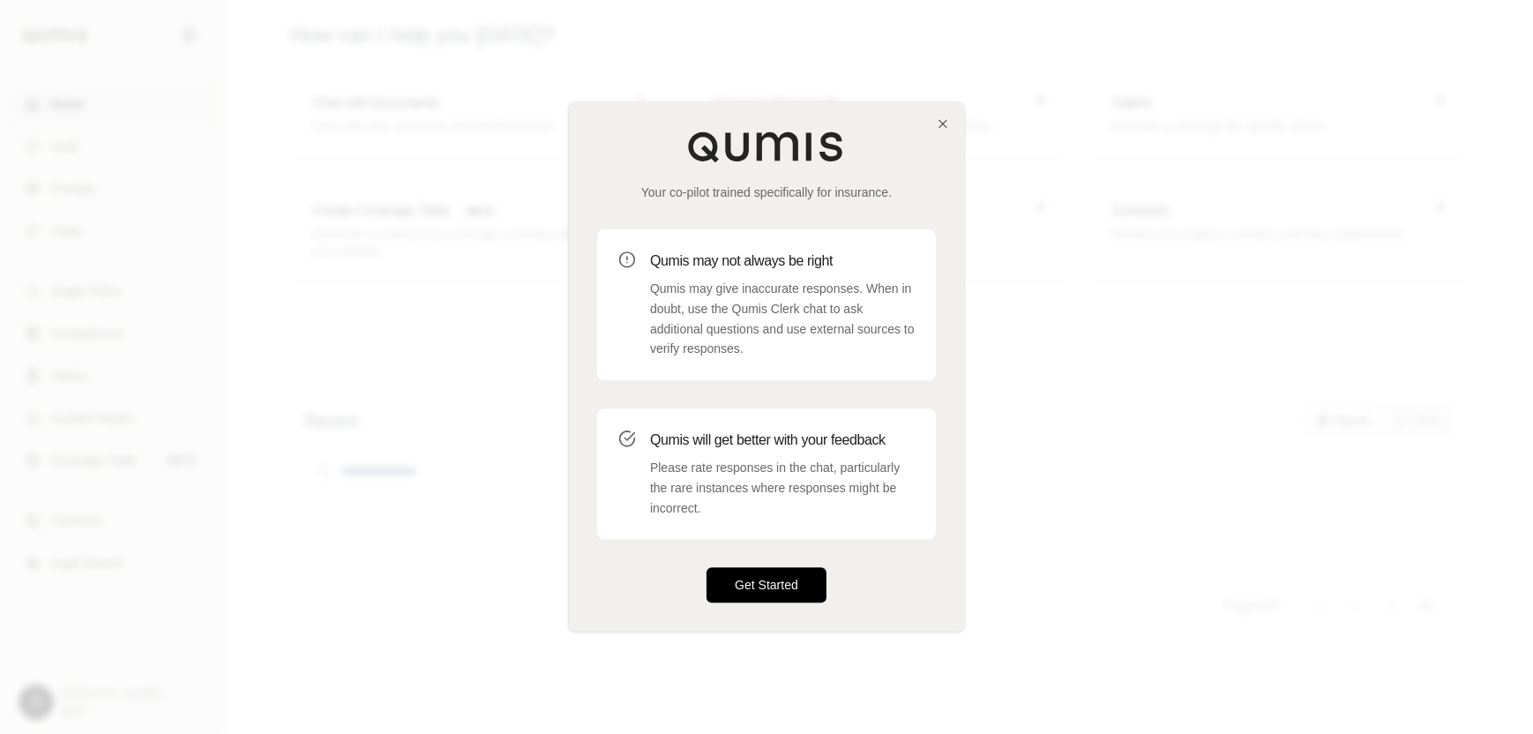
click at [782, 571] on button "Get Started" at bounding box center [767, 585] width 120 height 35
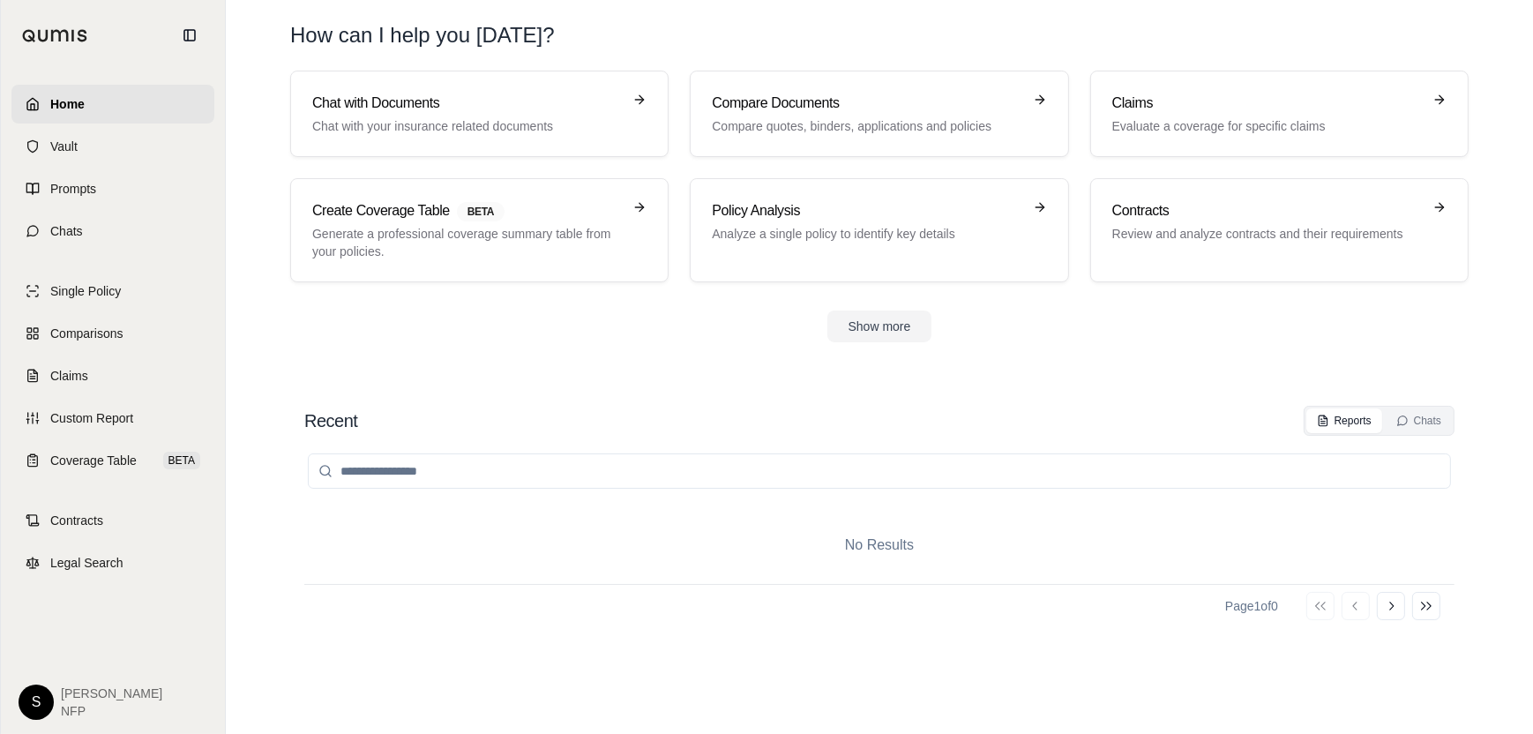
click at [101, 79] on div "Home Vault Prompts Chats Single Policy Comparisons Claims Custom Report Coverag…" at bounding box center [113, 402] width 224 height 663
click at [751, 106] on h3 "Compare Documents" at bounding box center [867, 103] width 310 height 21
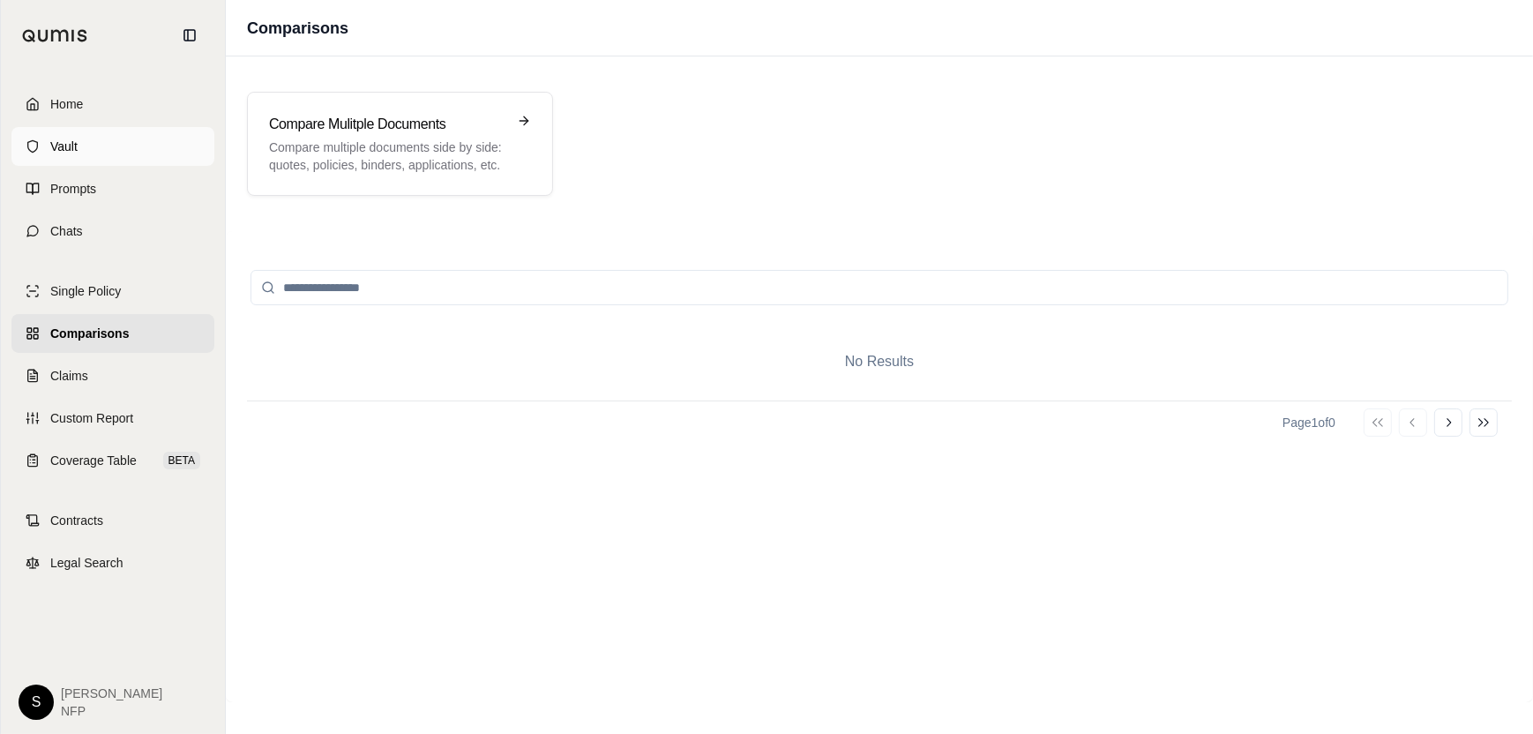
click at [62, 144] on span "Vault" at bounding box center [63, 147] width 27 height 18
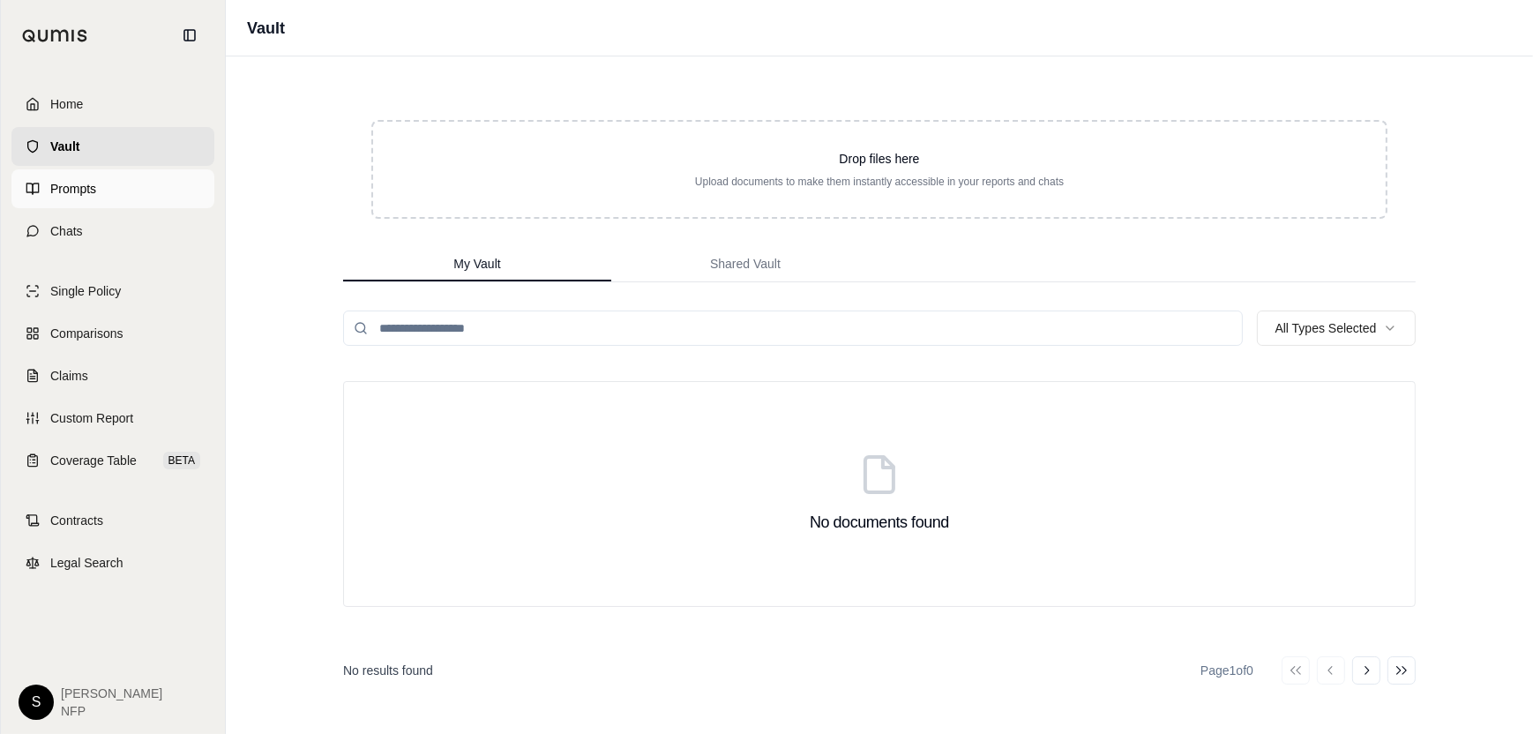
click at [86, 188] on span "Prompts" at bounding box center [73, 189] width 46 height 18
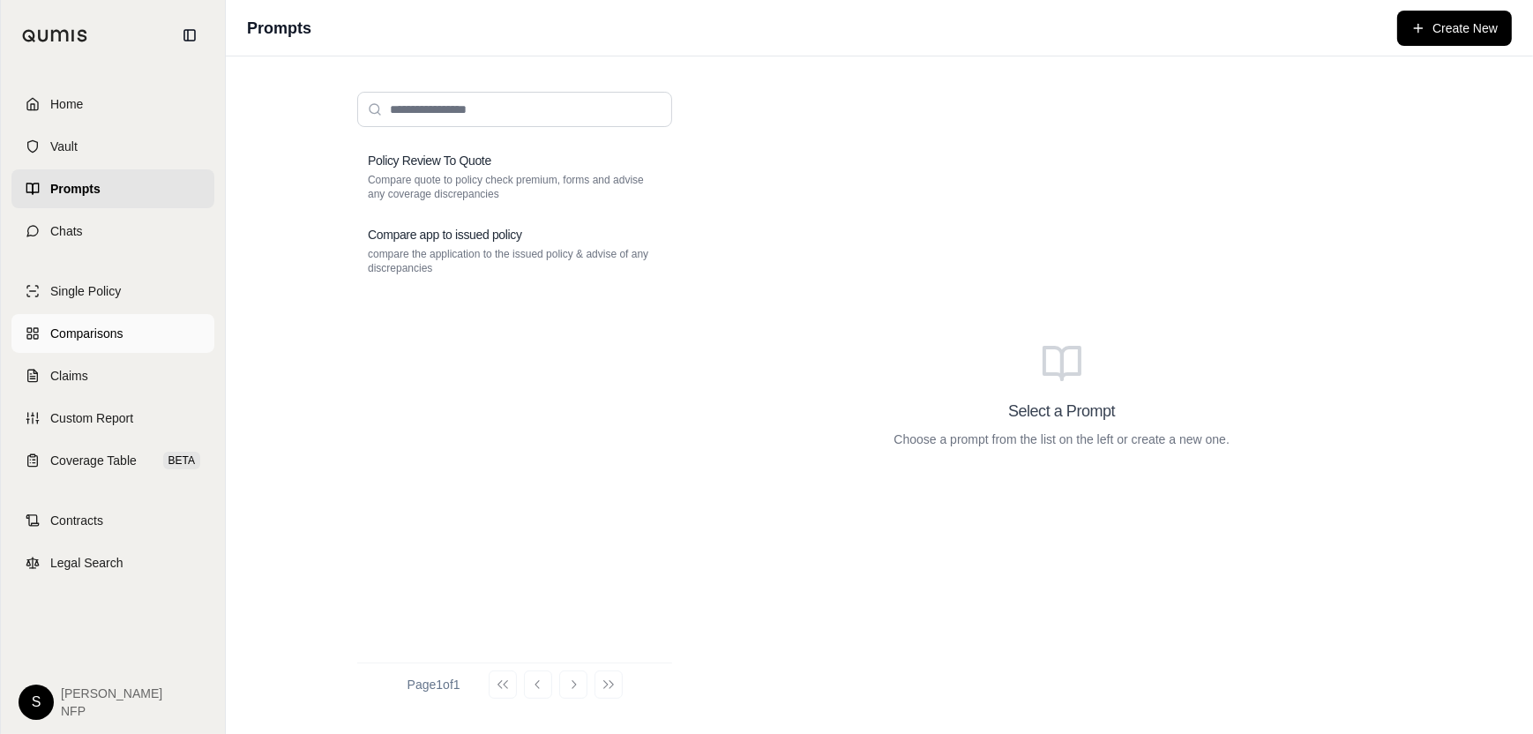
click at [105, 330] on span "Comparisons" at bounding box center [86, 334] width 72 height 18
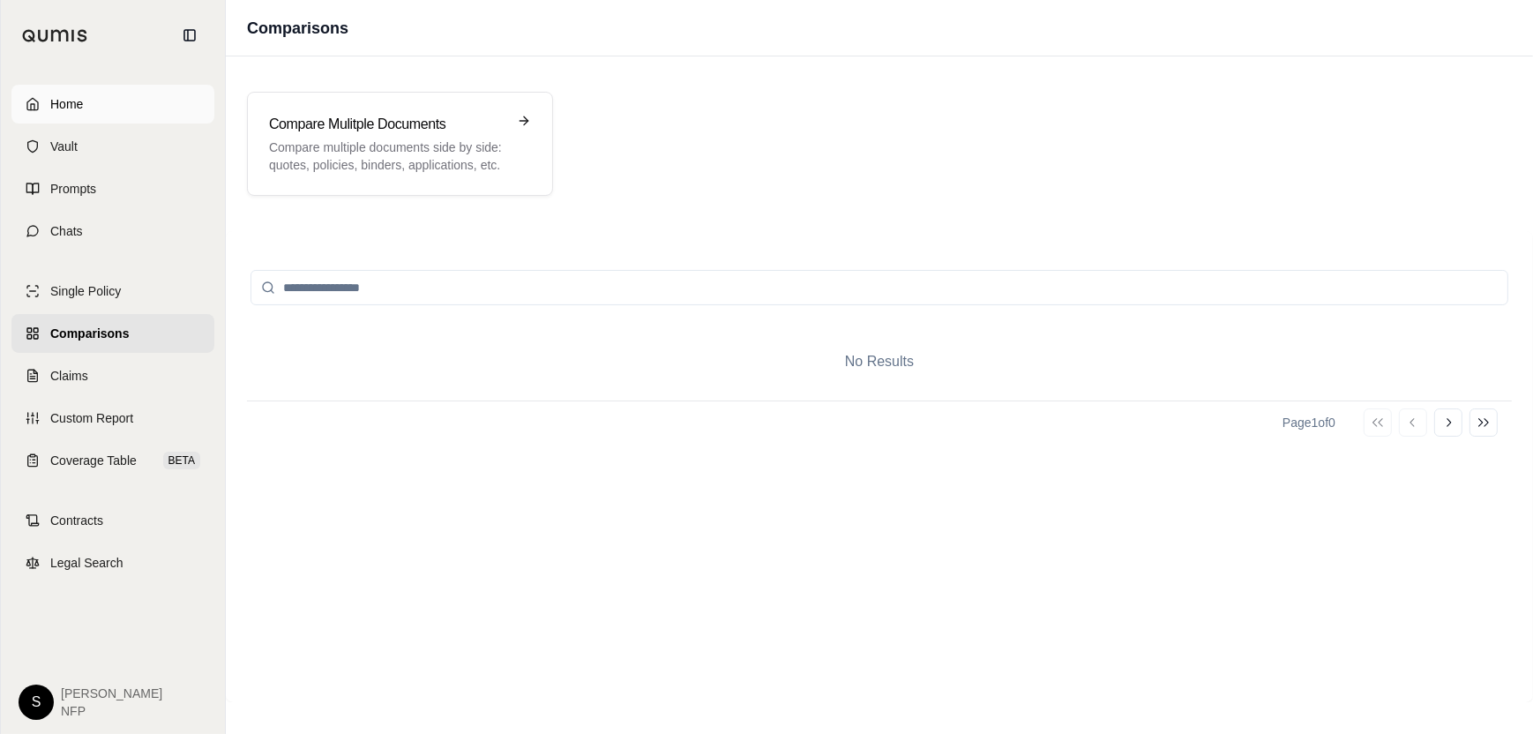
click at [62, 110] on span "Home" at bounding box center [66, 104] width 33 height 18
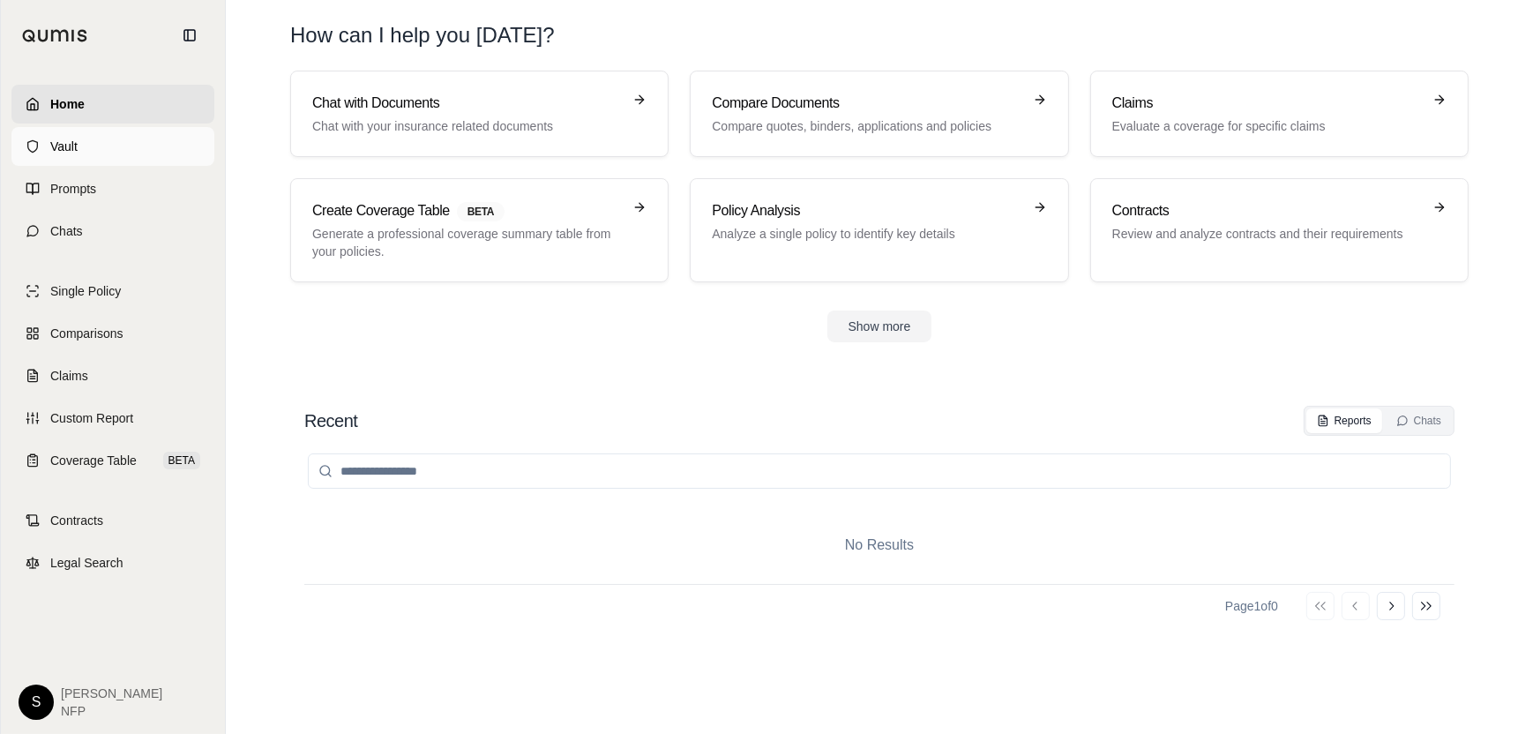
click at [53, 136] on link "Vault" at bounding box center [112, 146] width 203 height 39
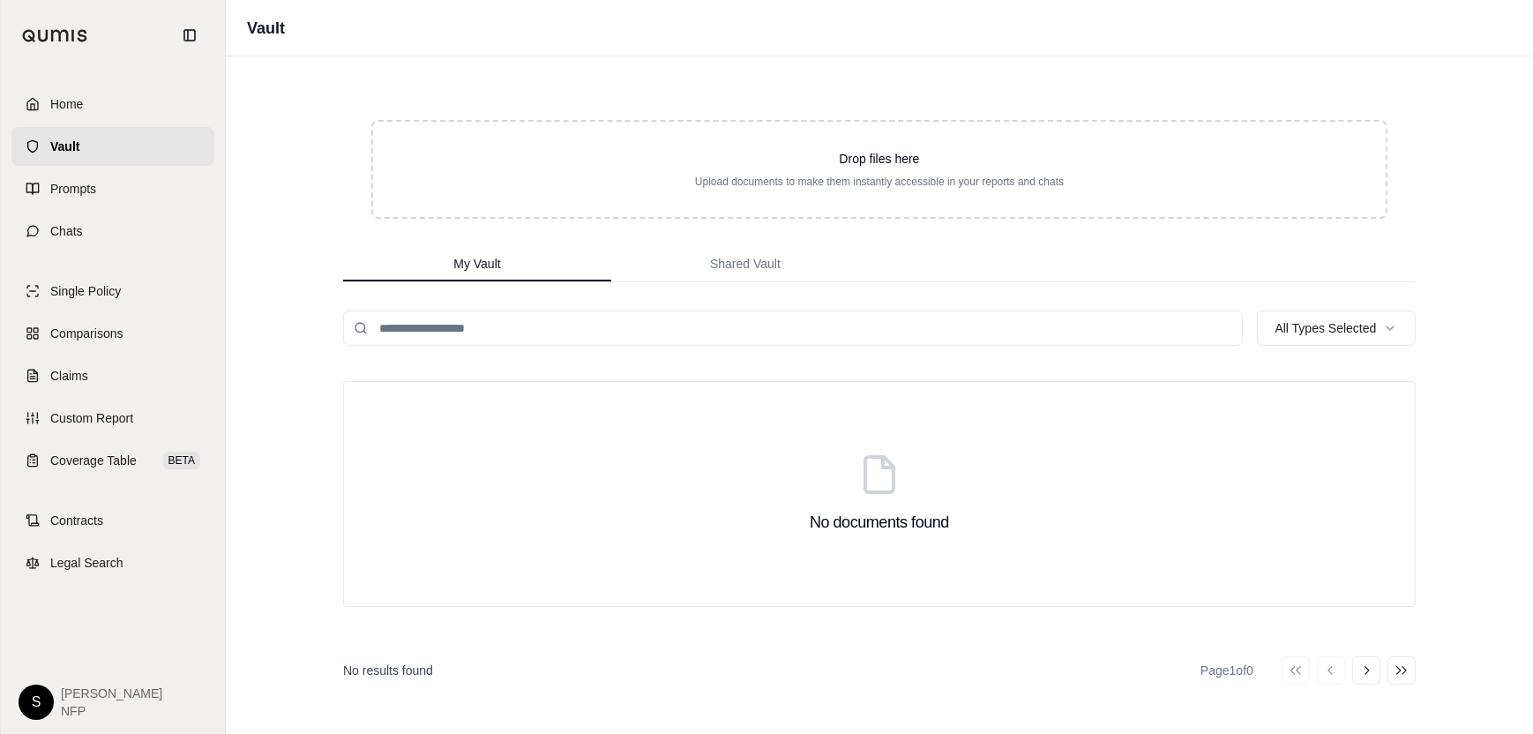
click at [473, 331] on input "search" at bounding box center [793, 327] width 900 height 35
type input "*****"
